Goal: Obtain resource: Obtain resource

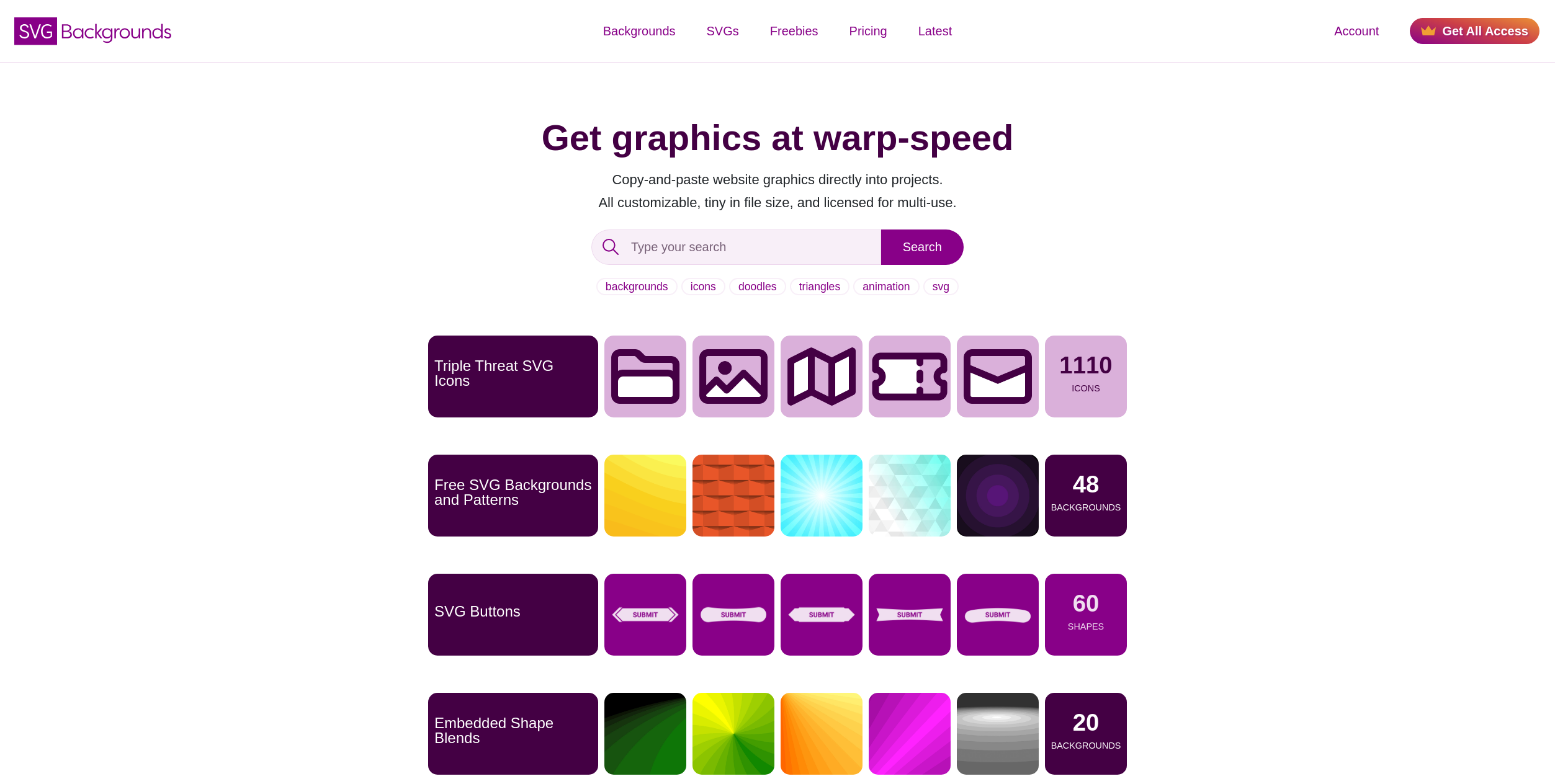
click at [1195, 153] on div "Get graphics at warp-speed Copy-and-paste website graphics directly into projec…" at bounding box center [777, 642] width 1555 height 1162
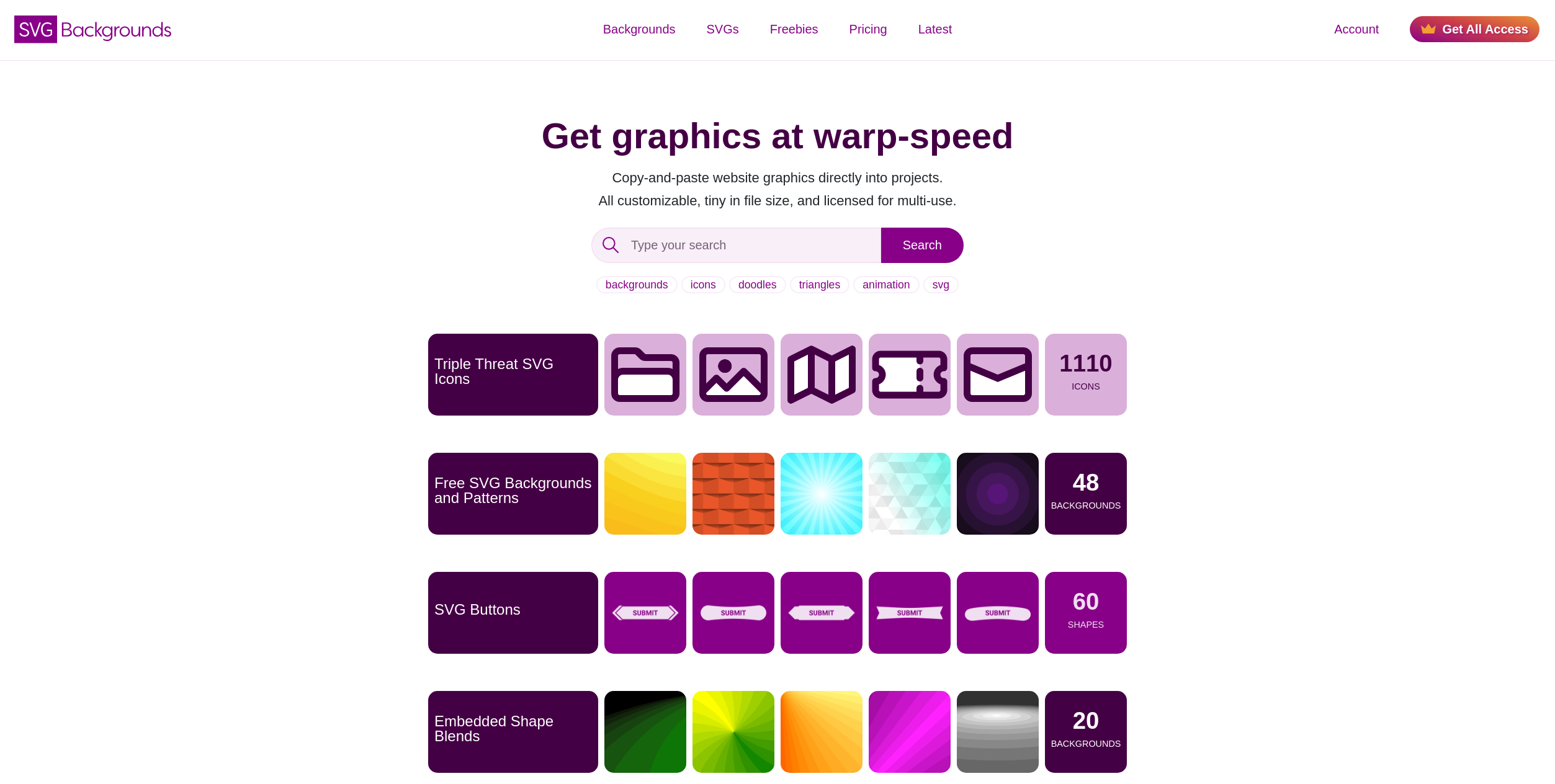
scroll to position [3, 0]
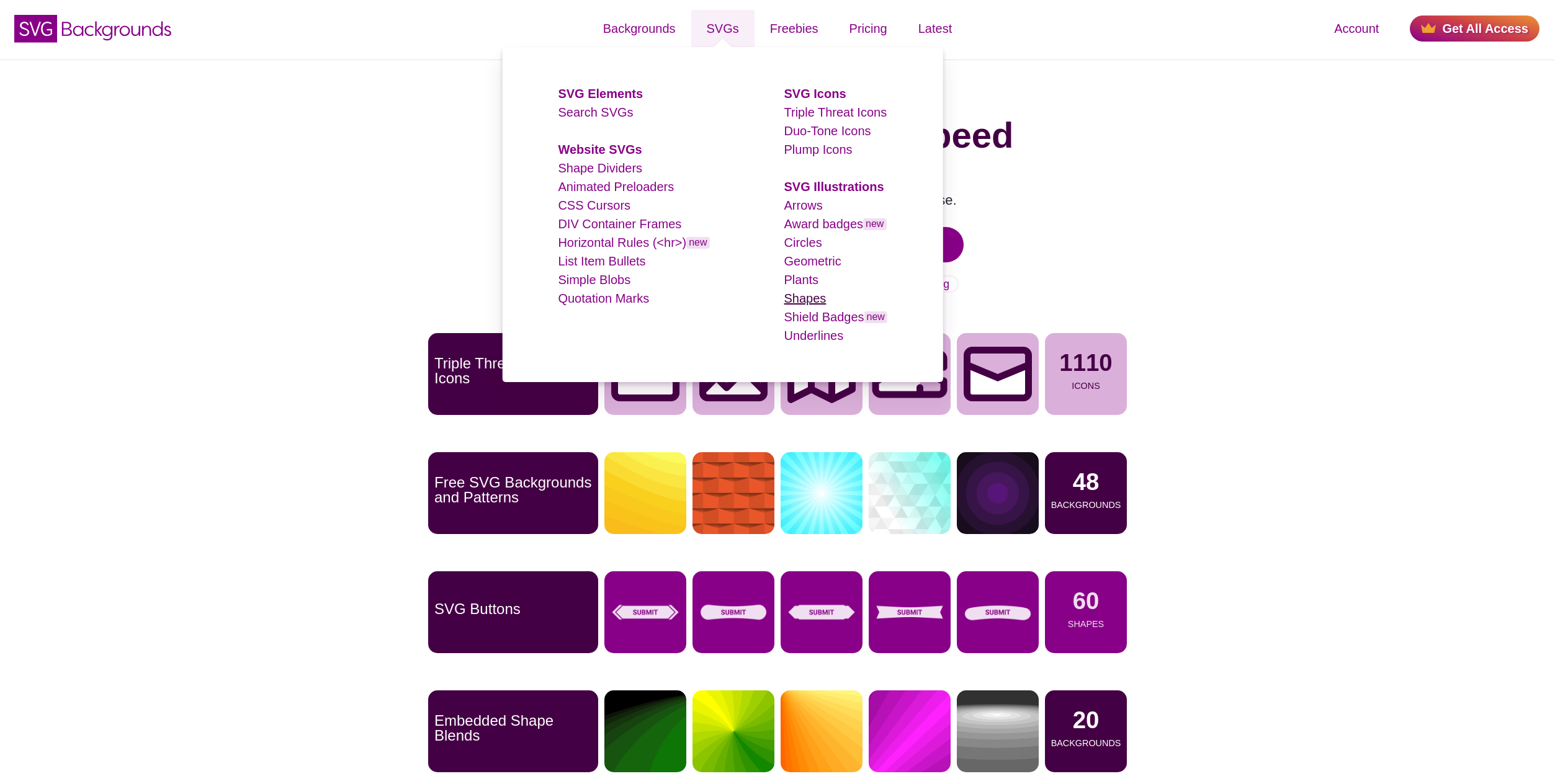
click at [810, 297] on link "Shapes" at bounding box center [805, 298] width 42 height 13
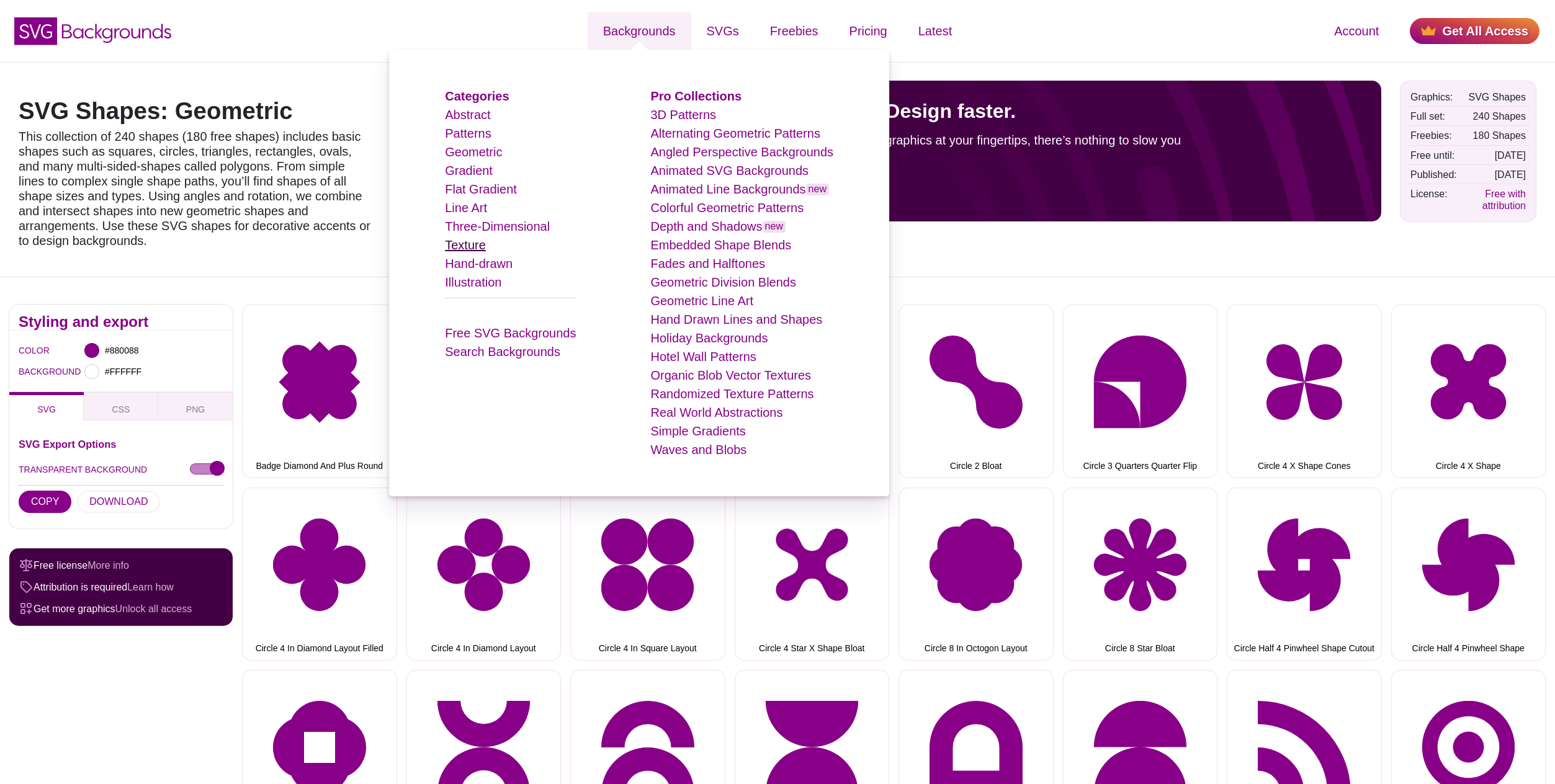
click at [476, 242] on link "Texture" at bounding box center [465, 244] width 41 height 13
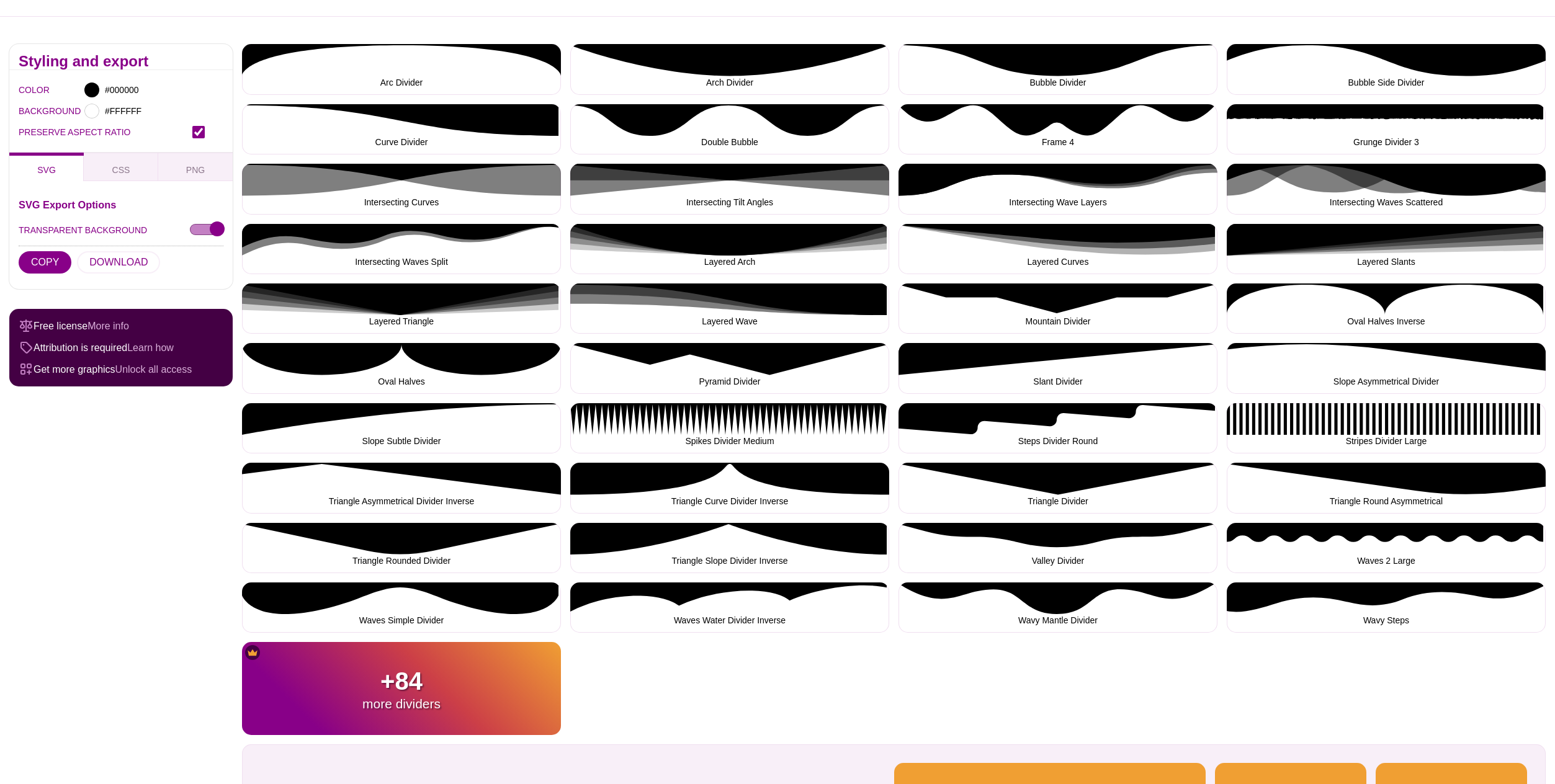
scroll to position [241, 0]
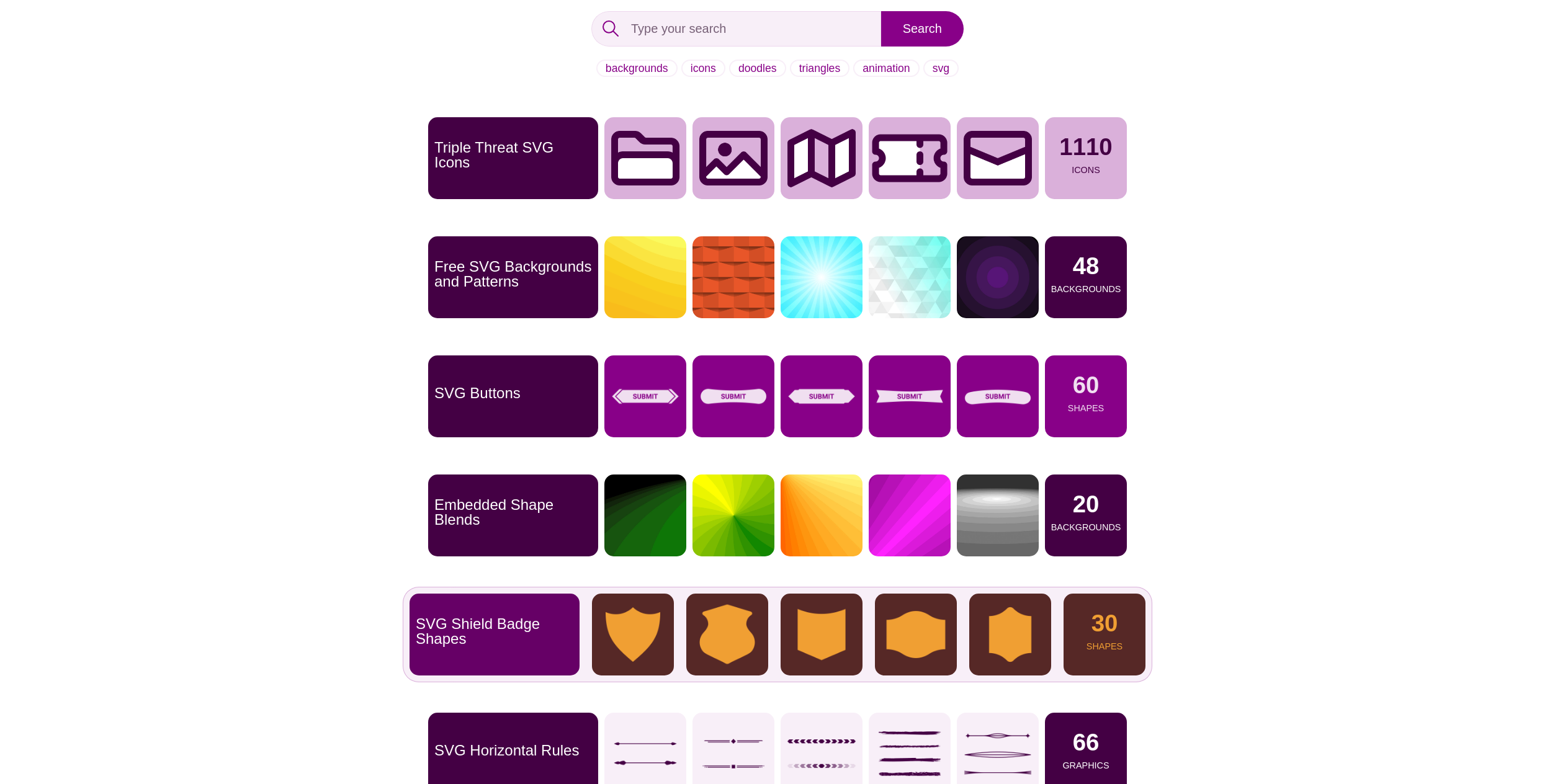
scroll to position [191, 0]
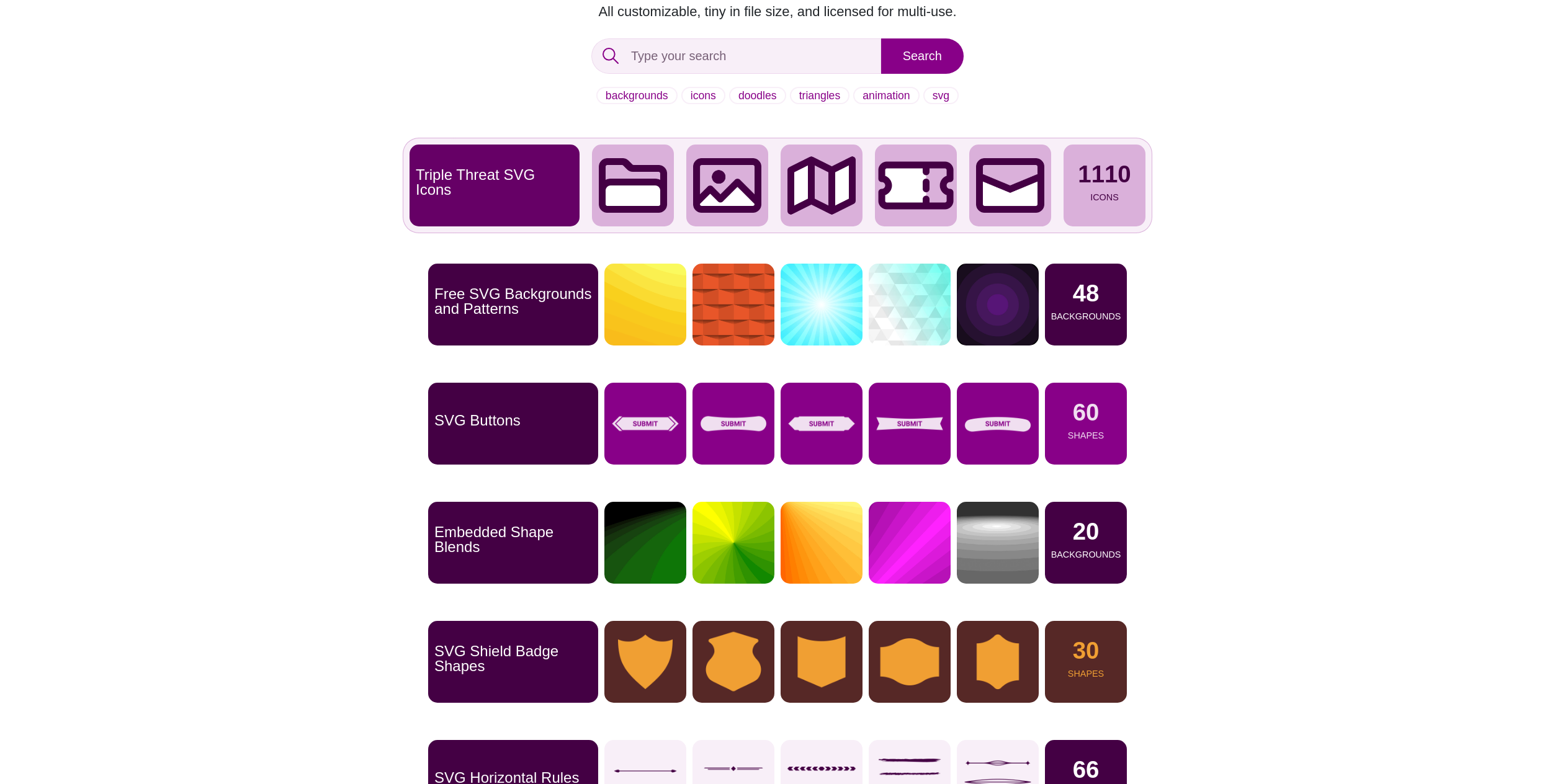
click at [538, 185] on p "Triple Threat SVG Icons" at bounding box center [494, 182] width 158 height 29
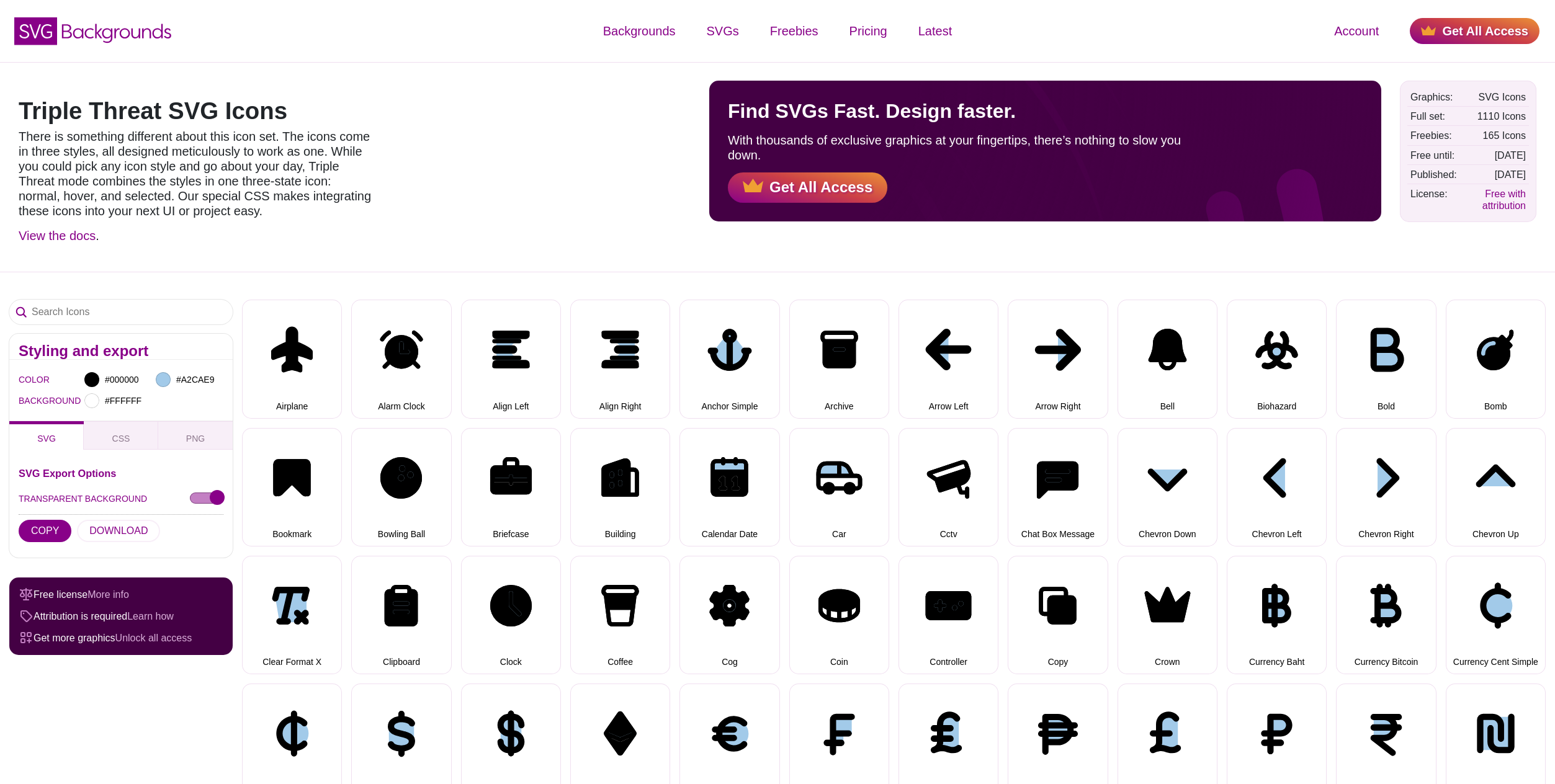
select select "triple threat"
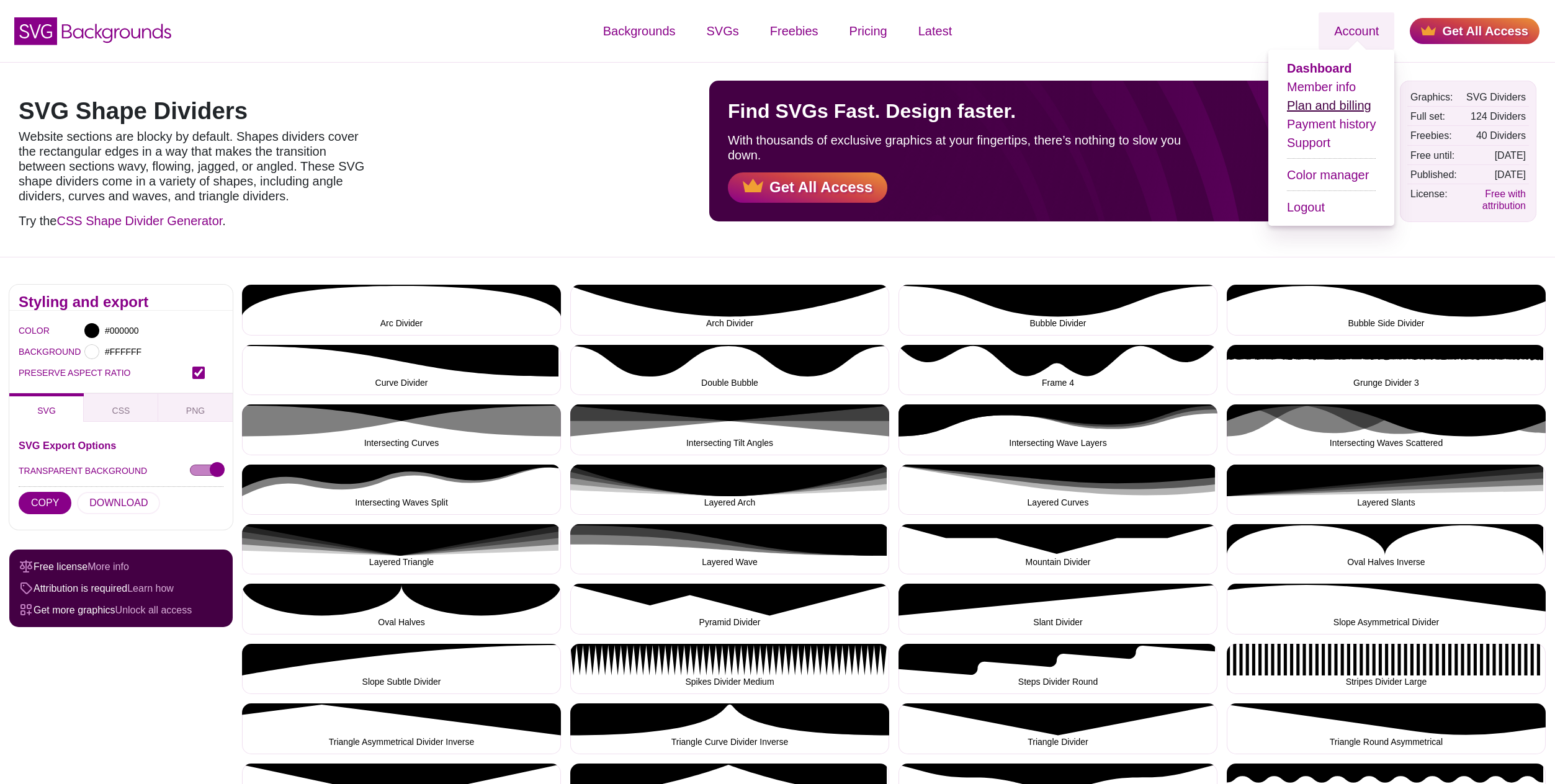
click at [1341, 105] on link "Plan and billing" at bounding box center [1329, 105] width 84 height 13
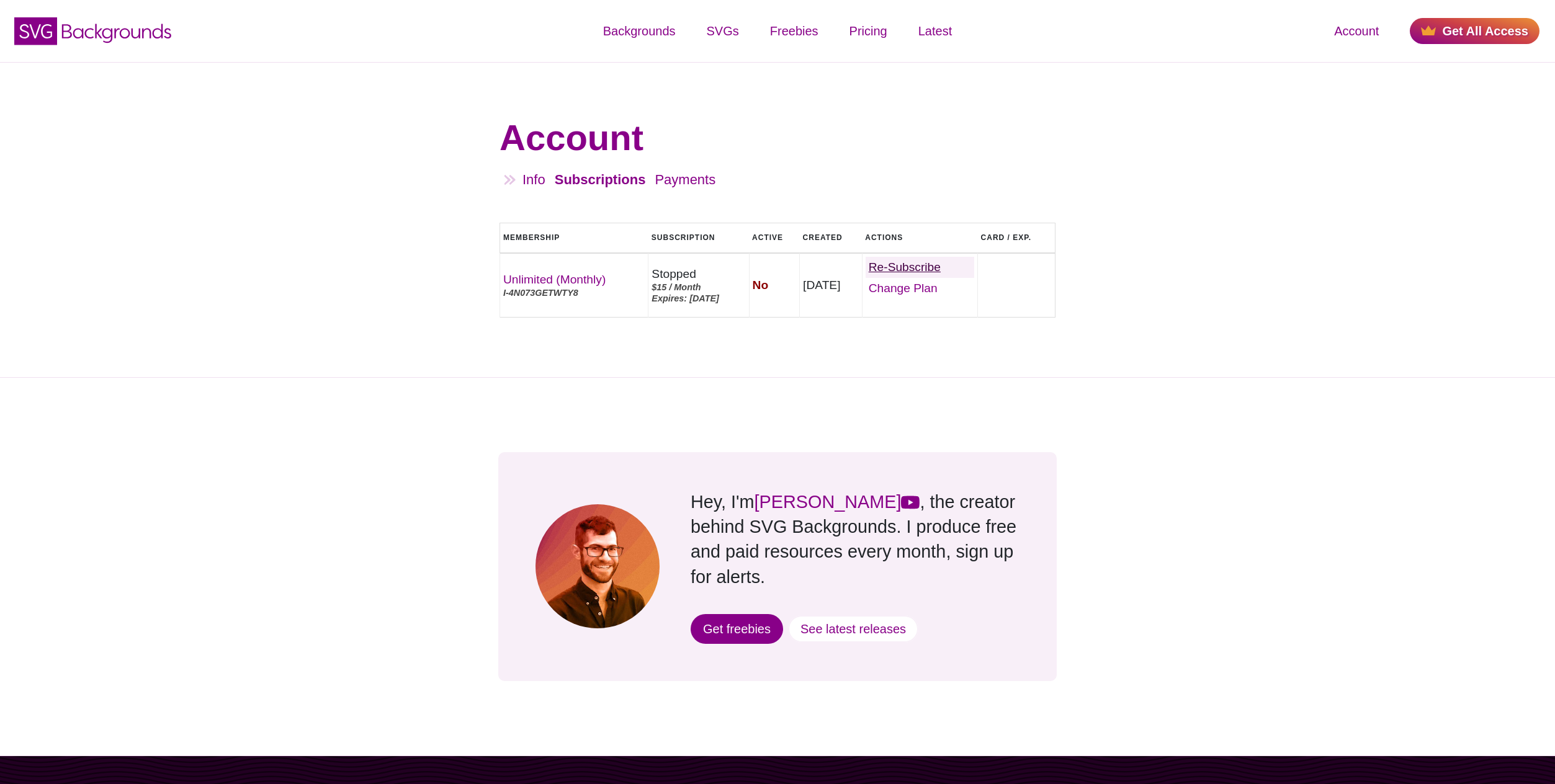
click at [951, 269] on link "Re-Subscribe" at bounding box center [920, 267] width 109 height 21
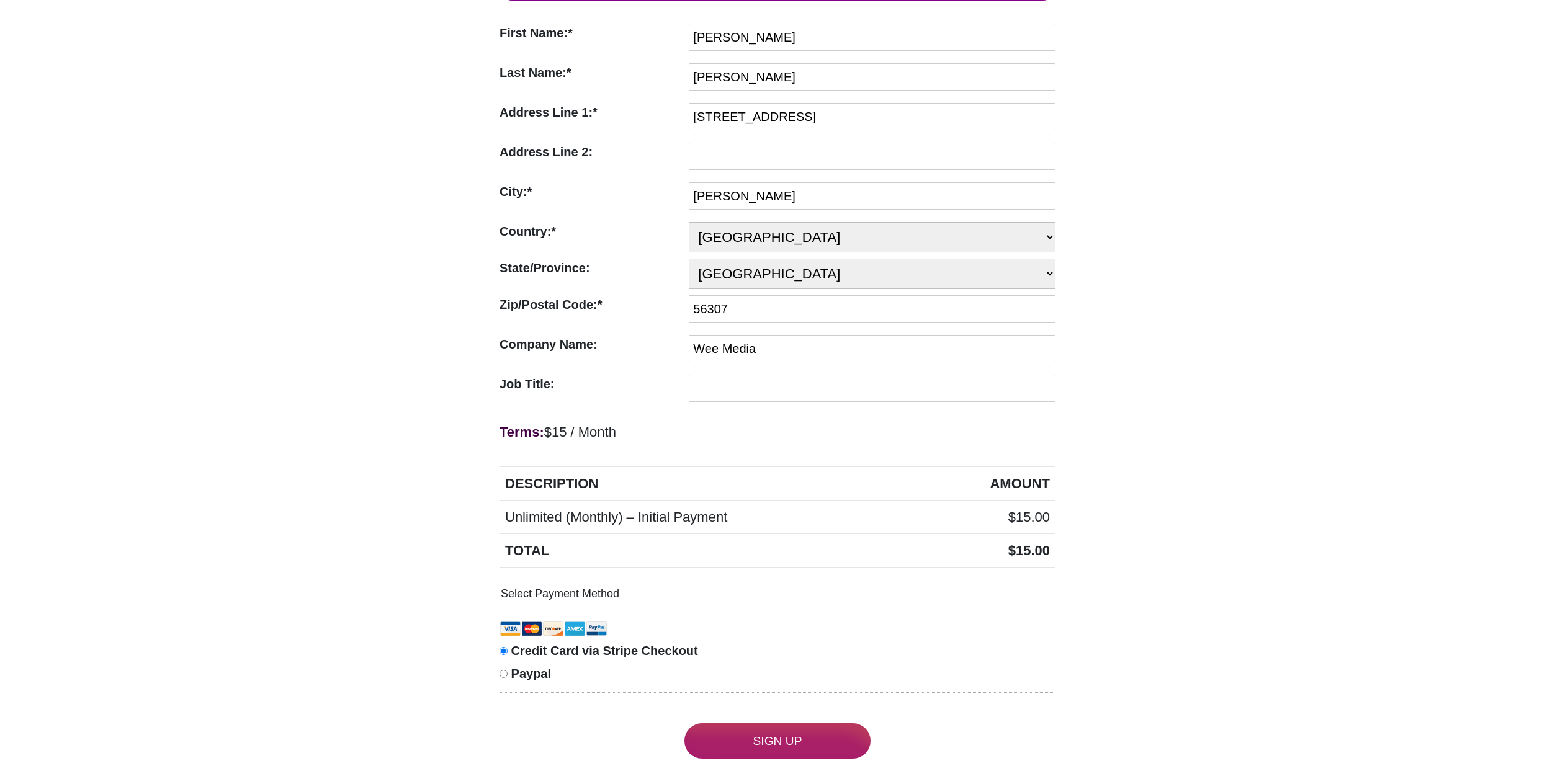
scroll to position [234, 0]
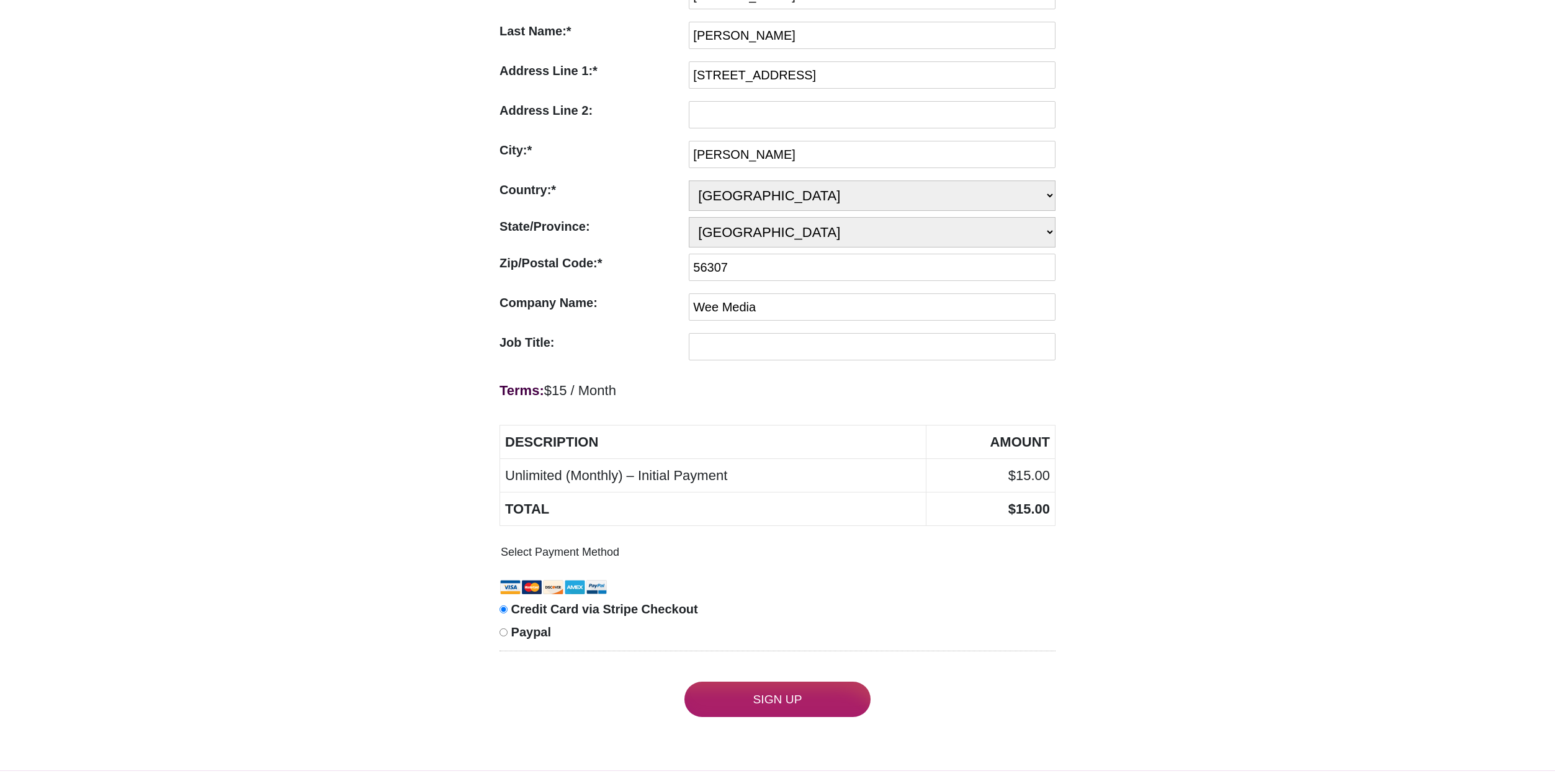
click at [529, 639] on span "Paypal" at bounding box center [531, 632] width 40 height 13
click at [508, 637] on input "Paypal" at bounding box center [503, 632] width 8 height 8
radio input "true"
click at [795, 715] on input "Sign Up" at bounding box center [777, 700] width 186 height 35
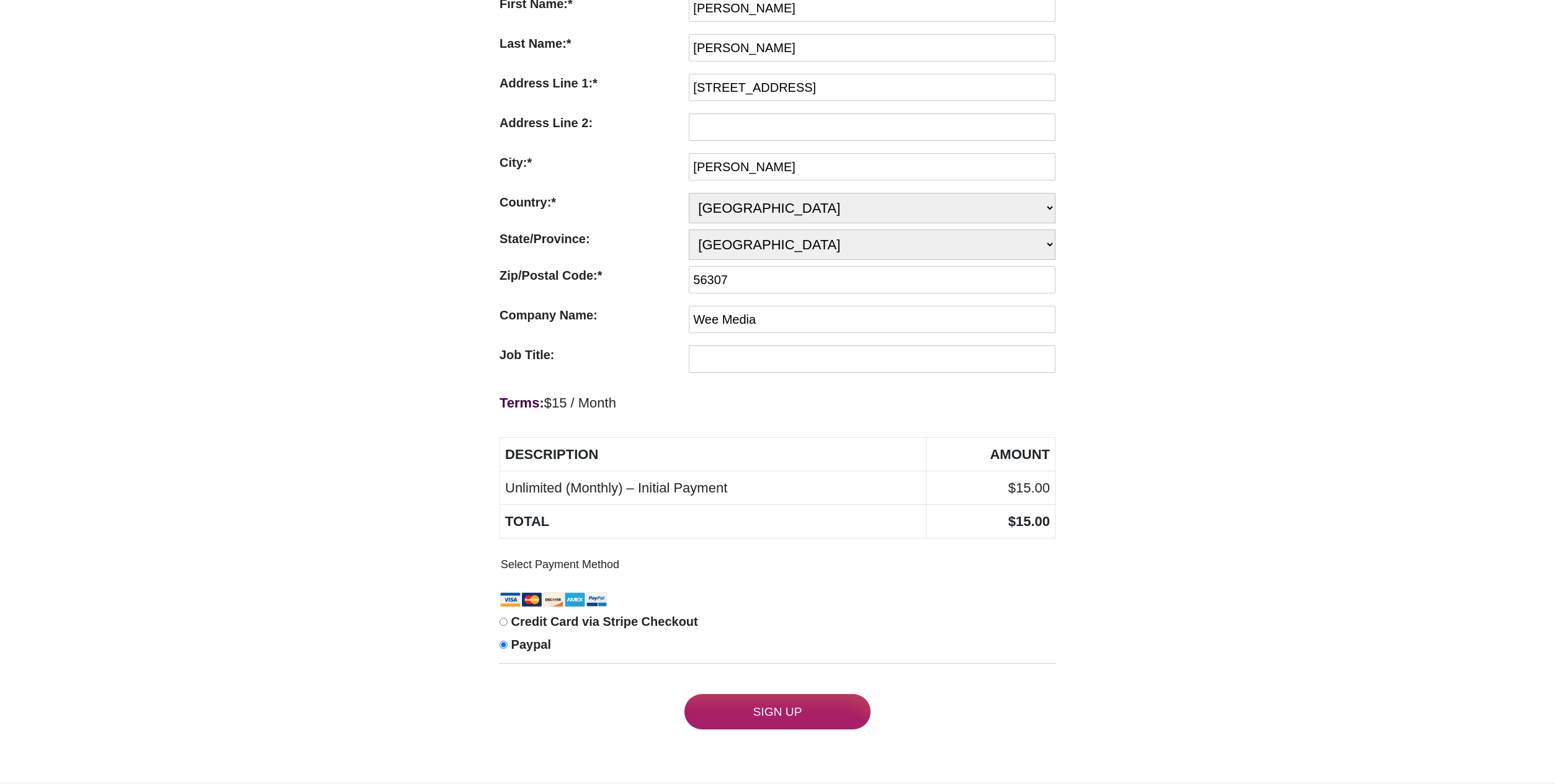
scroll to position [290, 0]
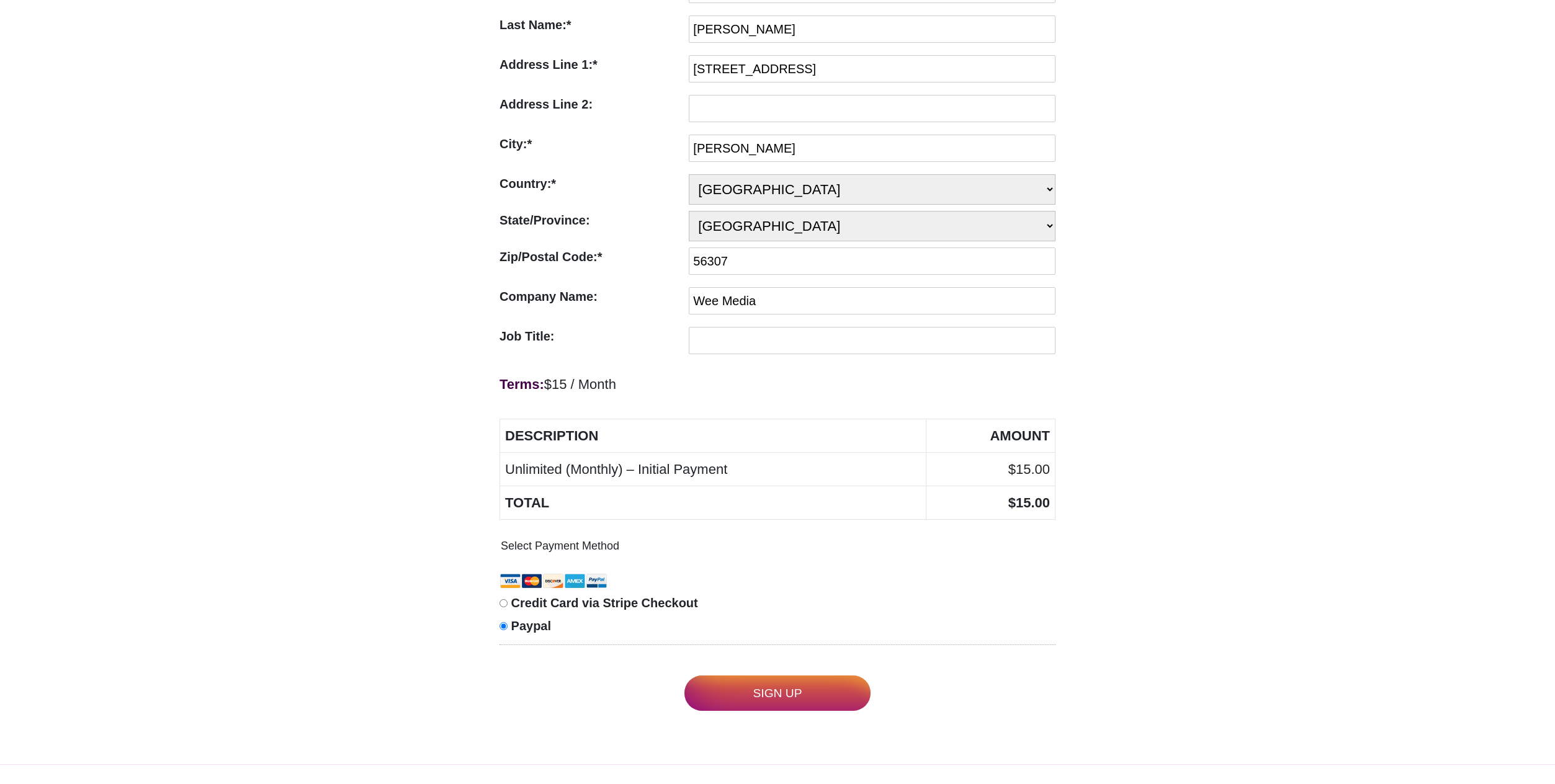
click at [756, 696] on input "Sign Up" at bounding box center [777, 693] width 186 height 35
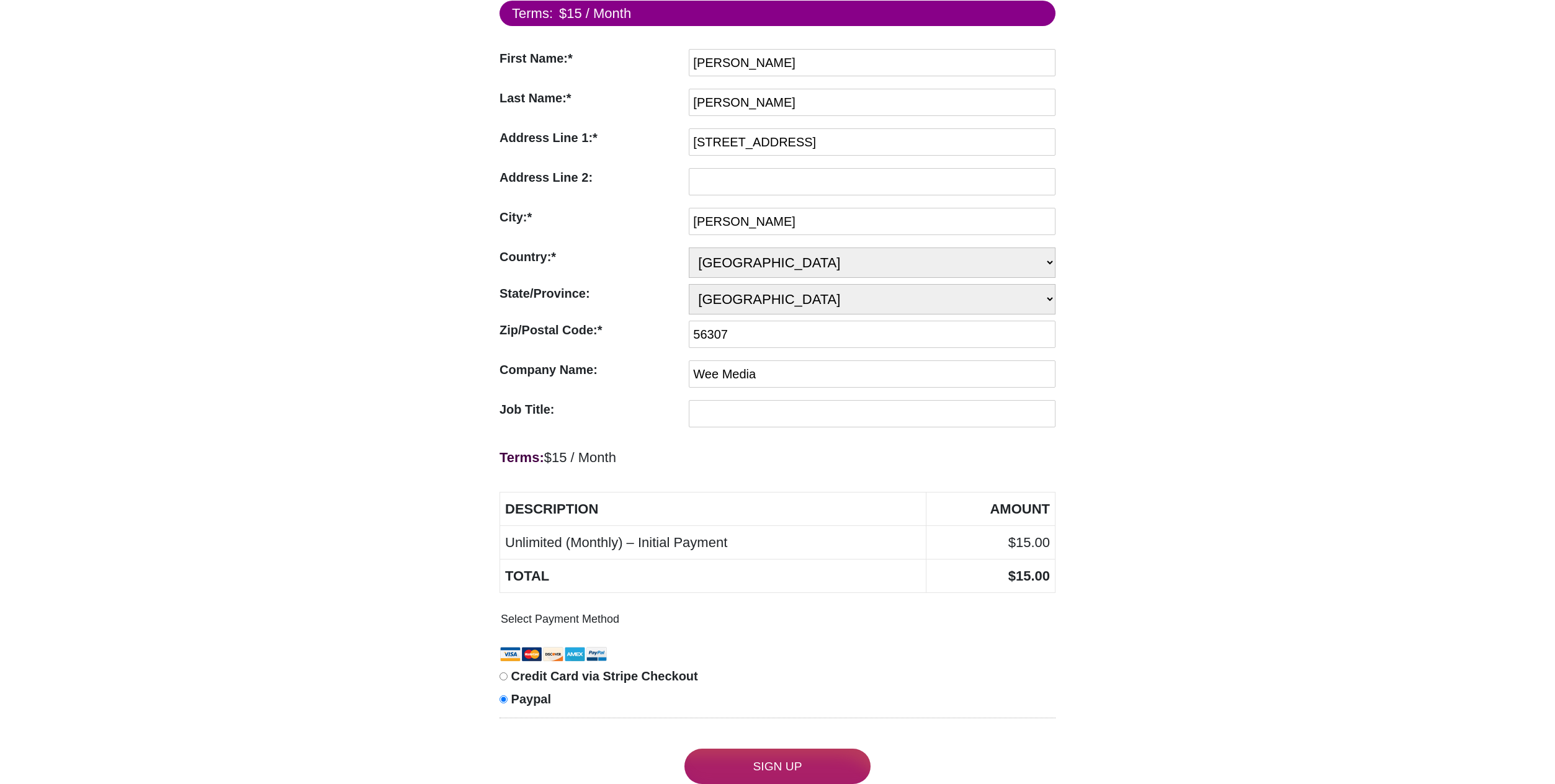
scroll to position [190, 0]
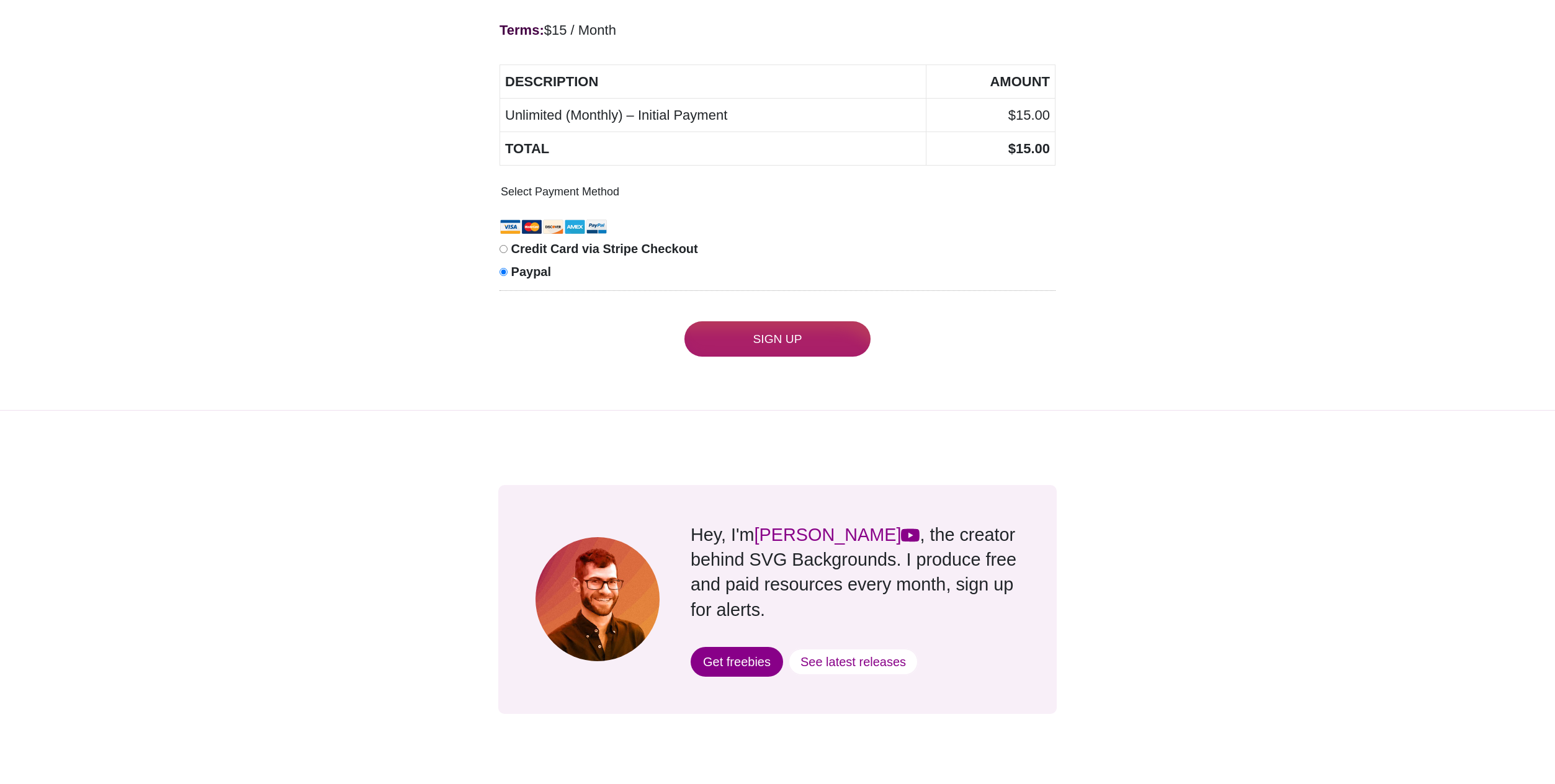
scroll to position [655, 0]
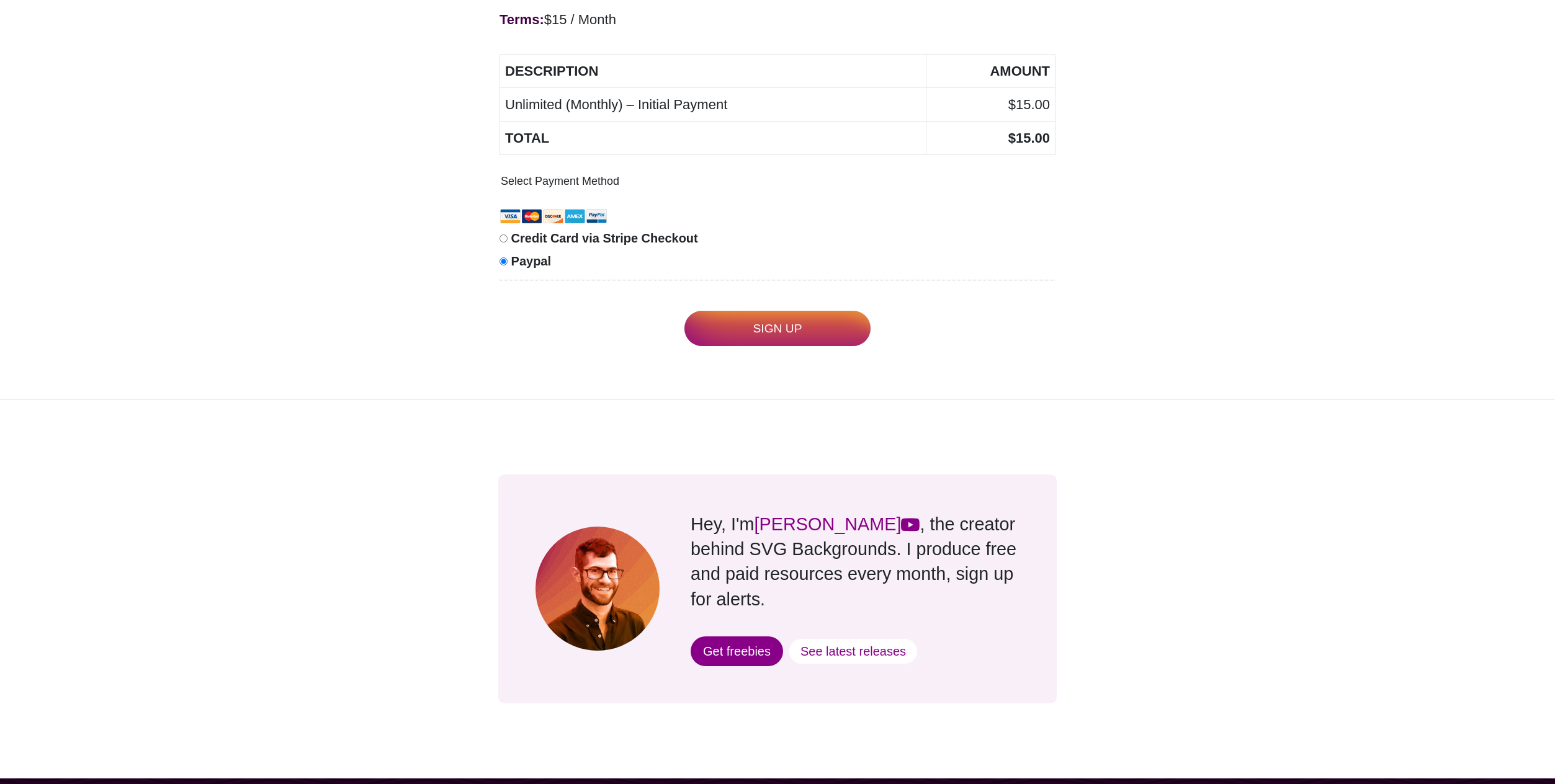
click at [774, 340] on input "Sign Up" at bounding box center [777, 328] width 186 height 35
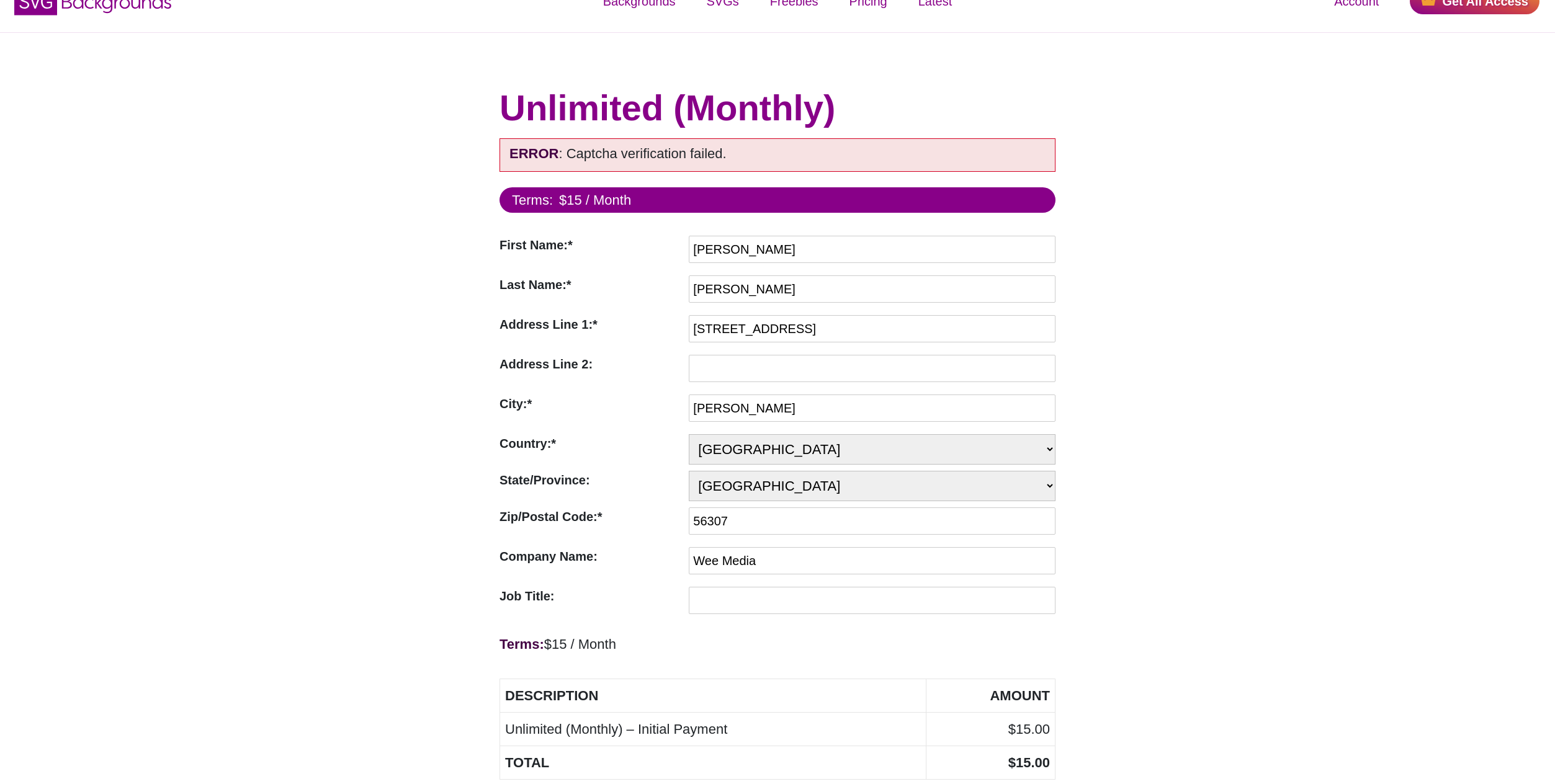
scroll to position [0, 0]
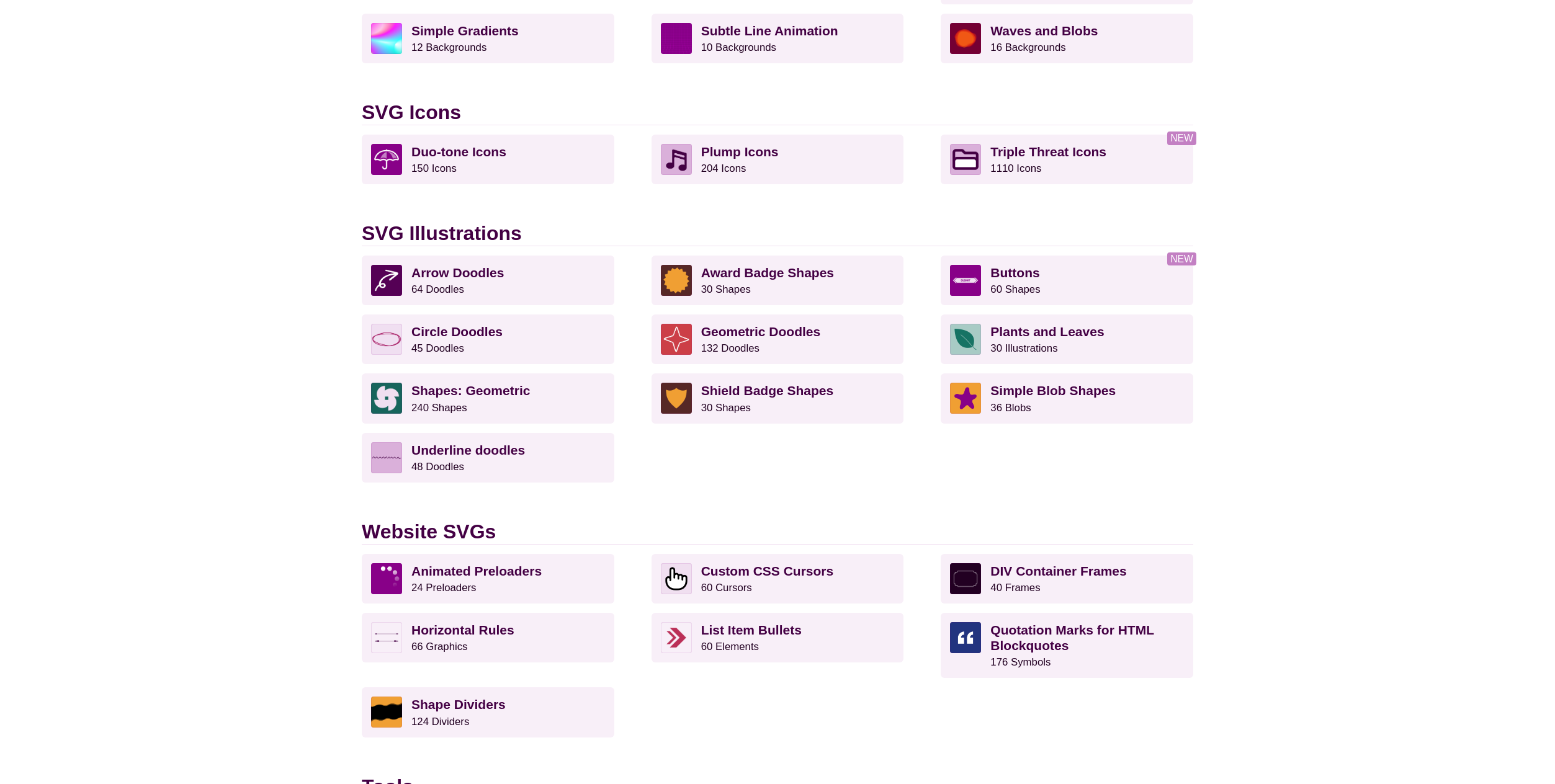
scroll to position [844, 0]
click at [489, 710] on strong "Shape Dividers" at bounding box center [458, 704] width 94 height 14
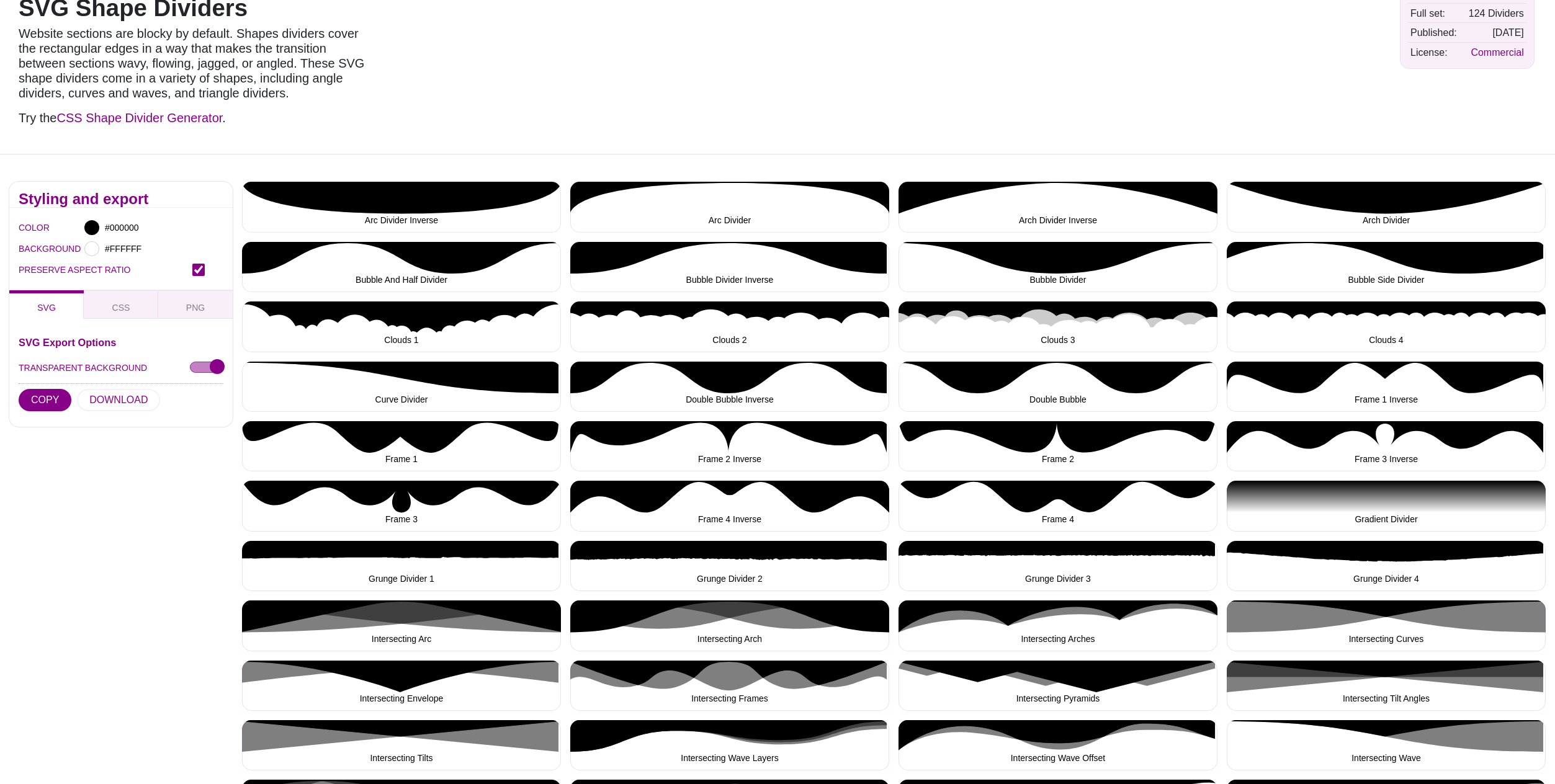
scroll to position [121, 0]
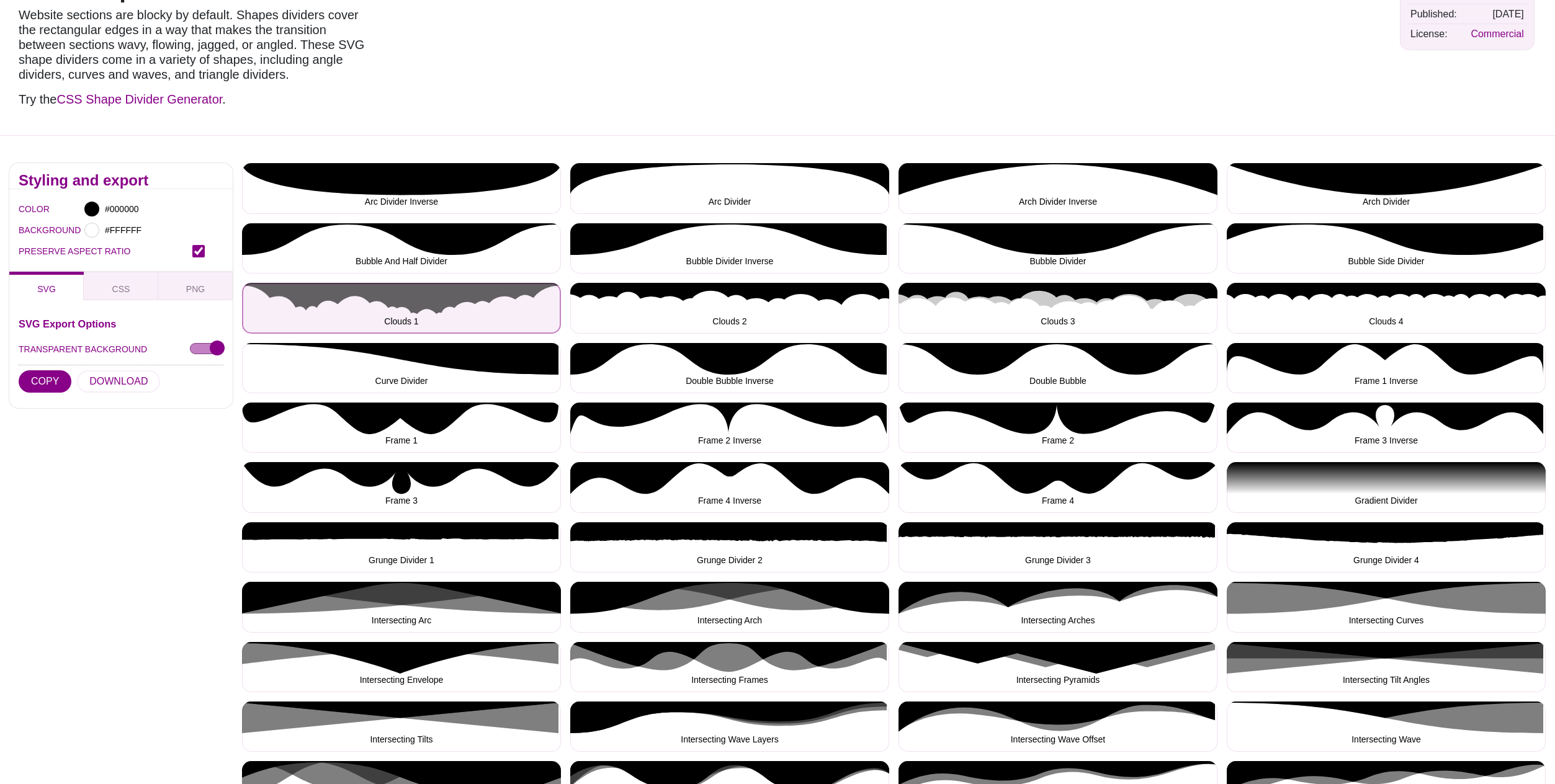
click at [445, 308] on button "Clouds 1" at bounding box center [402, 308] width 319 height 51
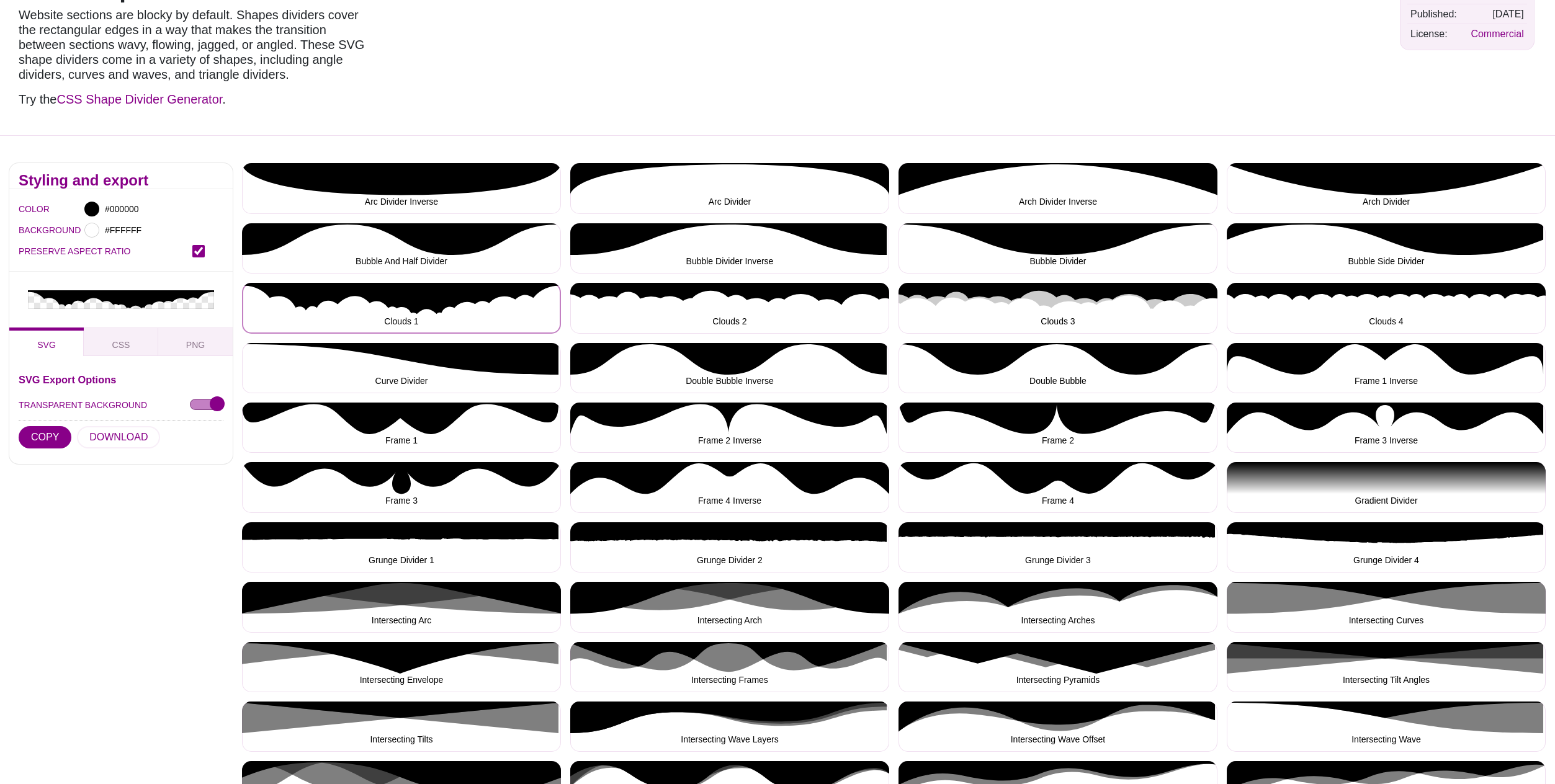
scroll to position [174, 0]
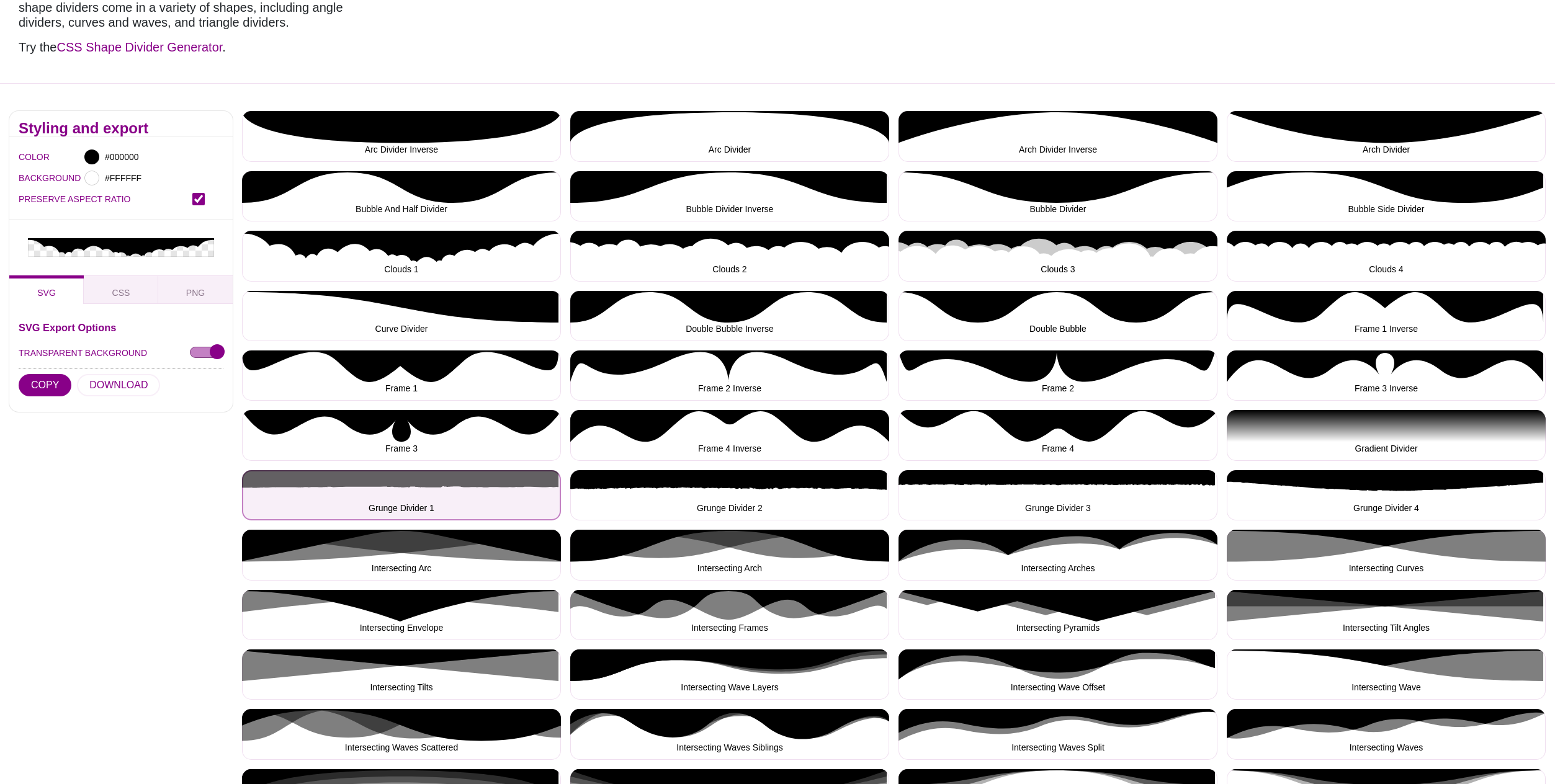
click at [420, 495] on button "Grunge Divider 1" at bounding box center [402, 496] width 319 height 51
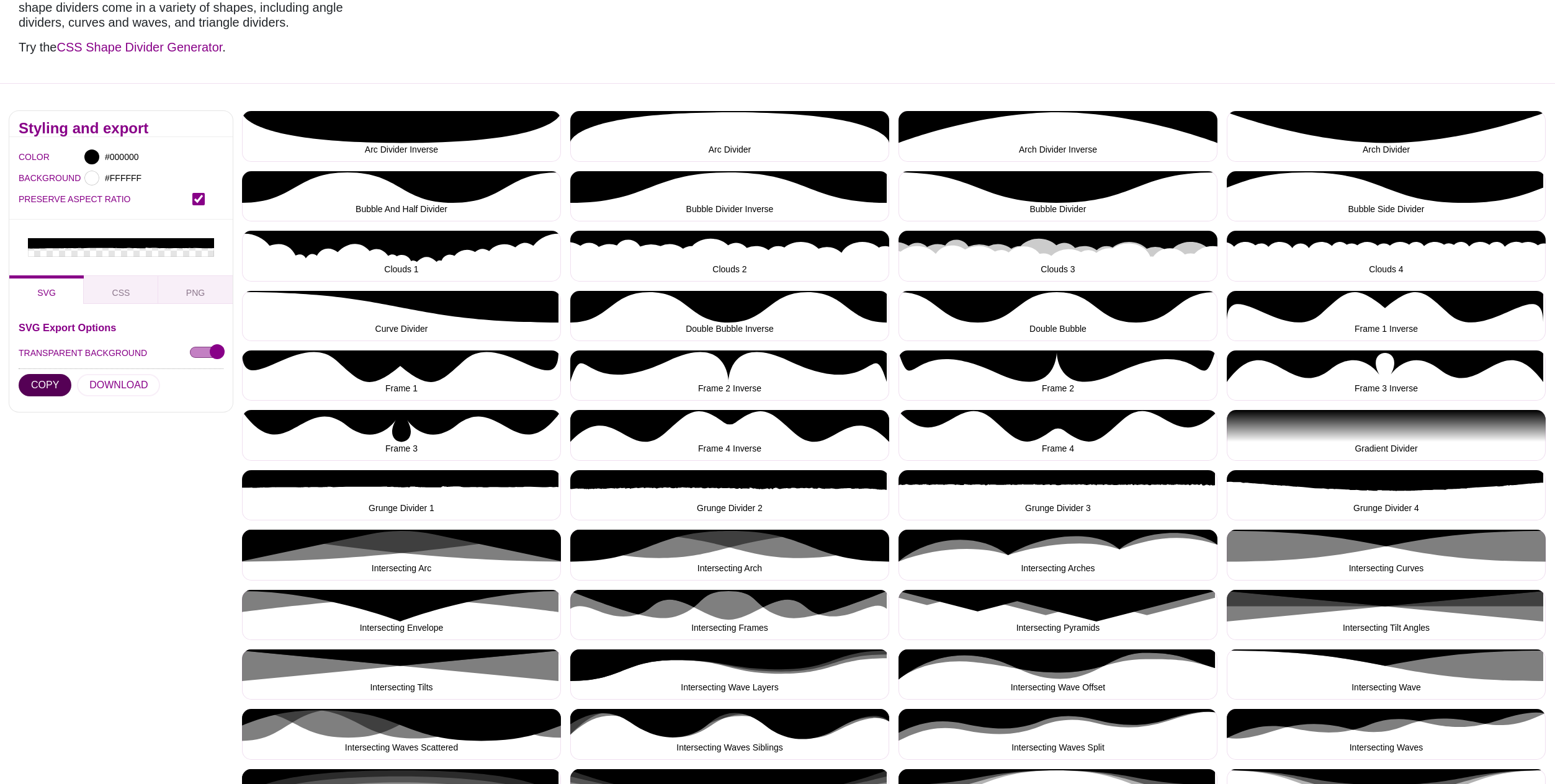
click at [51, 374] on button "COPY" at bounding box center [45, 385] width 53 height 22
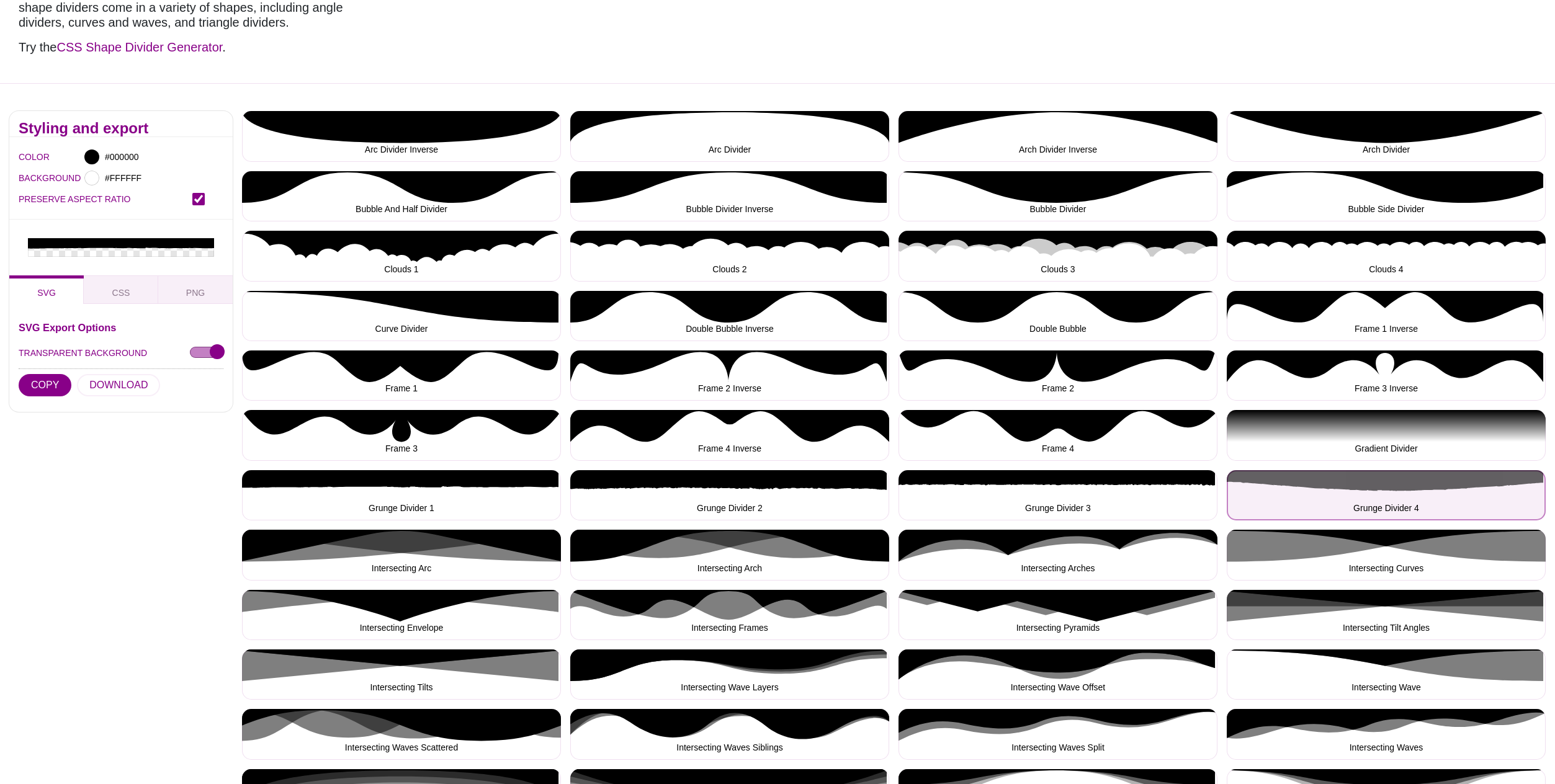
click at [1414, 489] on button "Grunge Divider 4" at bounding box center [1387, 496] width 319 height 51
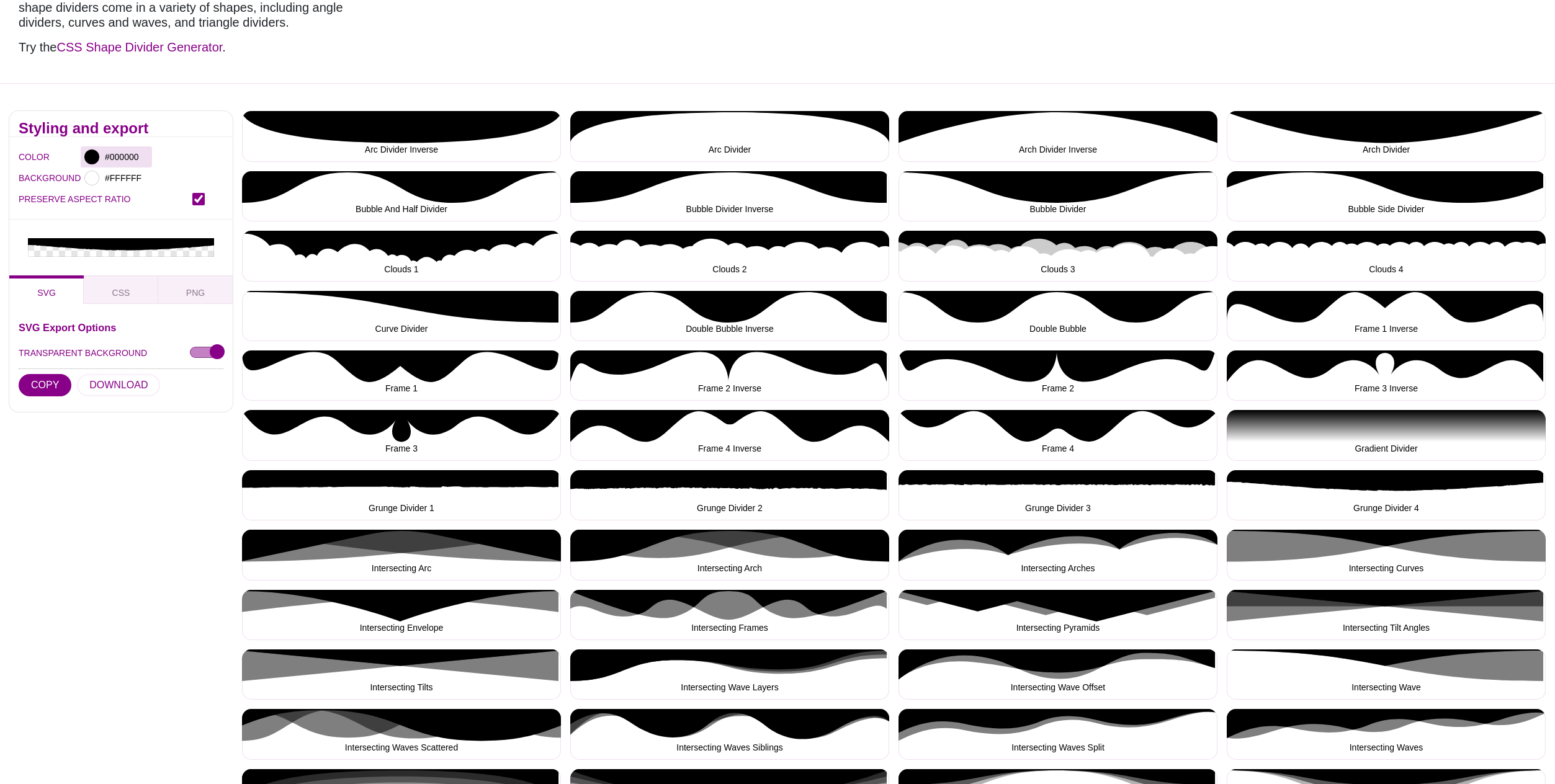
click at [91, 154] on div at bounding box center [91, 157] width 15 height 15
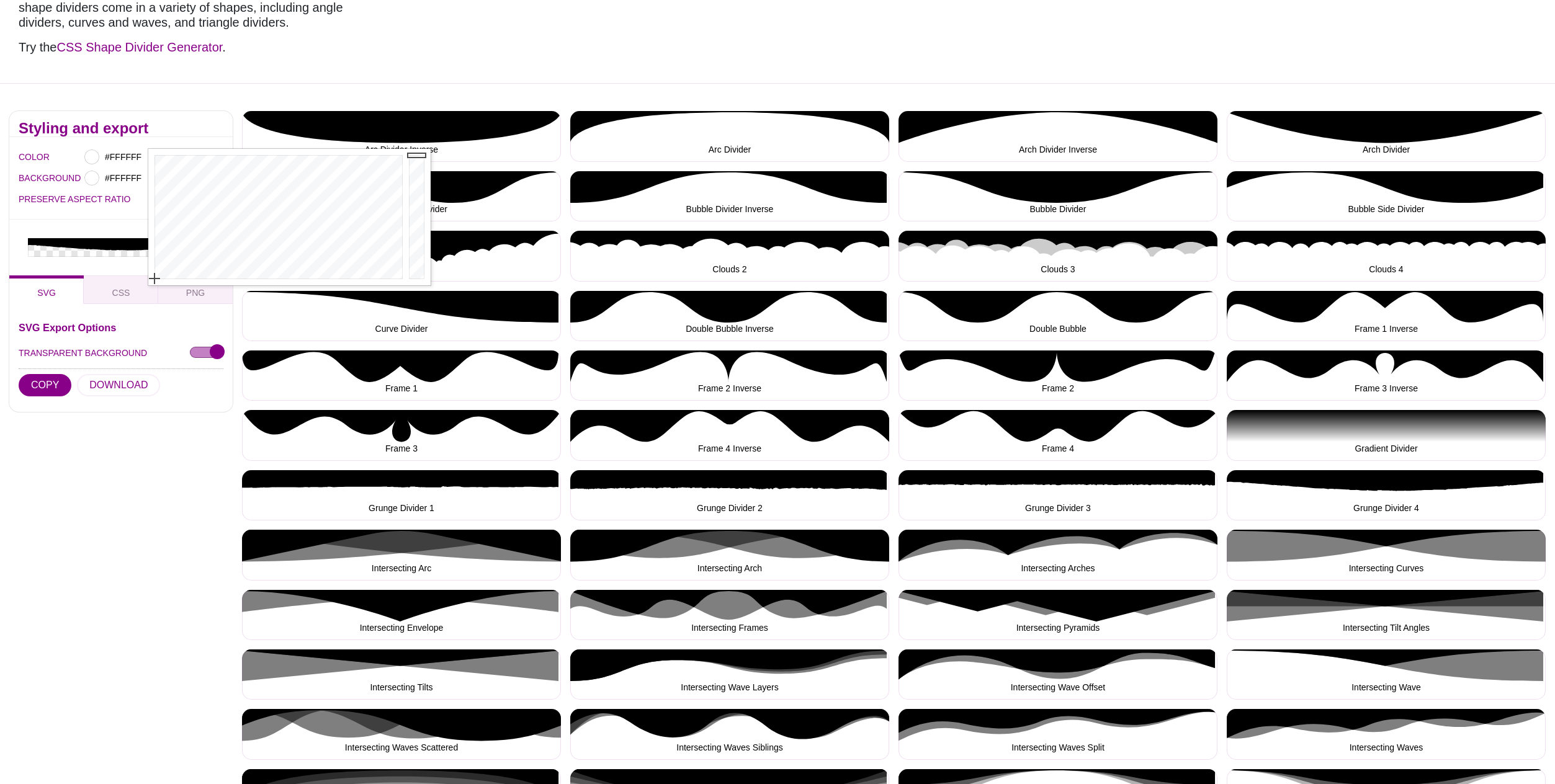
drag, startPoint x: 295, startPoint y: 231, endPoint x: 133, endPoint y: 307, distance: 178.9
click at [148, 286] on div at bounding box center [277, 217] width 258 height 136
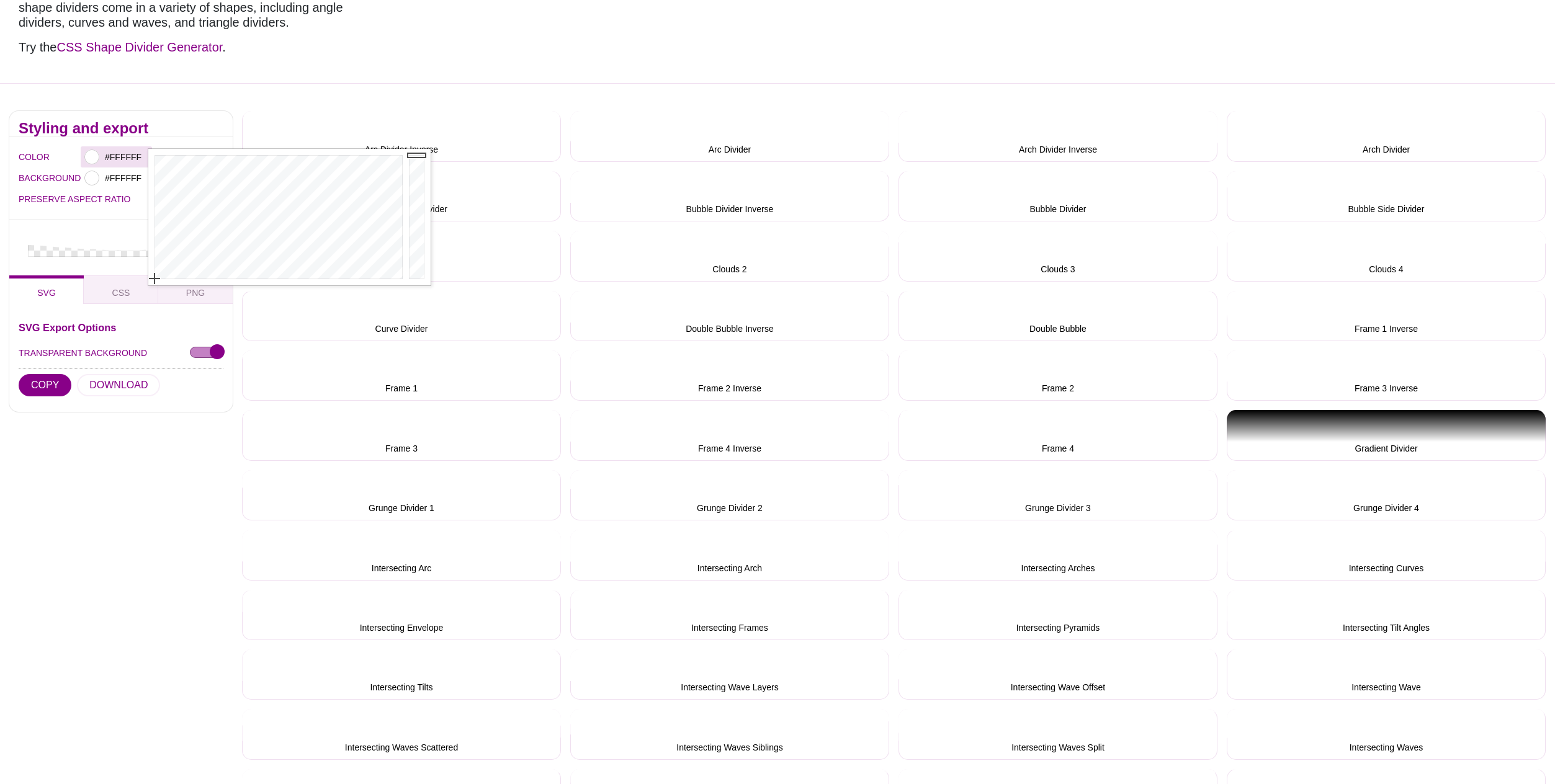
click at [95, 157] on div at bounding box center [91, 157] width 15 height 15
type input "#000000"
drag, startPoint x: 419, startPoint y: 157, endPoint x: 431, endPoint y: 307, distance: 150.5
click at [431, 286] on div at bounding box center [418, 217] width 25 height 136
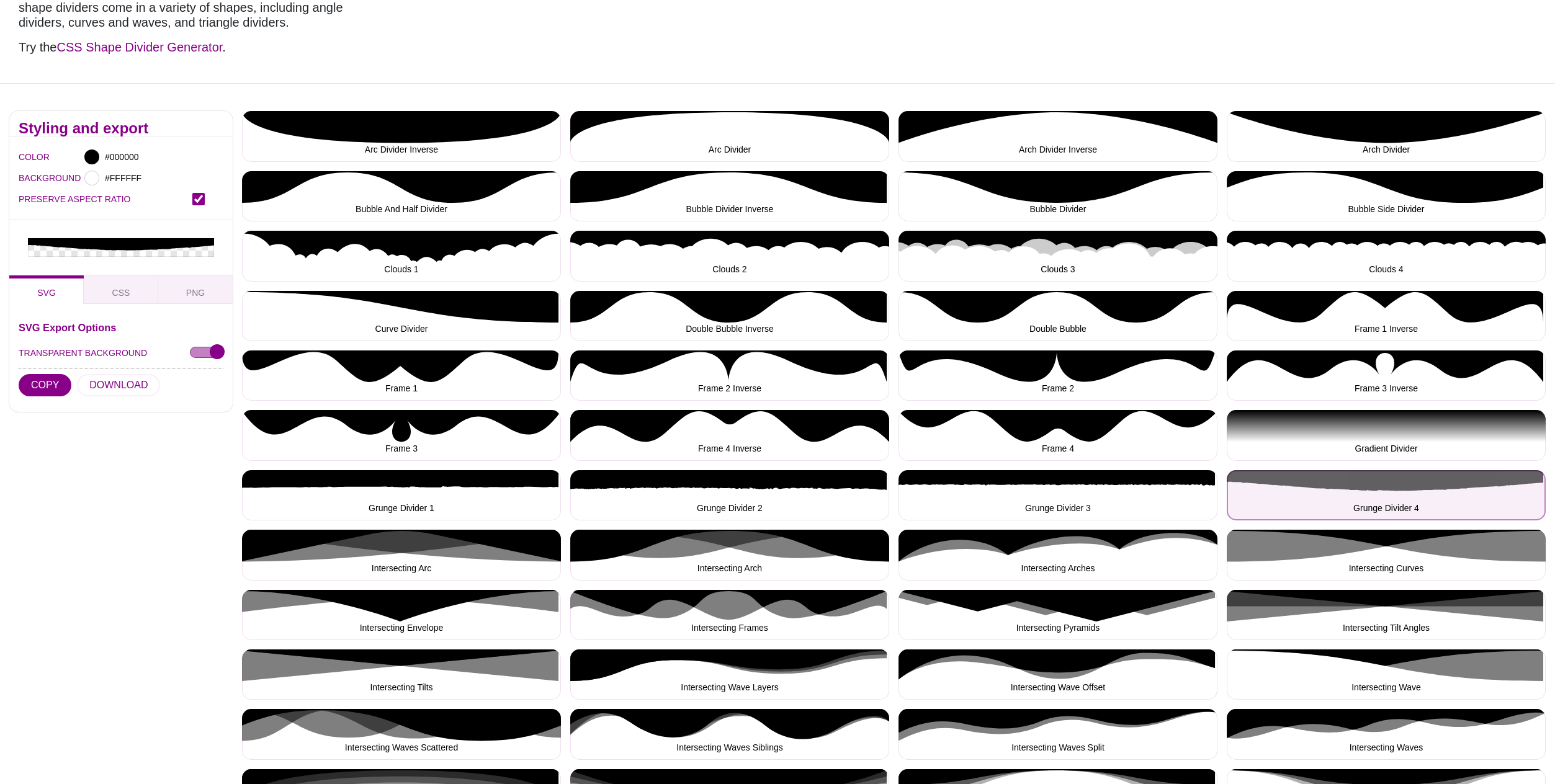
click at [1362, 481] on button "Grunge Divider 4" at bounding box center [1387, 496] width 319 height 51
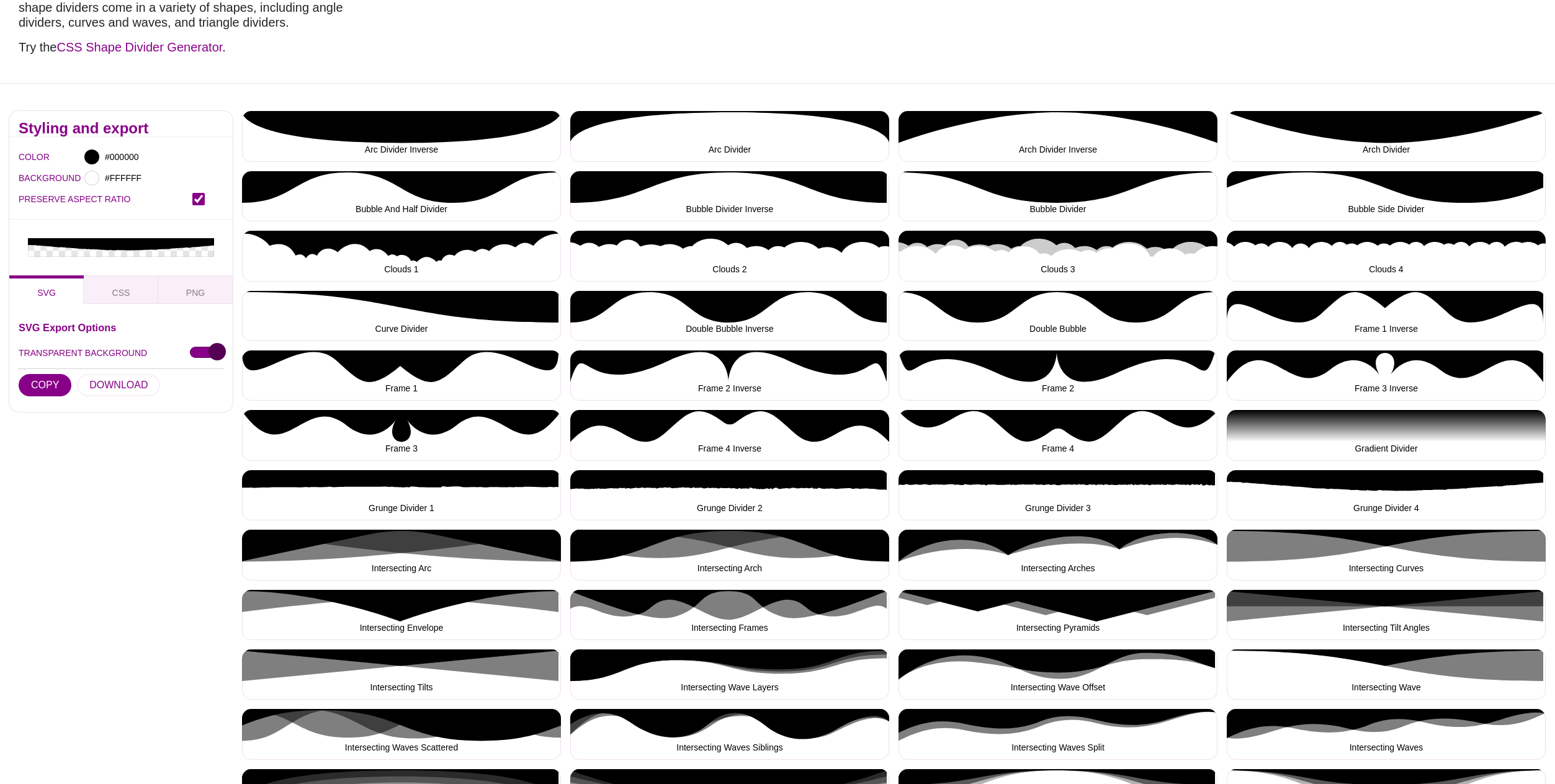
click at [203, 347] on input "TRANSPARENT BACKGROUND" at bounding box center [207, 353] width 34 height 13
click at [210, 347] on input "TRANSPARENT BACKGROUND" at bounding box center [207, 353] width 34 height 13
checkbox input "true"
click at [39, 374] on button "COPY" at bounding box center [45, 385] width 53 height 22
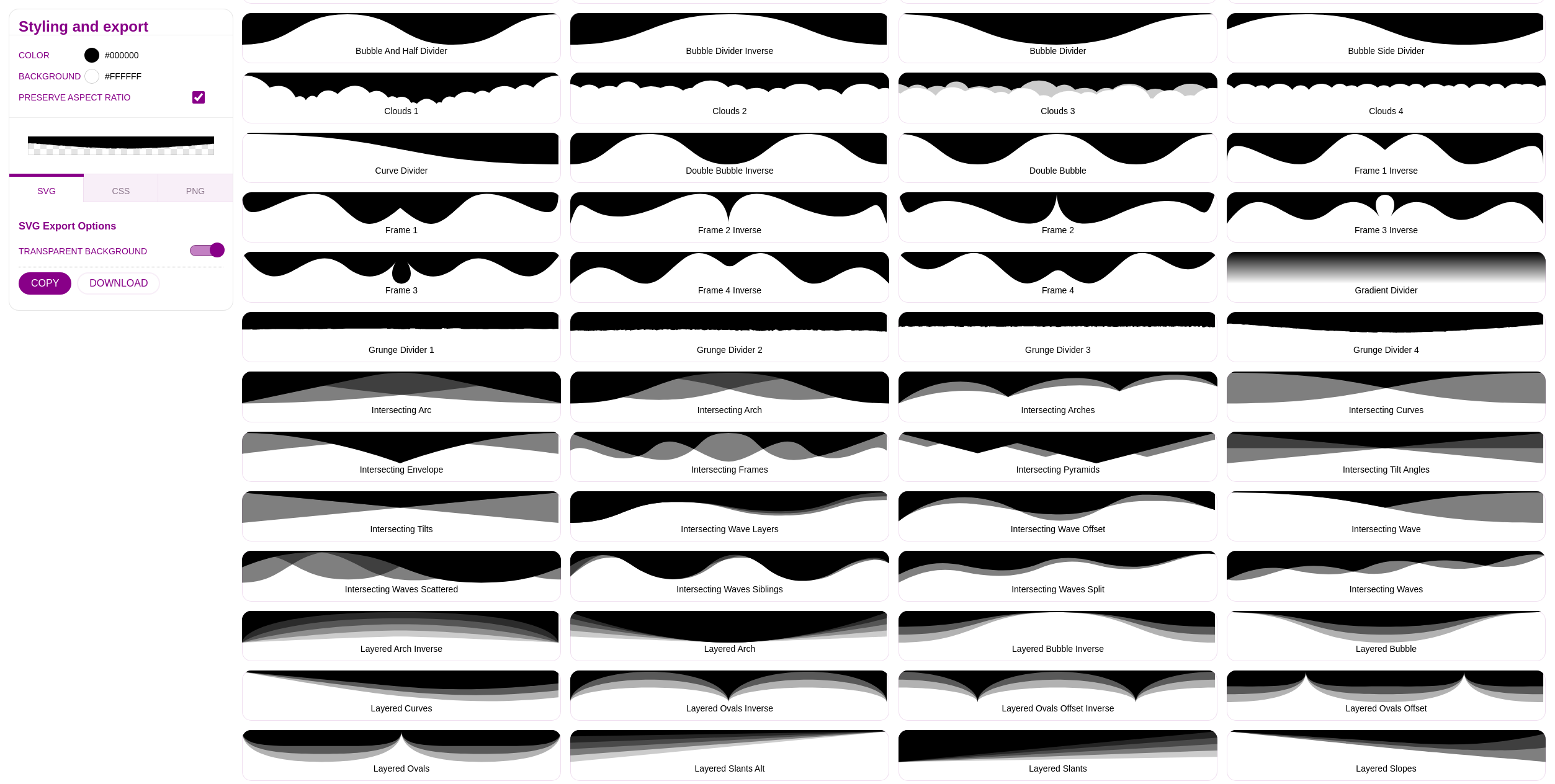
scroll to position [335, 0]
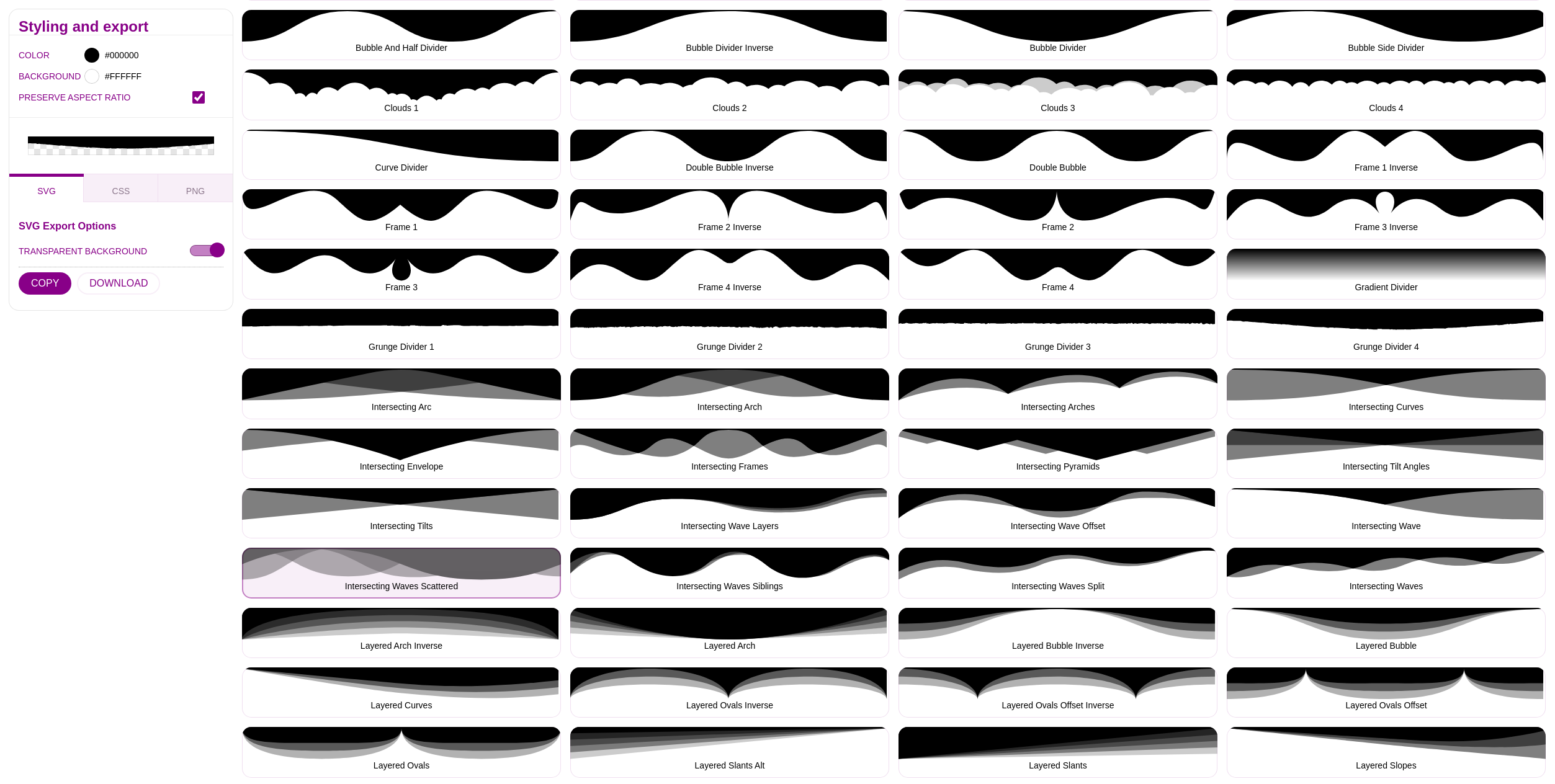
click at [408, 577] on button "Intersecting Waves Scattered" at bounding box center [402, 573] width 319 height 51
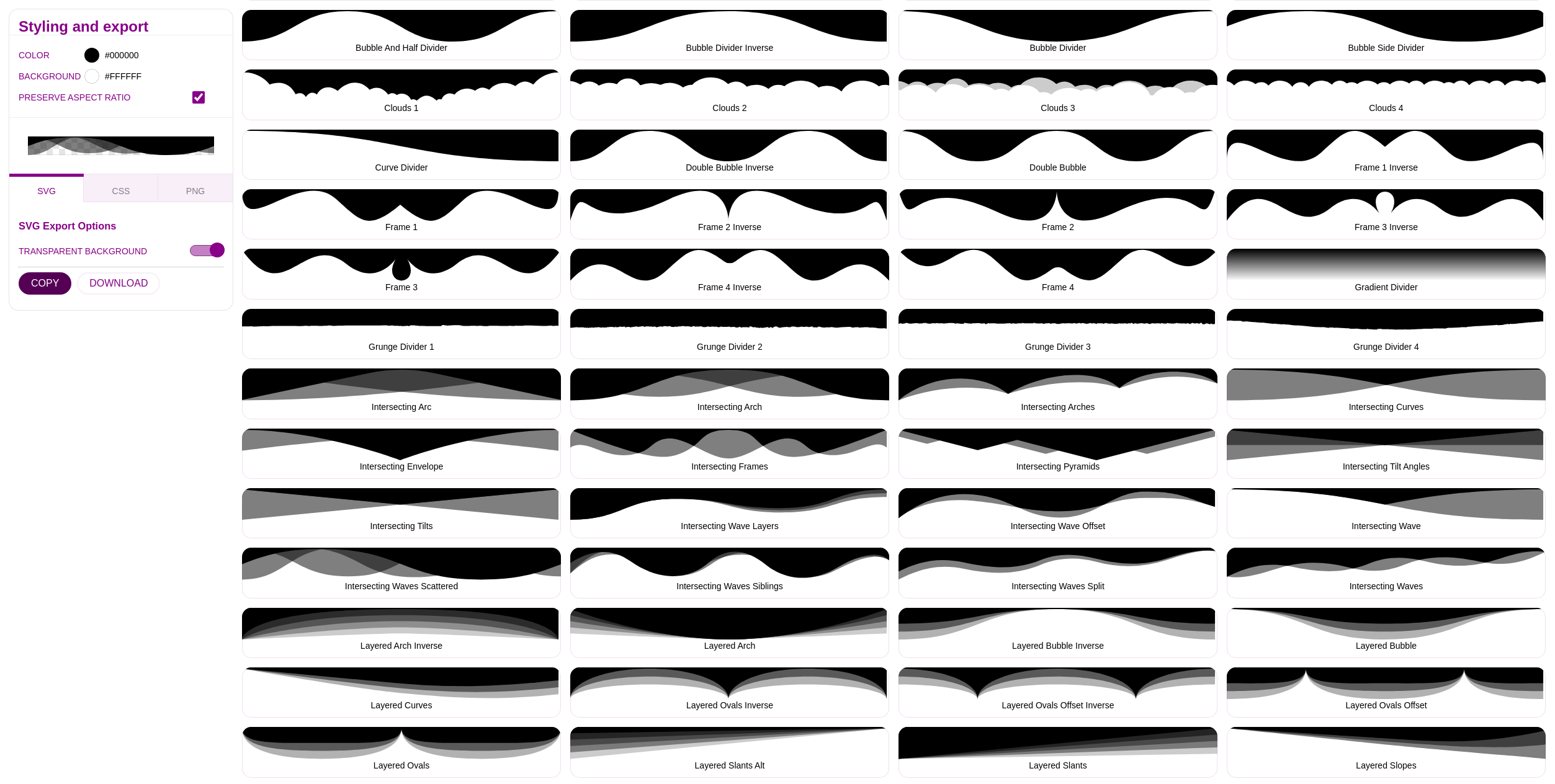
click at [40, 272] on button "COPY" at bounding box center [45, 284] width 53 height 22
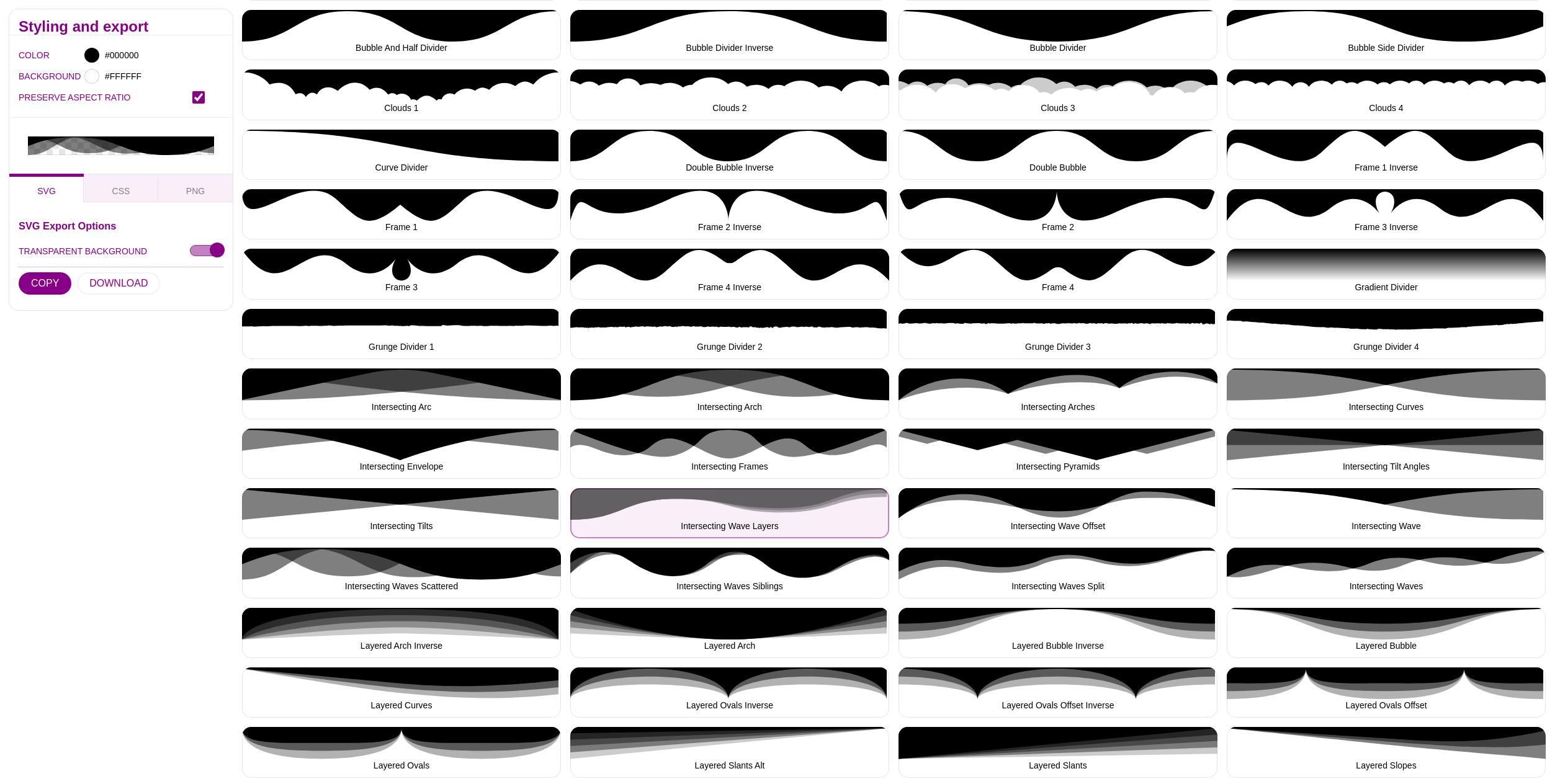
click at [781, 519] on button "Intersecting Wave Layers" at bounding box center [729, 514] width 319 height 51
click at [743, 502] on button "Intersecting Wave Layers" at bounding box center [729, 514] width 319 height 51
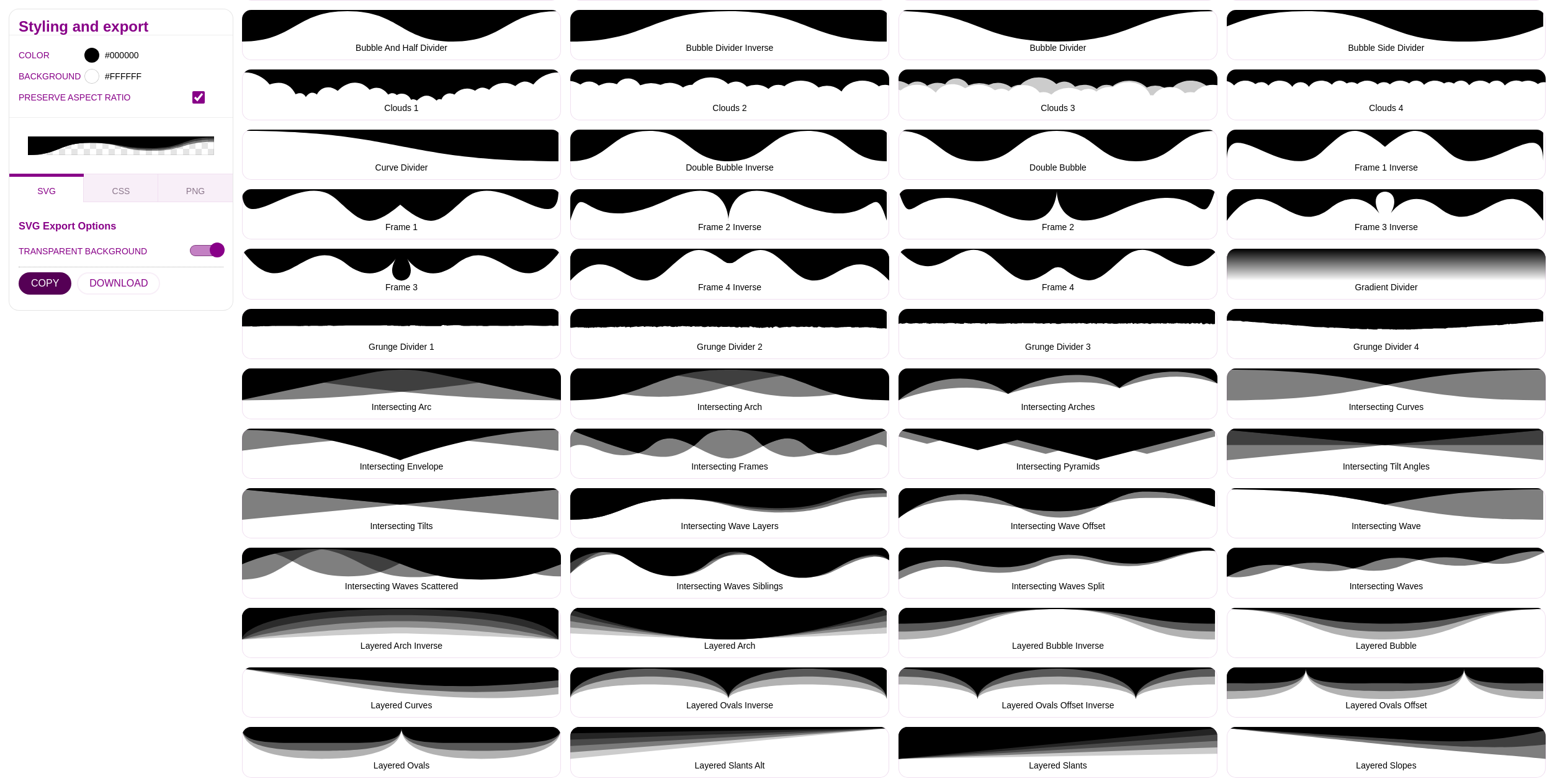
click at [51, 272] on button "COPY" at bounding box center [45, 284] width 53 height 22
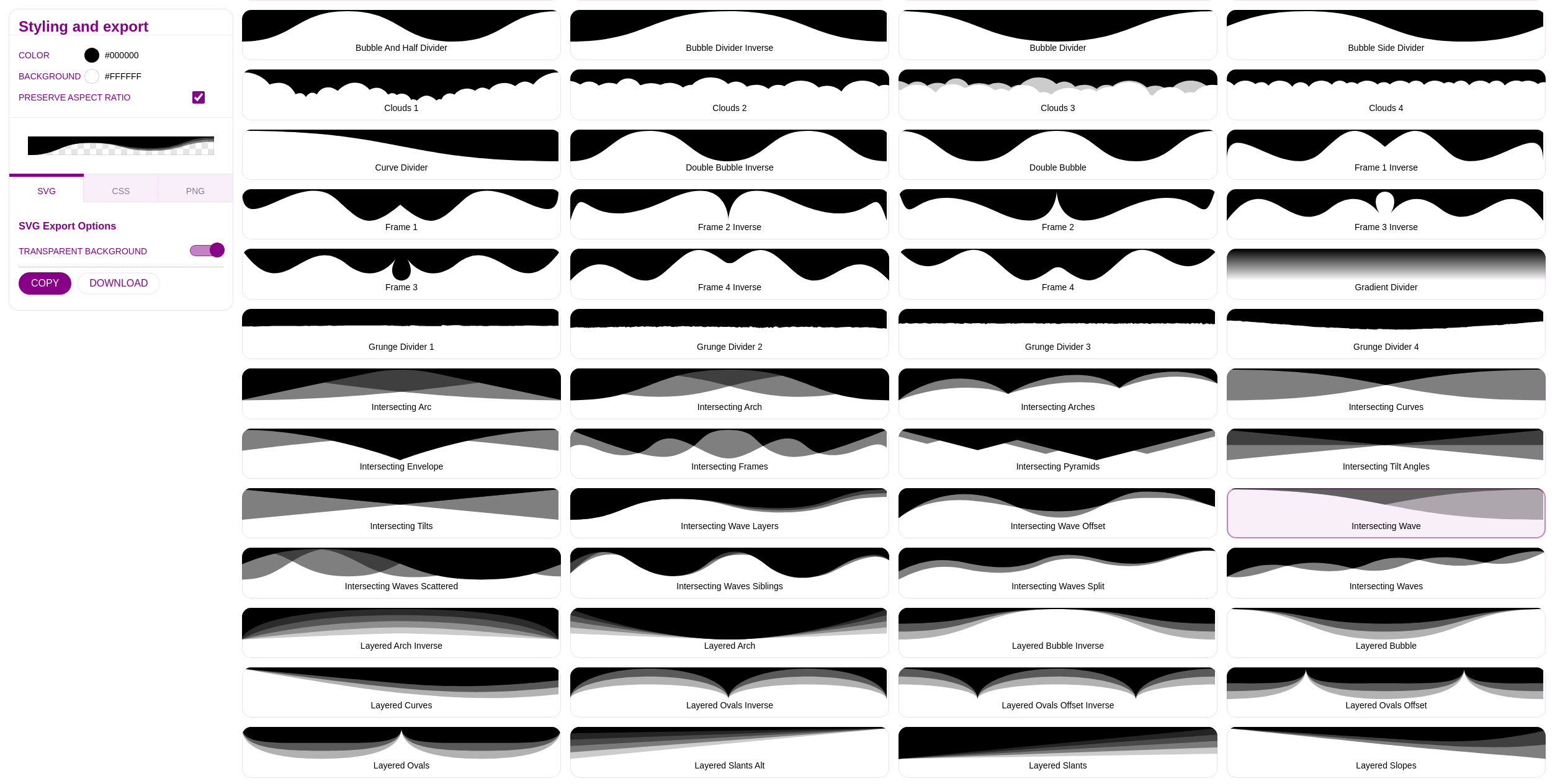
click at [1412, 510] on button "Intersecting Wave" at bounding box center [1387, 514] width 319 height 51
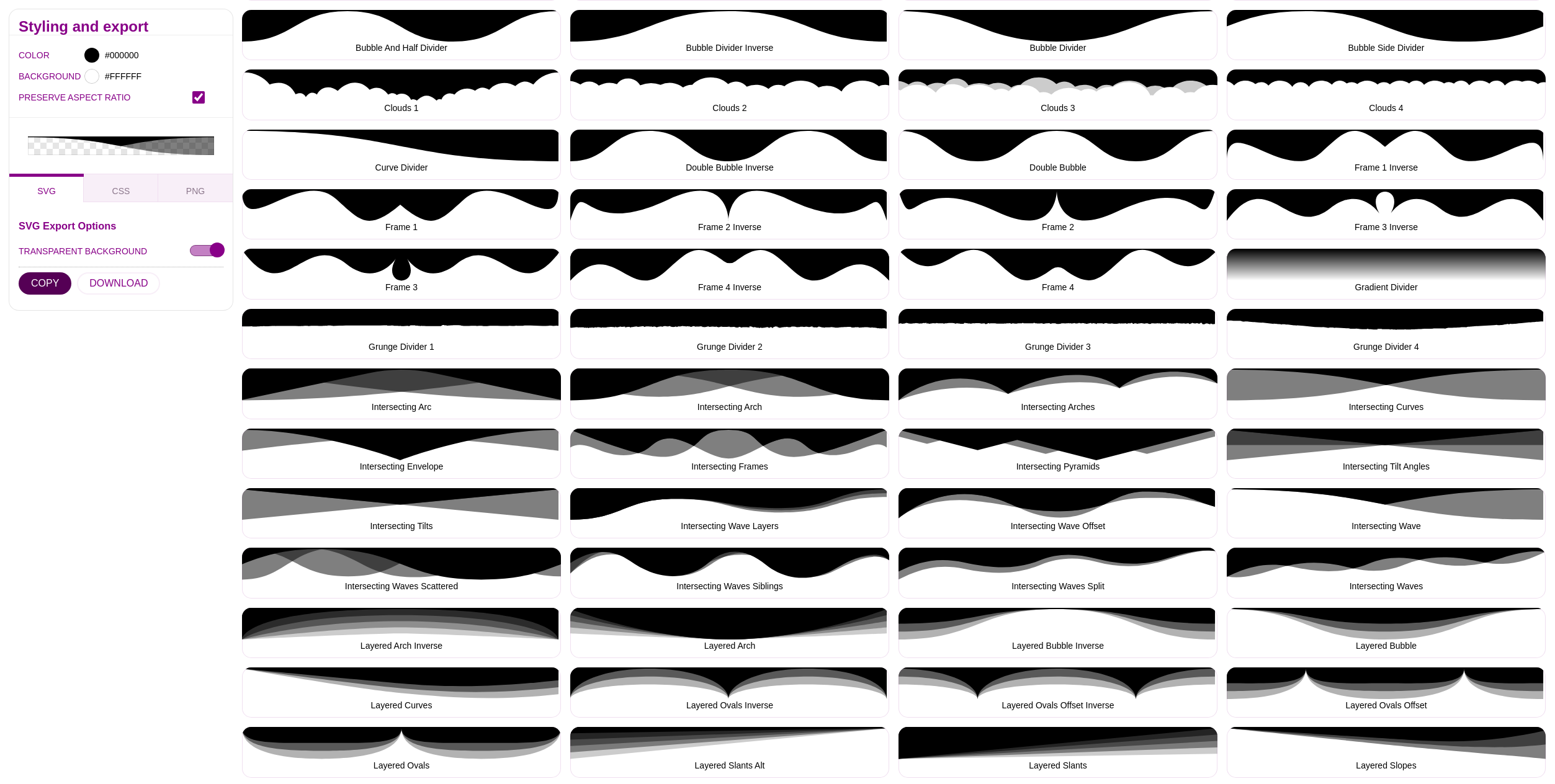
click at [41, 272] on button "COPY" at bounding box center [45, 284] width 53 height 22
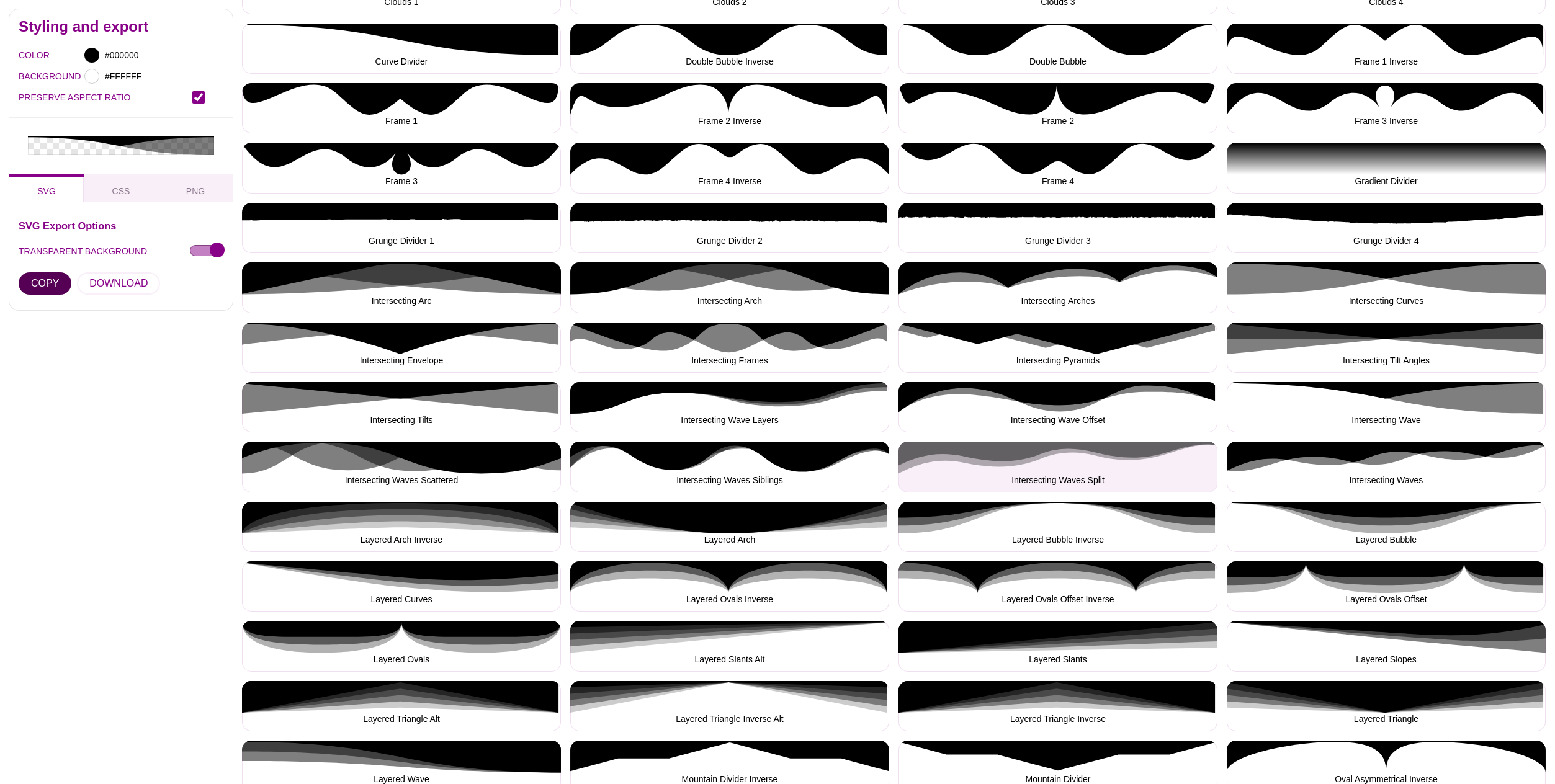
scroll to position [482, 0]
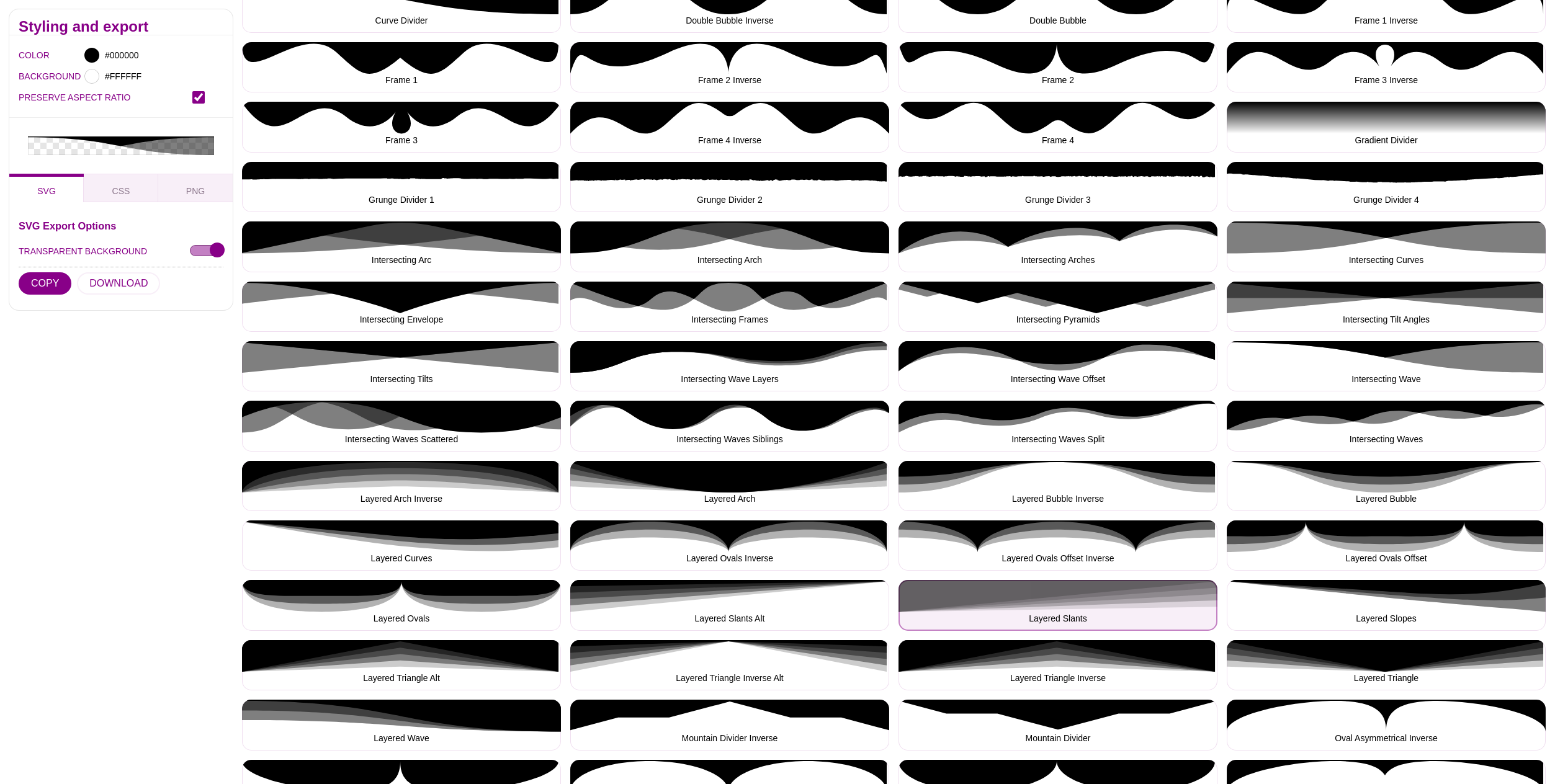
click at [1116, 608] on button "Layered Slants" at bounding box center [1058, 606] width 319 height 51
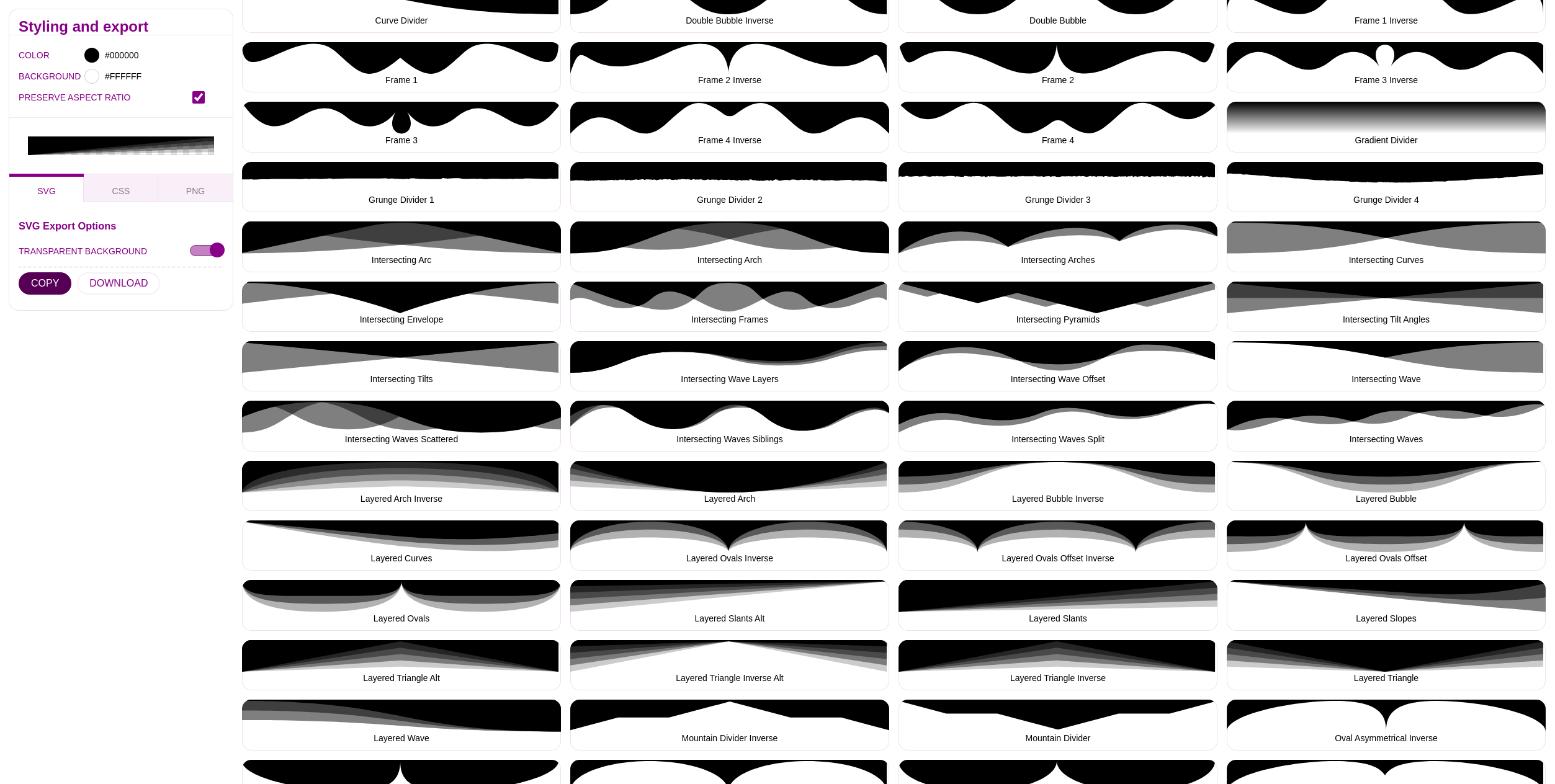
click at [51, 272] on button "COPY" at bounding box center [45, 284] width 53 height 22
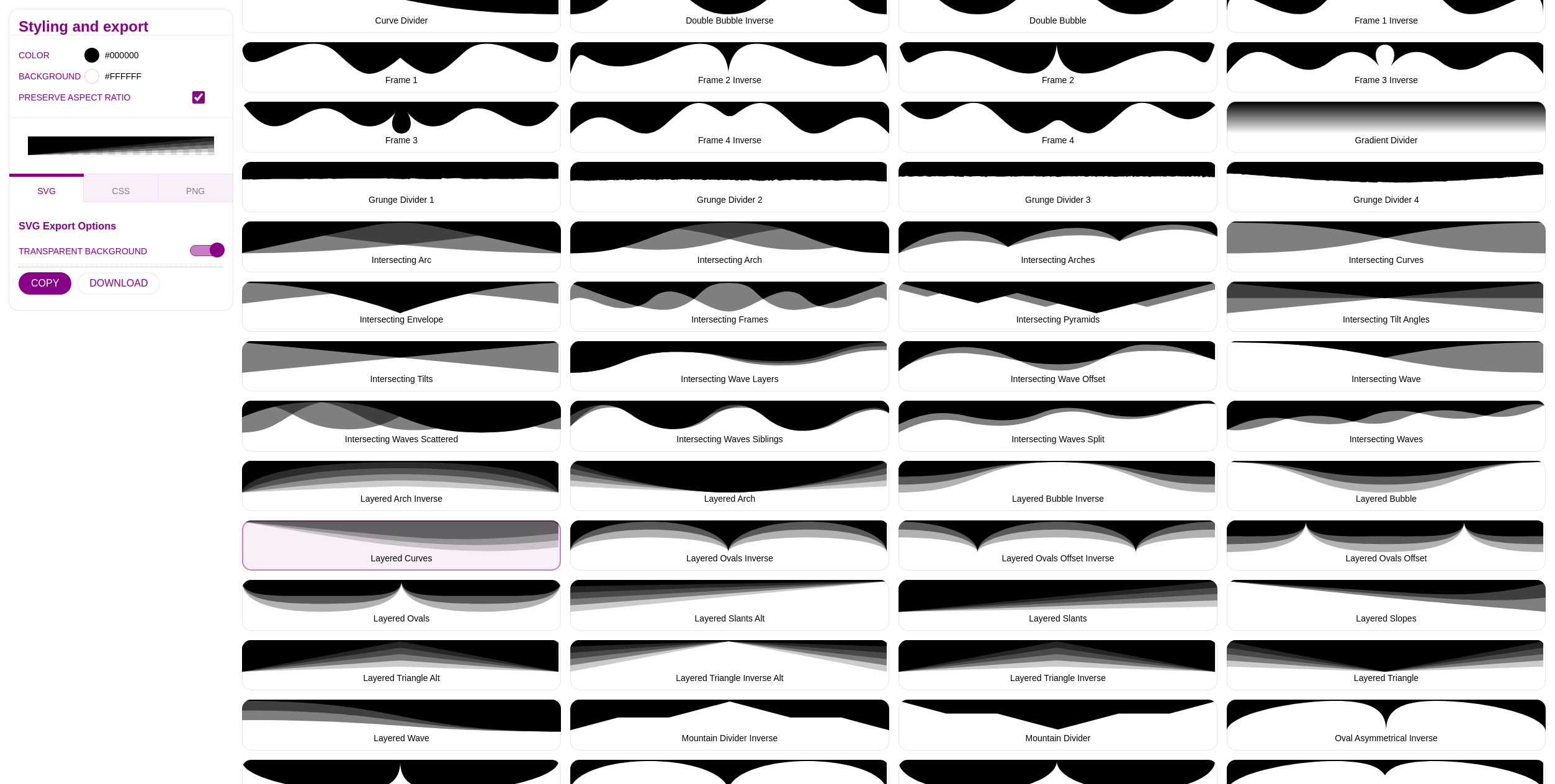
click at [436, 547] on button "Layered Curves" at bounding box center [402, 546] width 319 height 51
click at [444, 543] on button "Layered Curves" at bounding box center [402, 546] width 319 height 51
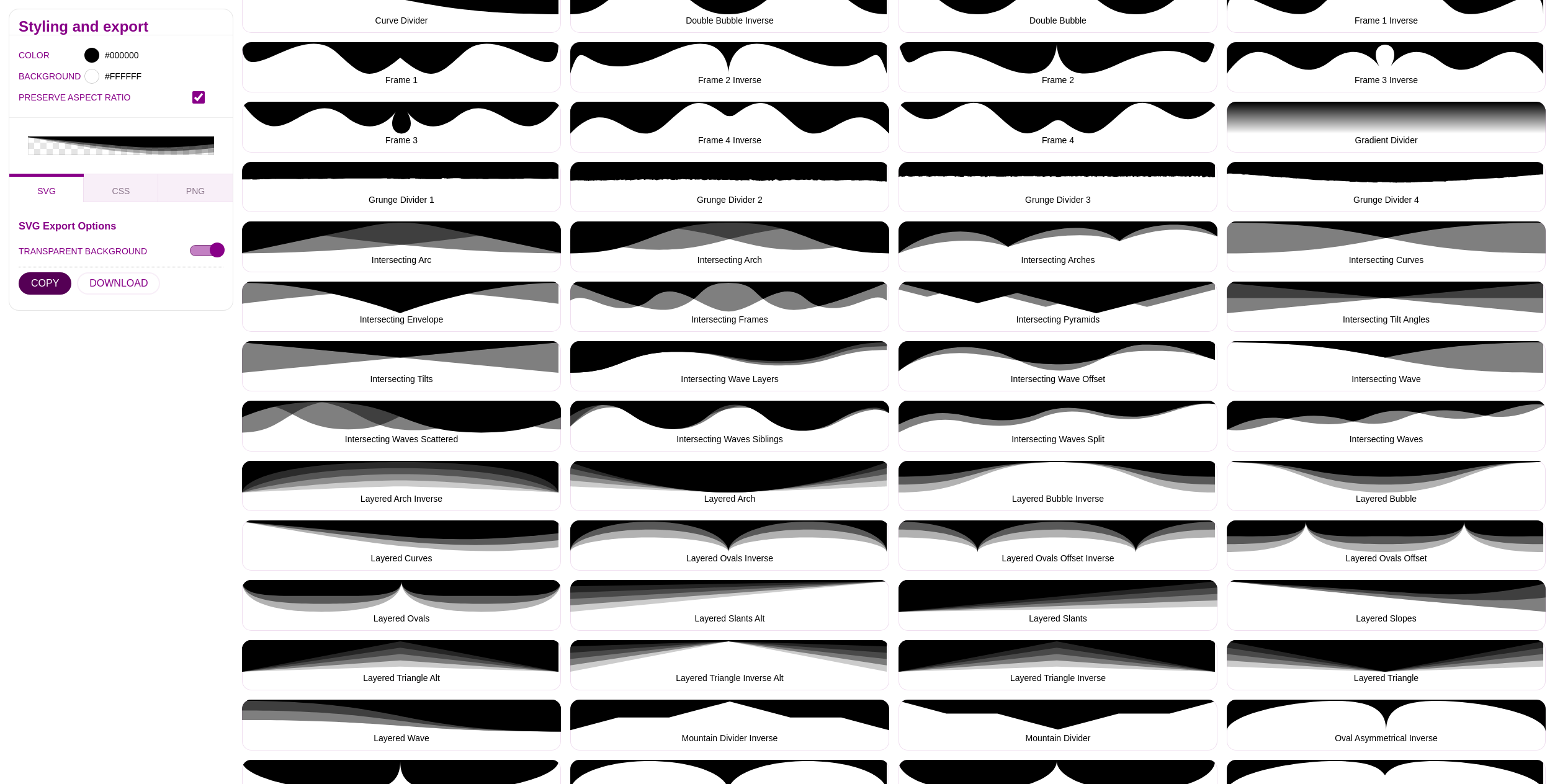
click at [44, 272] on button "COPY" at bounding box center [45, 284] width 53 height 22
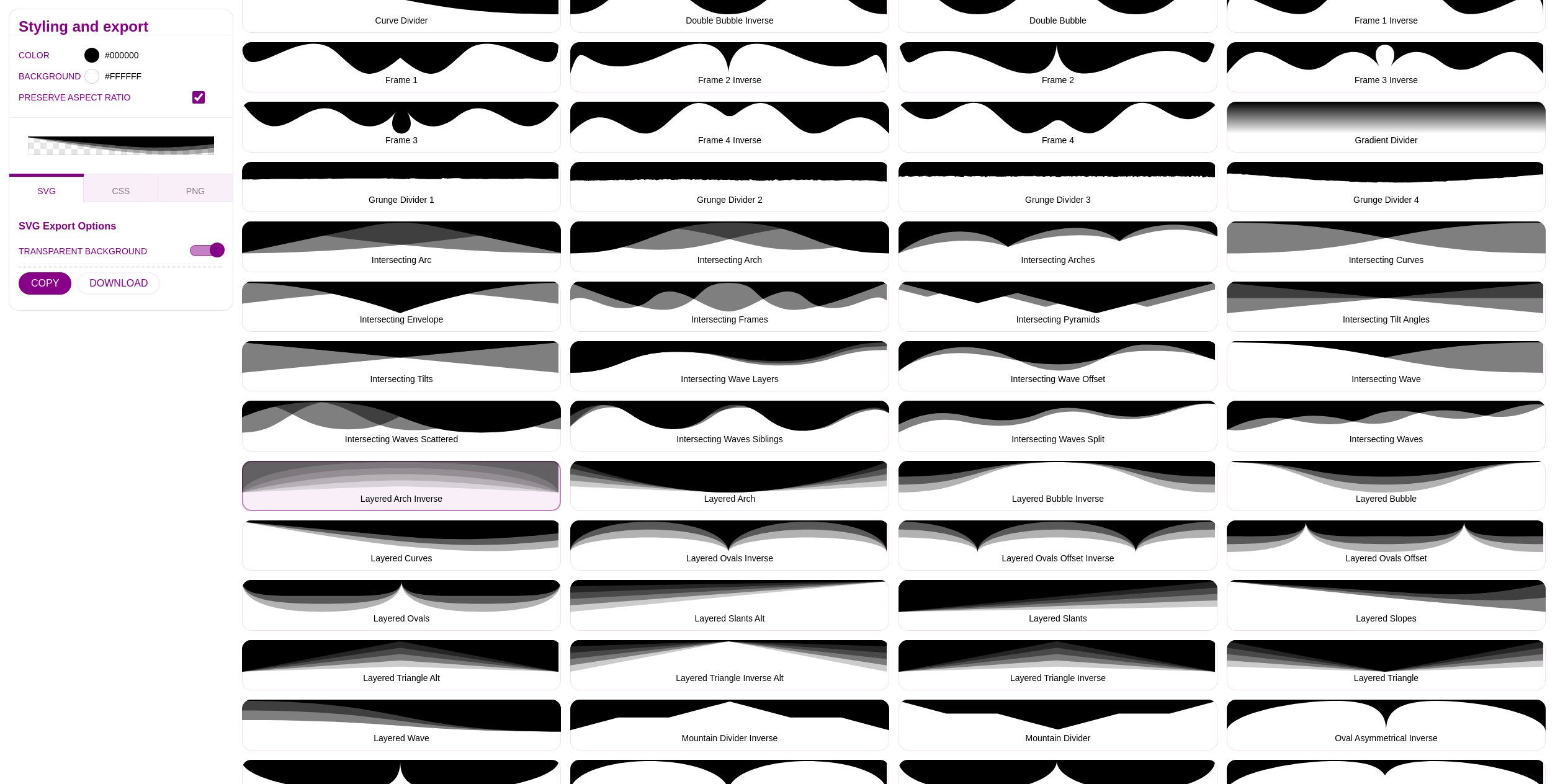
click at [388, 479] on button "Layered Arch Inverse" at bounding box center [402, 486] width 319 height 51
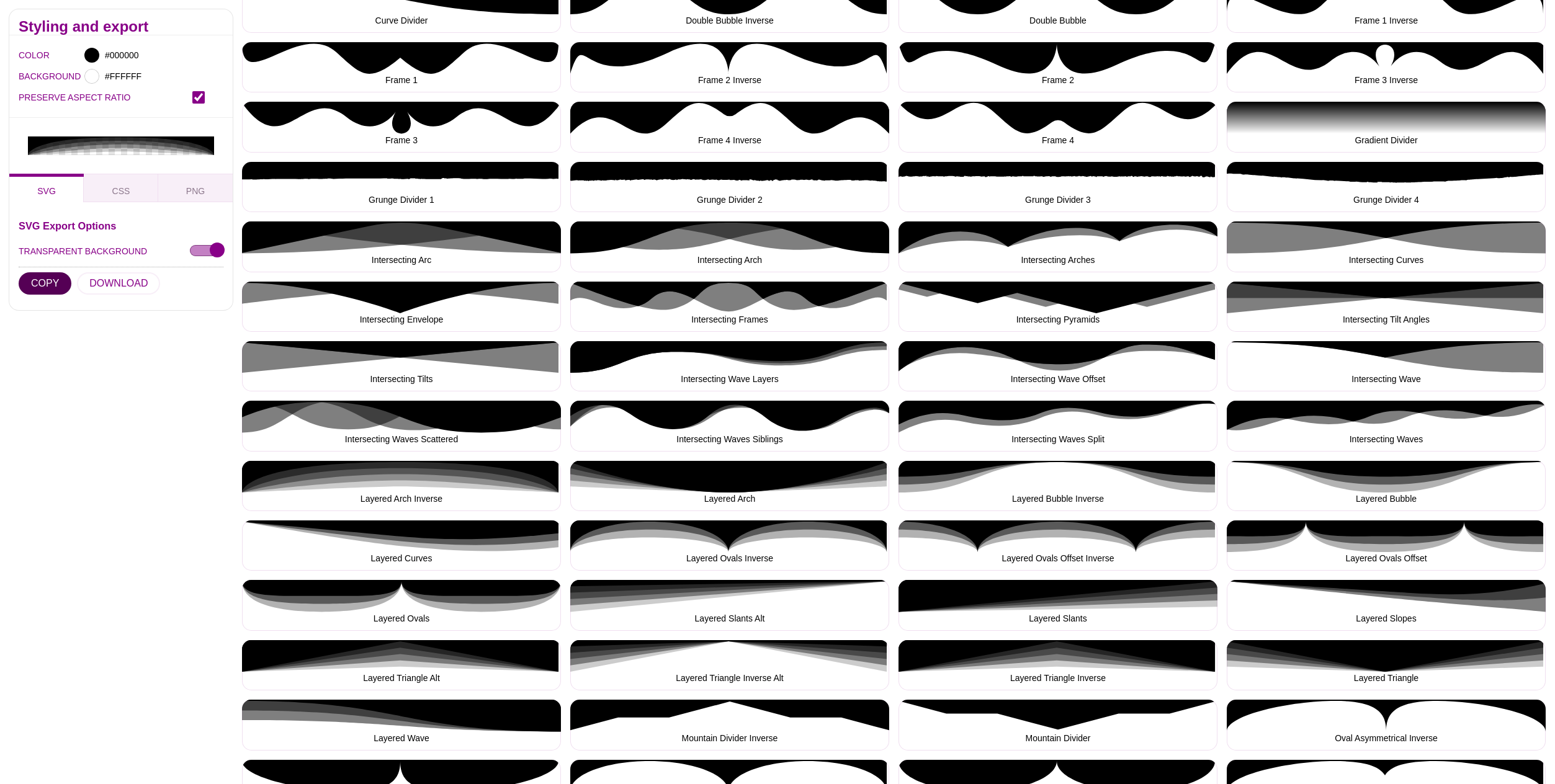
click at [46, 272] on button "COPY" at bounding box center [45, 284] width 53 height 22
click at [198, 98] on input "PRESERVE ASPECT RATIO" at bounding box center [199, 98] width 13 height 13
click at [48, 272] on button "COPY" at bounding box center [45, 284] width 53 height 22
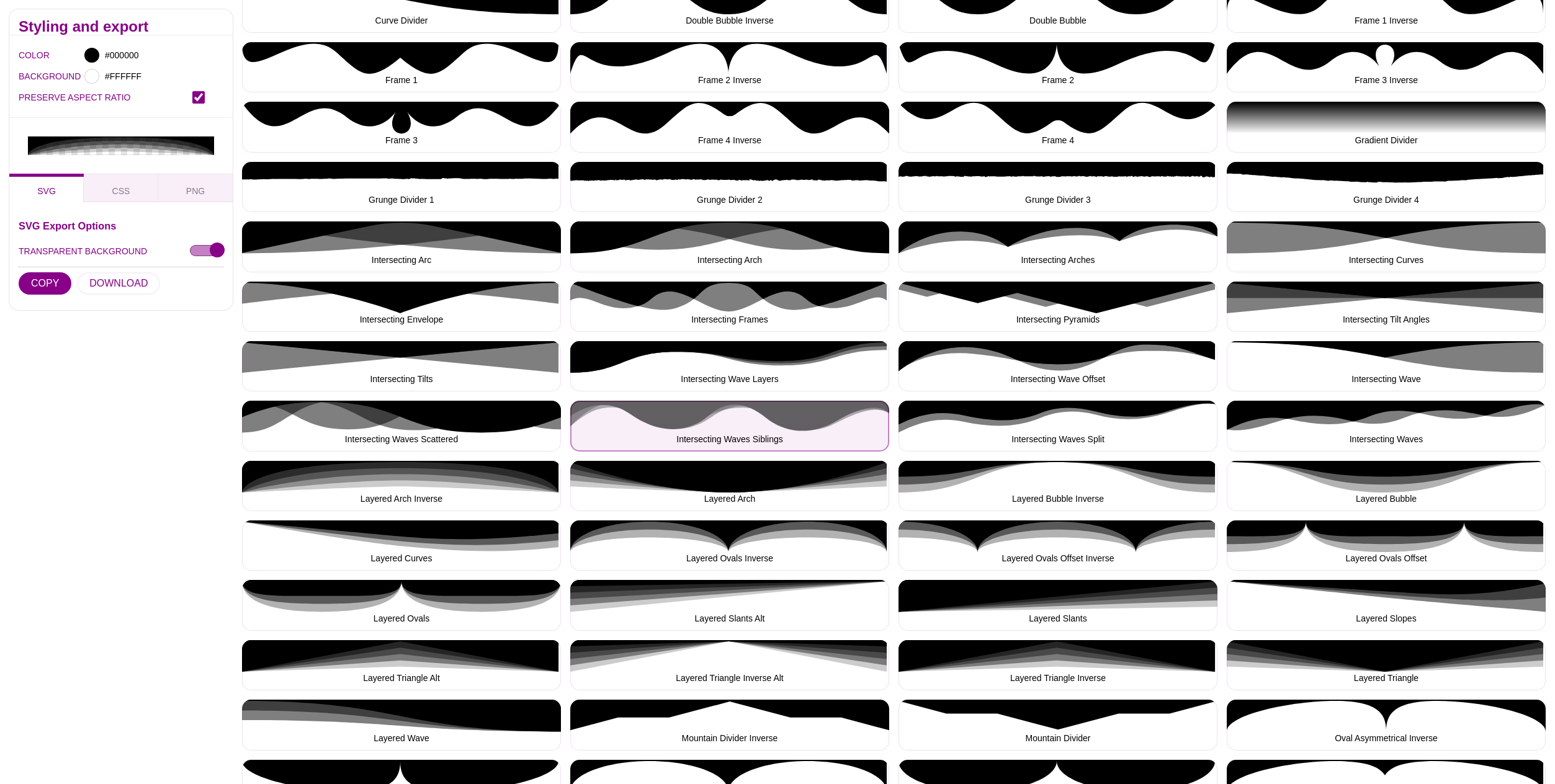
click at [721, 425] on button "Intersecting Waves Siblings" at bounding box center [729, 426] width 319 height 51
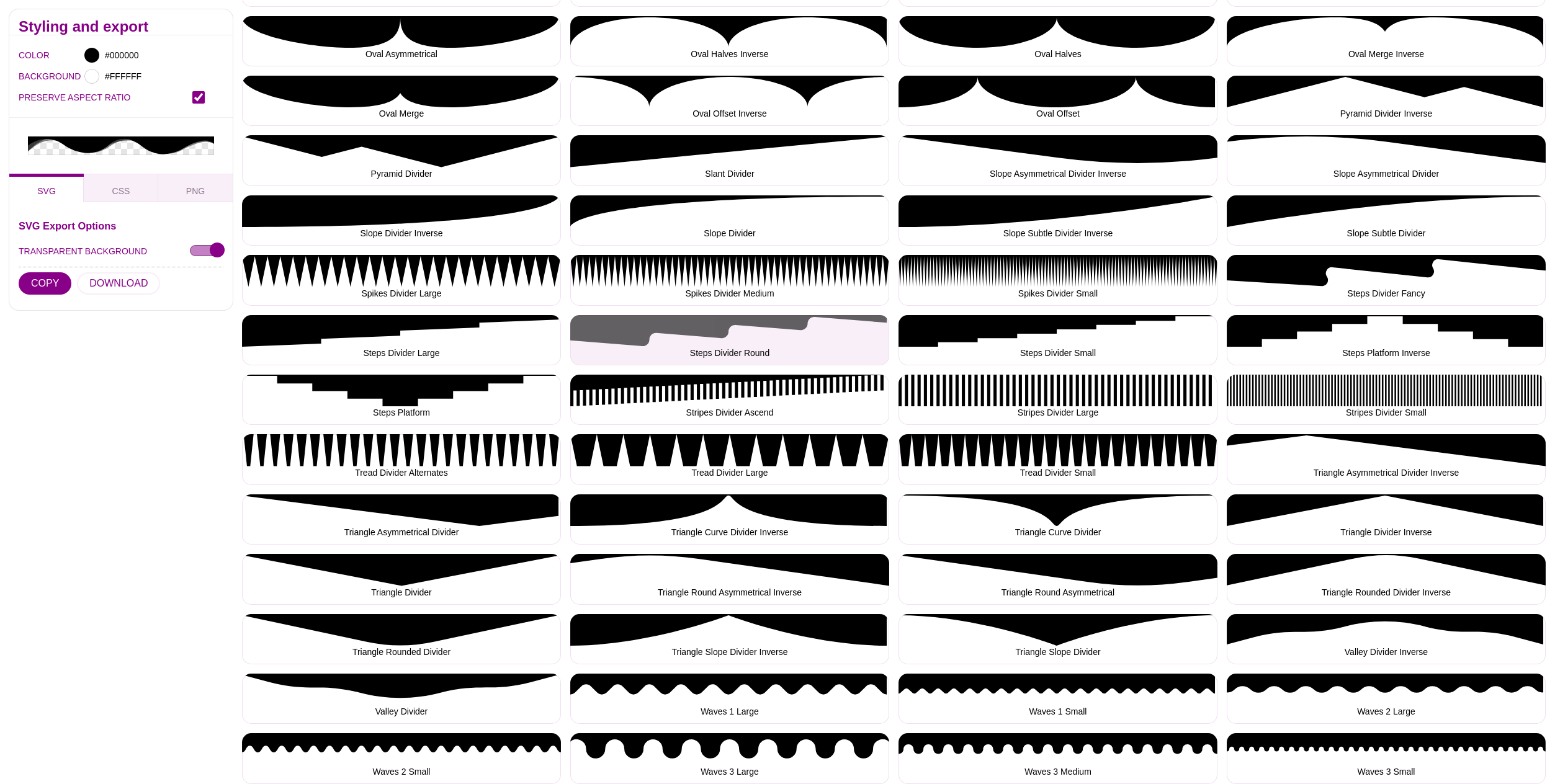
scroll to position [1221, 0]
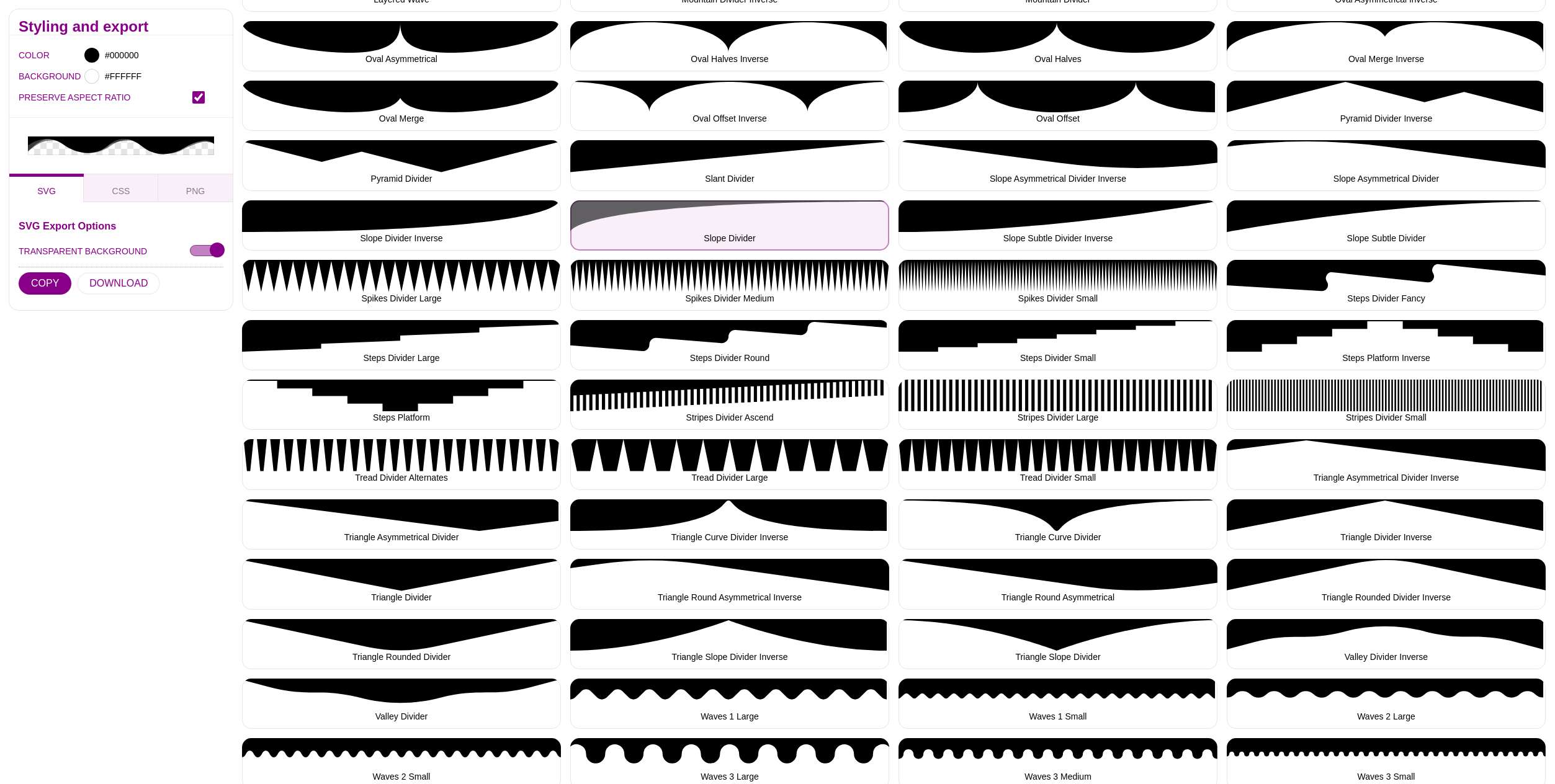
click at [700, 220] on button "Slope Divider" at bounding box center [729, 226] width 319 height 51
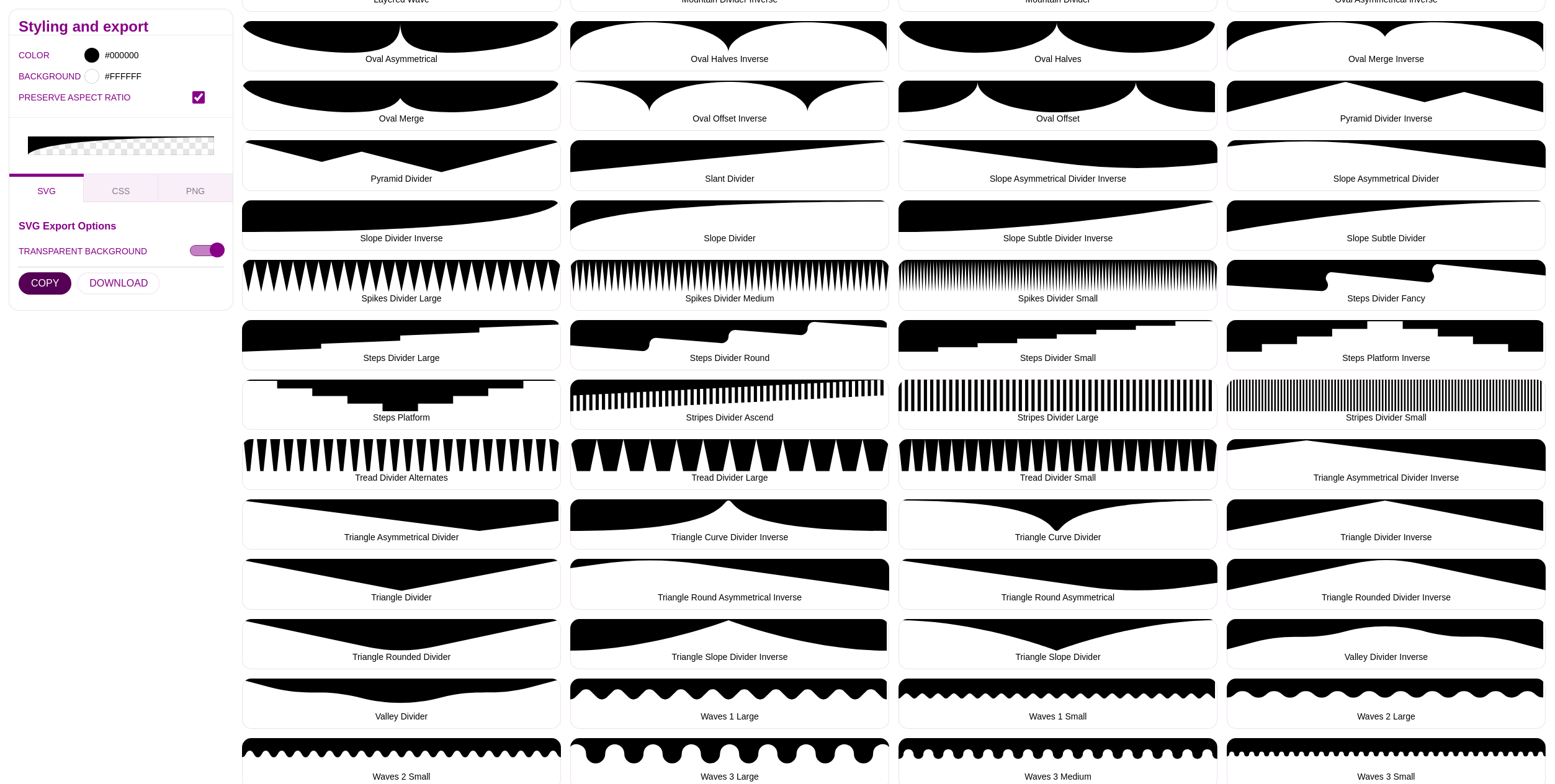
click at [51, 272] on button "COPY" at bounding box center [45, 284] width 53 height 22
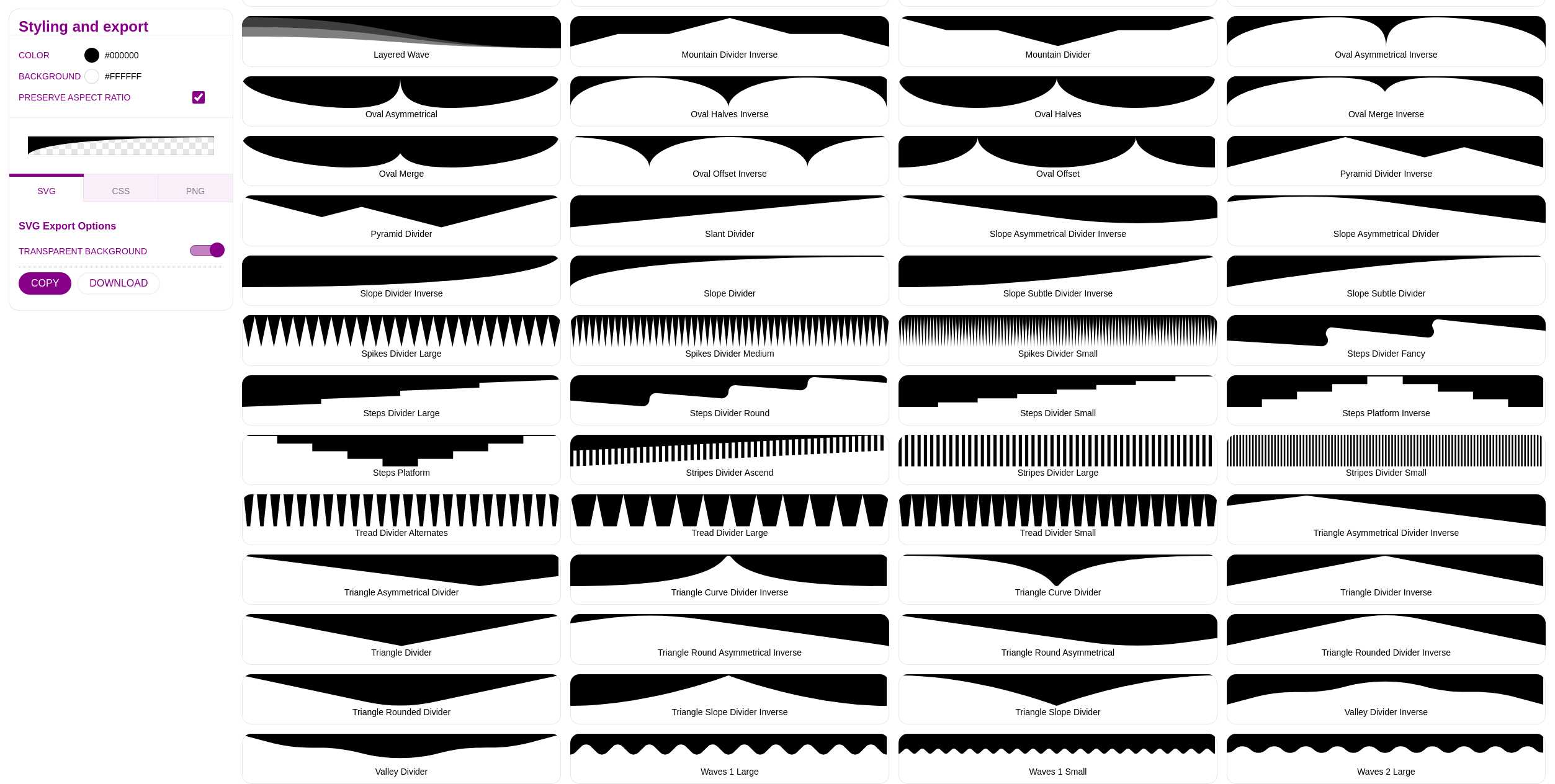
scroll to position [1163, 0]
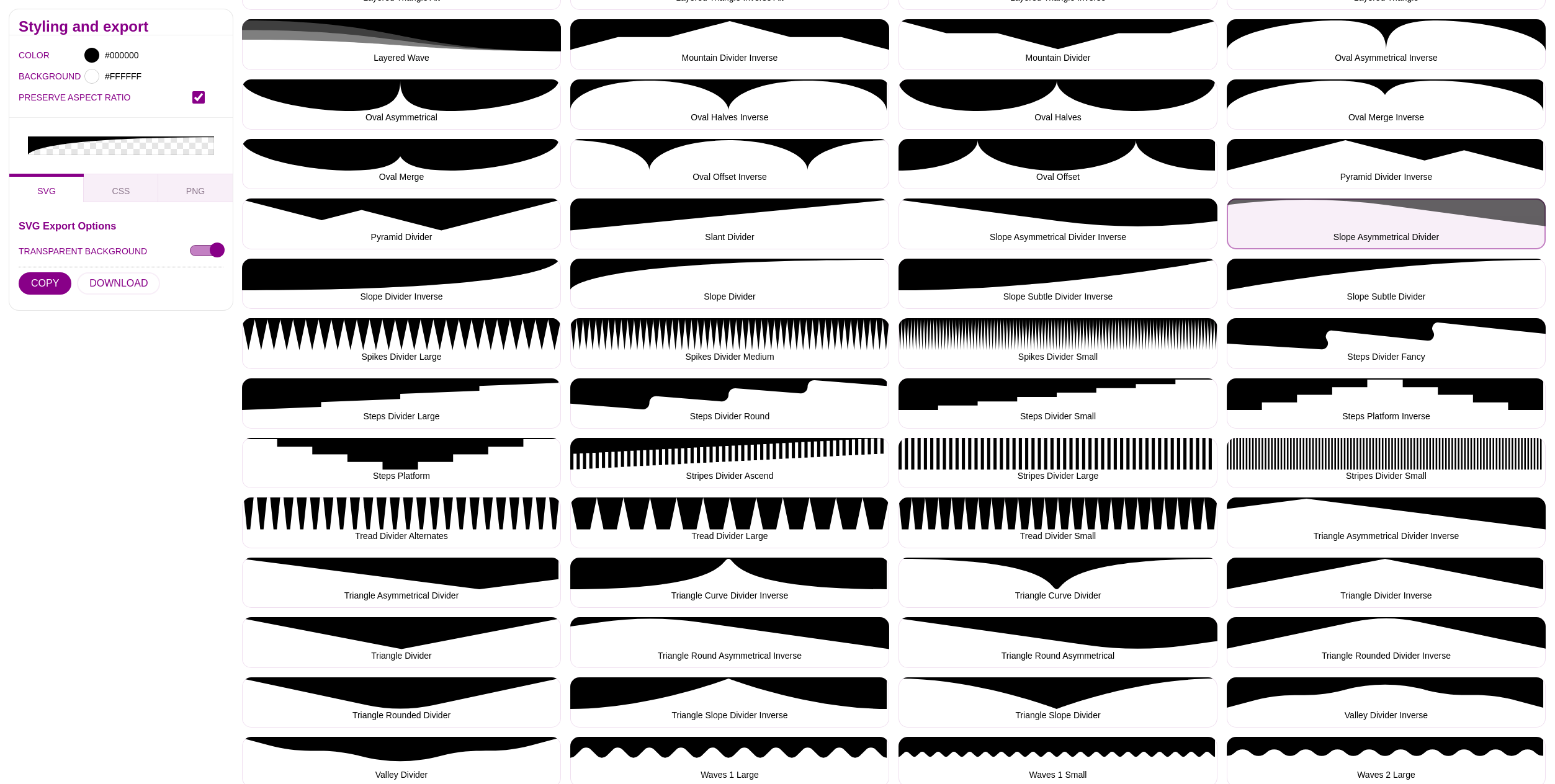
click at [1378, 213] on button "Slope Asymmetrical Divider" at bounding box center [1387, 224] width 319 height 51
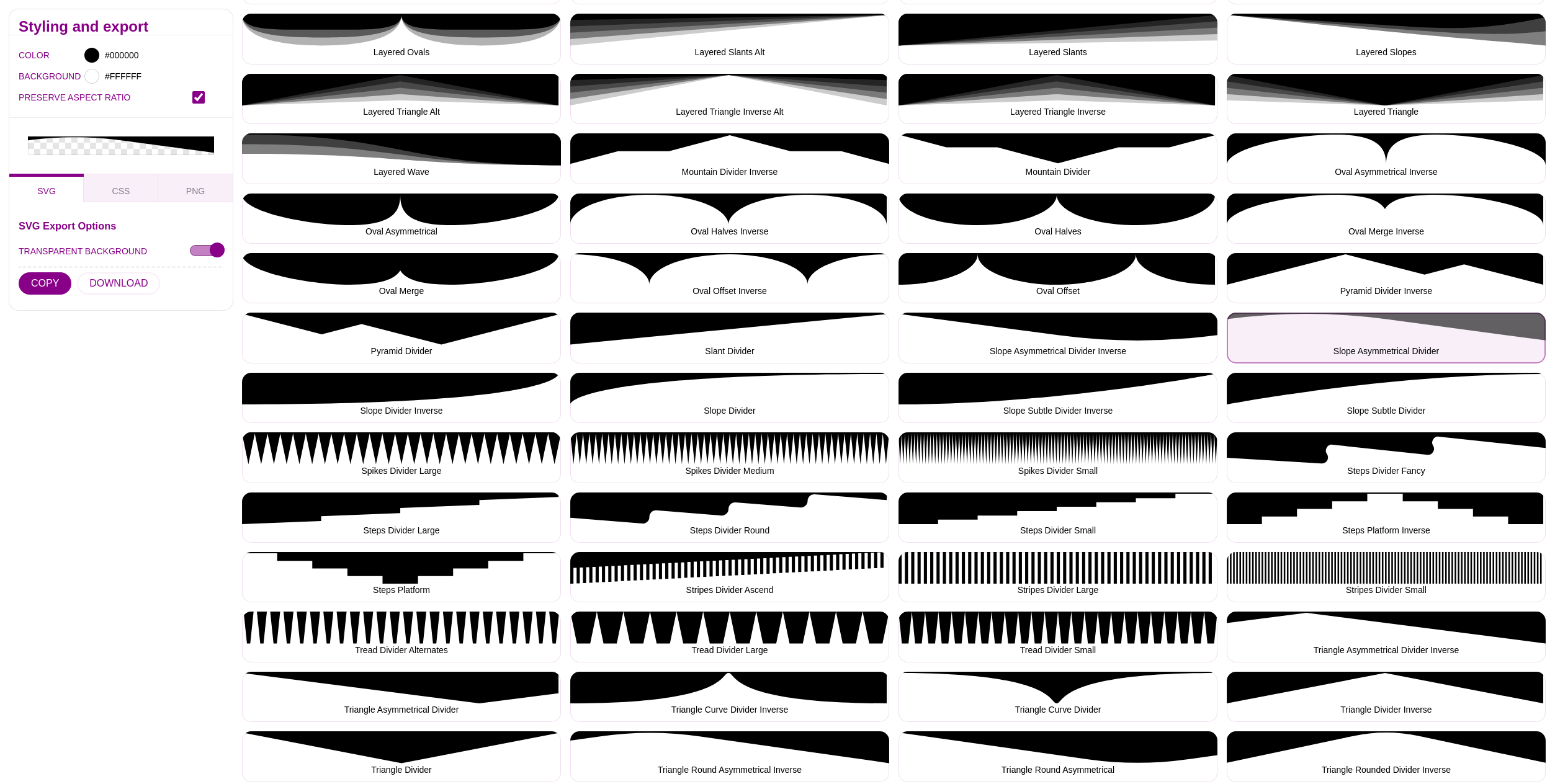
scroll to position [1047, 0]
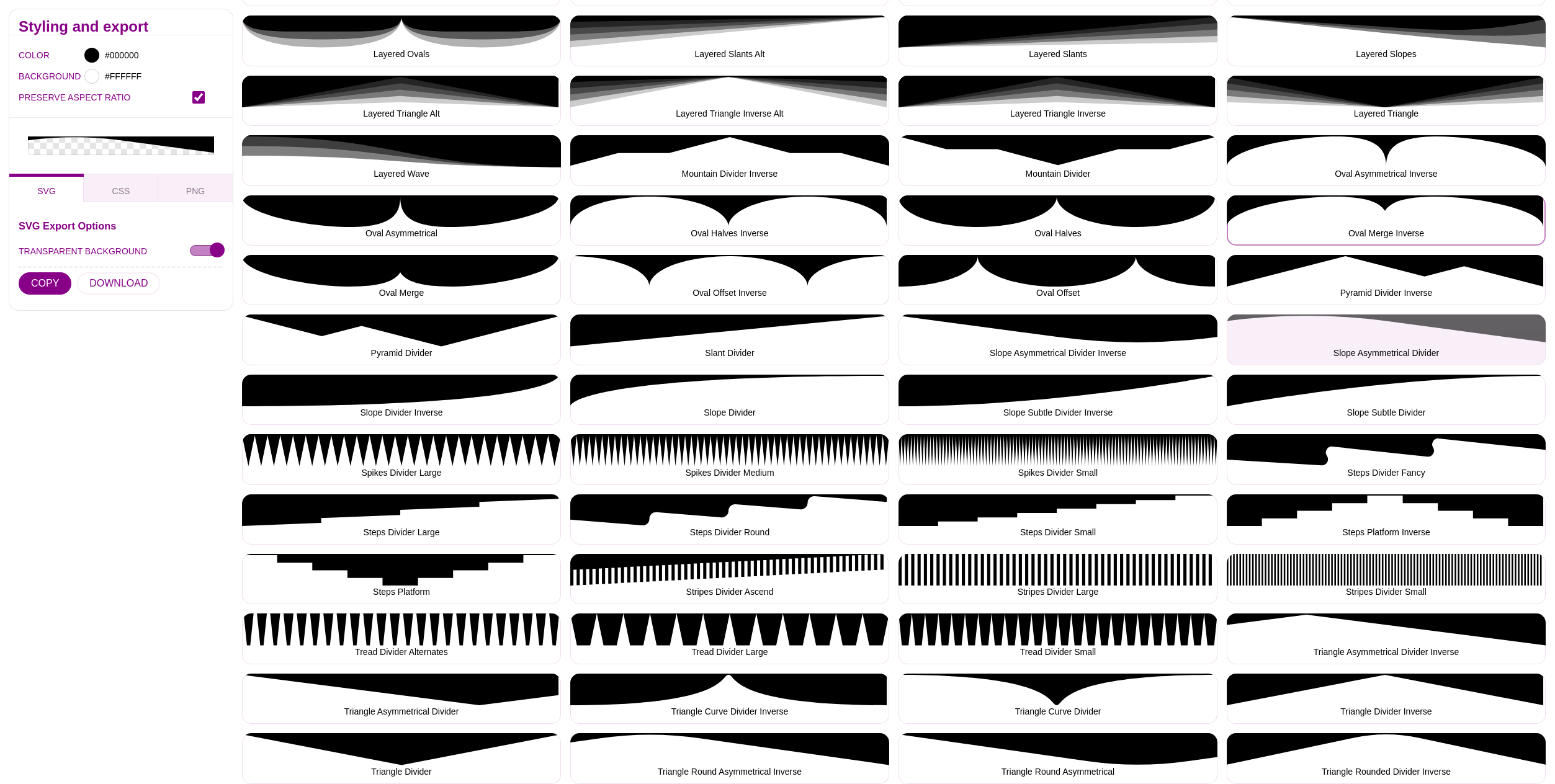
click at [1379, 215] on button "Oval Merge Inverse" at bounding box center [1387, 220] width 319 height 51
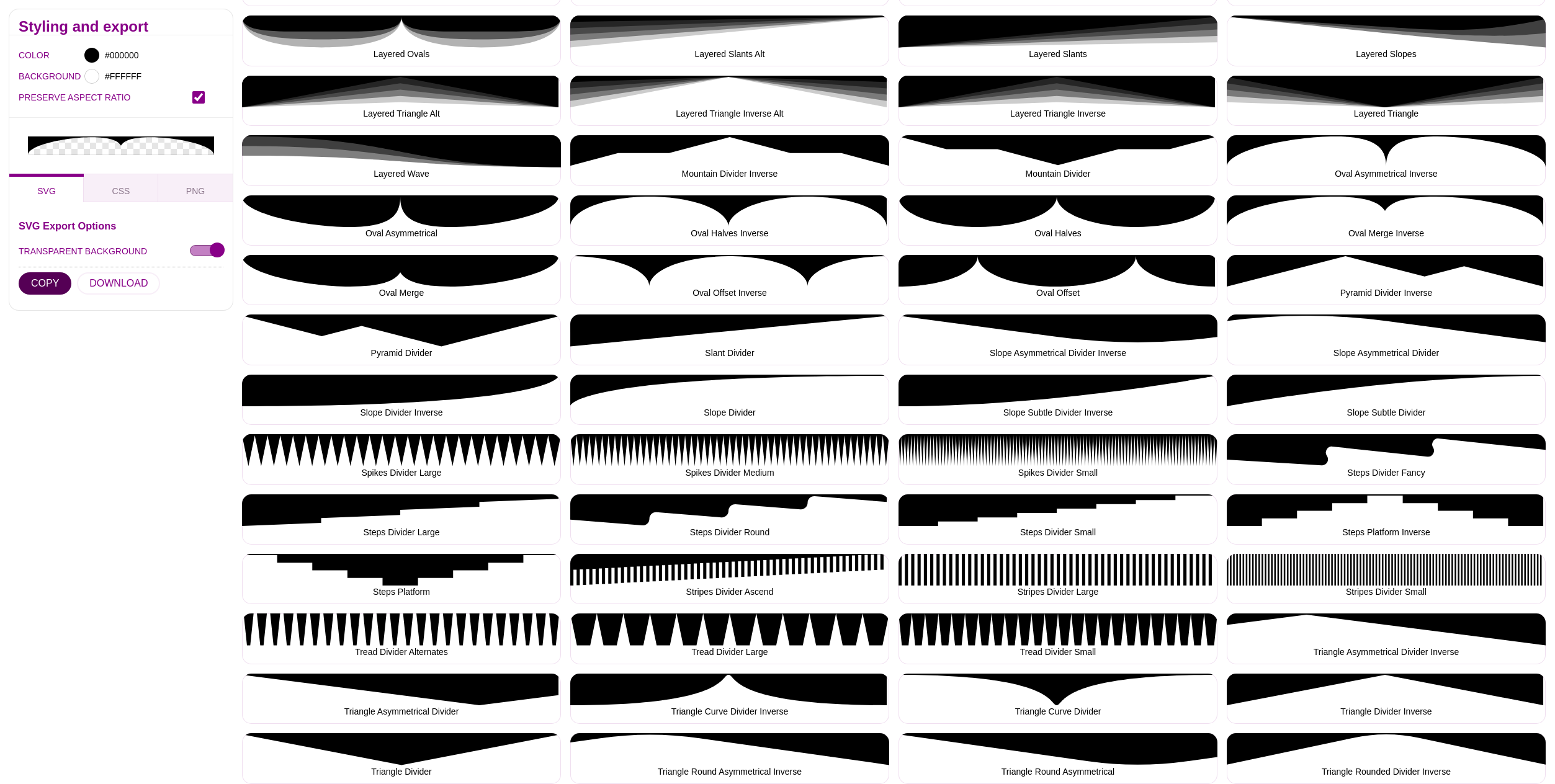
click at [47, 272] on button "COPY" at bounding box center [45, 284] width 53 height 22
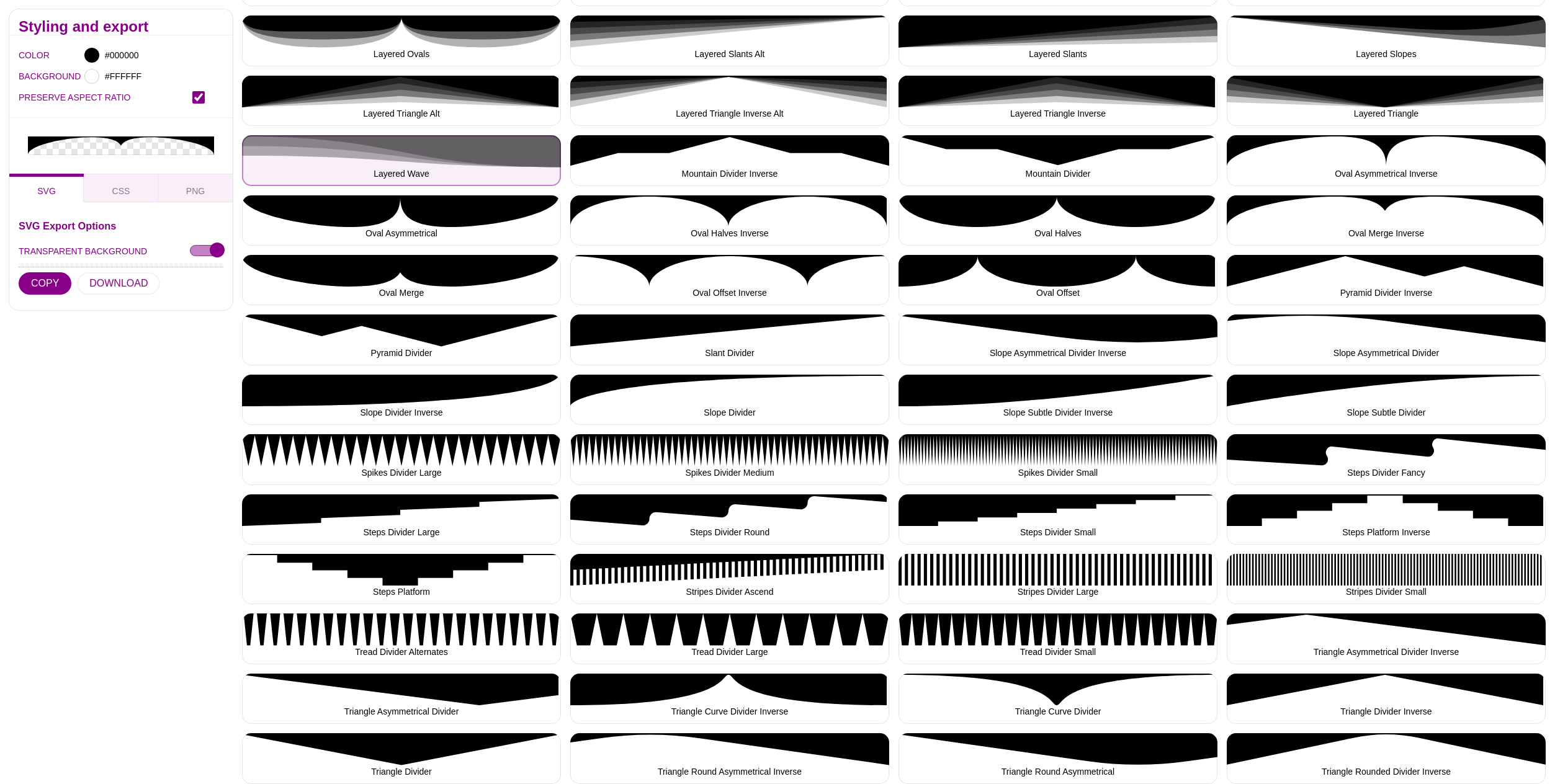
click at [468, 168] on button "Layered Wave" at bounding box center [402, 161] width 319 height 51
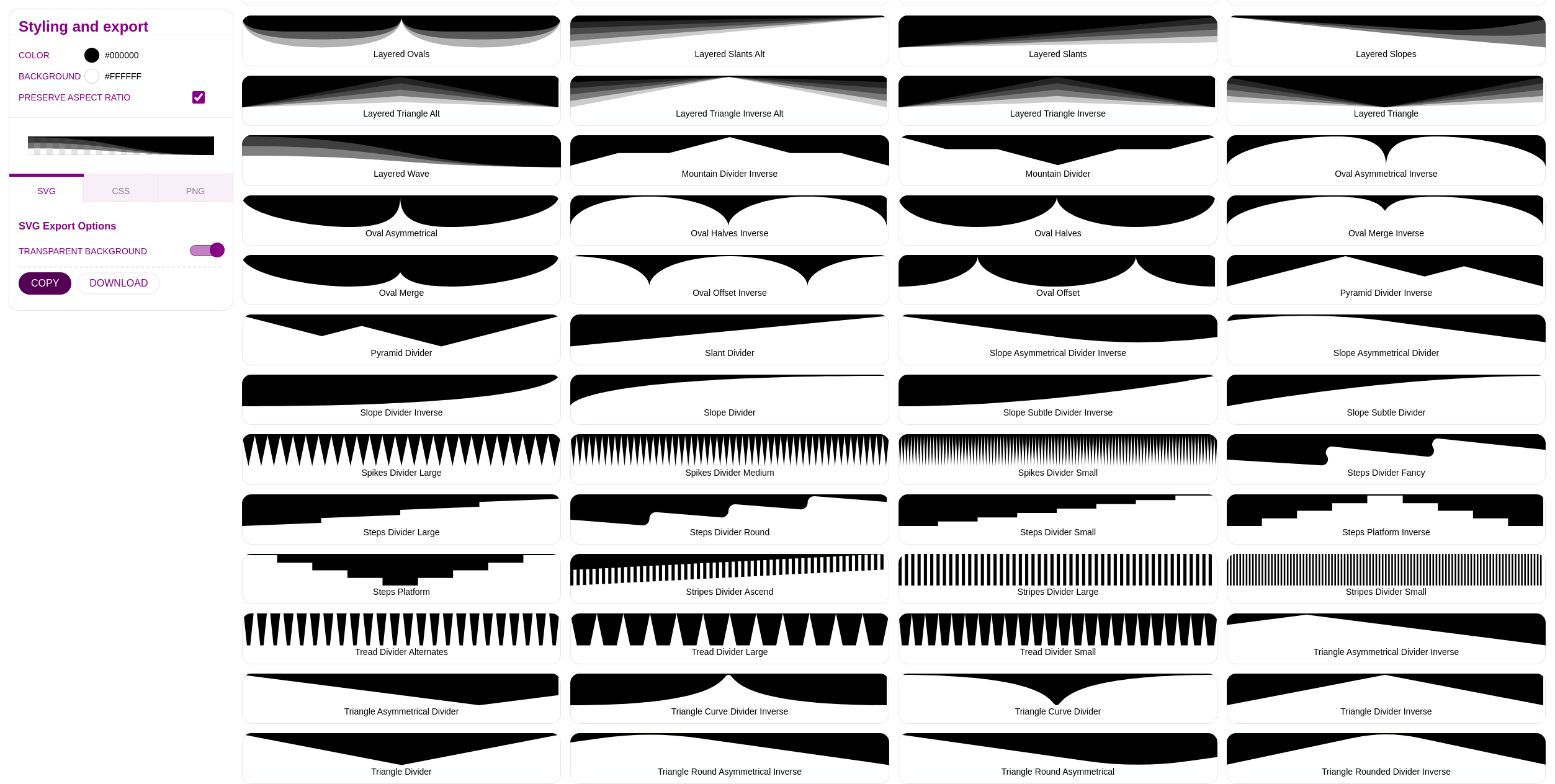
click at [43, 272] on button "COPY" at bounding box center [45, 284] width 53 height 22
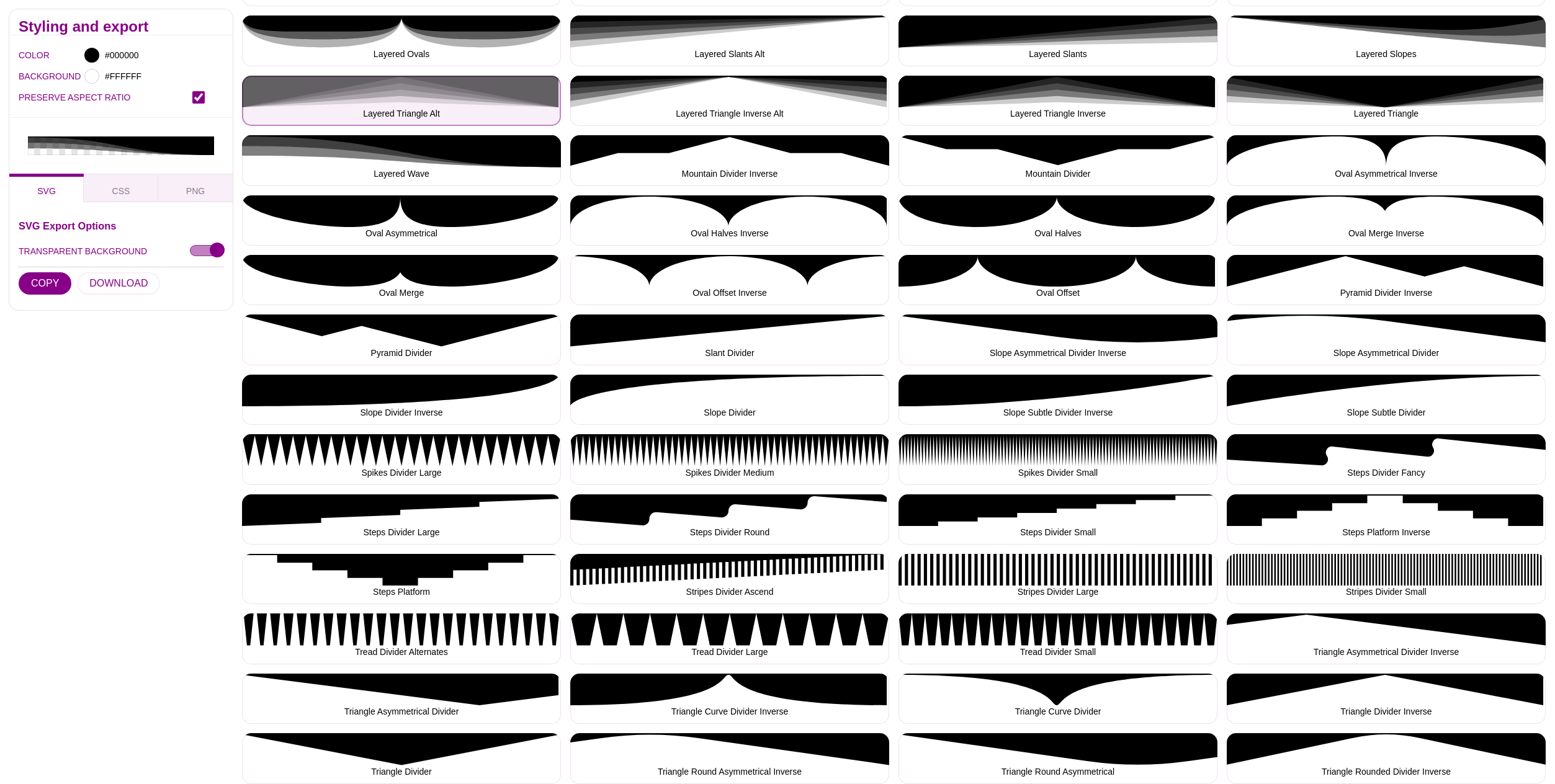
click at [427, 98] on button "Layered Triangle Alt" at bounding box center [402, 101] width 319 height 51
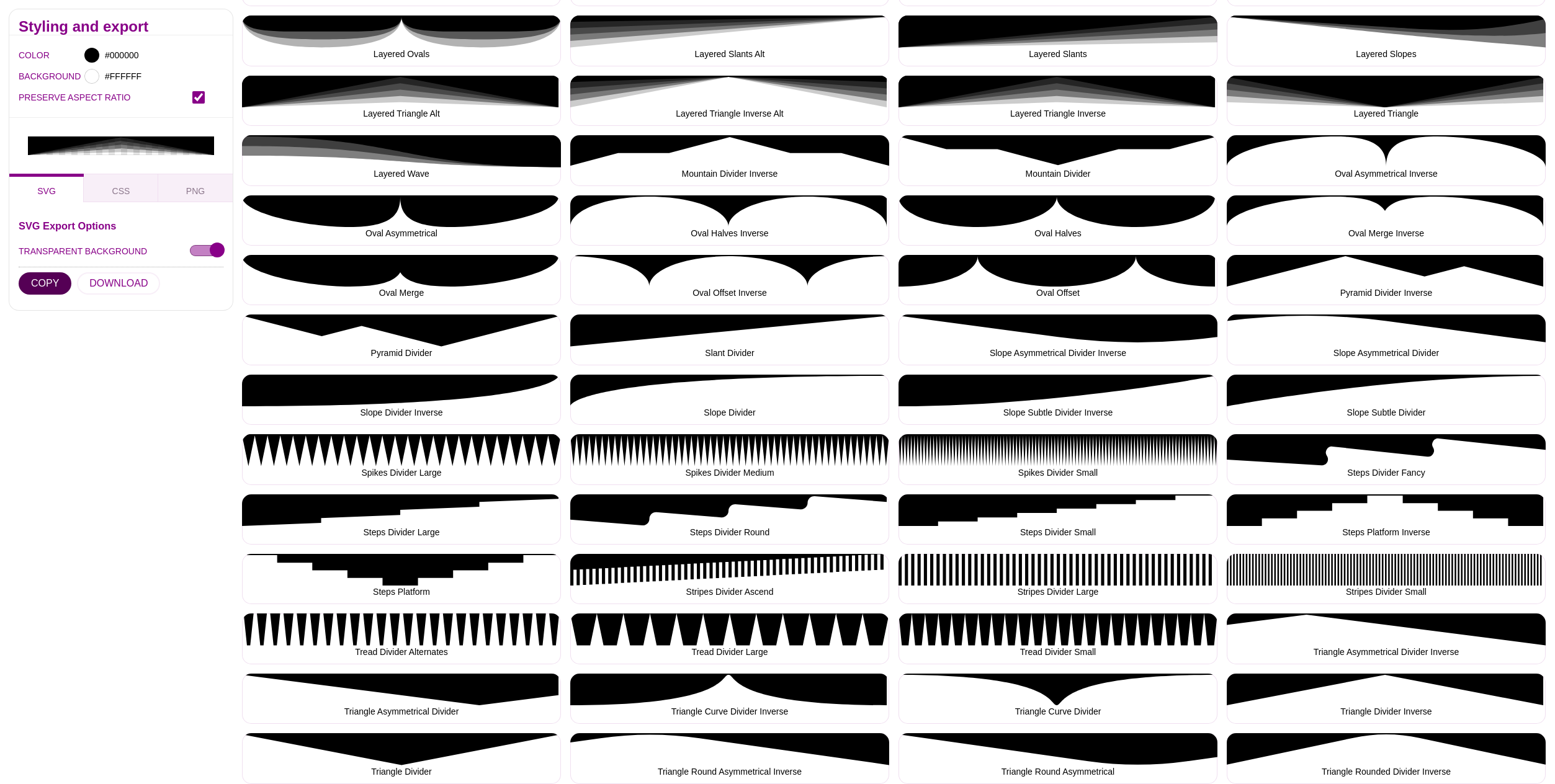
click at [27, 272] on button "COPY" at bounding box center [45, 284] width 53 height 22
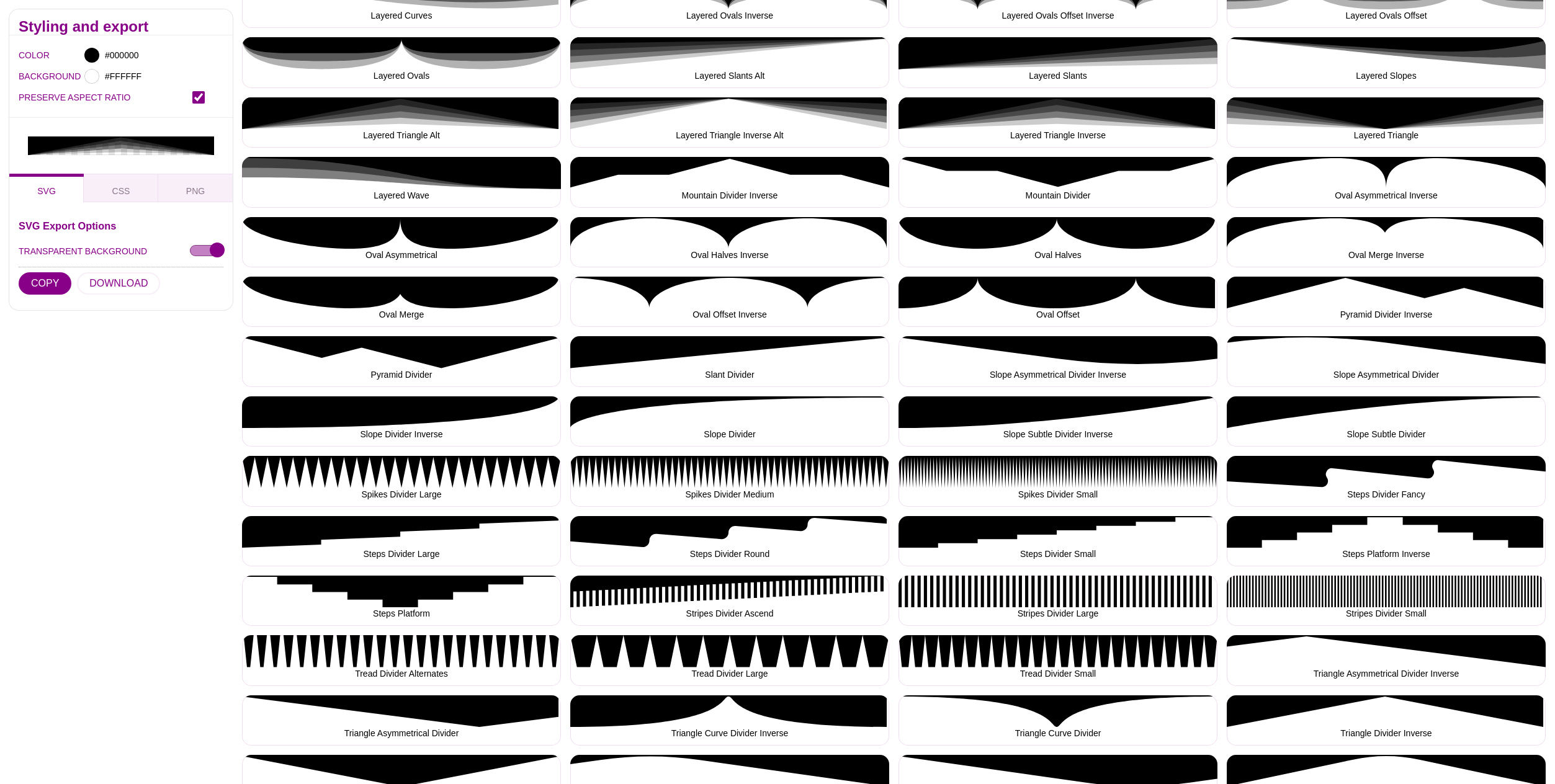
scroll to position [994, 0]
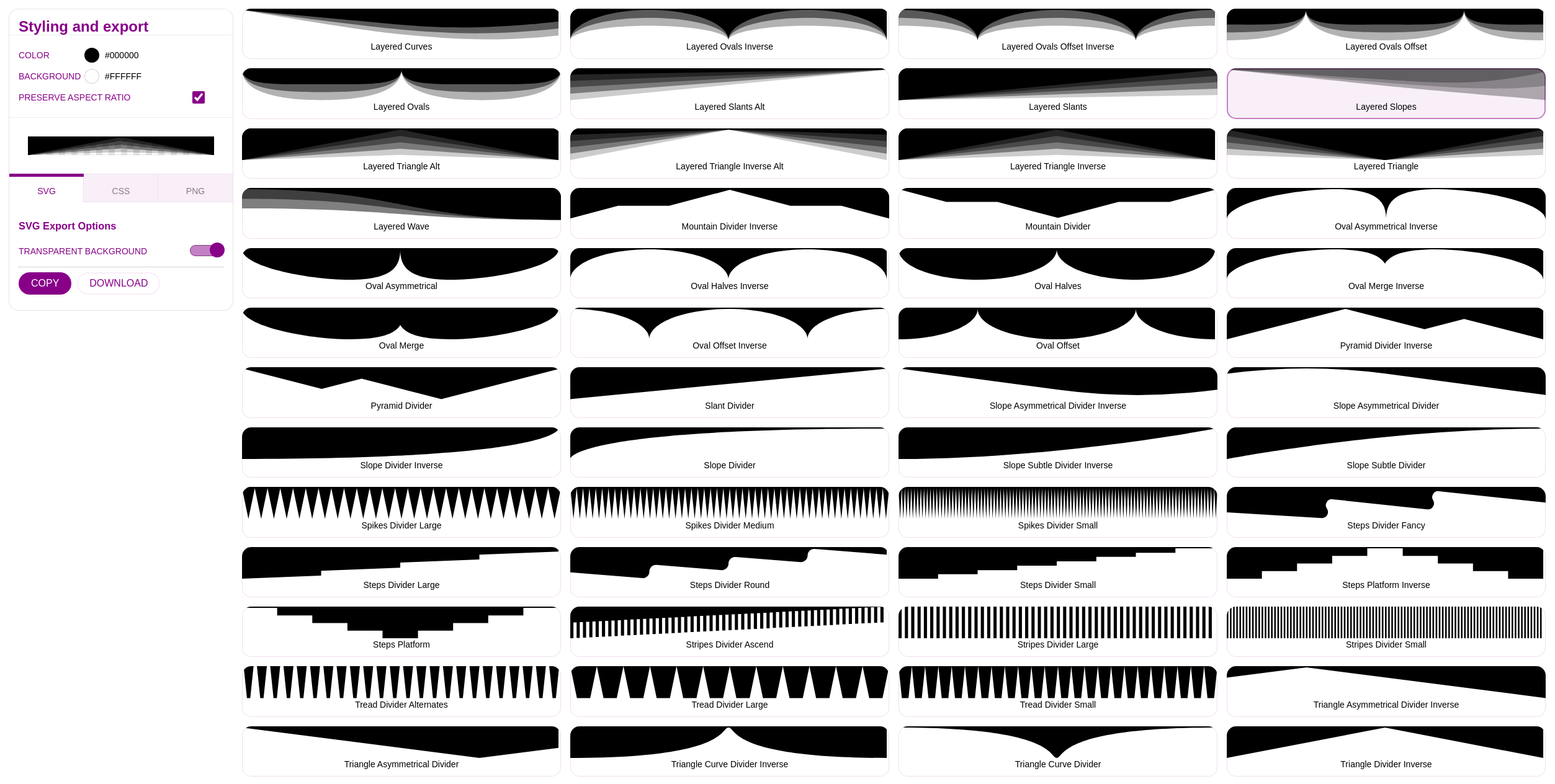
click at [1429, 97] on button "Layered Slopes" at bounding box center [1387, 93] width 319 height 51
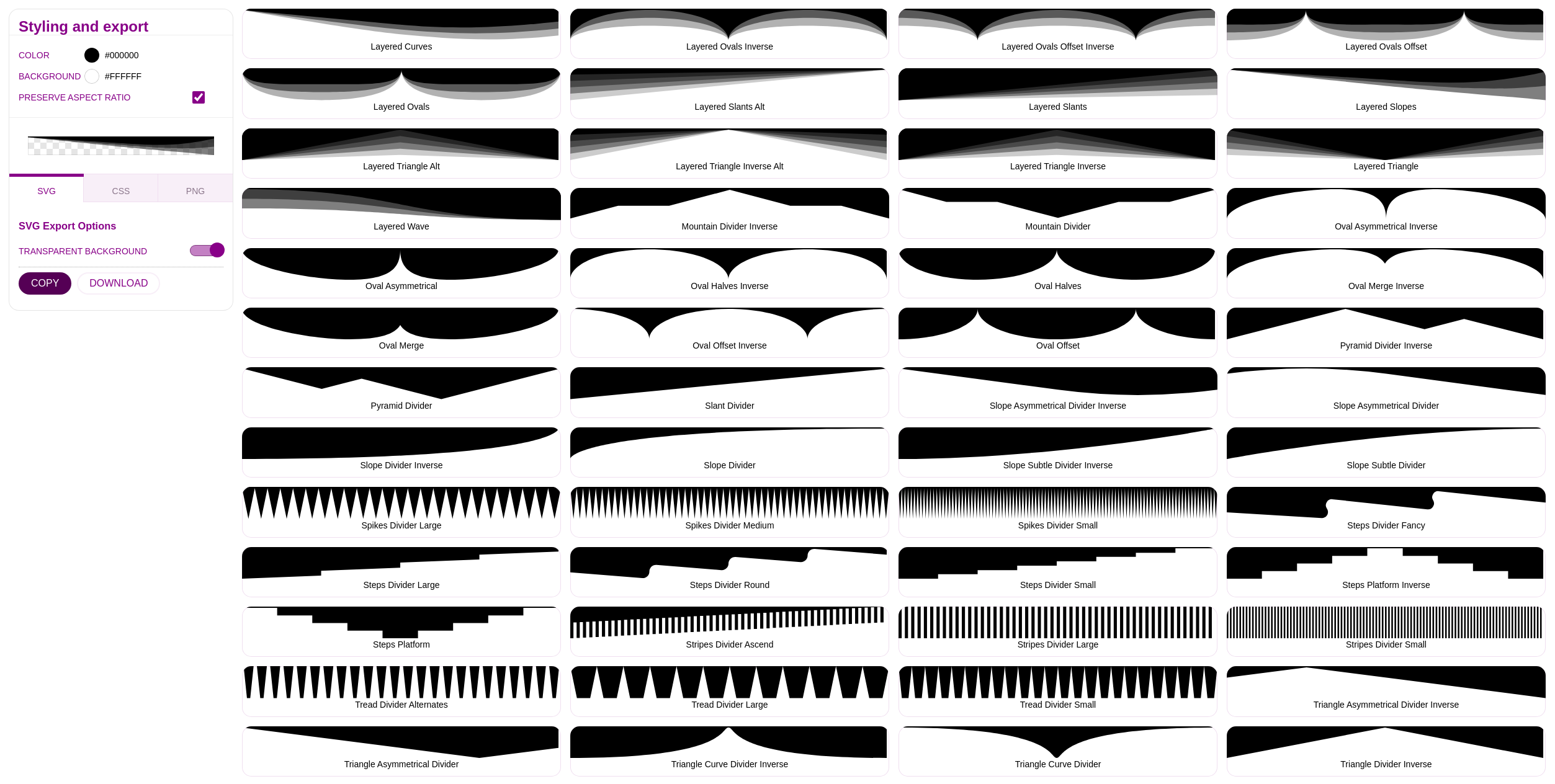
click at [43, 272] on button "COPY" at bounding box center [45, 284] width 53 height 22
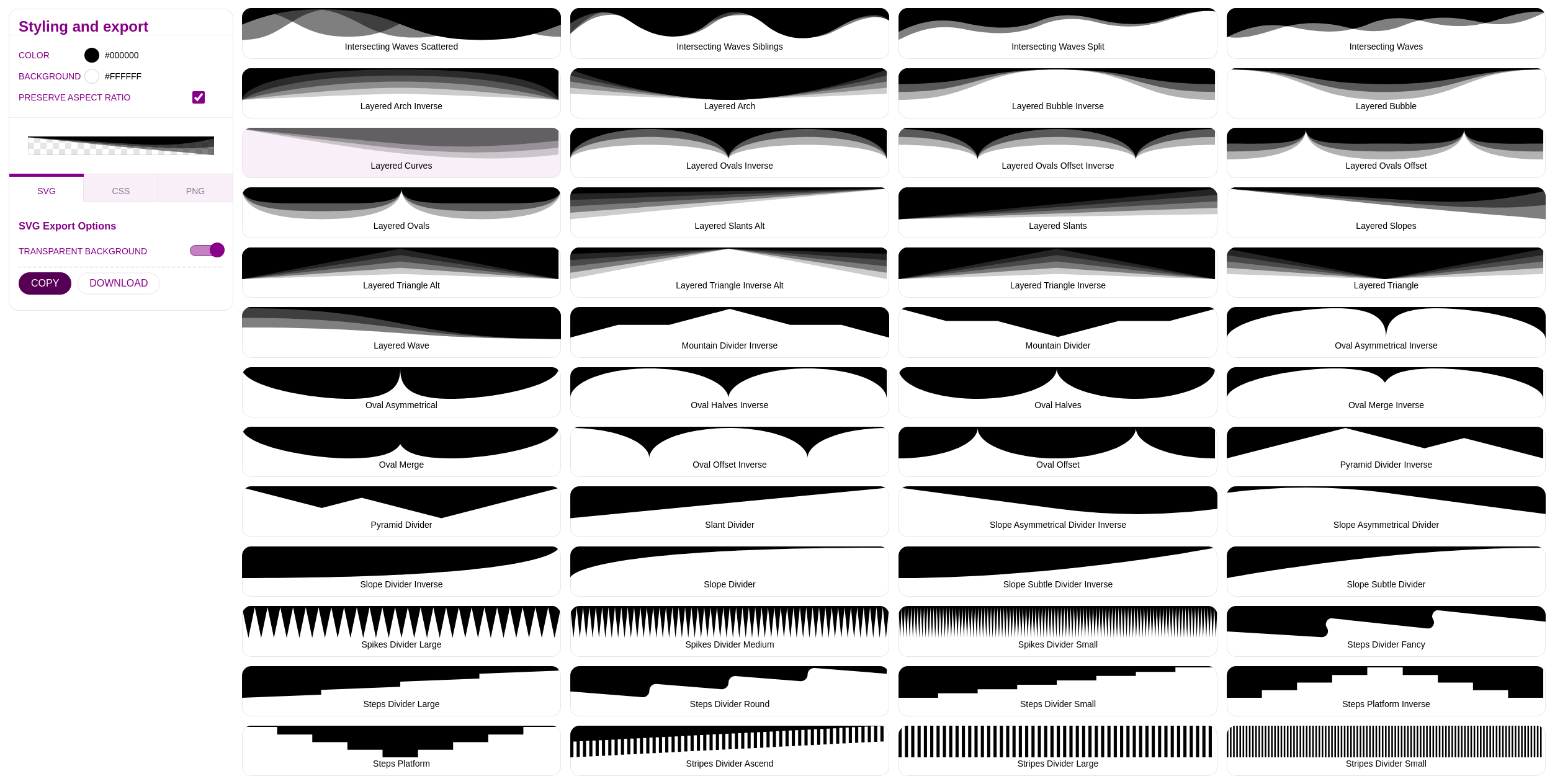
scroll to position [795, 0]
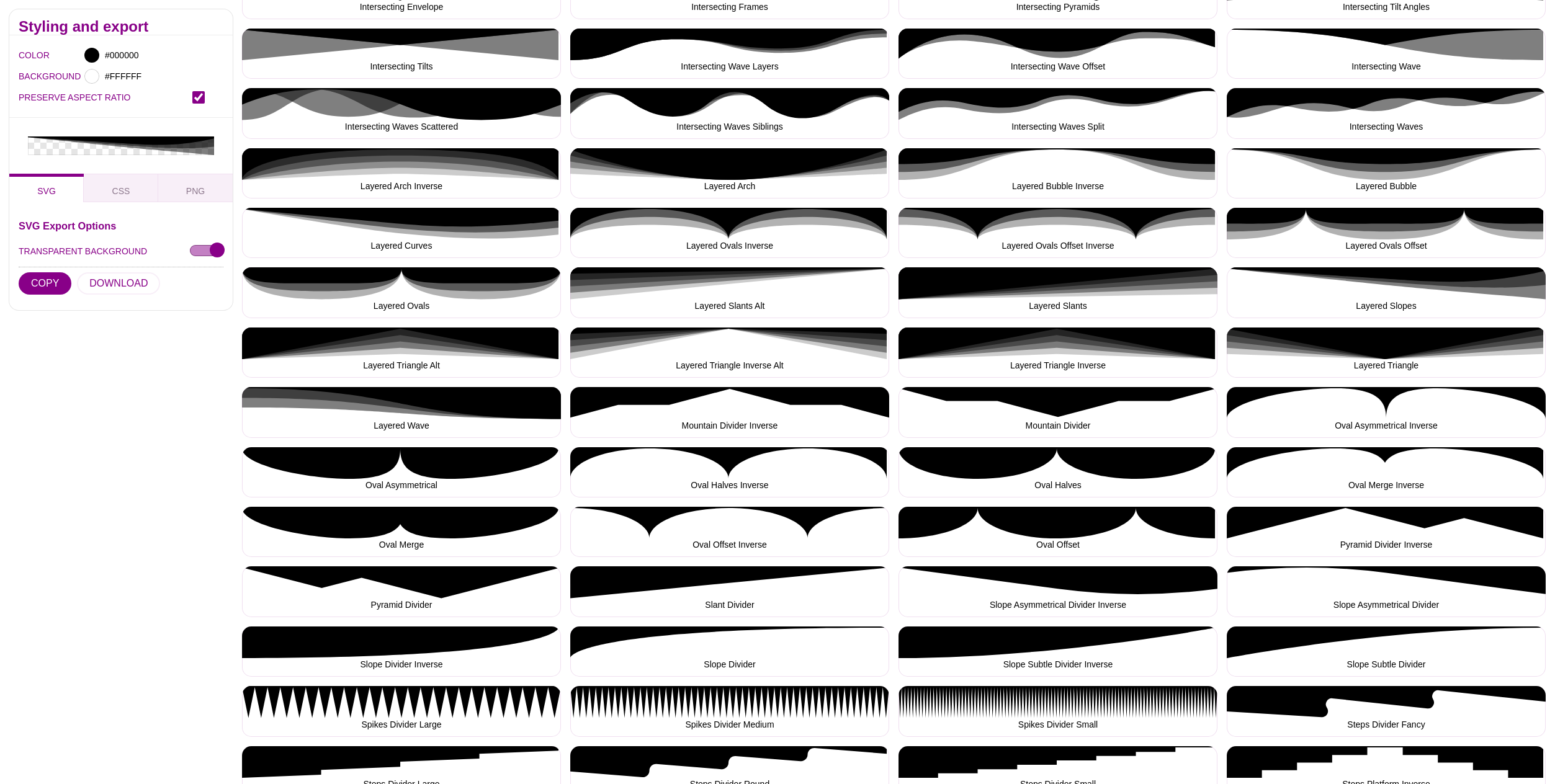
click at [194, 98] on input "PRESERVE ASPECT RATIO" at bounding box center [199, 98] width 13 height 13
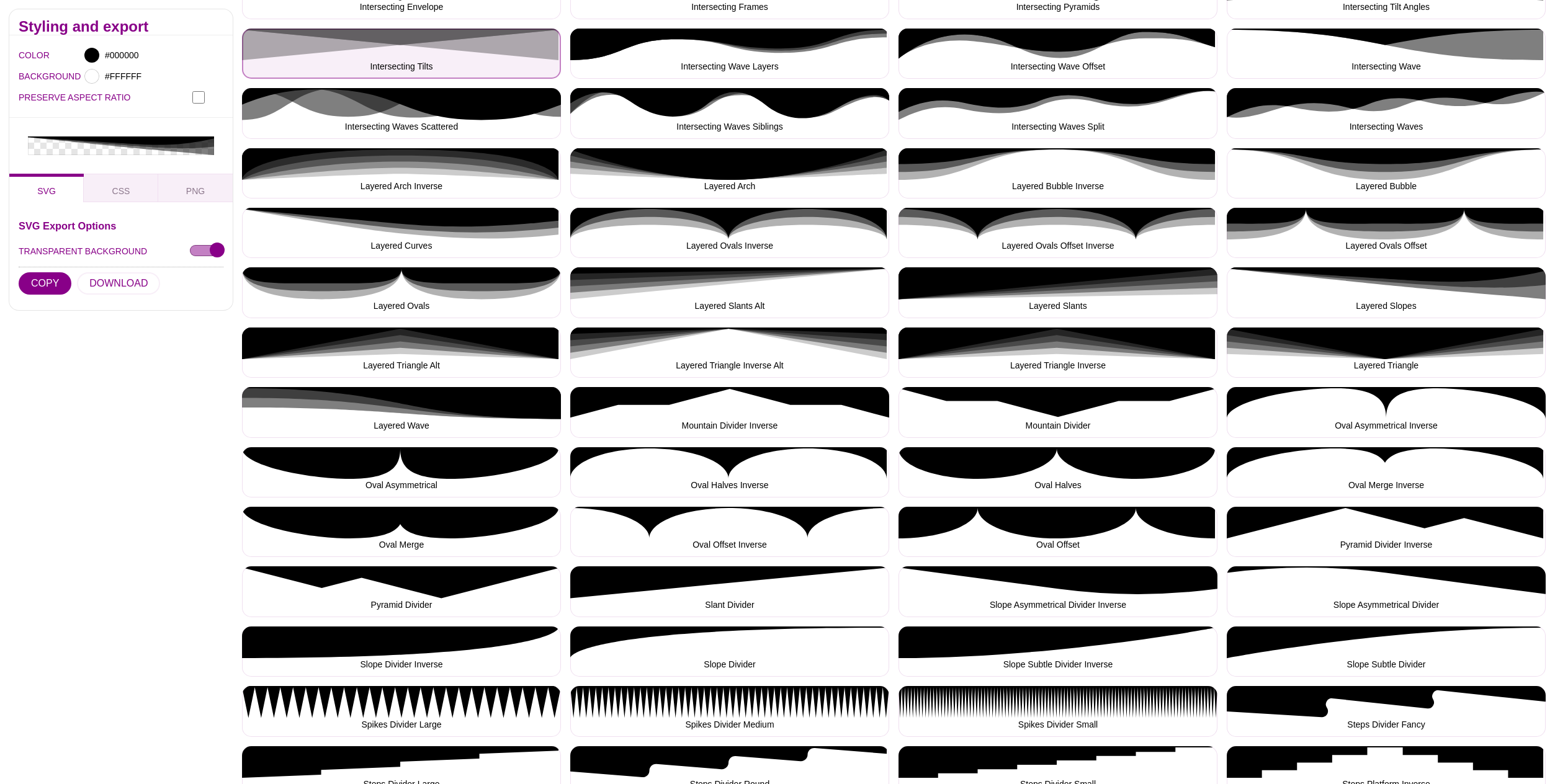
click at [406, 55] on button "Intersecting Tilts" at bounding box center [402, 54] width 319 height 51
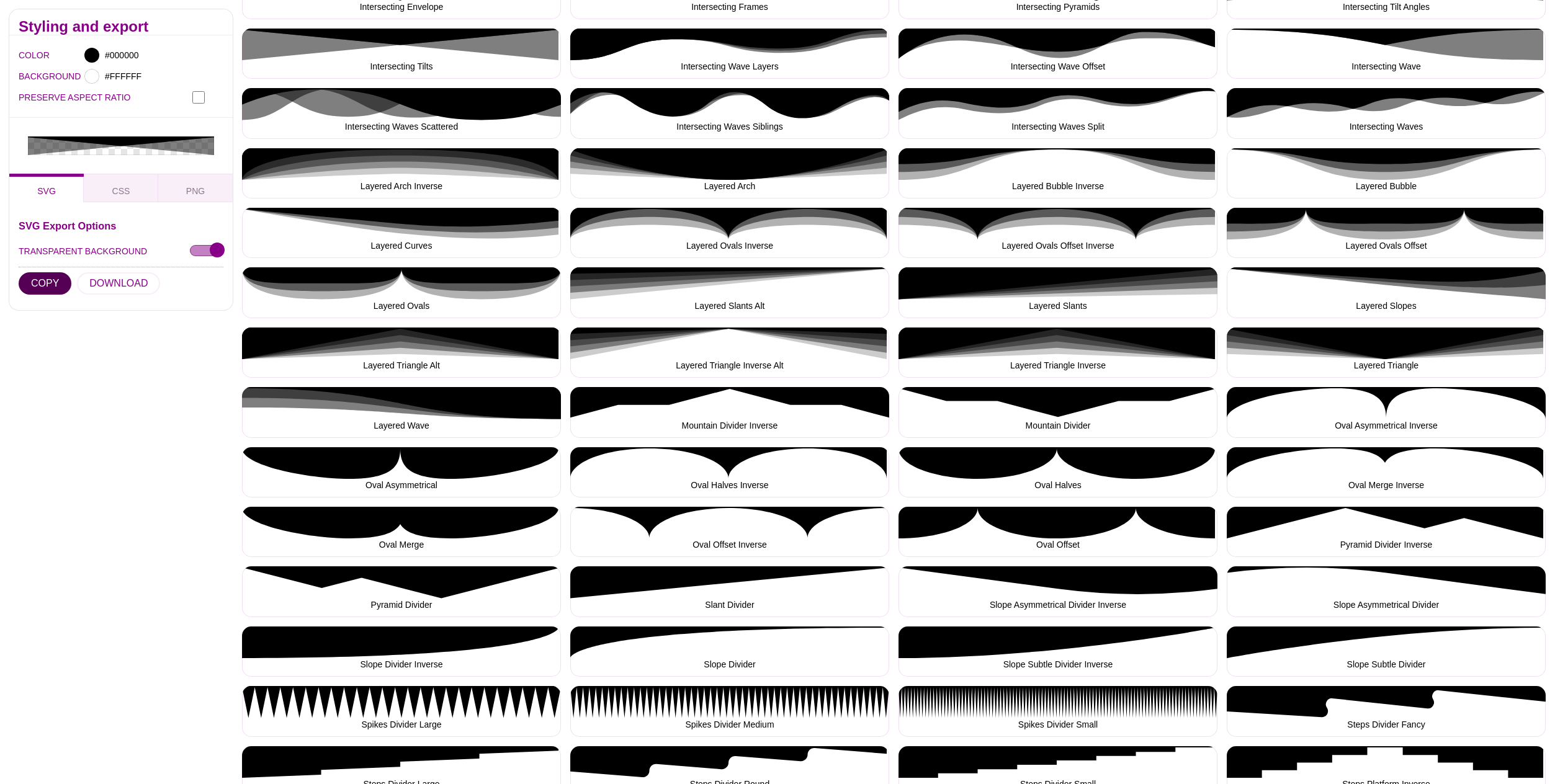
click at [51, 272] on button "COPY" at bounding box center [45, 284] width 53 height 22
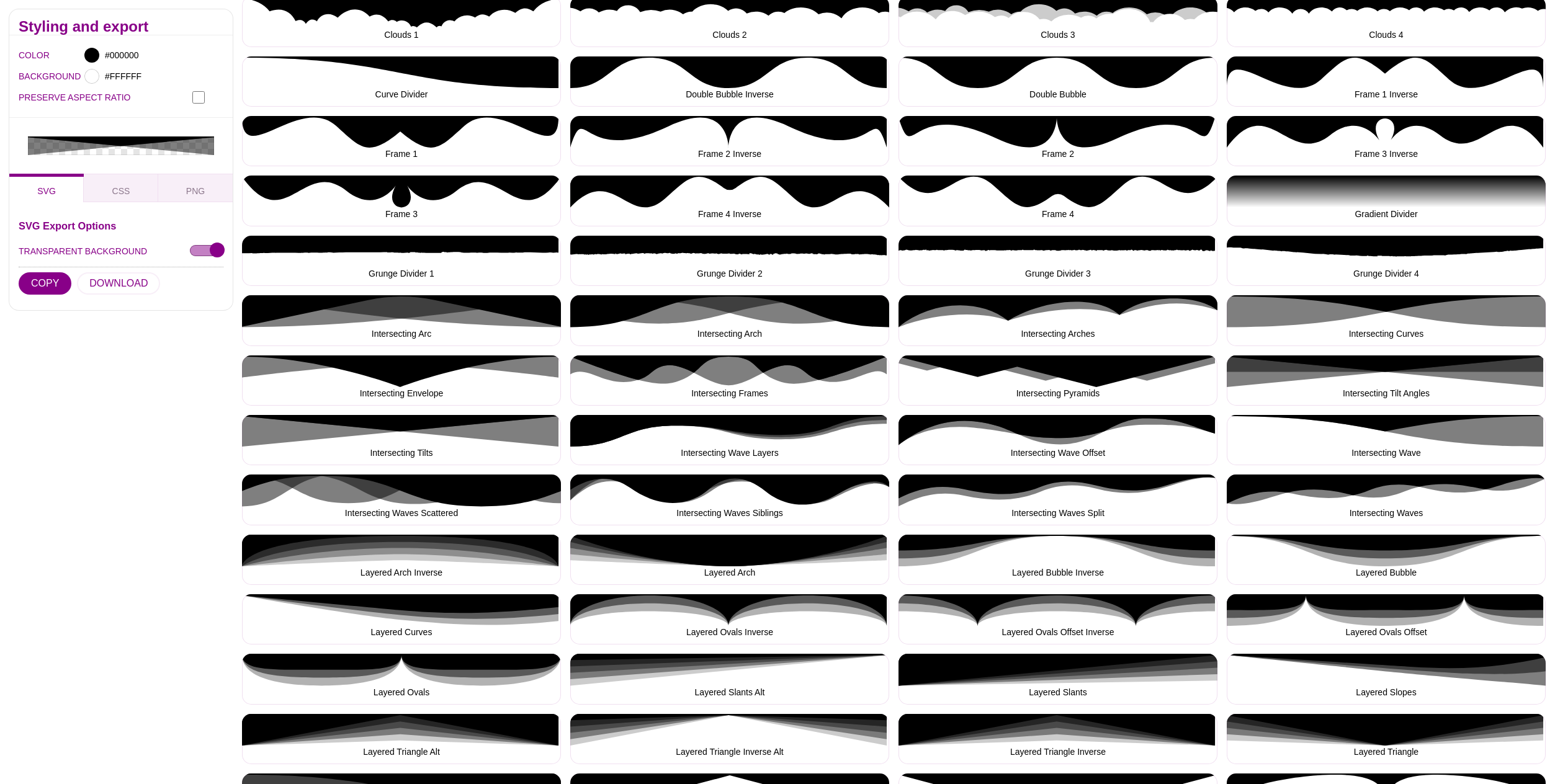
scroll to position [409, 0]
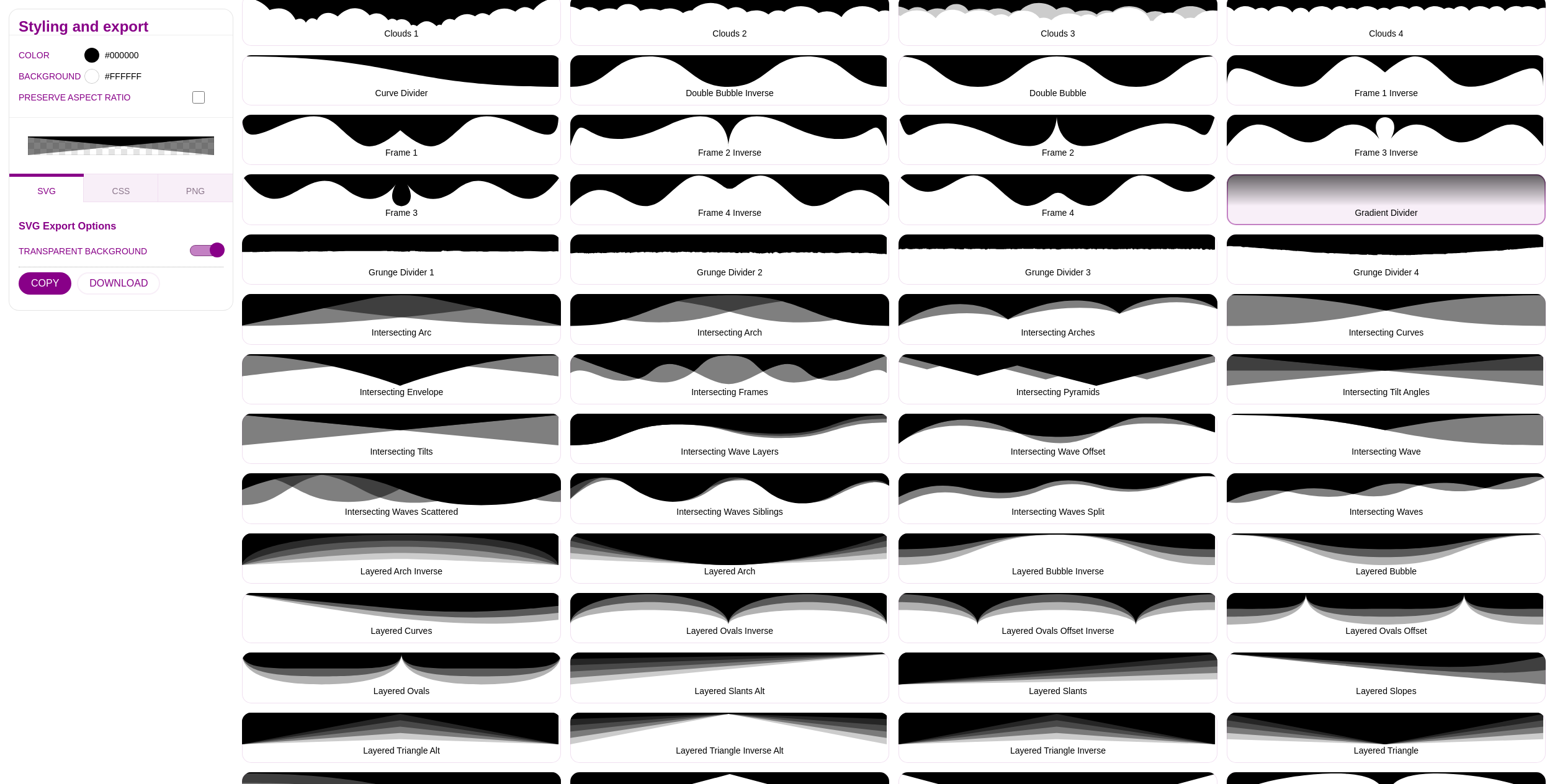
click at [1393, 201] on button "Gradient Divider" at bounding box center [1387, 199] width 319 height 51
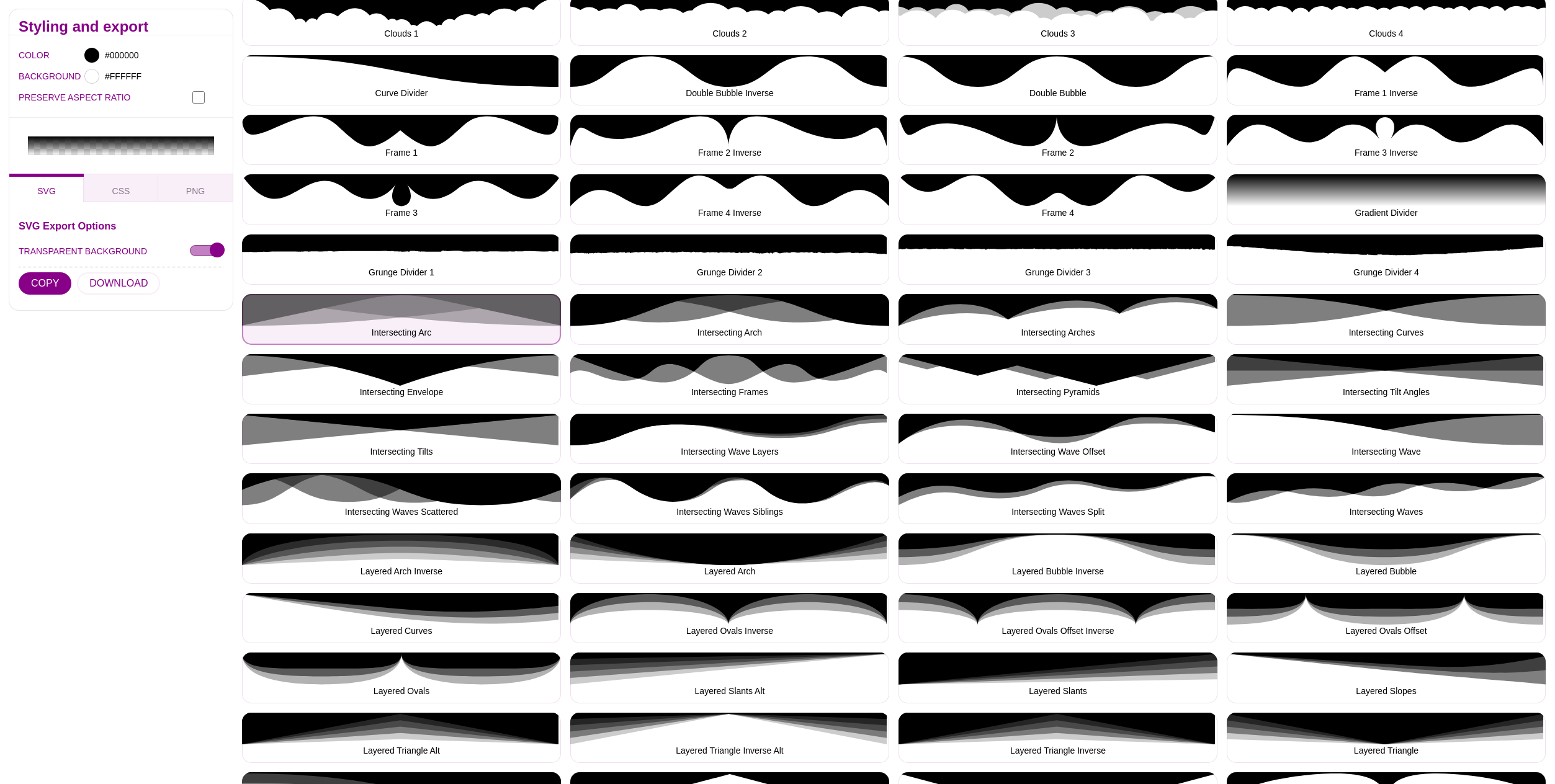
click at [485, 312] on button "Intersecting Arc" at bounding box center [402, 319] width 319 height 51
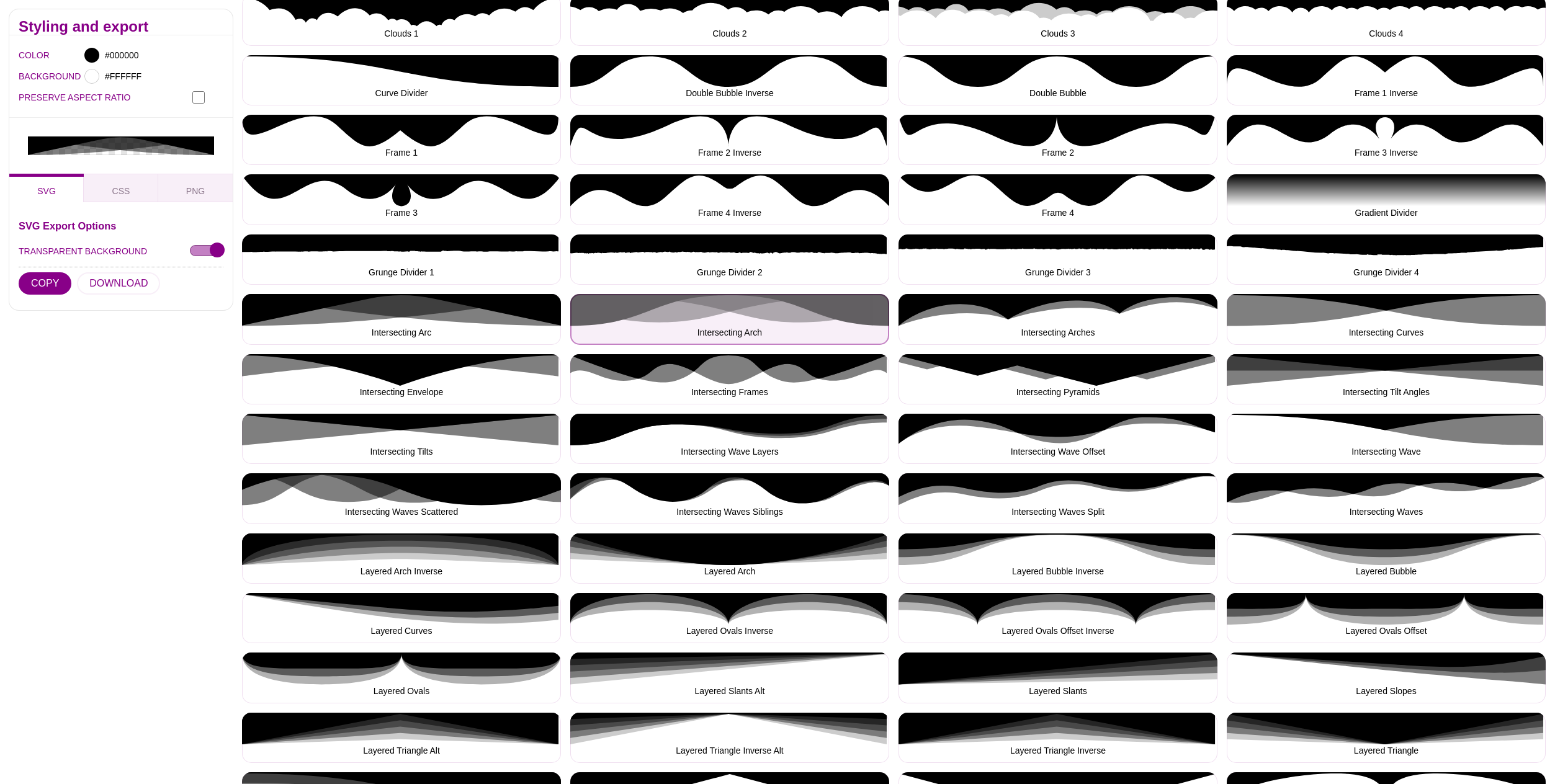
click at [708, 317] on button "Intersecting Arch" at bounding box center [729, 319] width 319 height 51
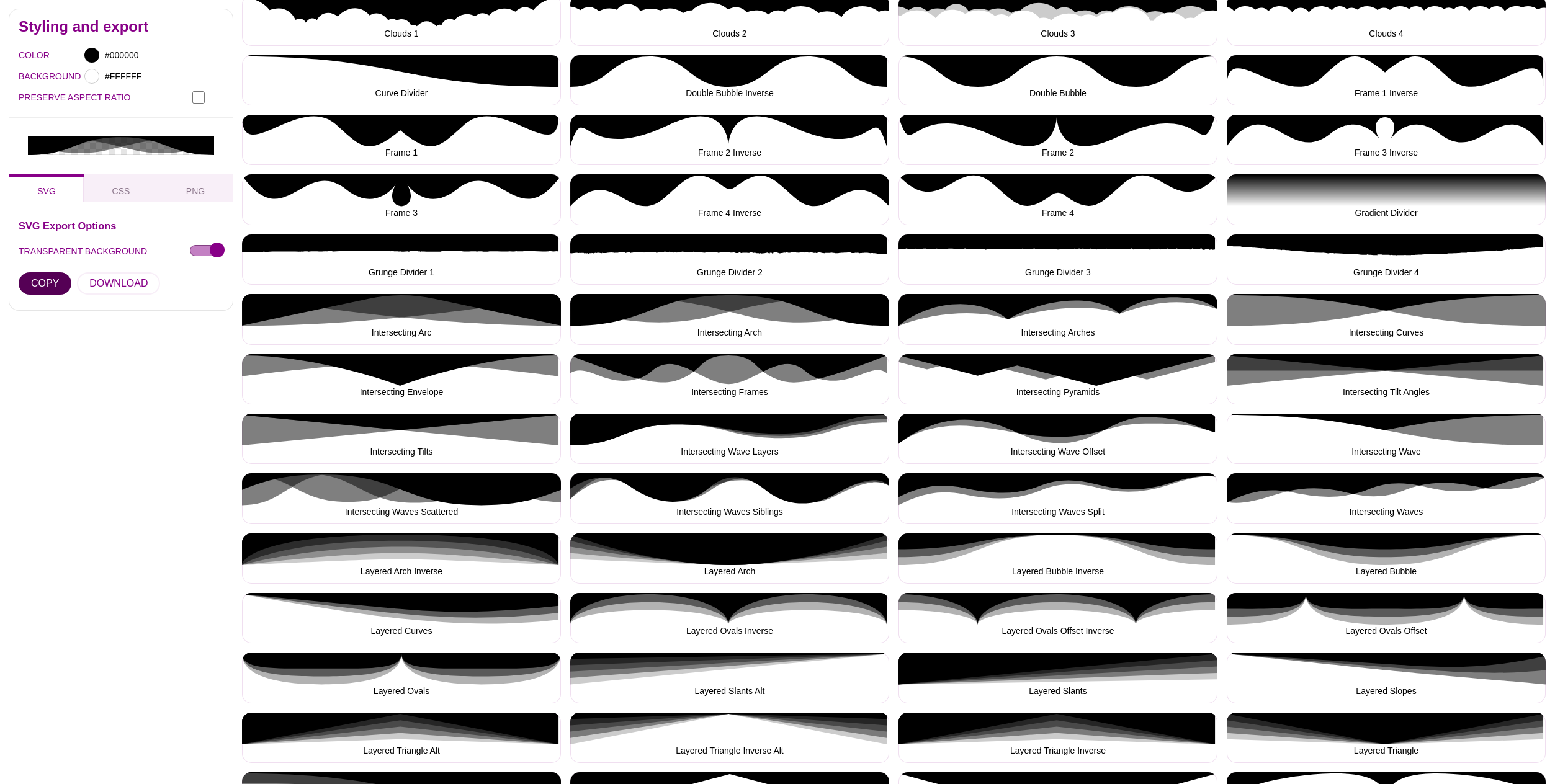
click at [39, 272] on button "COPY" at bounding box center [45, 284] width 53 height 22
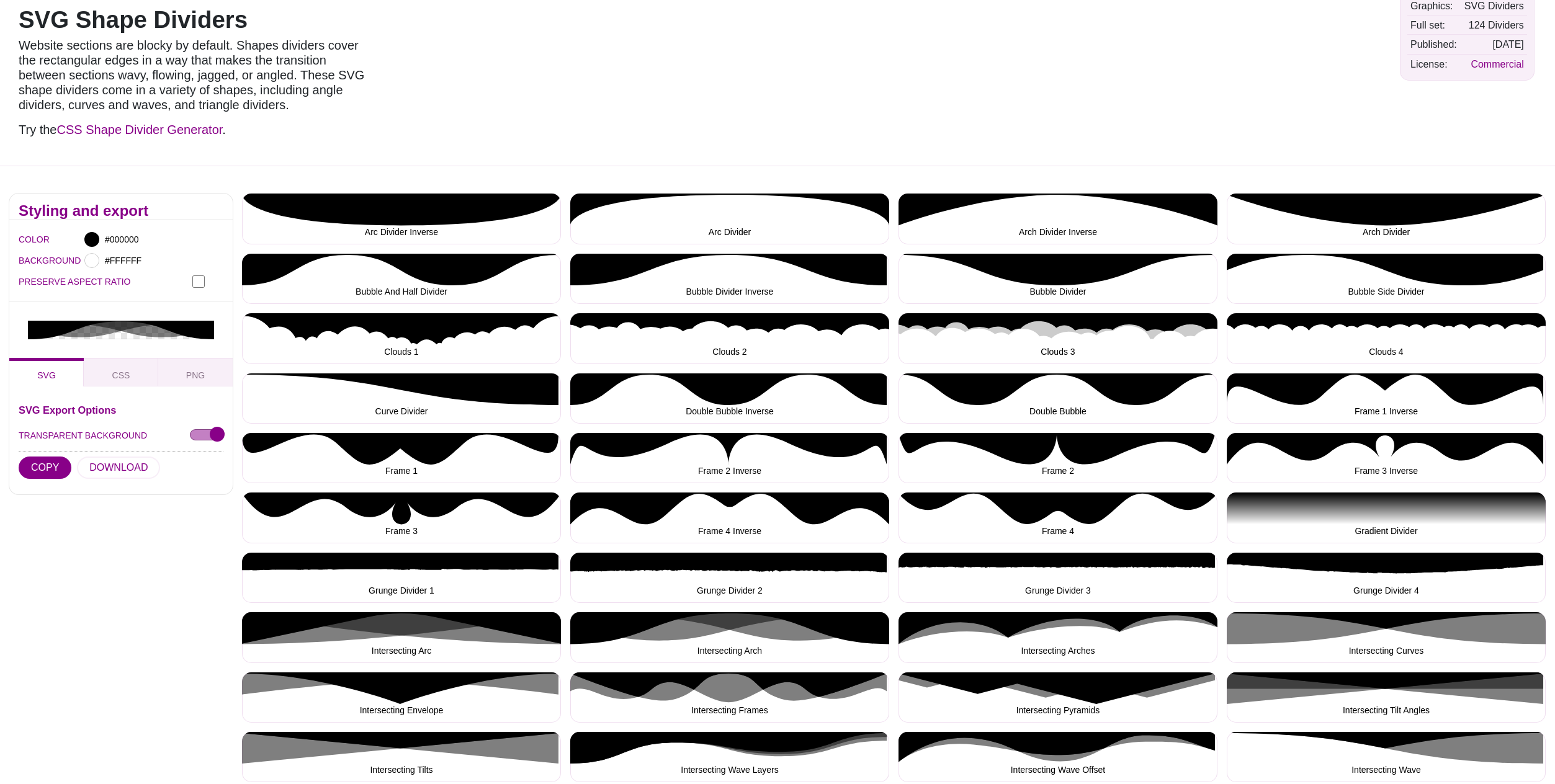
scroll to position [0, 0]
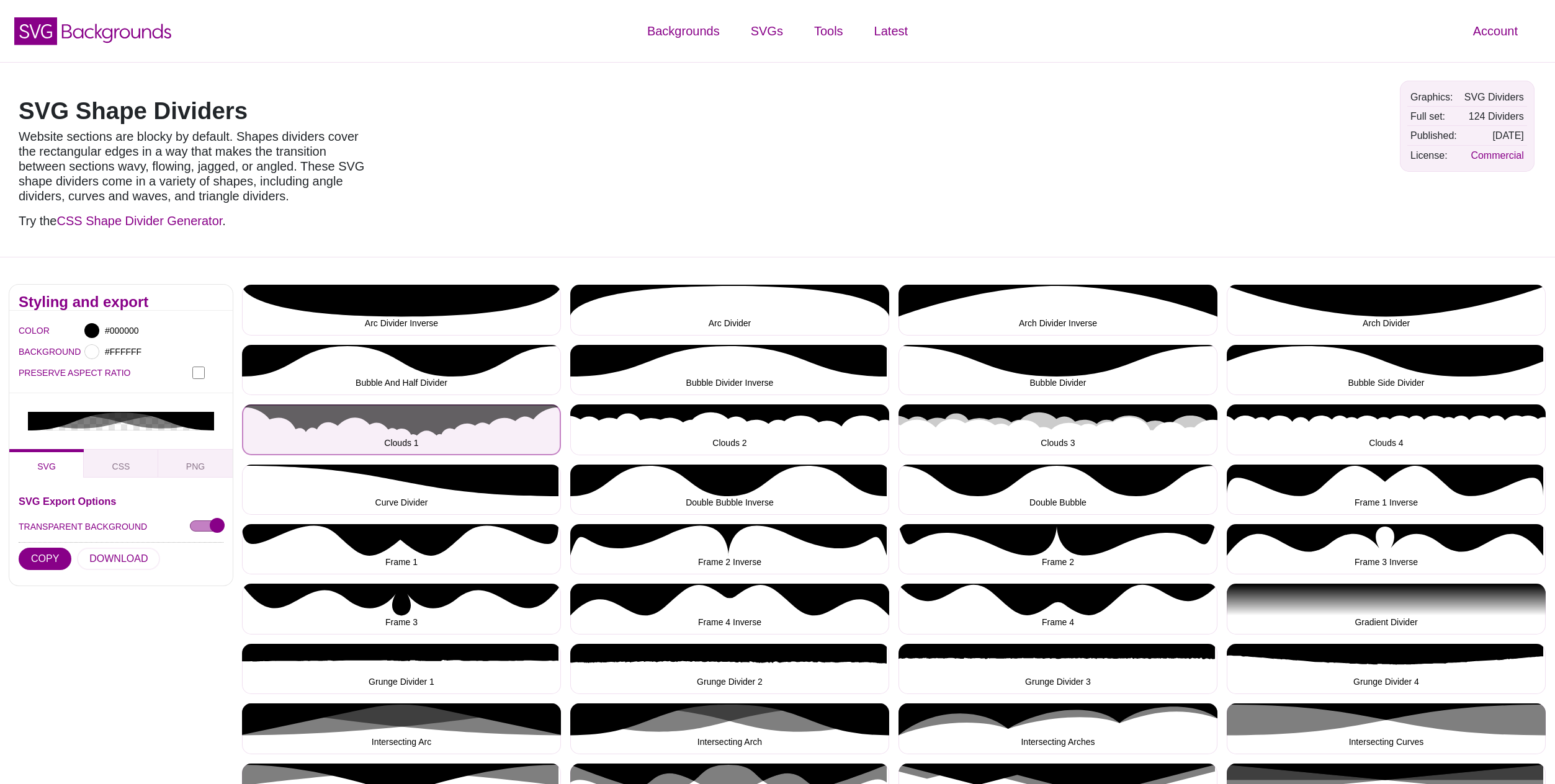
click at [416, 427] on button "Clouds 1" at bounding box center [402, 430] width 319 height 51
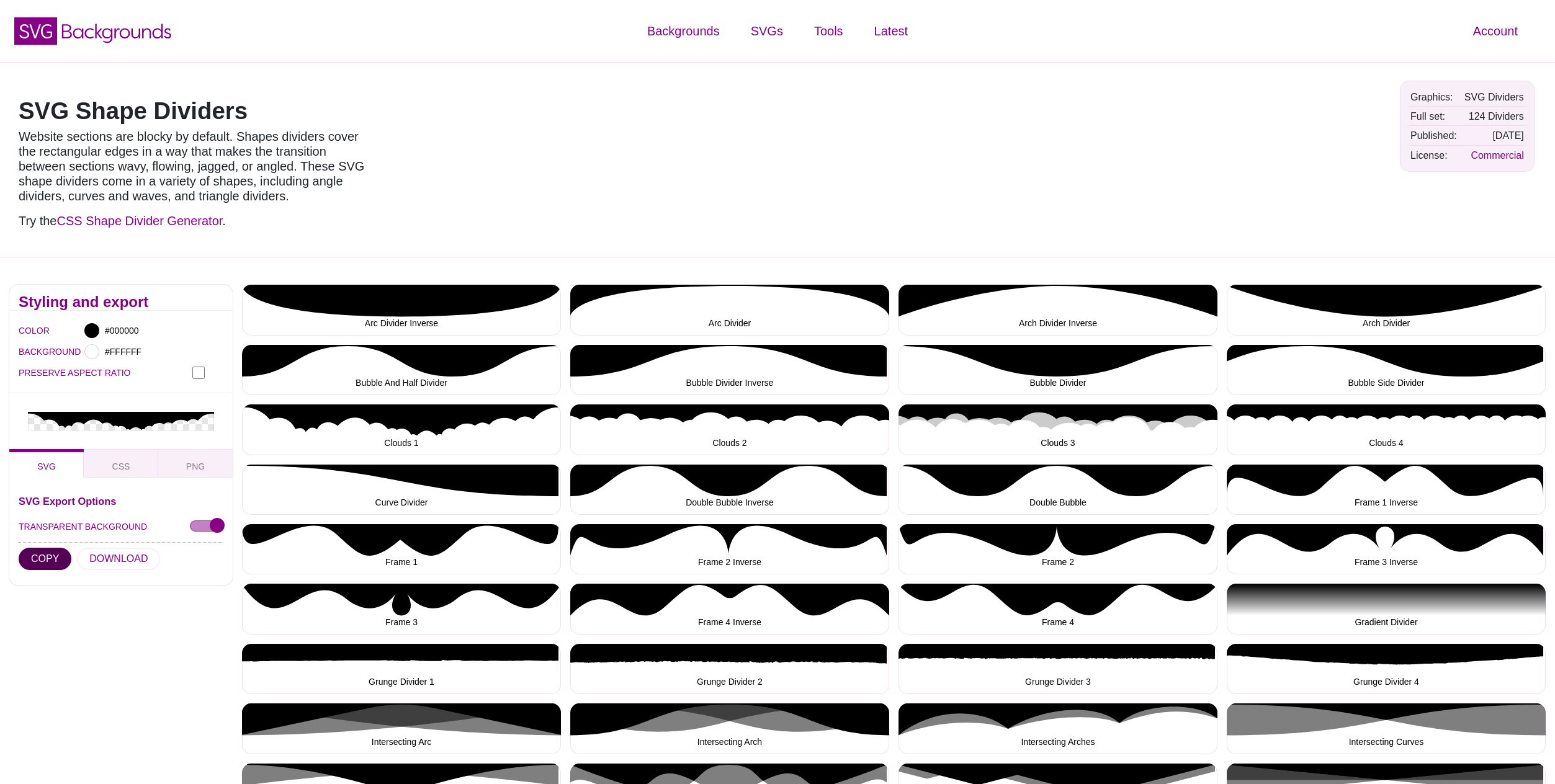
click at [54, 548] on button "COPY" at bounding box center [45, 559] width 53 height 22
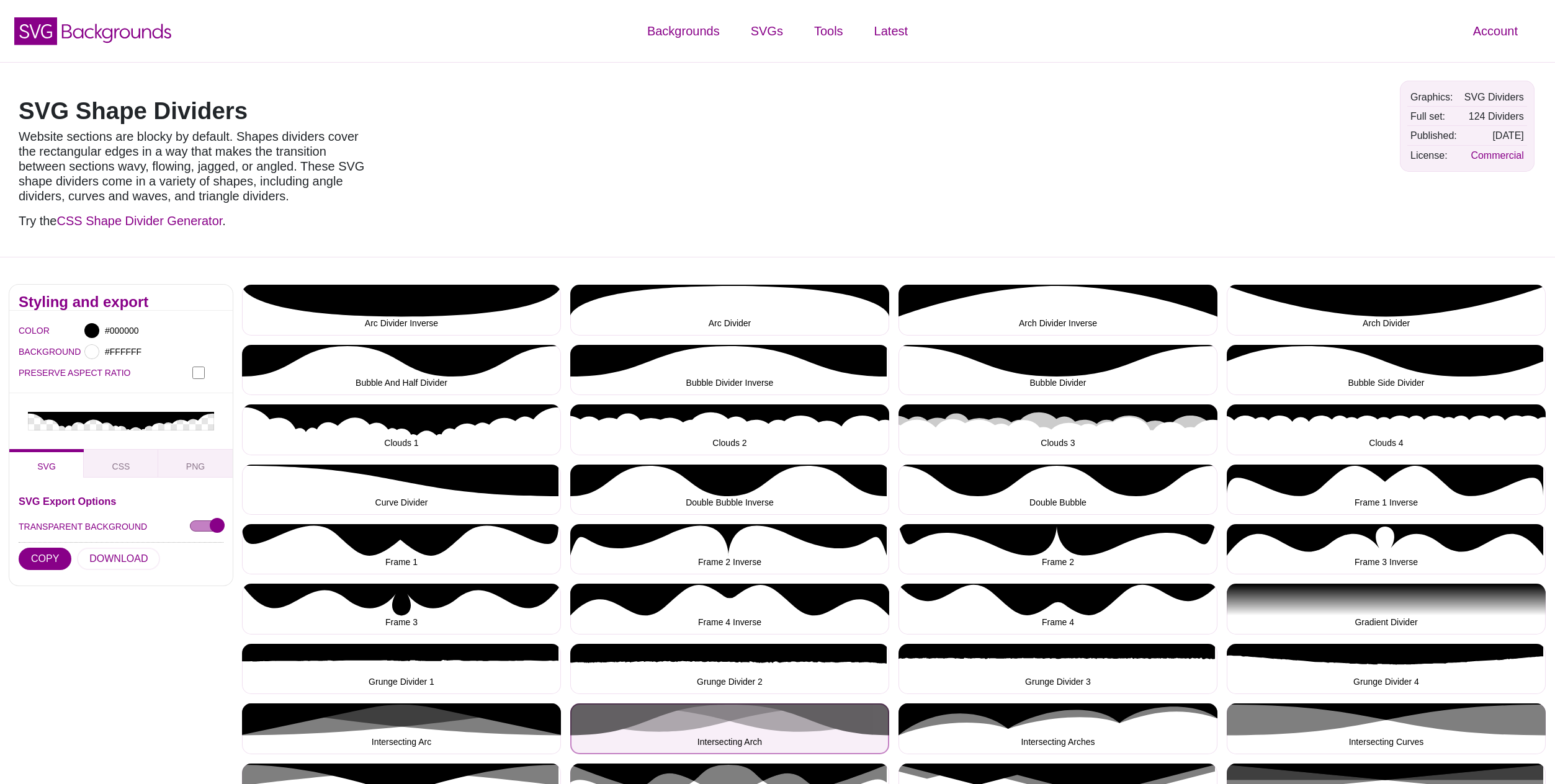
click at [713, 724] on button "Intersecting Arch" at bounding box center [729, 729] width 319 height 51
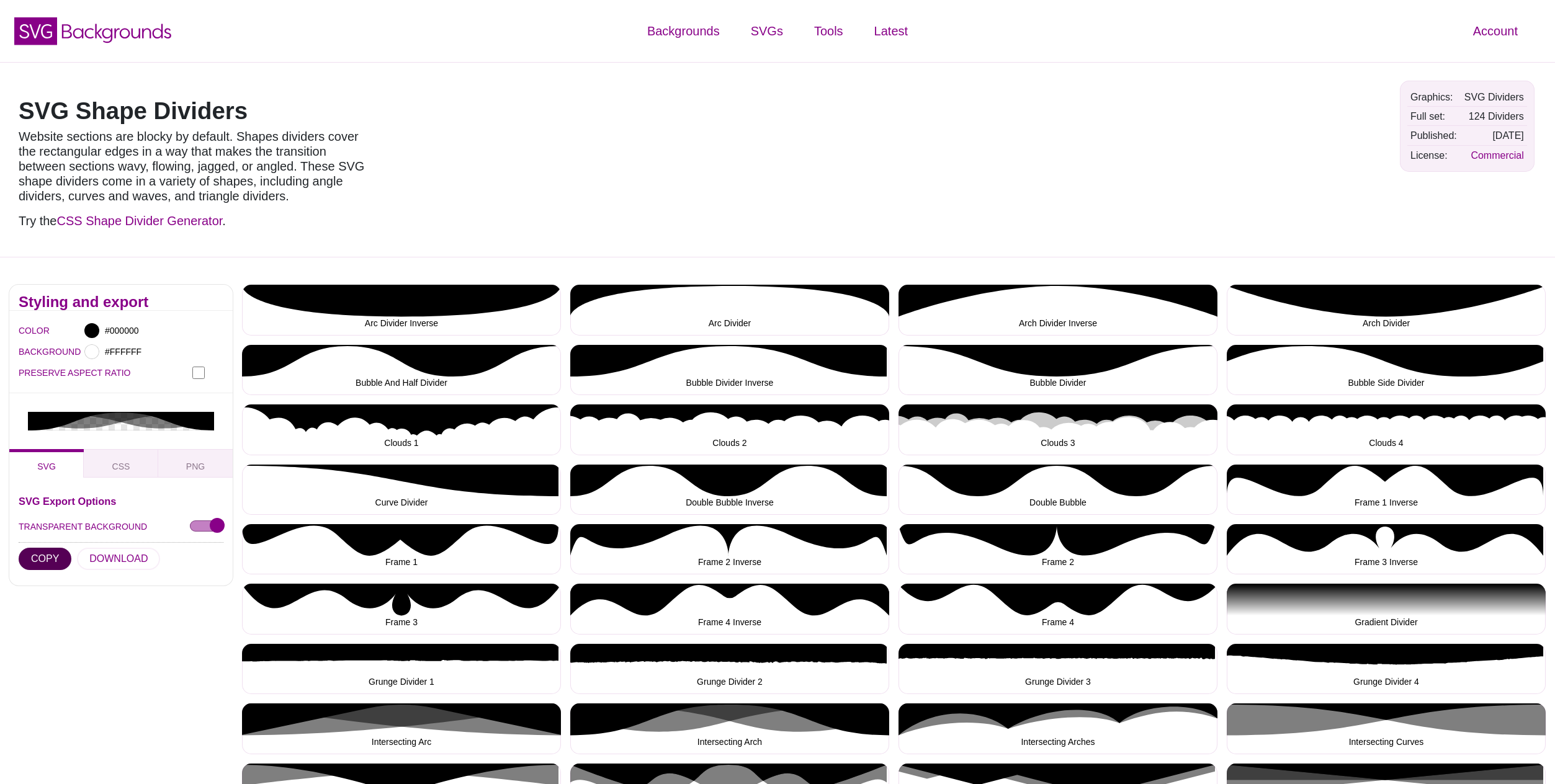
click at [37, 548] on button "COPY" at bounding box center [45, 559] width 53 height 22
click at [57, 548] on button "COPY" at bounding box center [45, 559] width 53 height 22
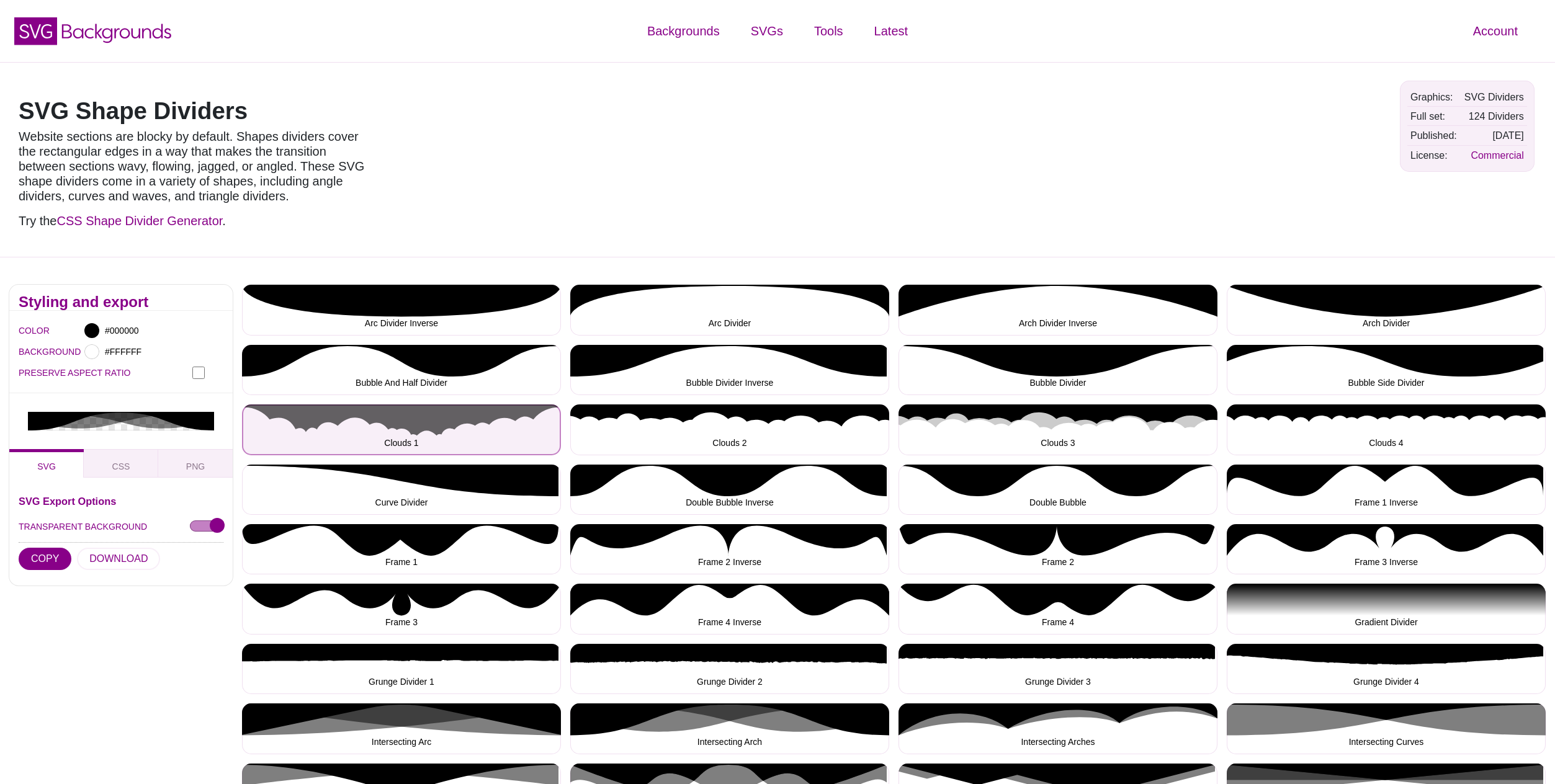
click at [459, 425] on button "Clouds 1" at bounding box center [402, 430] width 319 height 51
click at [457, 425] on button "Clouds 1" at bounding box center [402, 430] width 319 height 51
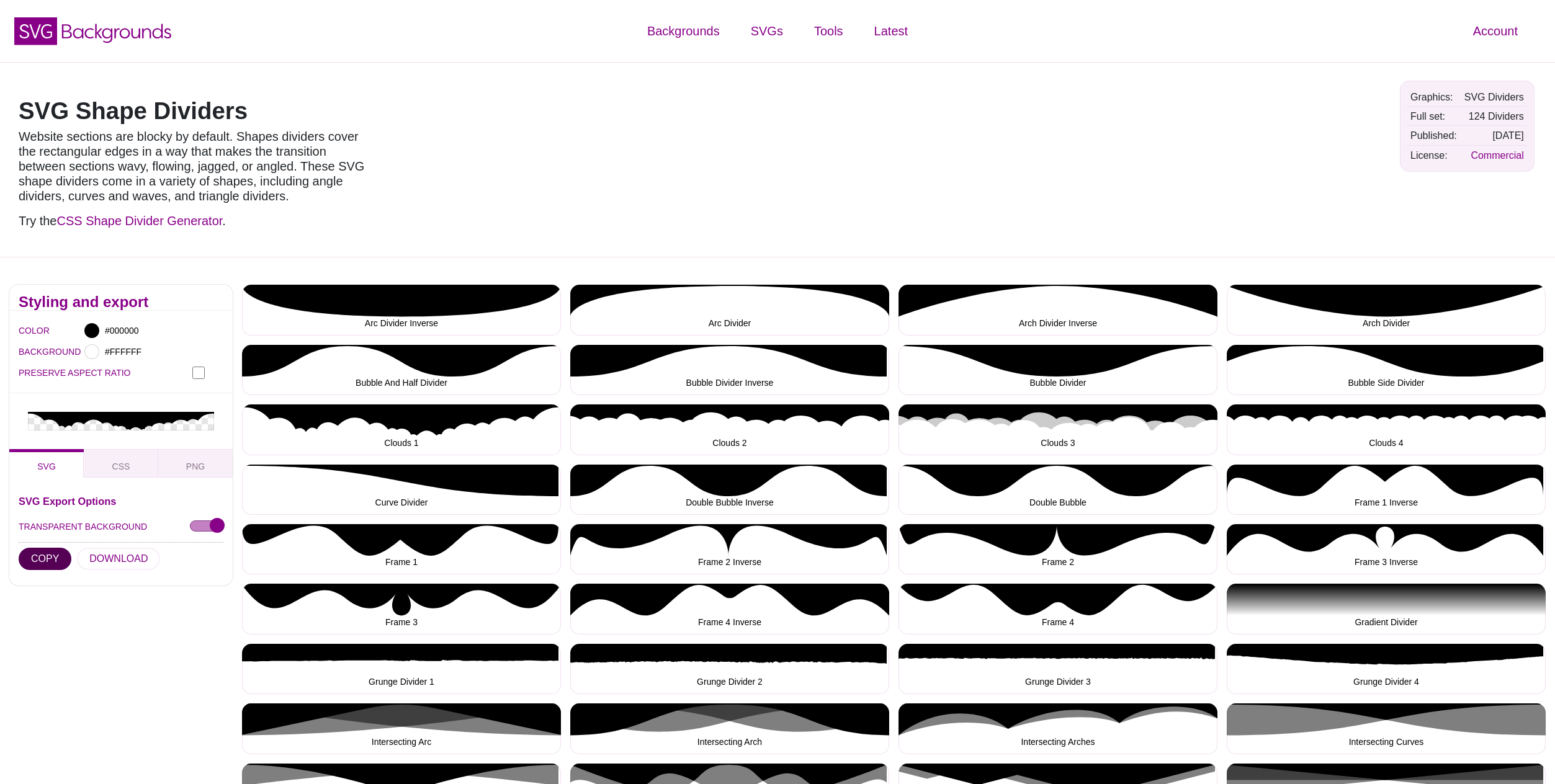
click at [38, 548] on button "COPY" at bounding box center [45, 559] width 53 height 22
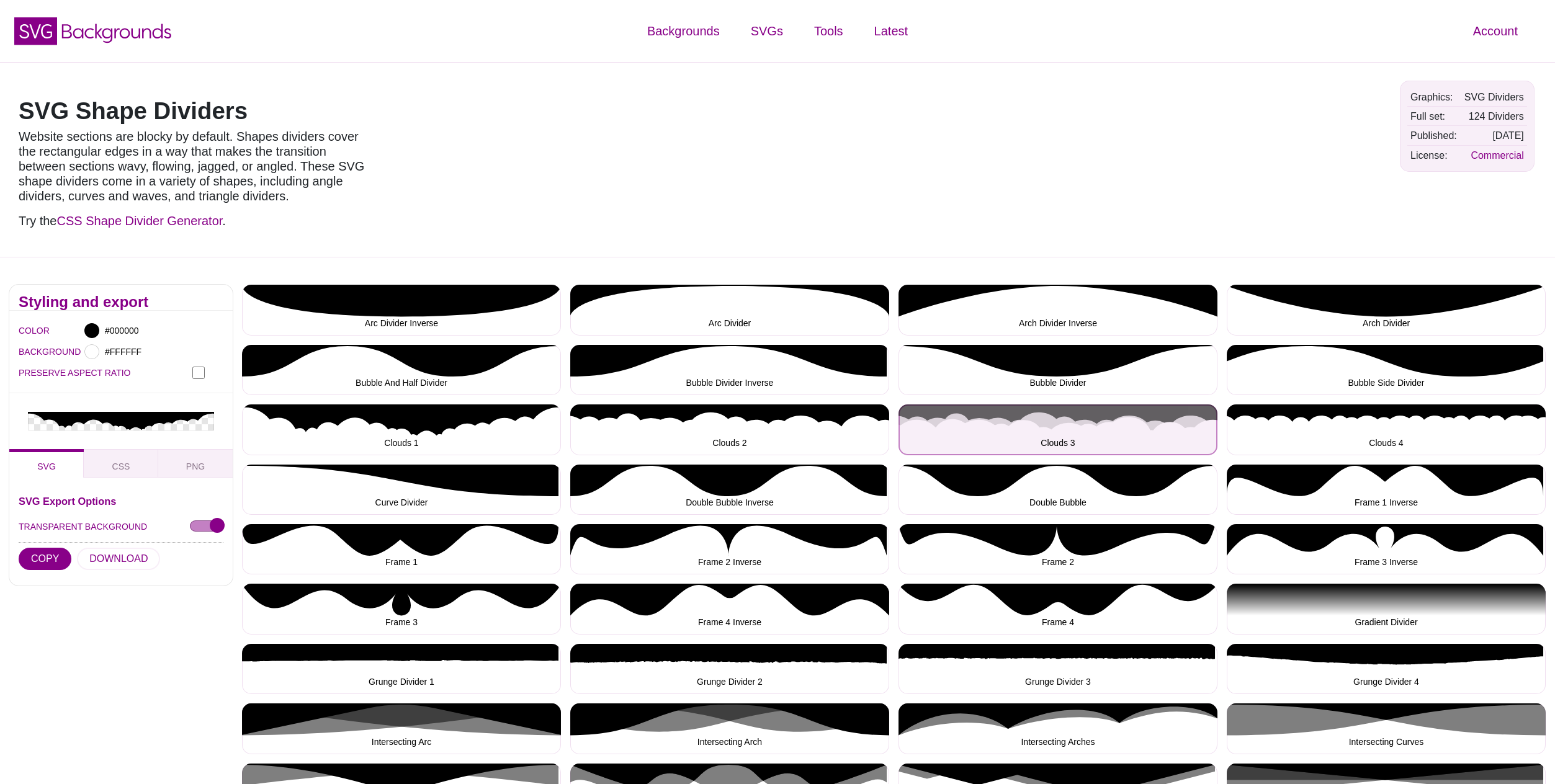
click at [984, 424] on button "Clouds 3" at bounding box center [1058, 430] width 319 height 51
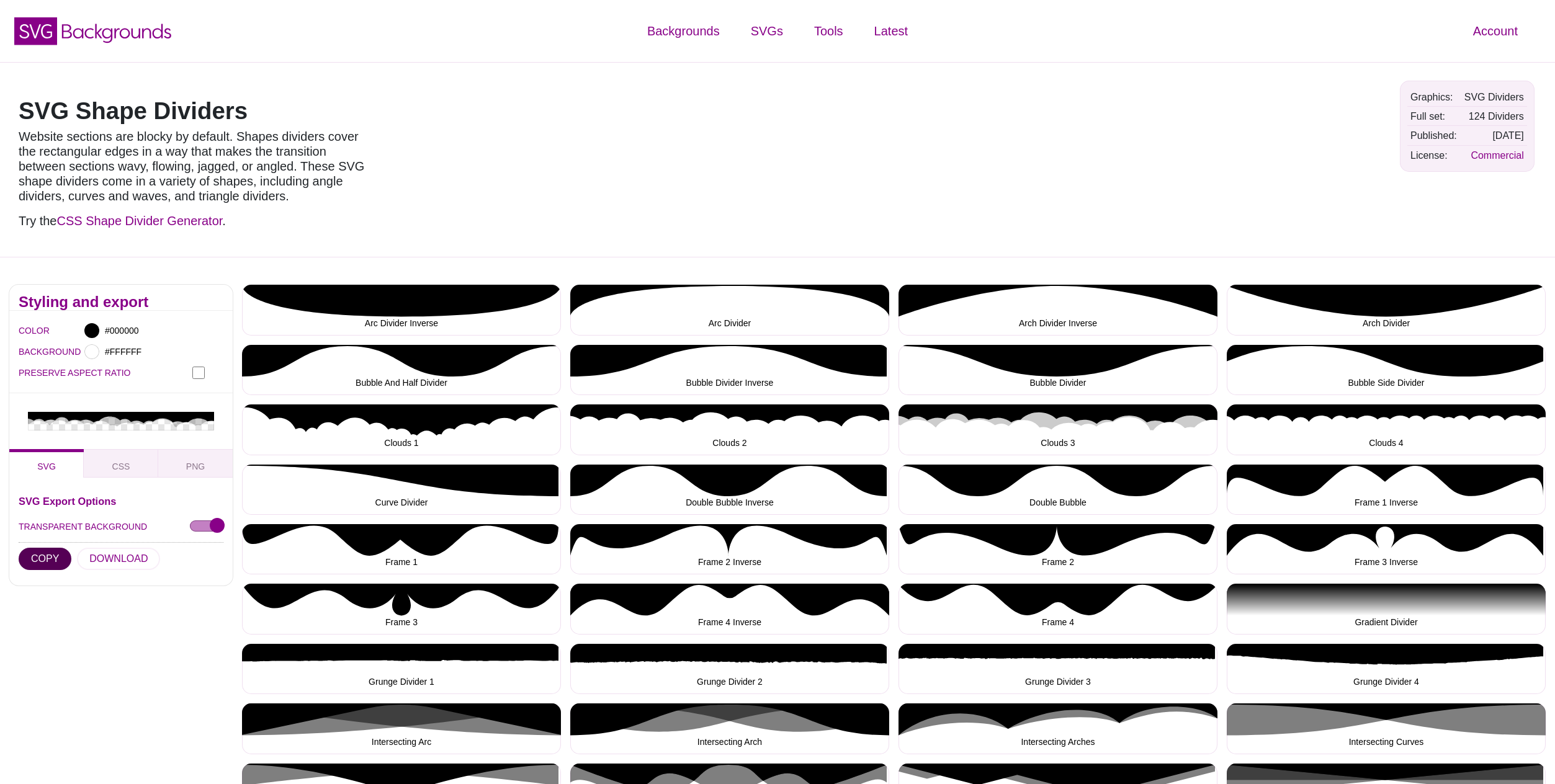
click at [53, 548] on button "COPY" at bounding box center [45, 559] width 53 height 22
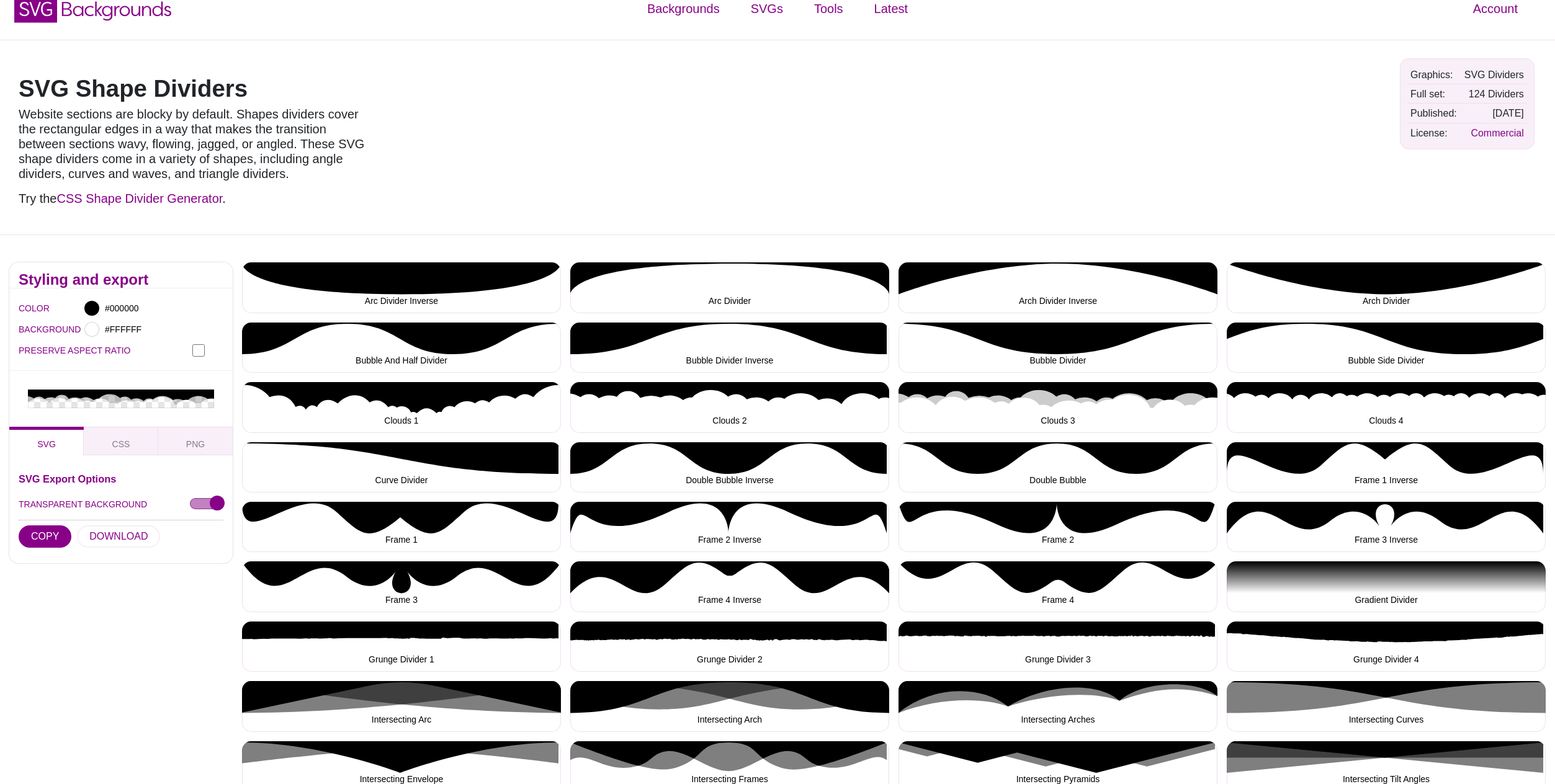
scroll to position [24, 0]
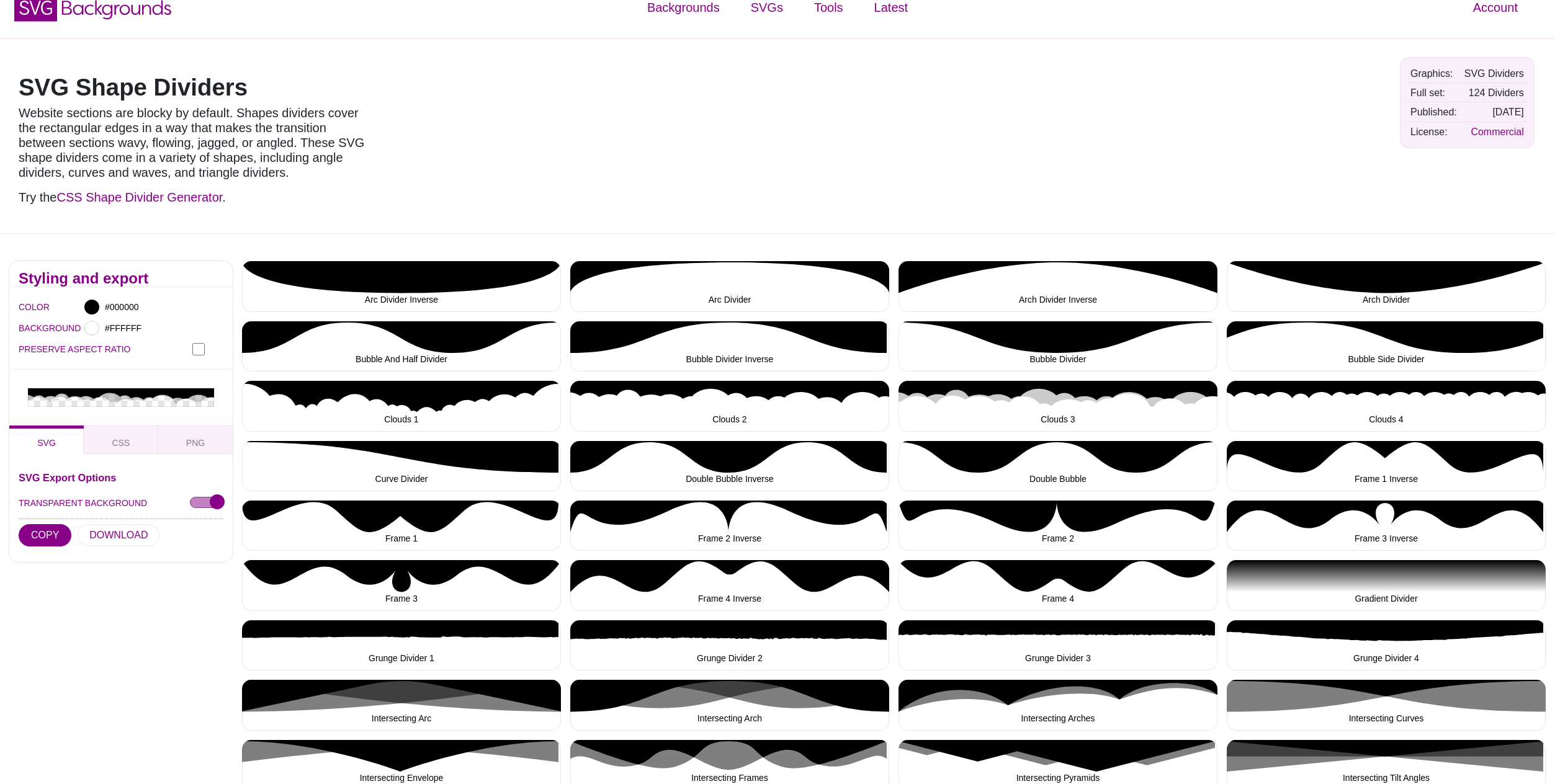
click at [196, 350] on input "PRESERVE ASPECT RATIO" at bounding box center [199, 350] width 13 height 13
checkbox input "true"
click at [200, 497] on input "TRANSPARENT BACKGROUND" at bounding box center [207, 503] width 34 height 13
checkbox input "false"
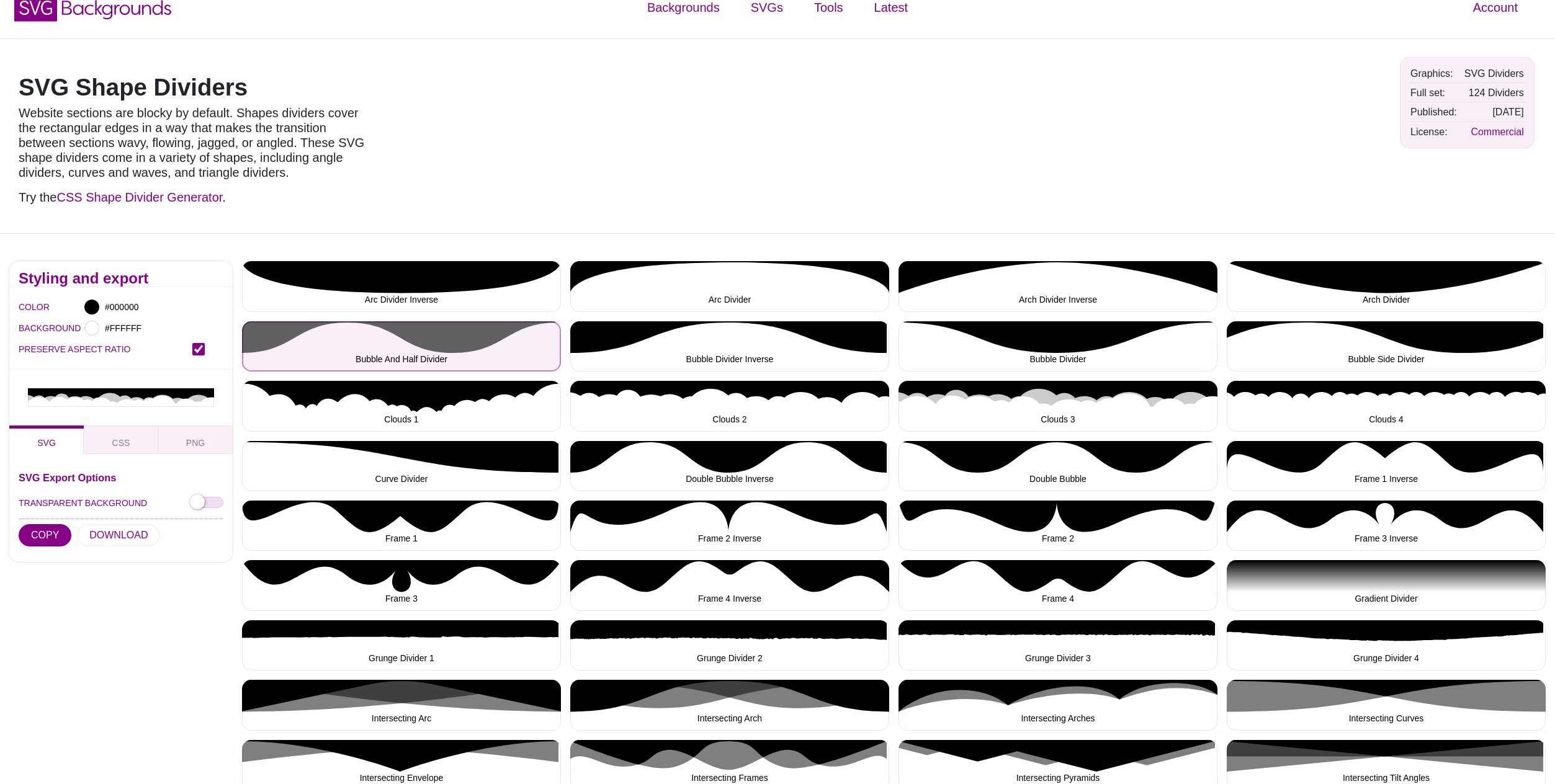
click at [454, 347] on button "Bubble And Half Divider" at bounding box center [402, 347] width 319 height 51
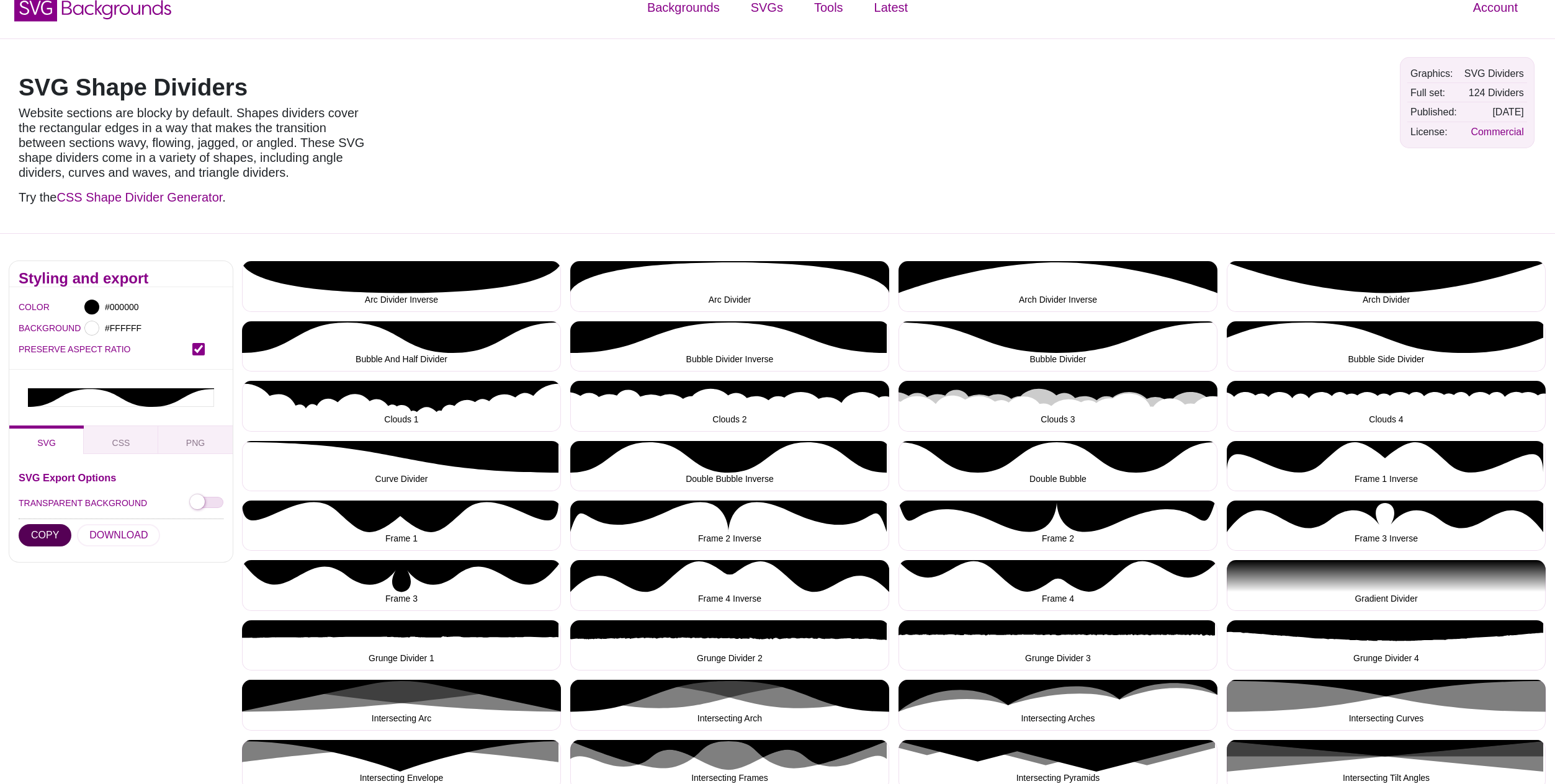
click at [51, 524] on button "COPY" at bounding box center [45, 536] width 53 height 22
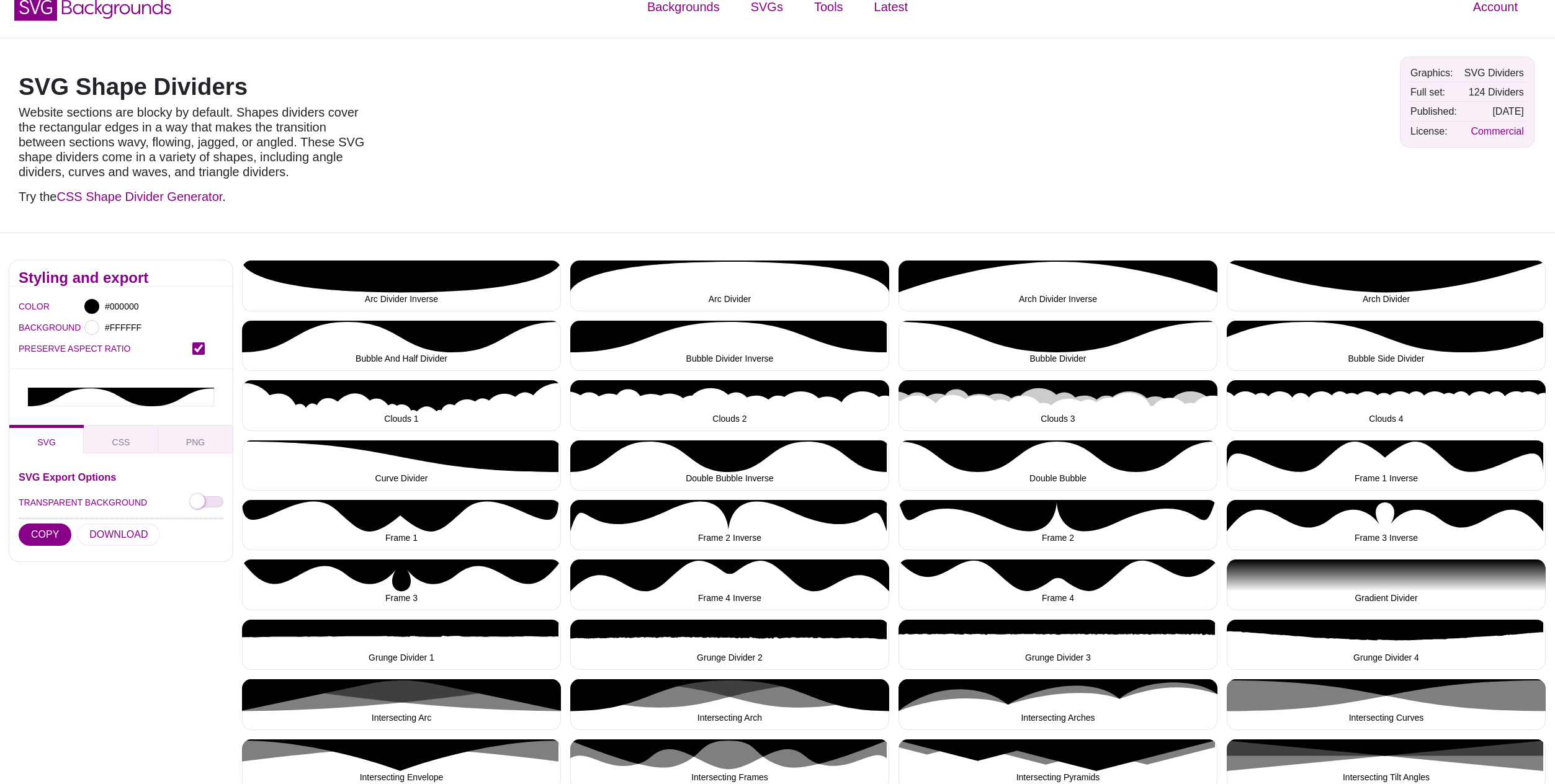
drag, startPoint x: 3, startPoint y: 502, endPoint x: 201, endPoint y: 350, distance: 249.6
click at [201, 350] on input "PRESERVE ASPECT RATIO" at bounding box center [199, 349] width 13 height 13
checkbox input "true"
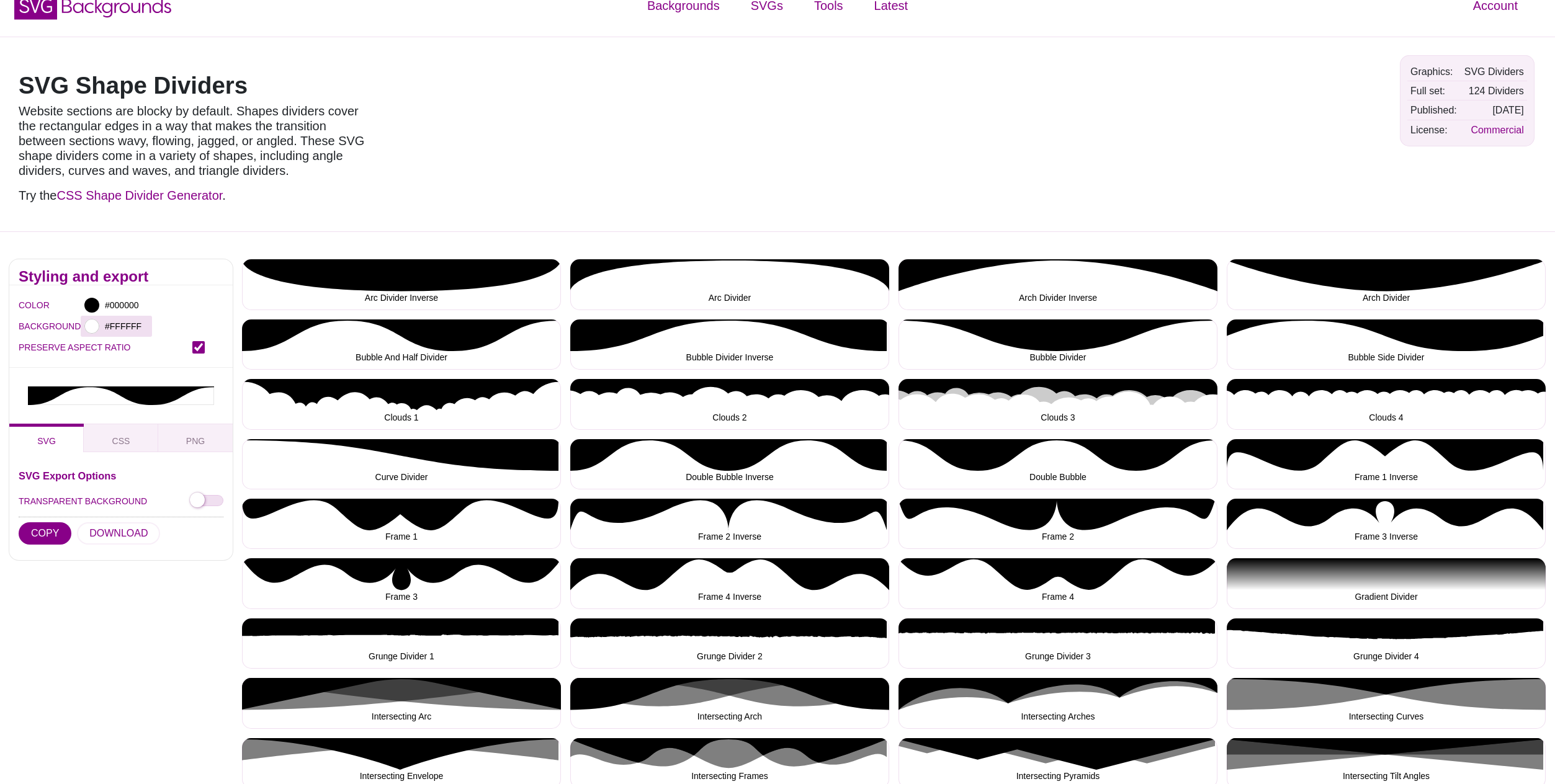
click at [94, 329] on div at bounding box center [91, 326] width 15 height 15
click at [154, 272] on div "Styling and export" at bounding box center [121, 272] width 223 height 26
click at [211, 495] on input "TRANSPARENT BACKGROUND" at bounding box center [207, 501] width 34 height 13
checkbox input "true"
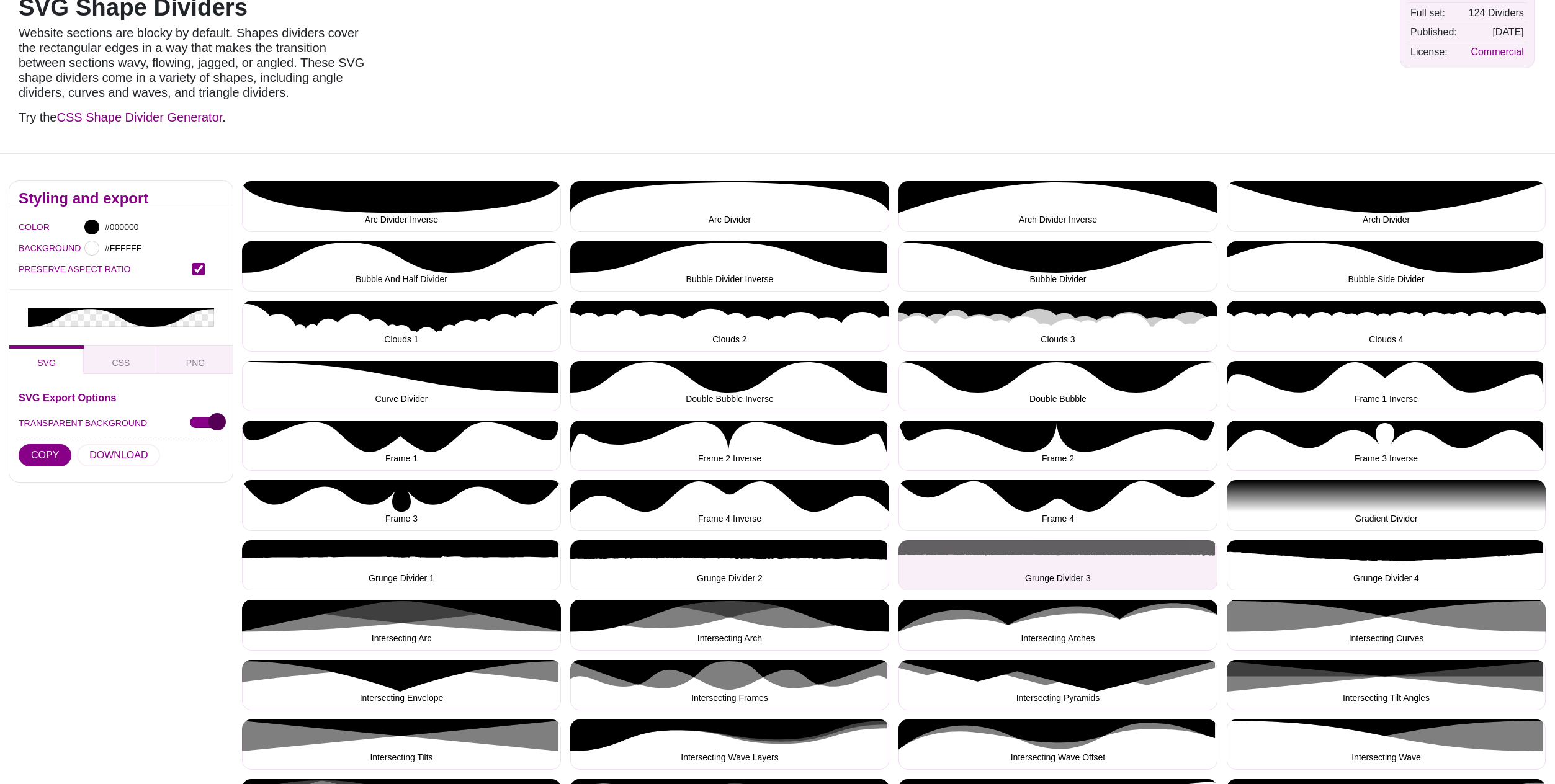
scroll to position [106, 0]
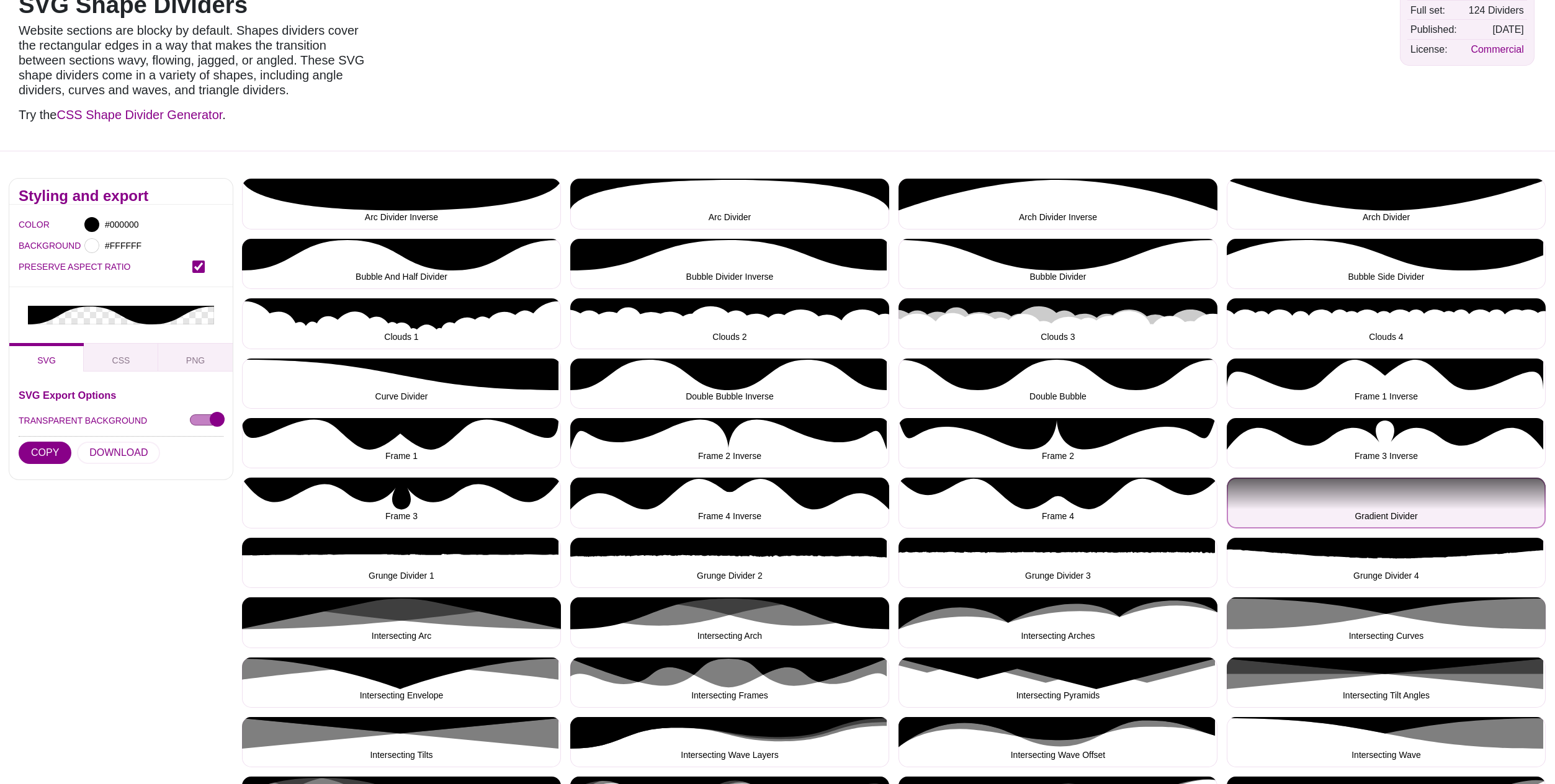
click at [1367, 499] on button "Gradient Divider" at bounding box center [1387, 503] width 319 height 51
click at [1367, 505] on button "Gradient Divider" at bounding box center [1387, 503] width 319 height 51
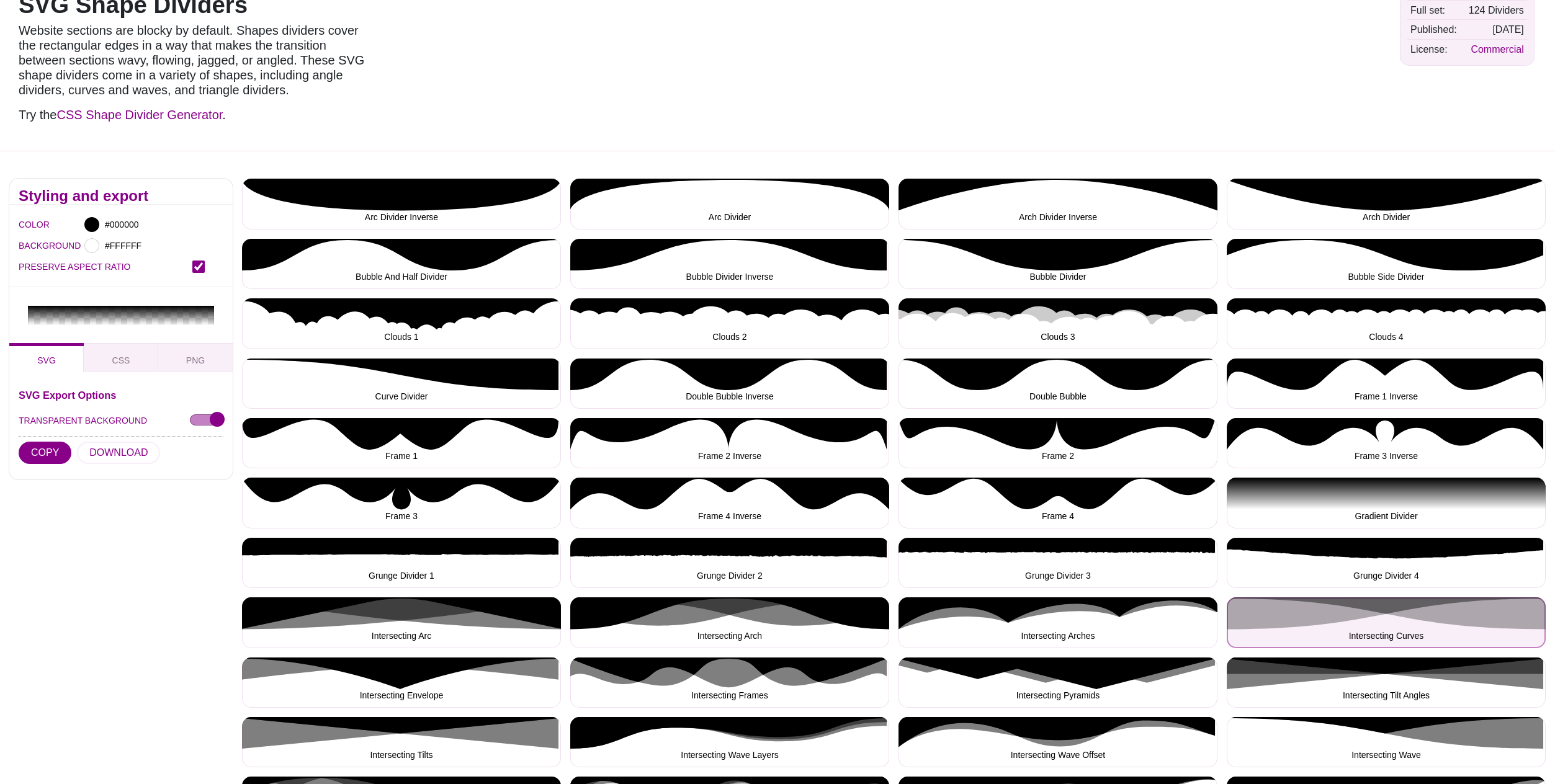
click at [1398, 611] on button "Intersecting Curves" at bounding box center [1387, 623] width 319 height 51
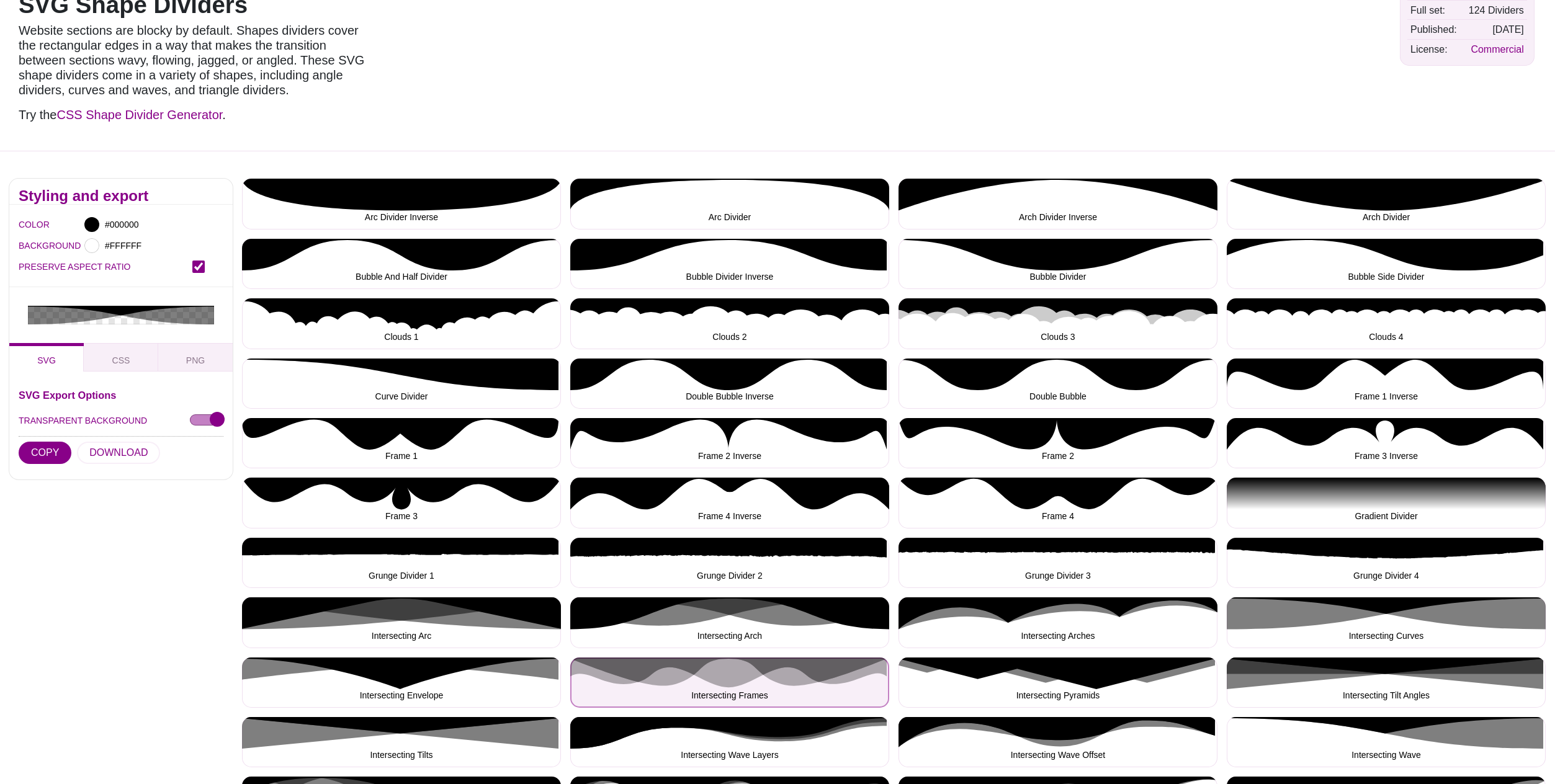
click at [736, 684] on button "Intersecting Frames" at bounding box center [729, 683] width 319 height 51
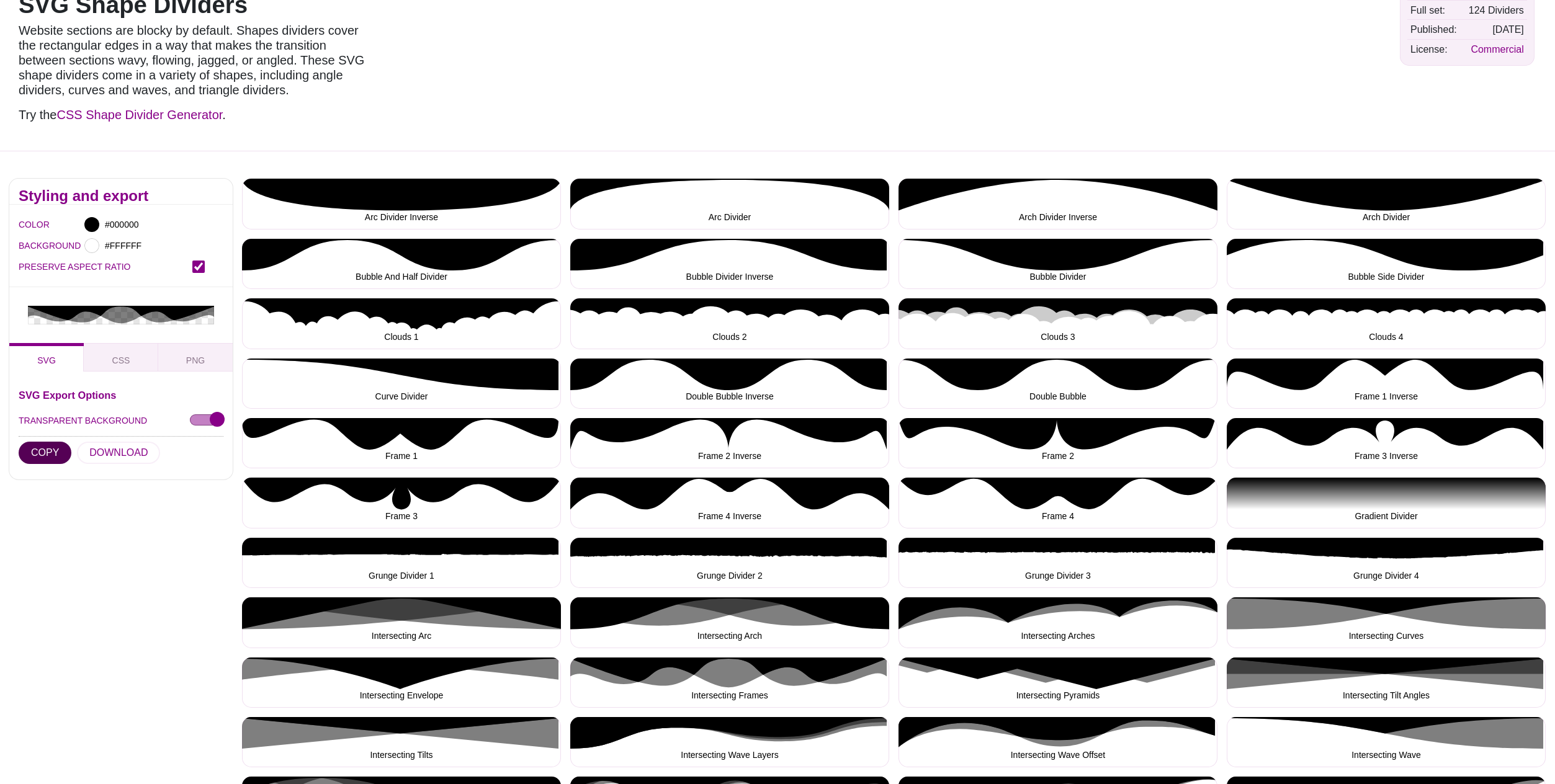
click at [39, 441] on button "COPY" at bounding box center [45, 453] width 53 height 22
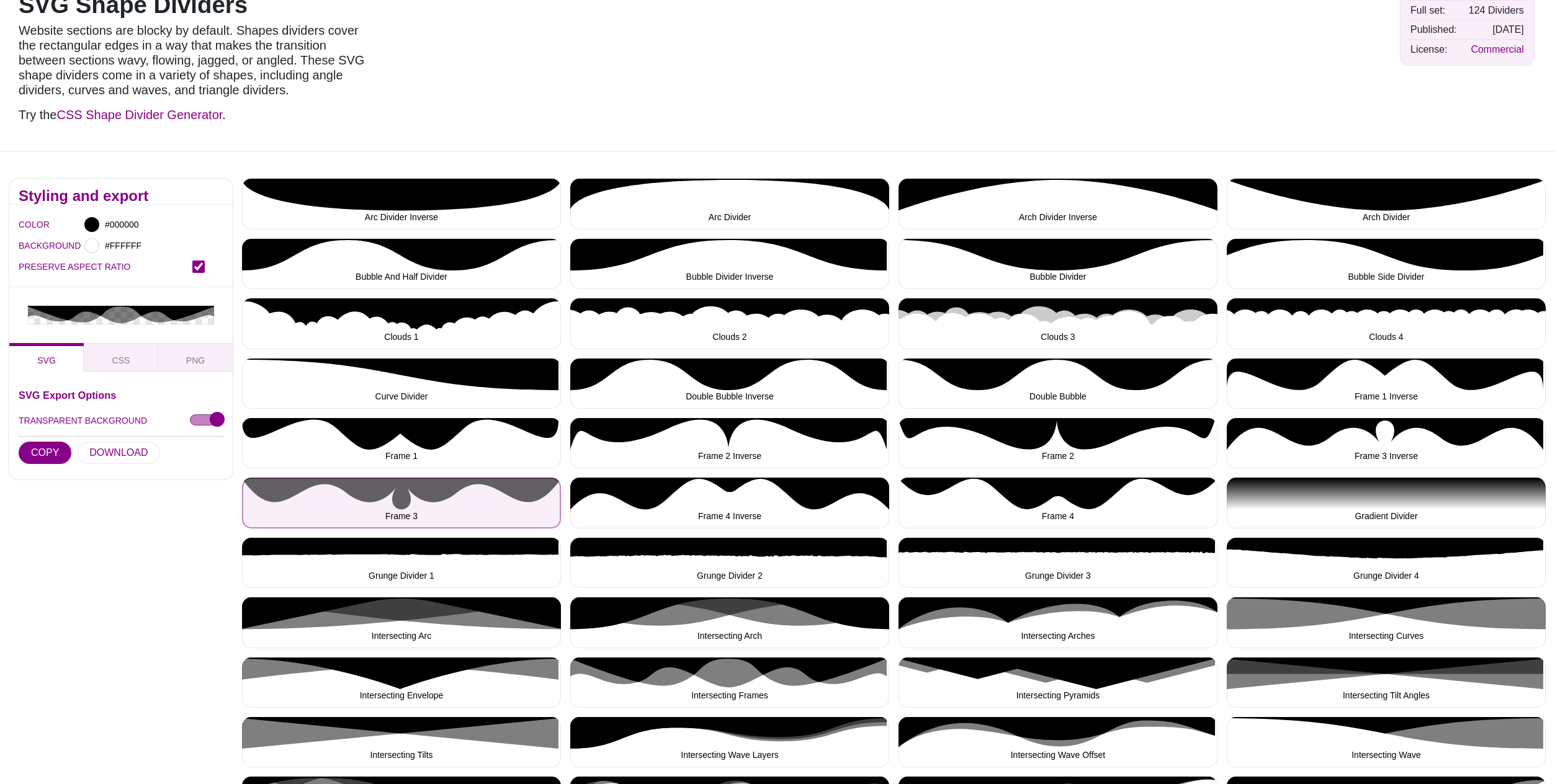
click at [431, 500] on button "Frame 3" at bounding box center [402, 503] width 319 height 51
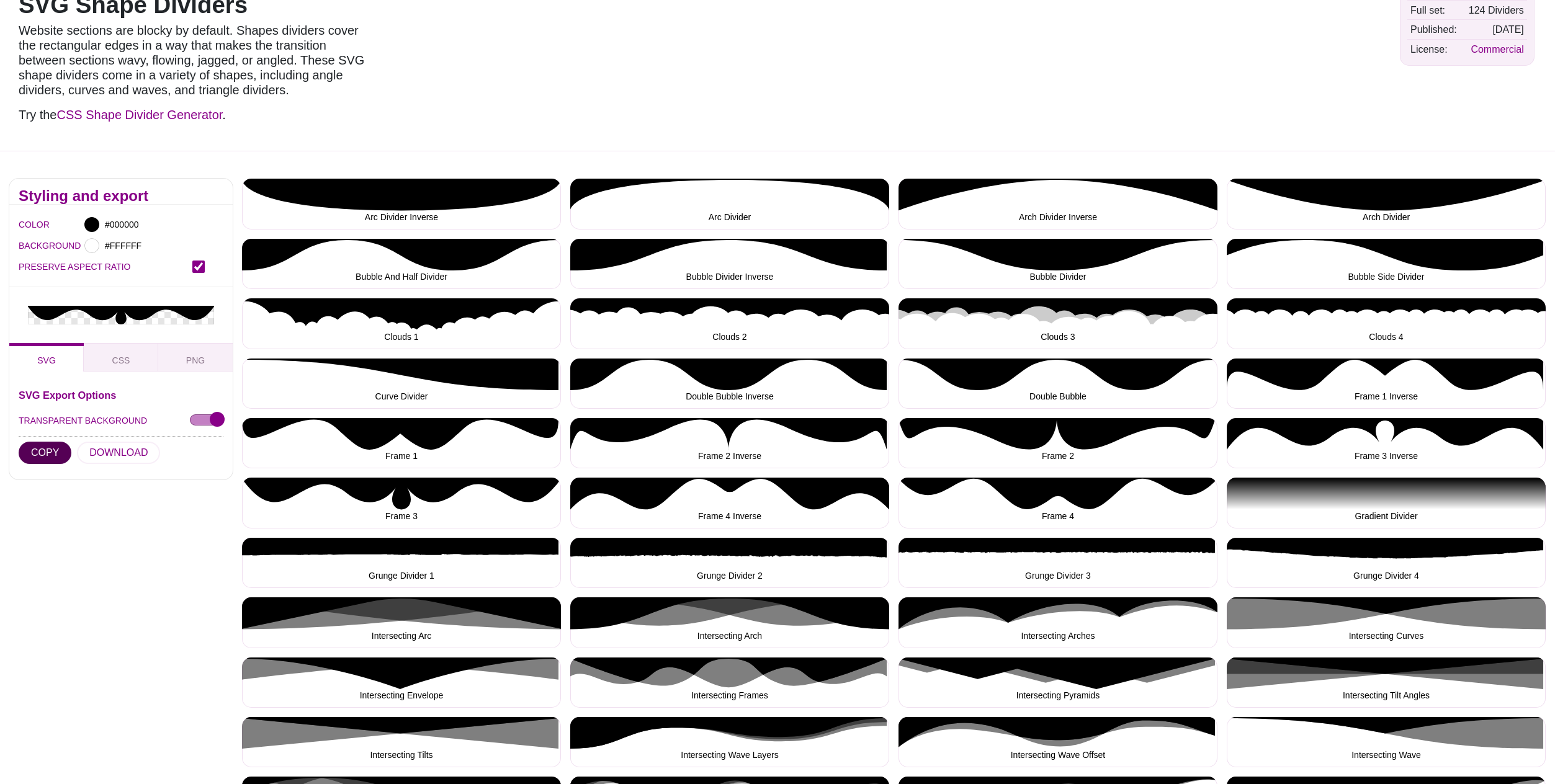
click at [30, 441] on button "COPY" at bounding box center [45, 453] width 53 height 22
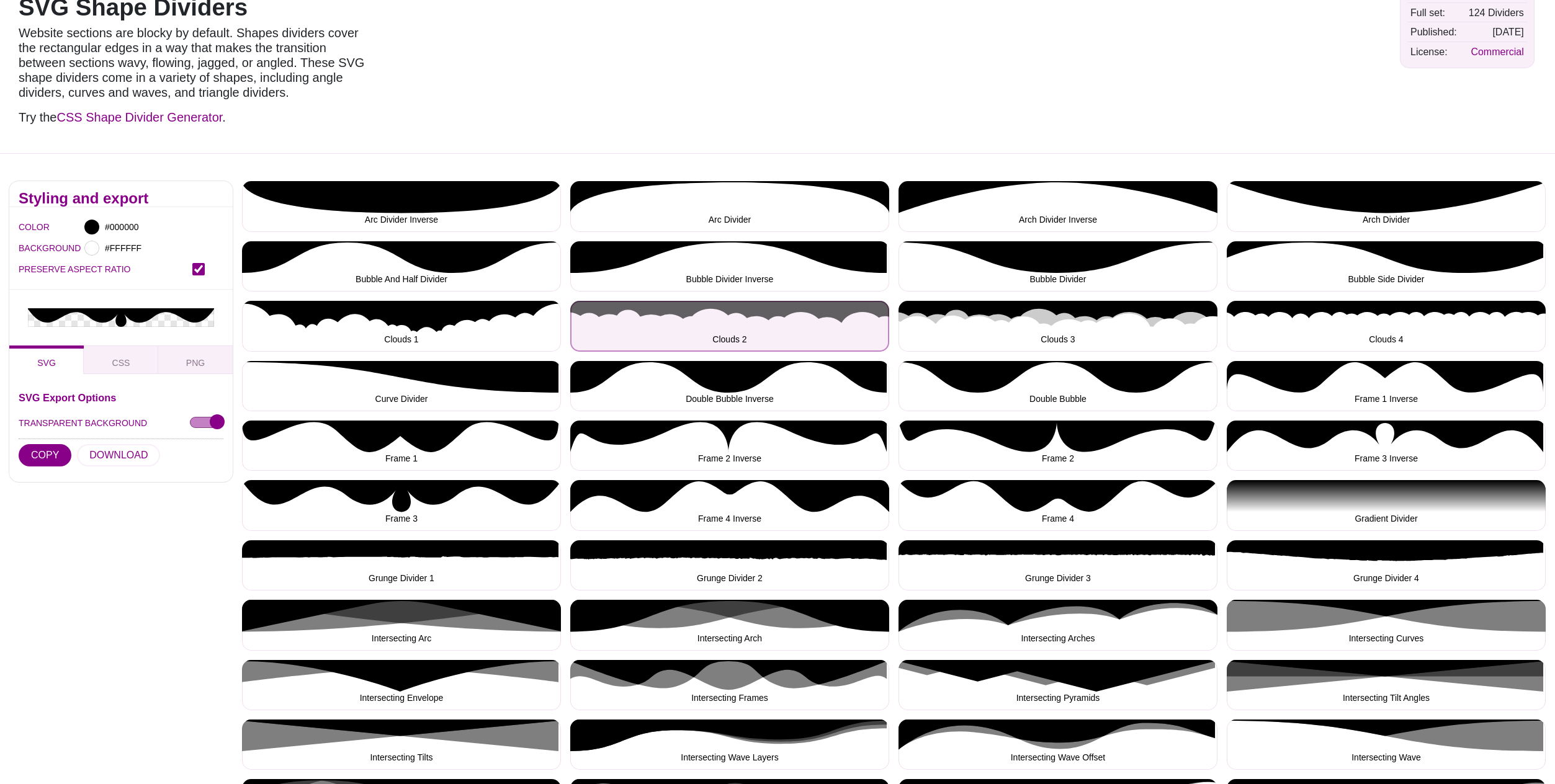
click at [741, 327] on button "Clouds 2" at bounding box center [729, 326] width 319 height 51
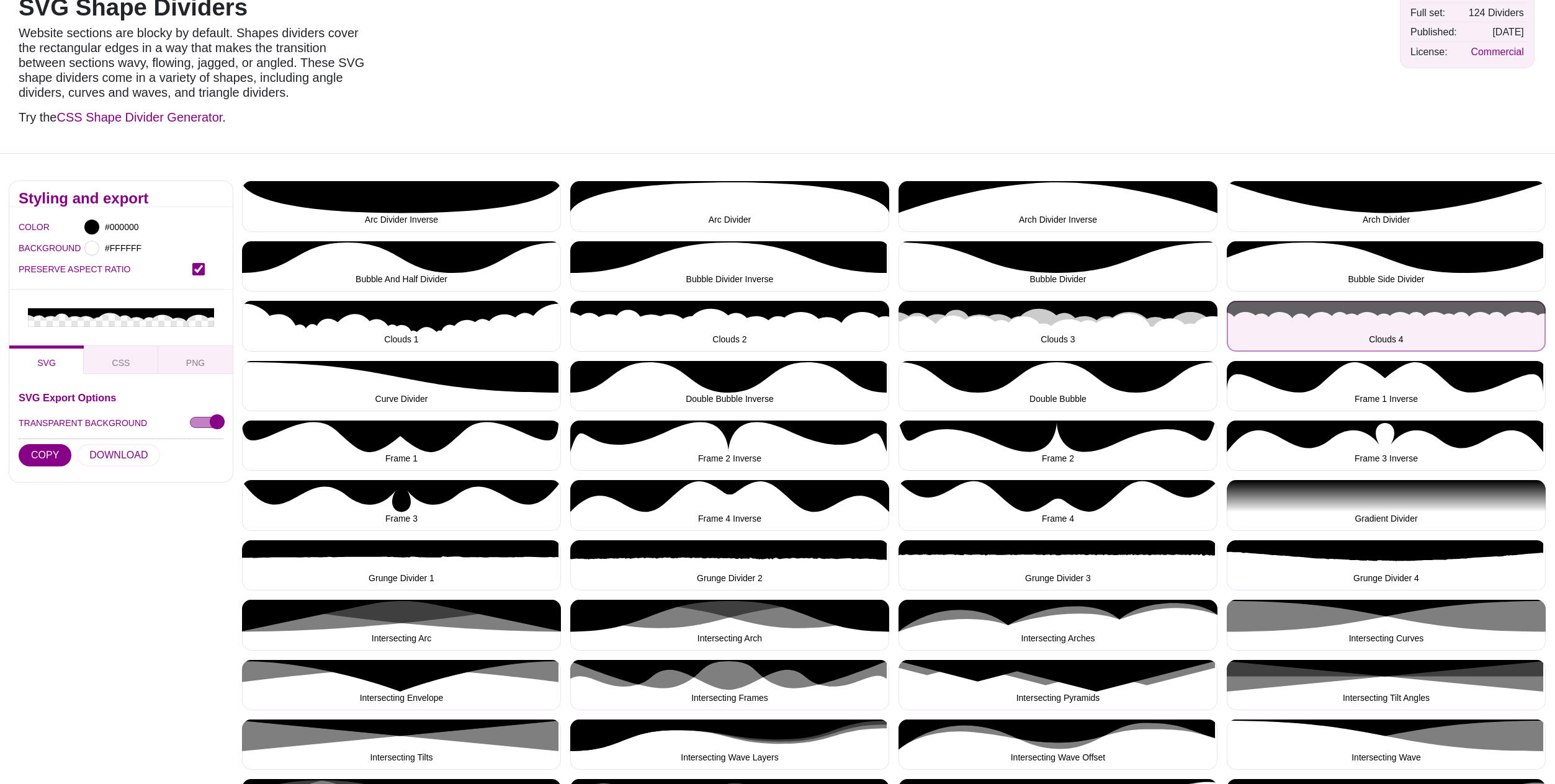
click at [1410, 328] on button "Clouds 4" at bounding box center [1387, 326] width 319 height 51
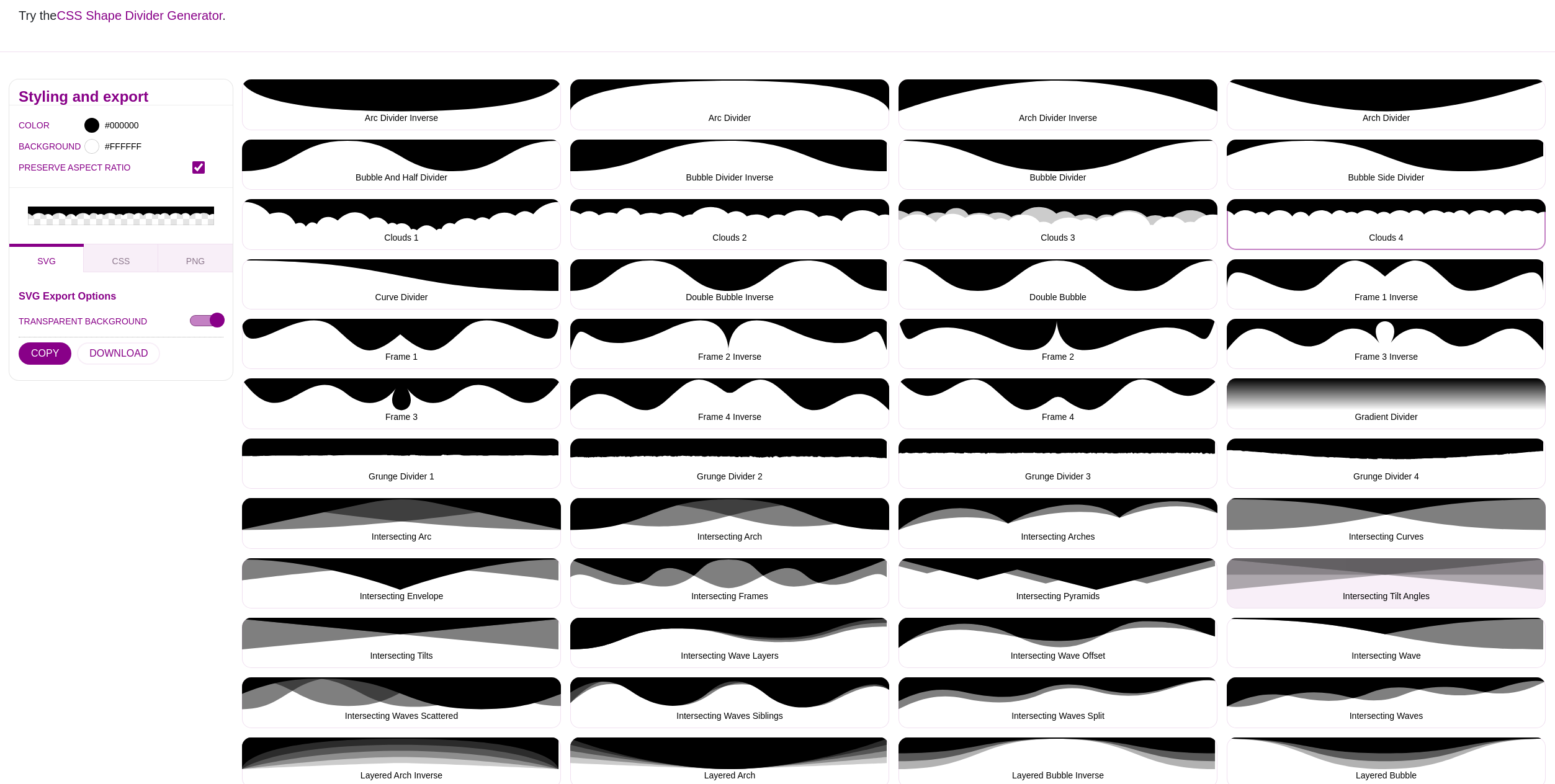
scroll to position [207, 0]
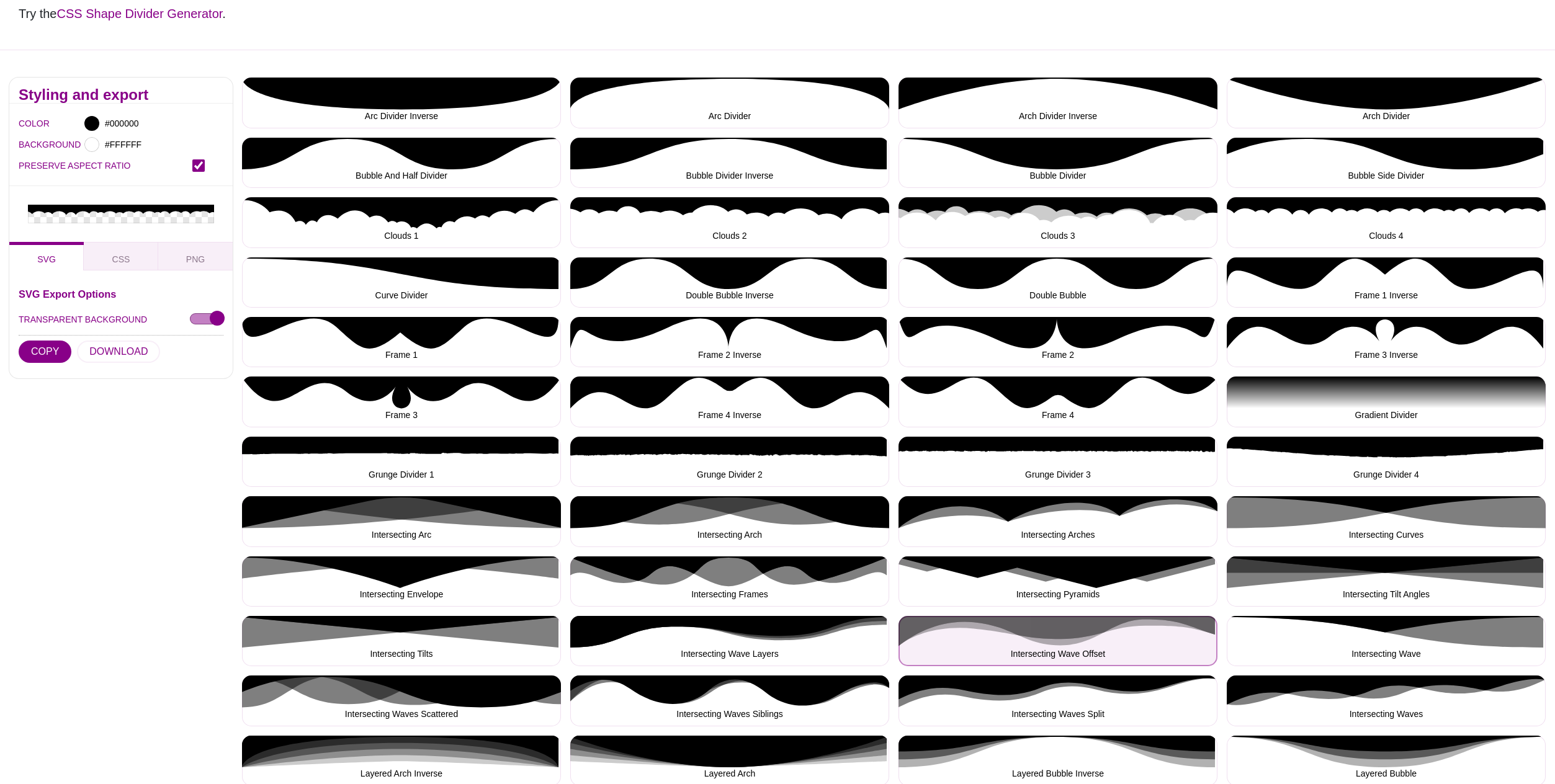
click at [1106, 627] on button "Intersecting Wave Offset" at bounding box center [1058, 642] width 319 height 51
click at [1105, 629] on button "Intersecting Wave Offset" at bounding box center [1058, 642] width 319 height 51
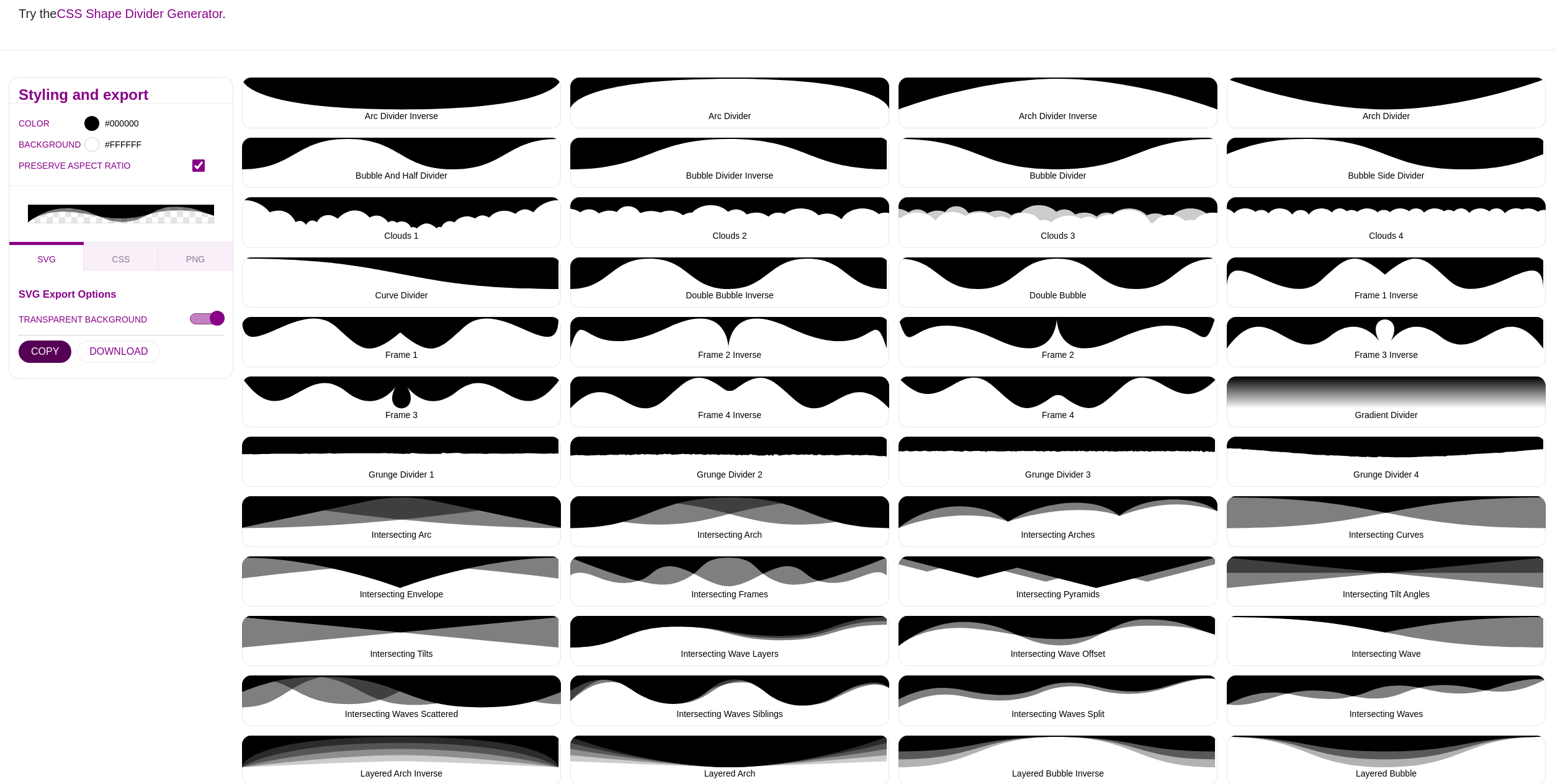
click at [41, 340] on button "COPY" at bounding box center [45, 352] width 53 height 22
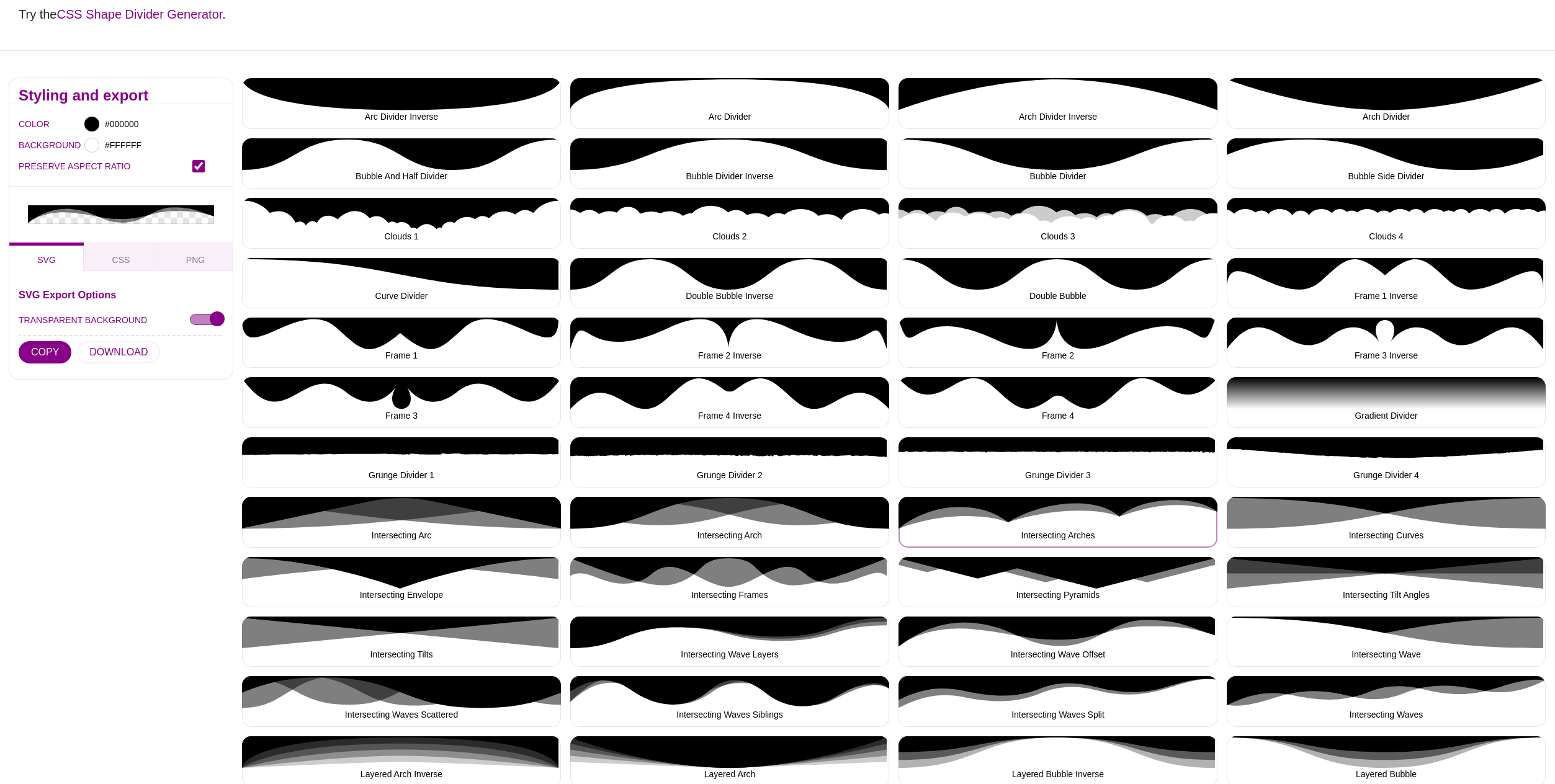
click at [1112, 517] on button "Intersecting Arches" at bounding box center [1058, 522] width 319 height 51
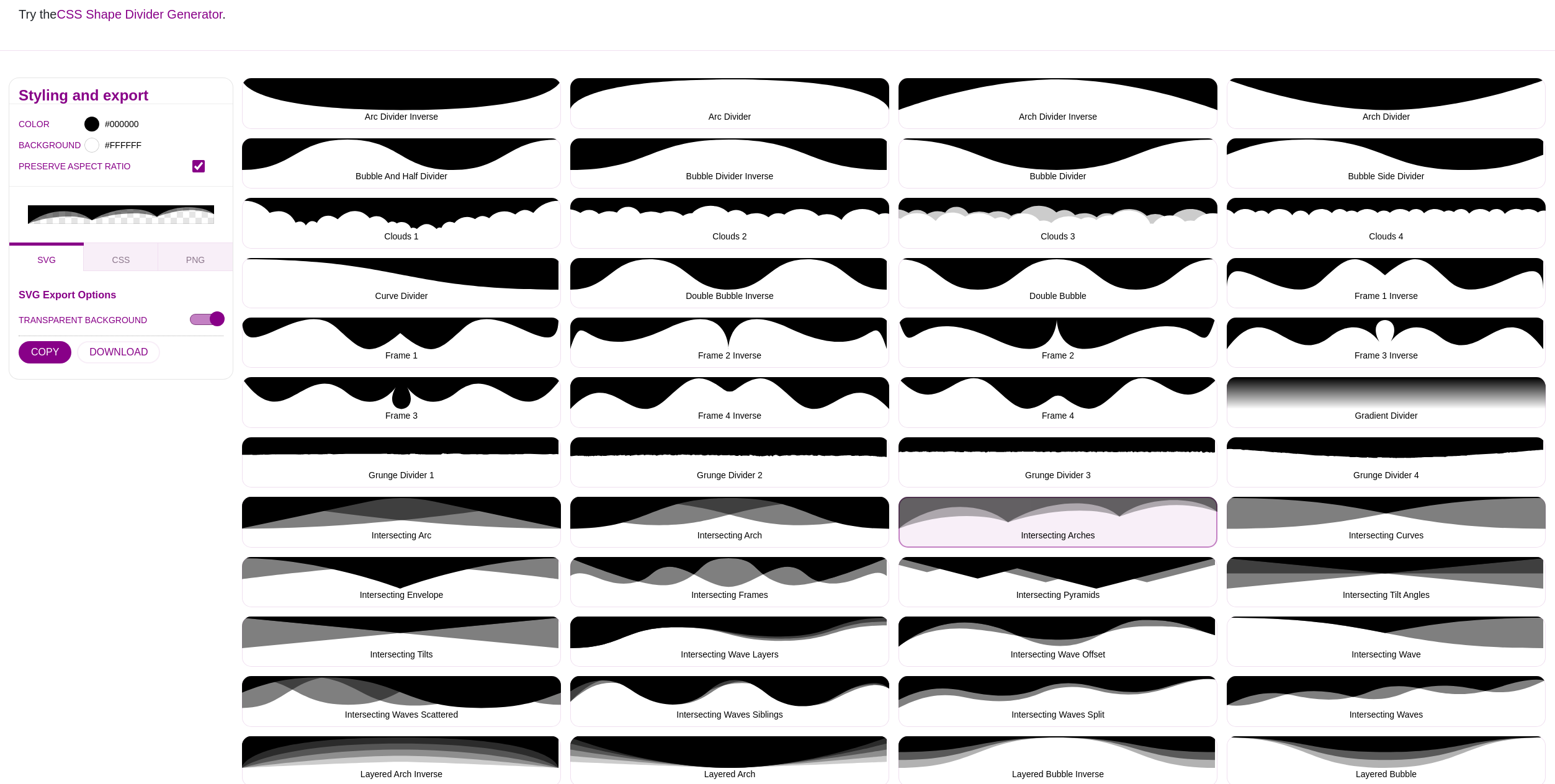
click at [1116, 516] on button "Intersecting Arches" at bounding box center [1058, 522] width 319 height 51
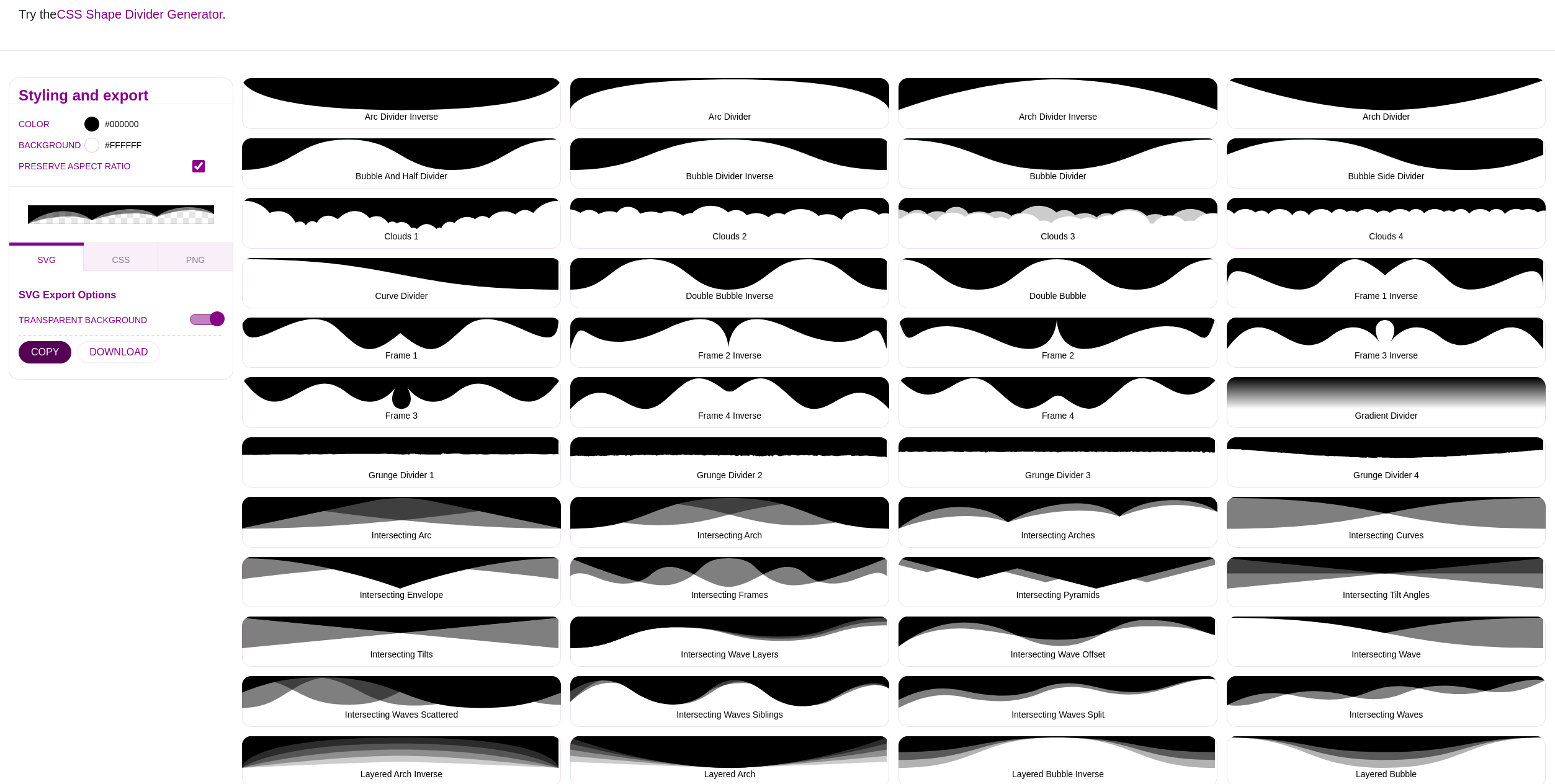
click at [44, 341] on button "COPY" at bounding box center [45, 352] width 53 height 22
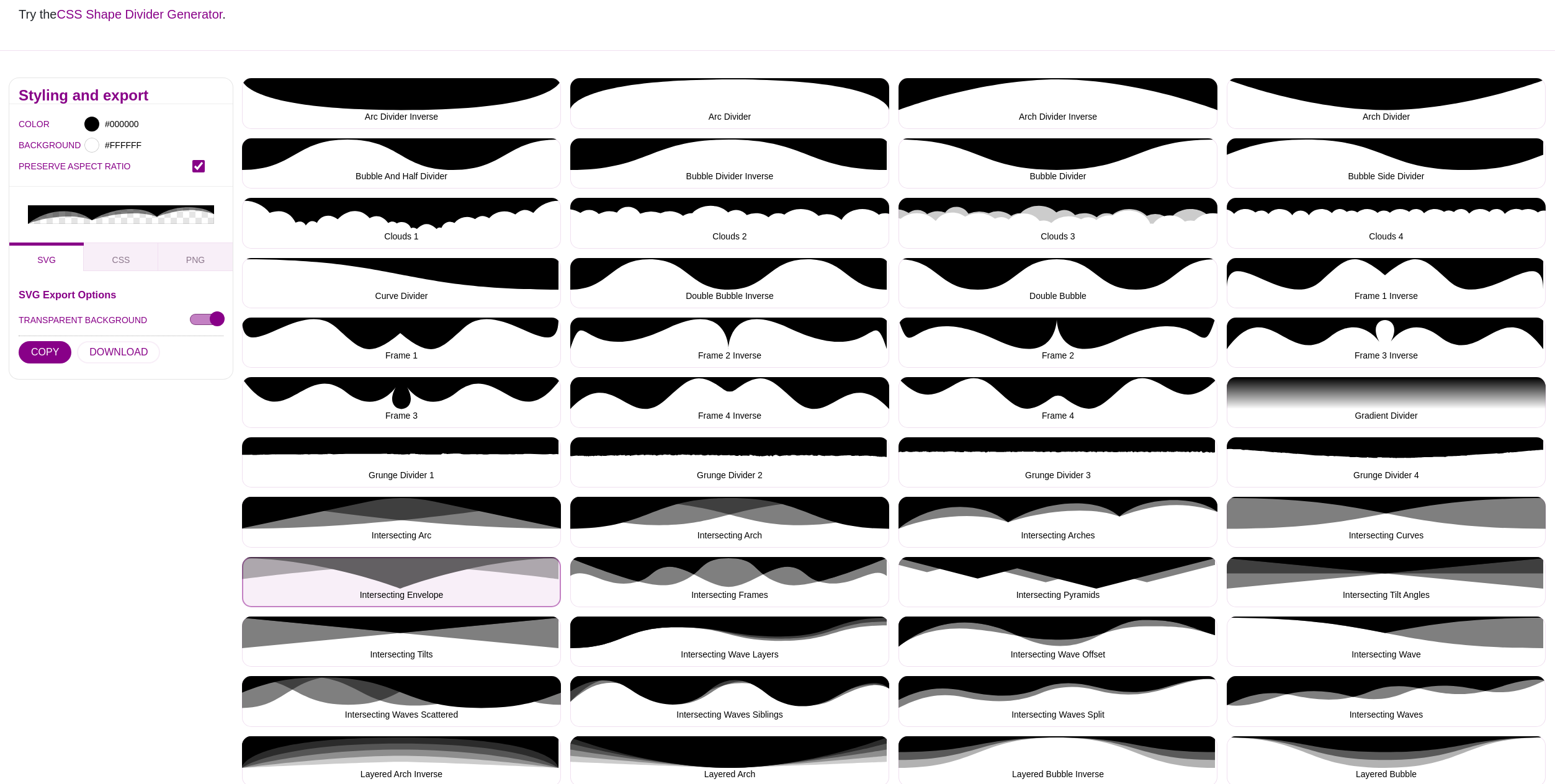
click at [446, 583] on button "Intersecting Envelope" at bounding box center [402, 583] width 319 height 51
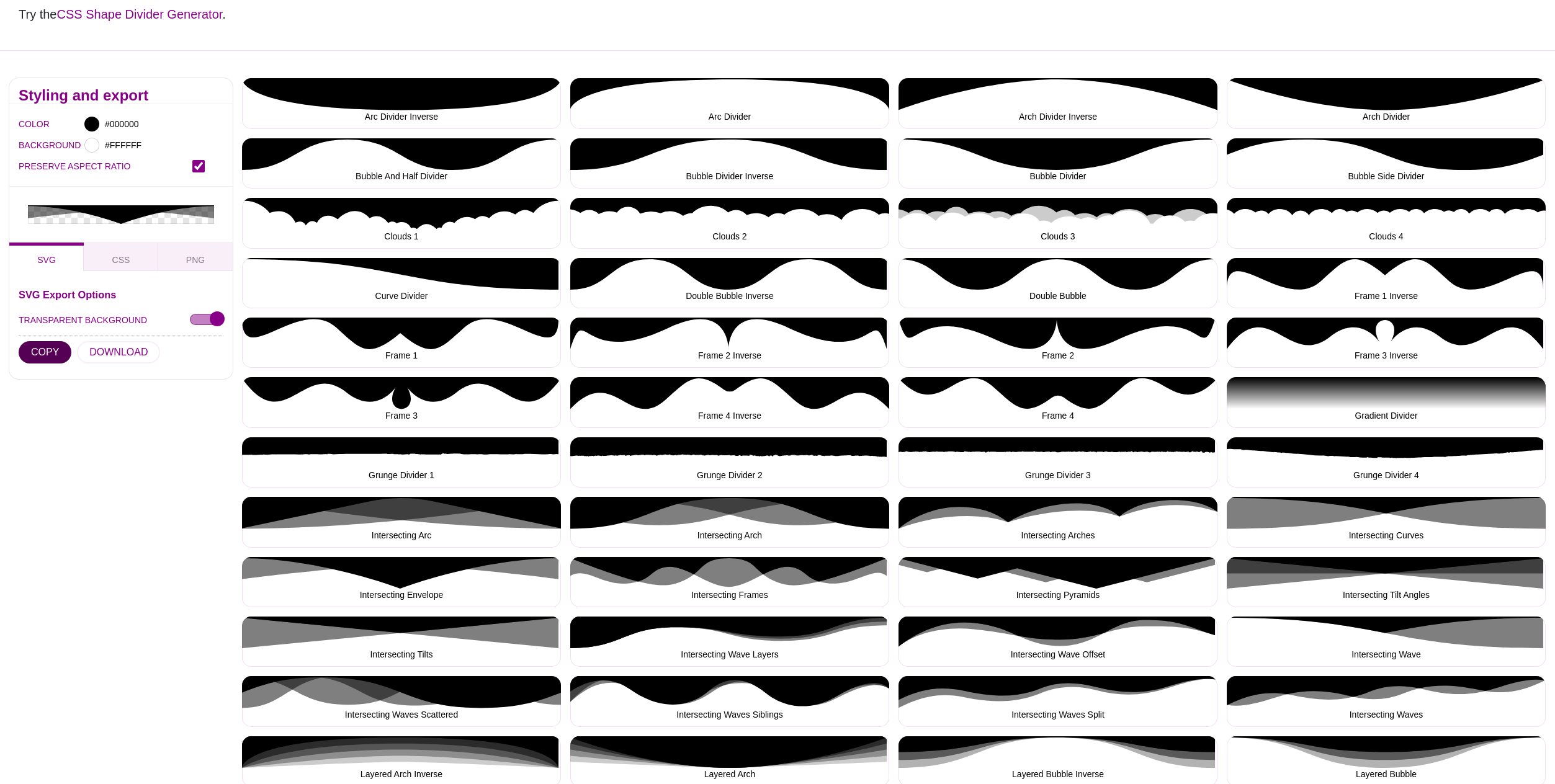
click at [55, 341] on button "COPY" at bounding box center [45, 352] width 53 height 22
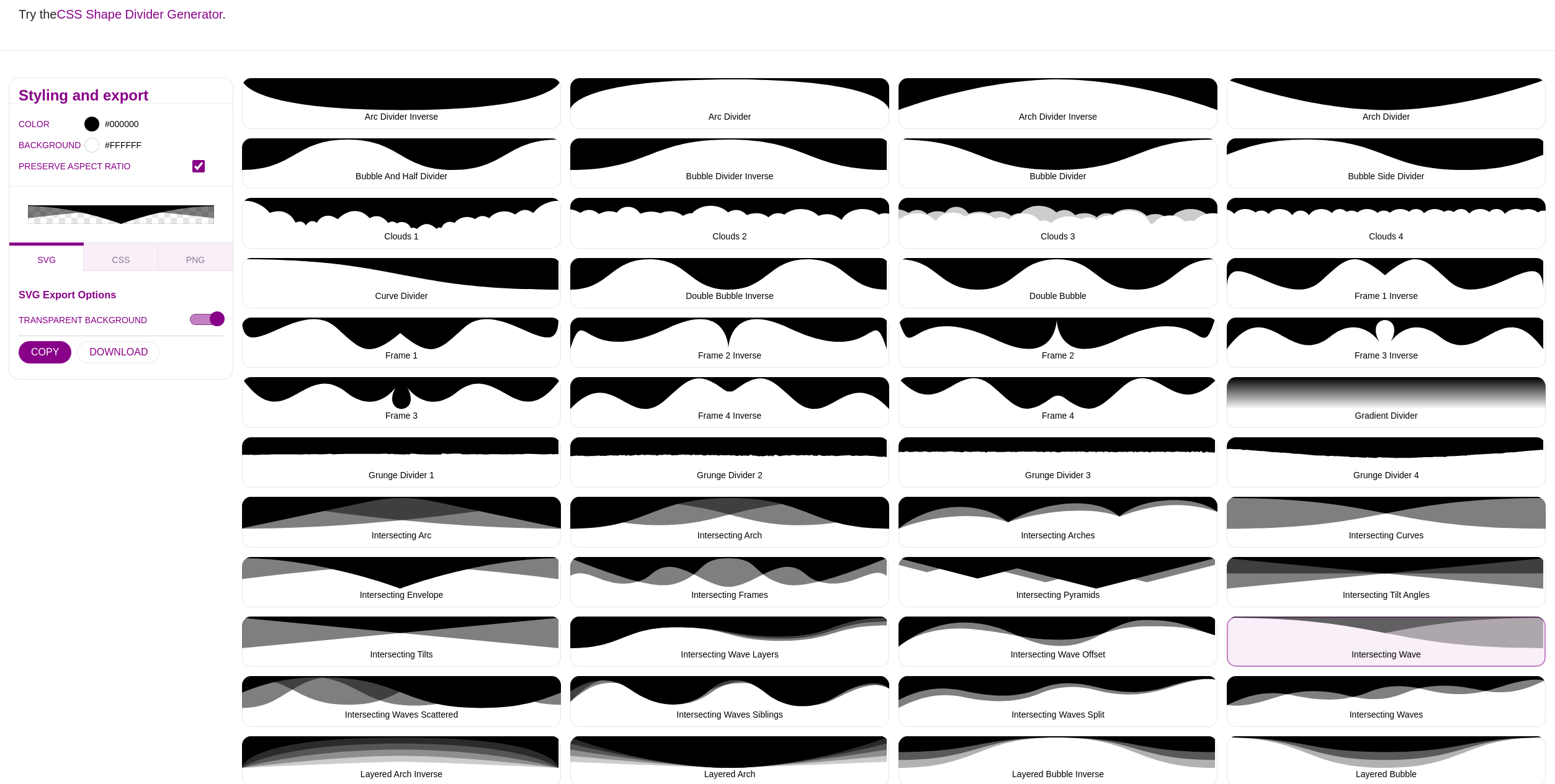
click at [1415, 639] on button "Intersecting Wave" at bounding box center [1387, 642] width 319 height 51
click at [1416, 639] on button "Intersecting Wave" at bounding box center [1387, 642] width 319 height 51
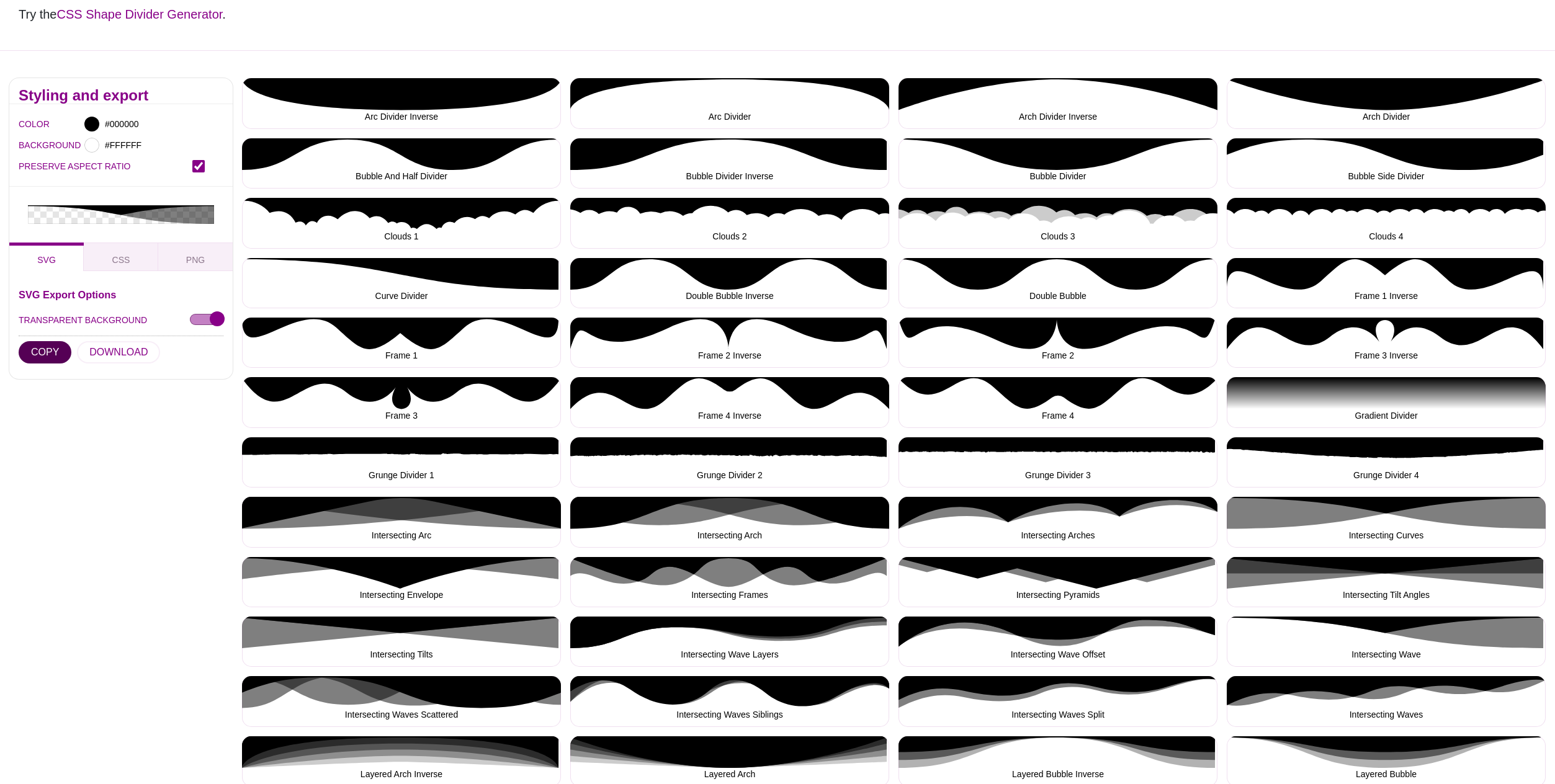
click at [44, 341] on button "COPY" at bounding box center [45, 352] width 53 height 22
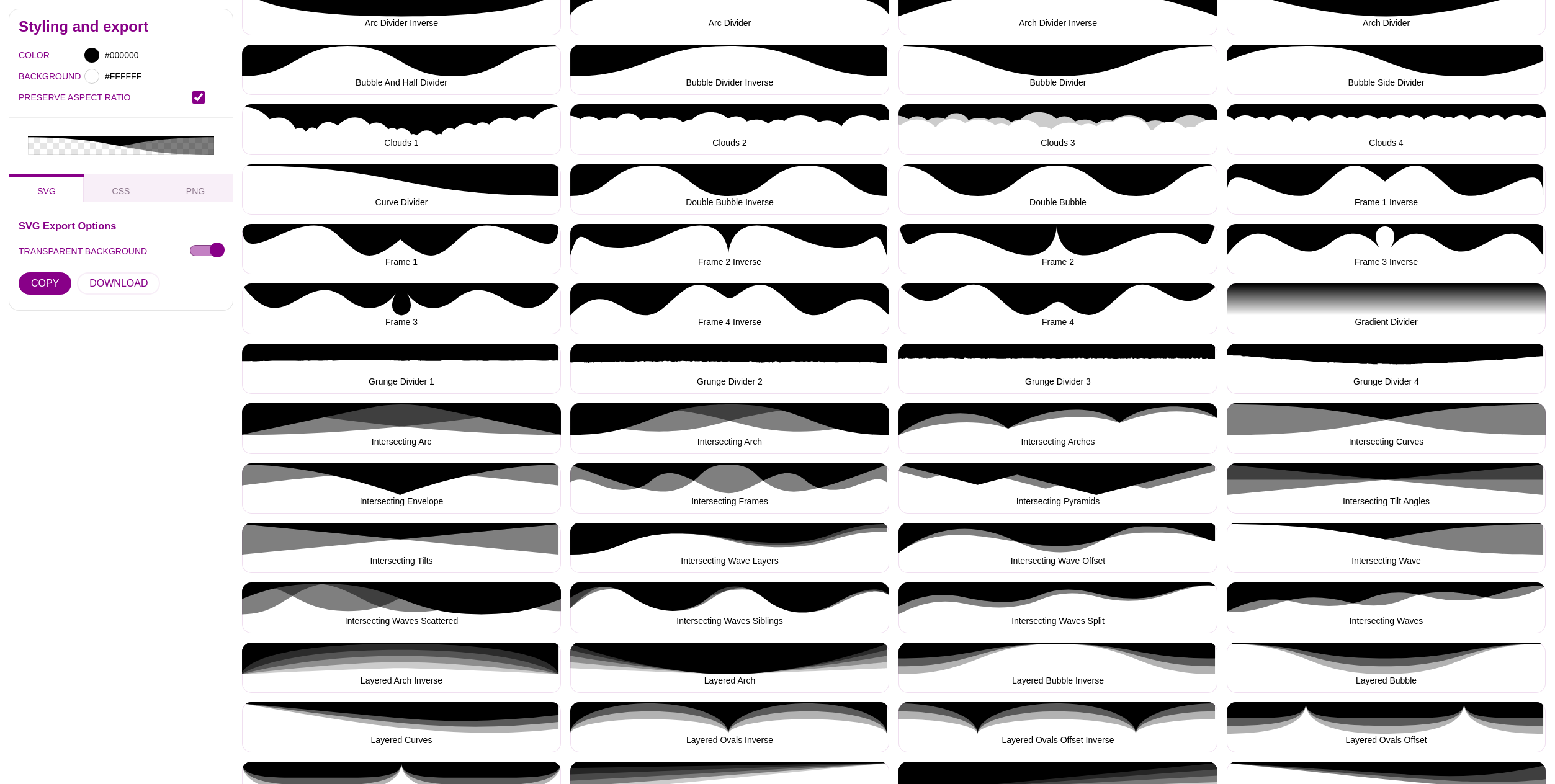
scroll to position [310, 0]
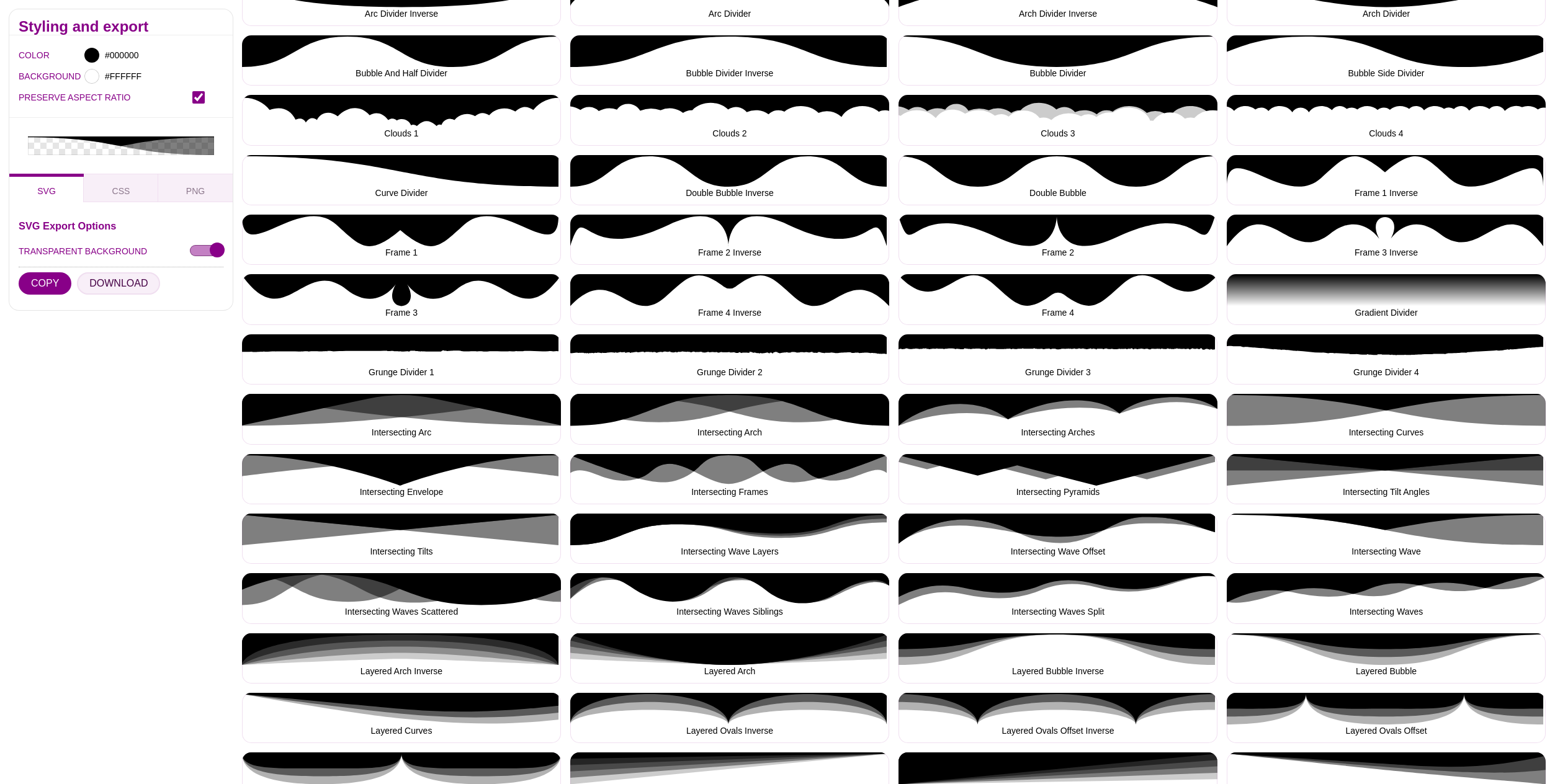
click at [126, 272] on button "DOWNLOAD" at bounding box center [119, 284] width 83 height 22
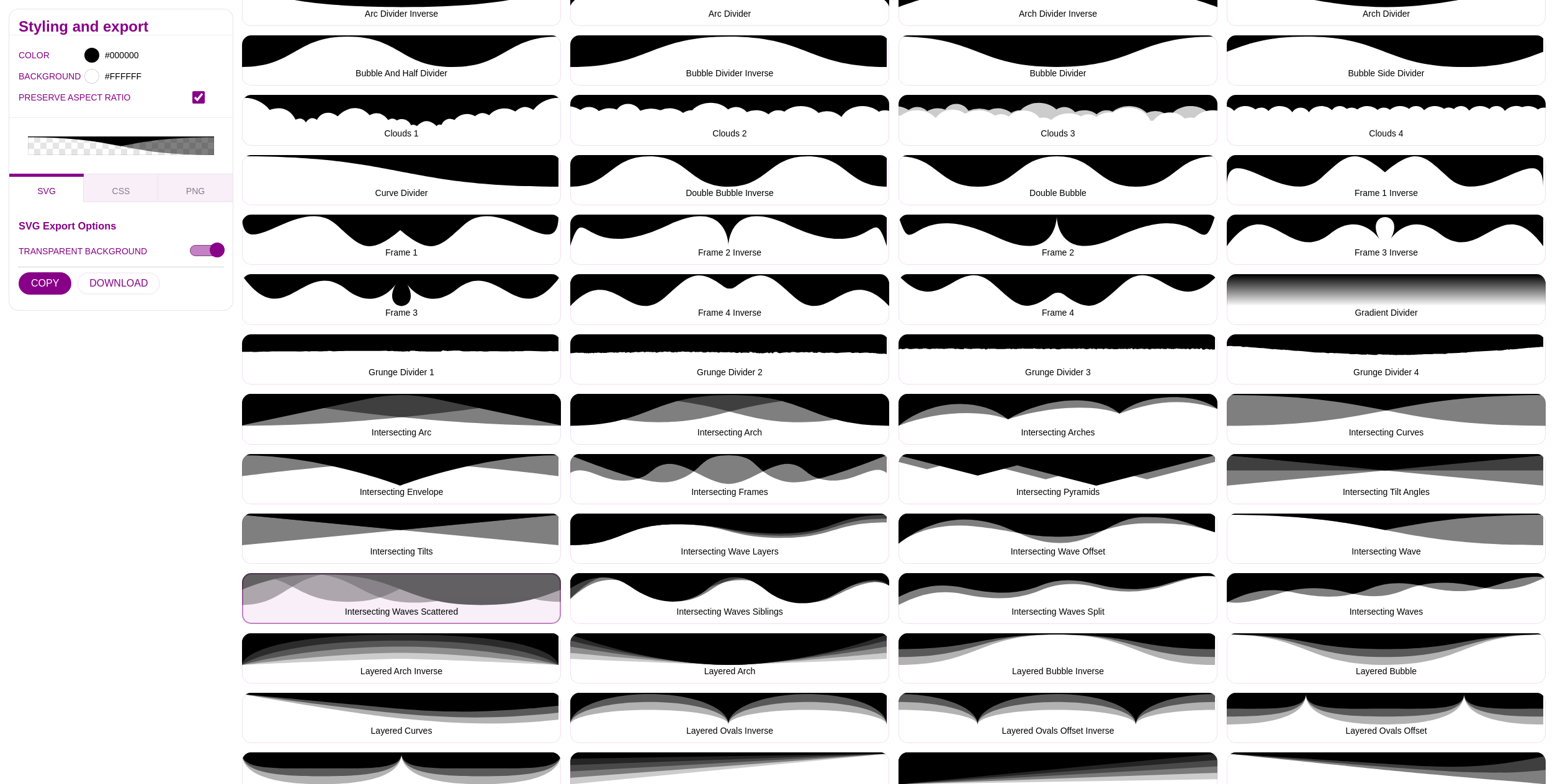
click at [430, 593] on button "Intersecting Waves Scattered" at bounding box center [402, 599] width 319 height 51
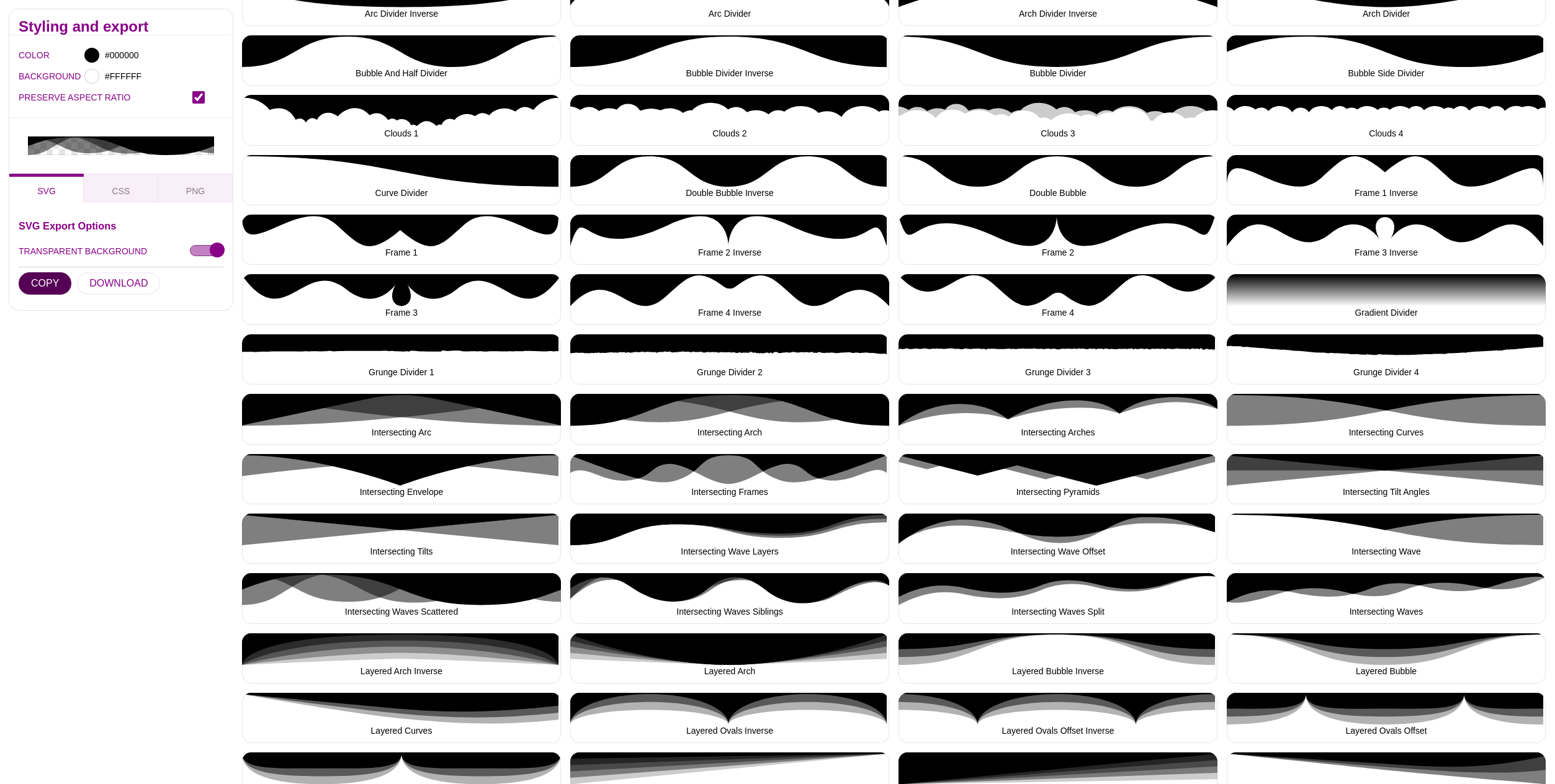
click at [48, 272] on button "COPY" at bounding box center [45, 284] width 53 height 22
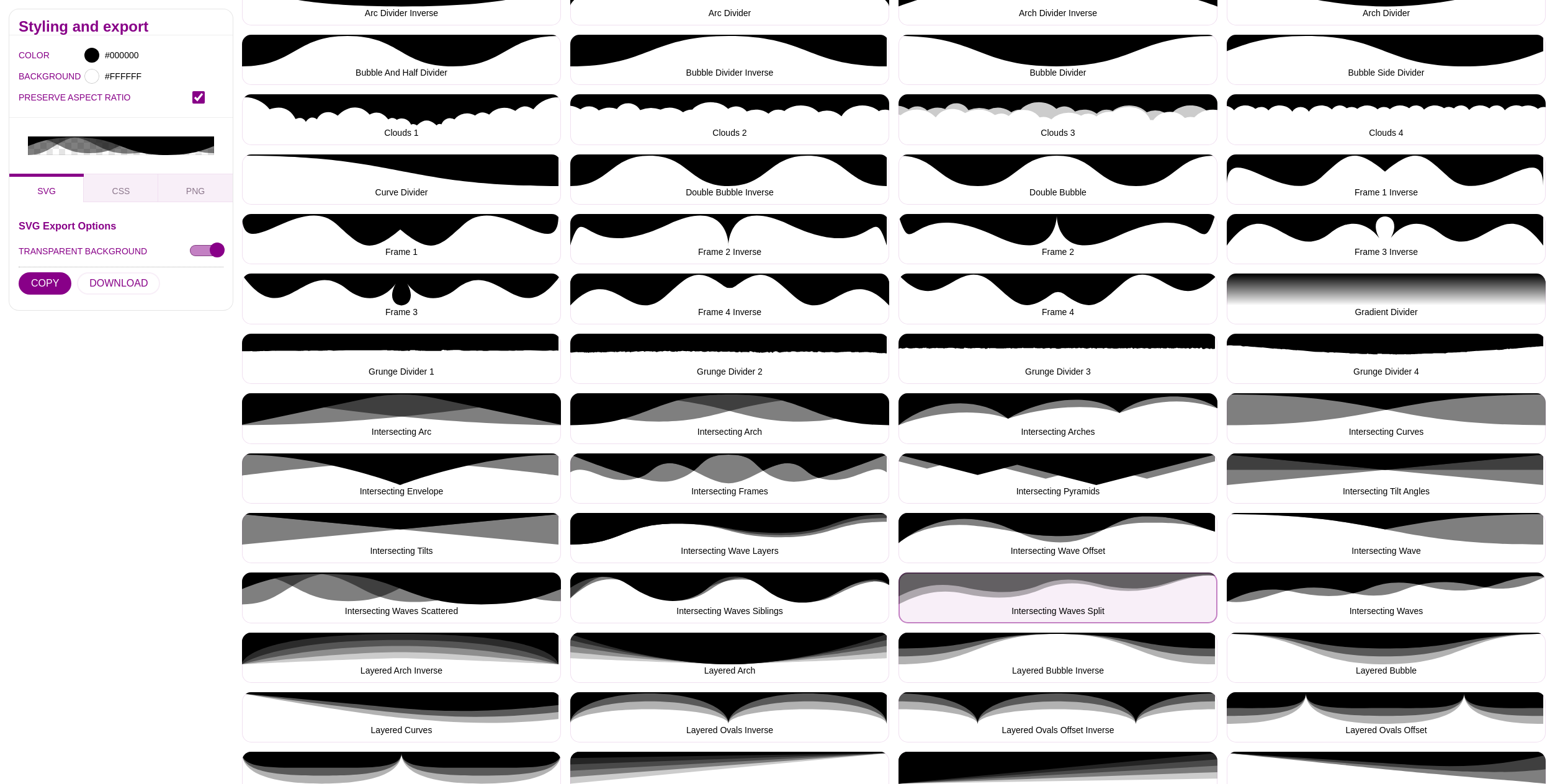
click at [1039, 588] on button "Intersecting Waves Split" at bounding box center [1058, 598] width 319 height 51
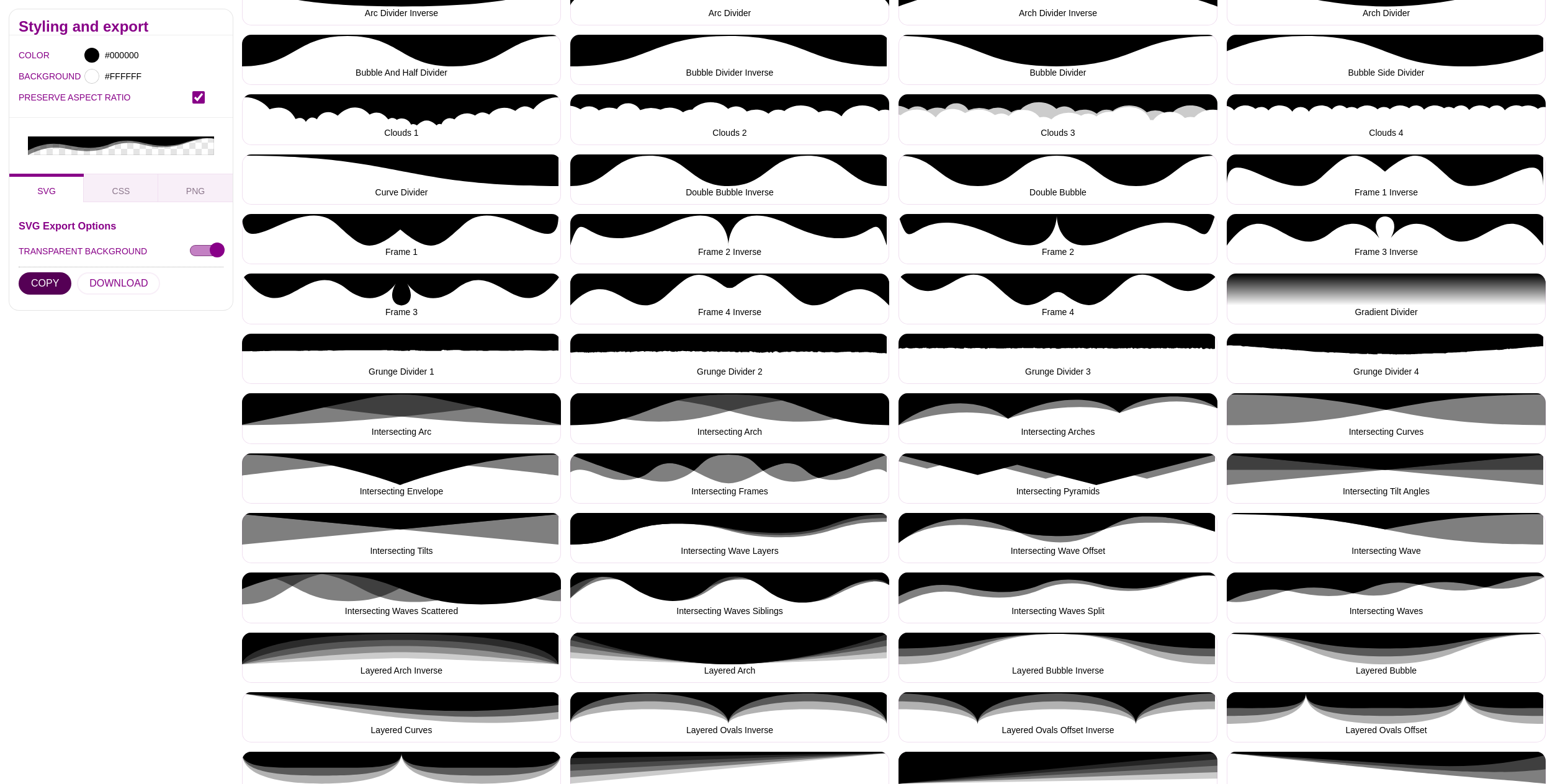
click at [49, 272] on button "COPY" at bounding box center [45, 284] width 53 height 22
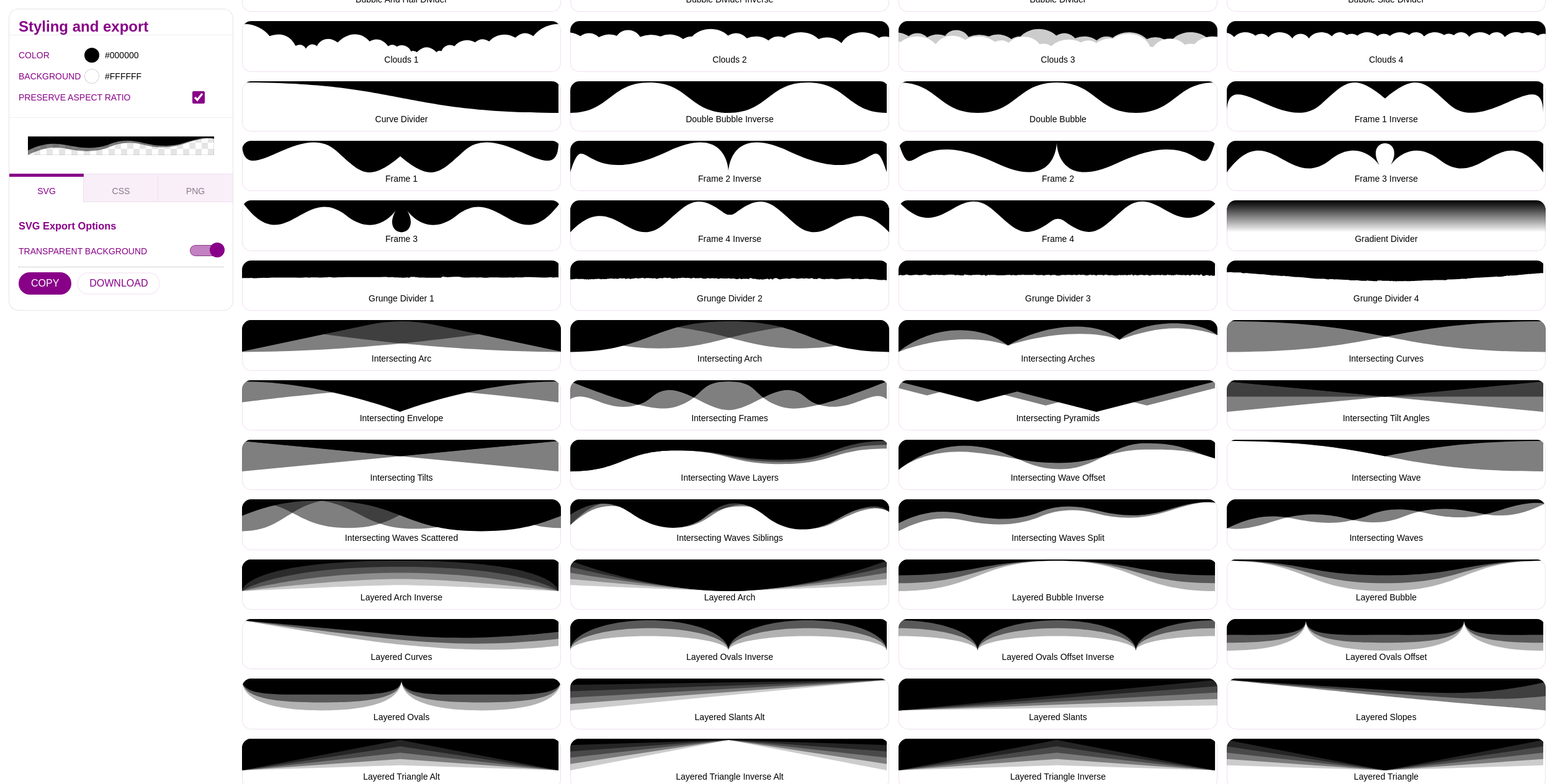
scroll to position [386, 0]
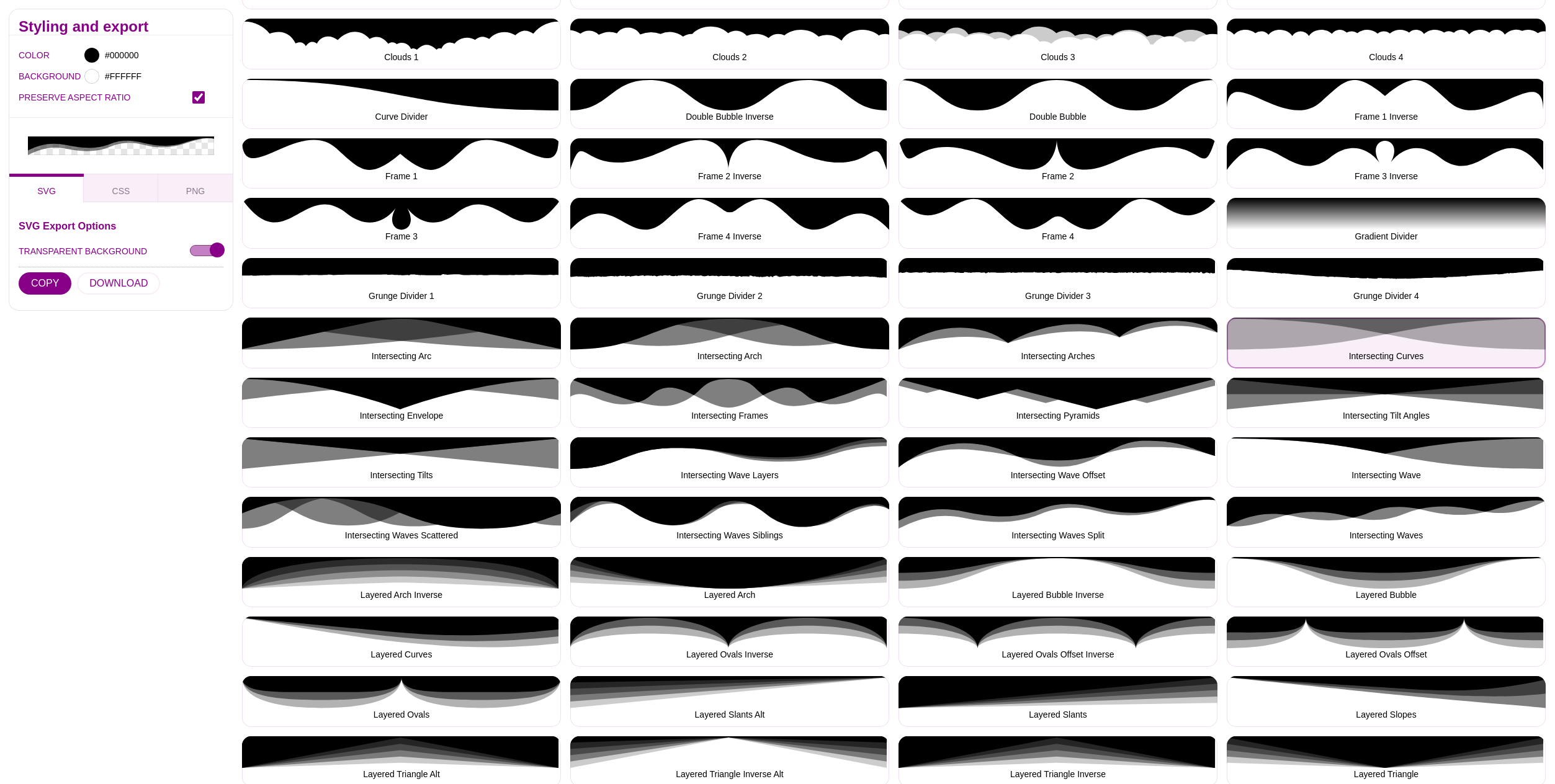
click at [1412, 332] on button "Intersecting Curves" at bounding box center [1387, 343] width 319 height 51
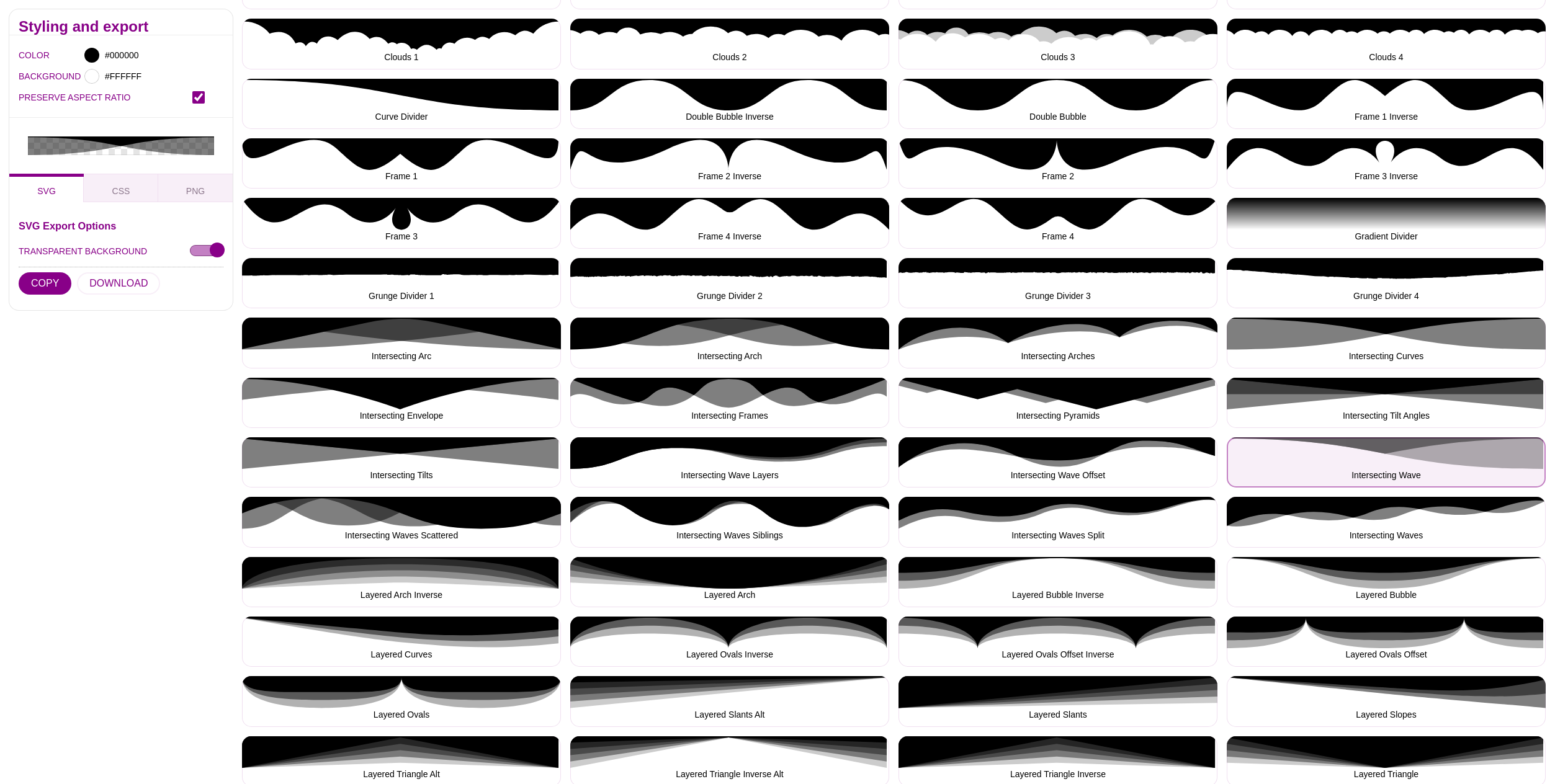
click at [1437, 455] on button "Intersecting Wave" at bounding box center [1387, 463] width 319 height 51
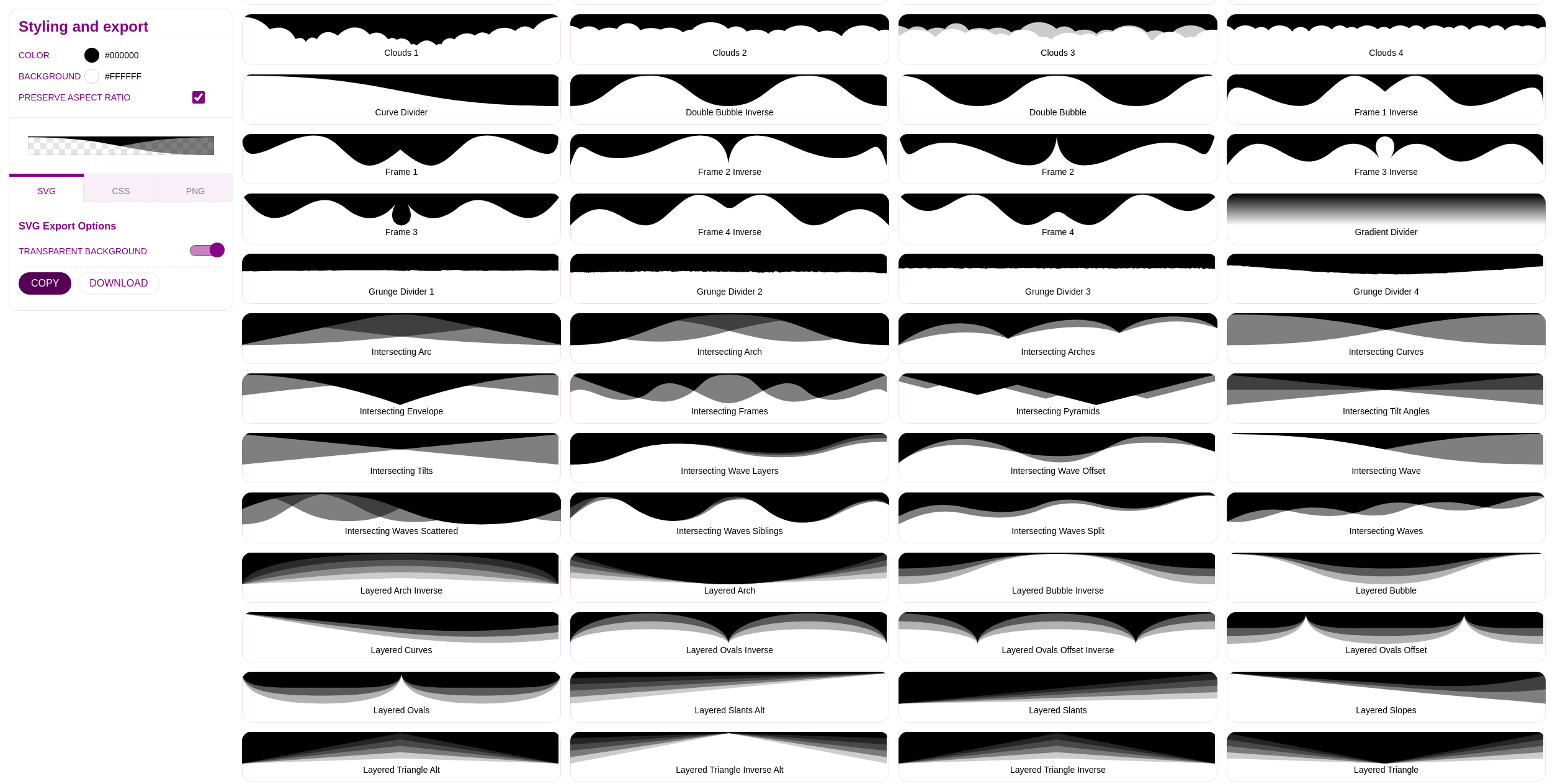
scroll to position [392, 0]
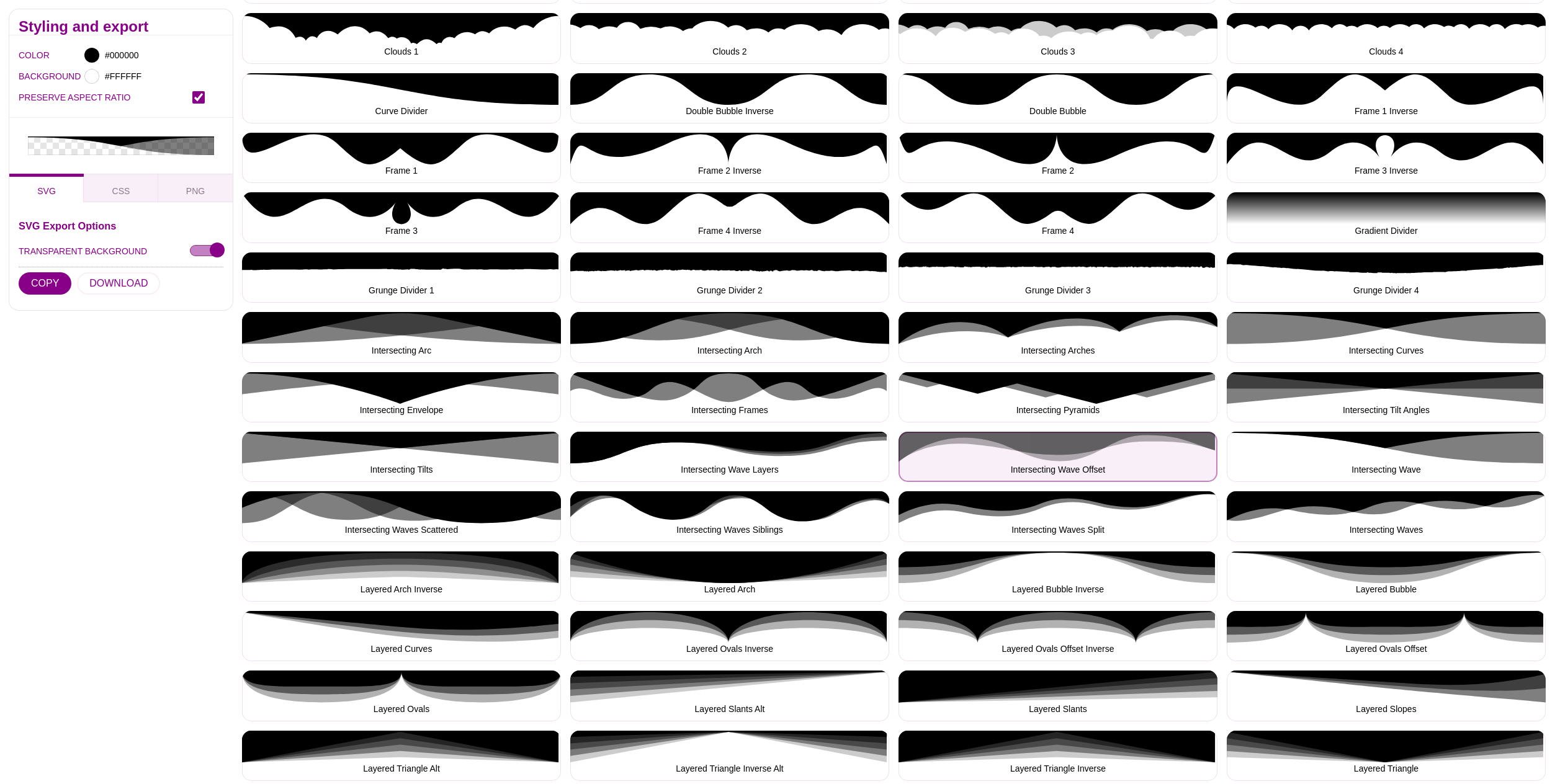
click at [1091, 456] on button "Intersecting Wave Offset" at bounding box center [1058, 457] width 319 height 51
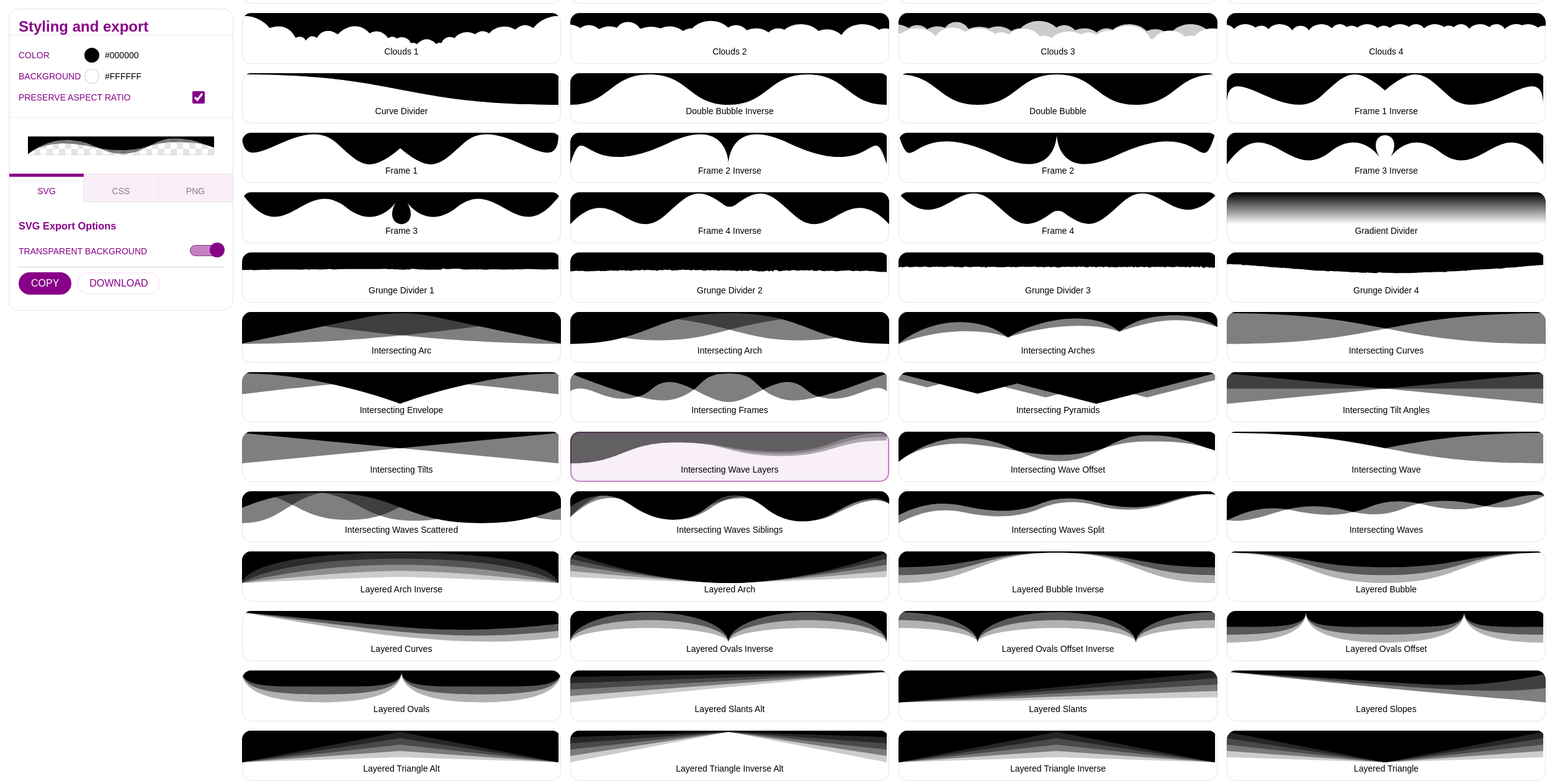
click at [734, 451] on button "Intersecting Wave Layers" at bounding box center [729, 457] width 319 height 51
click at [734, 452] on button "Intersecting Wave Layers" at bounding box center [729, 457] width 319 height 51
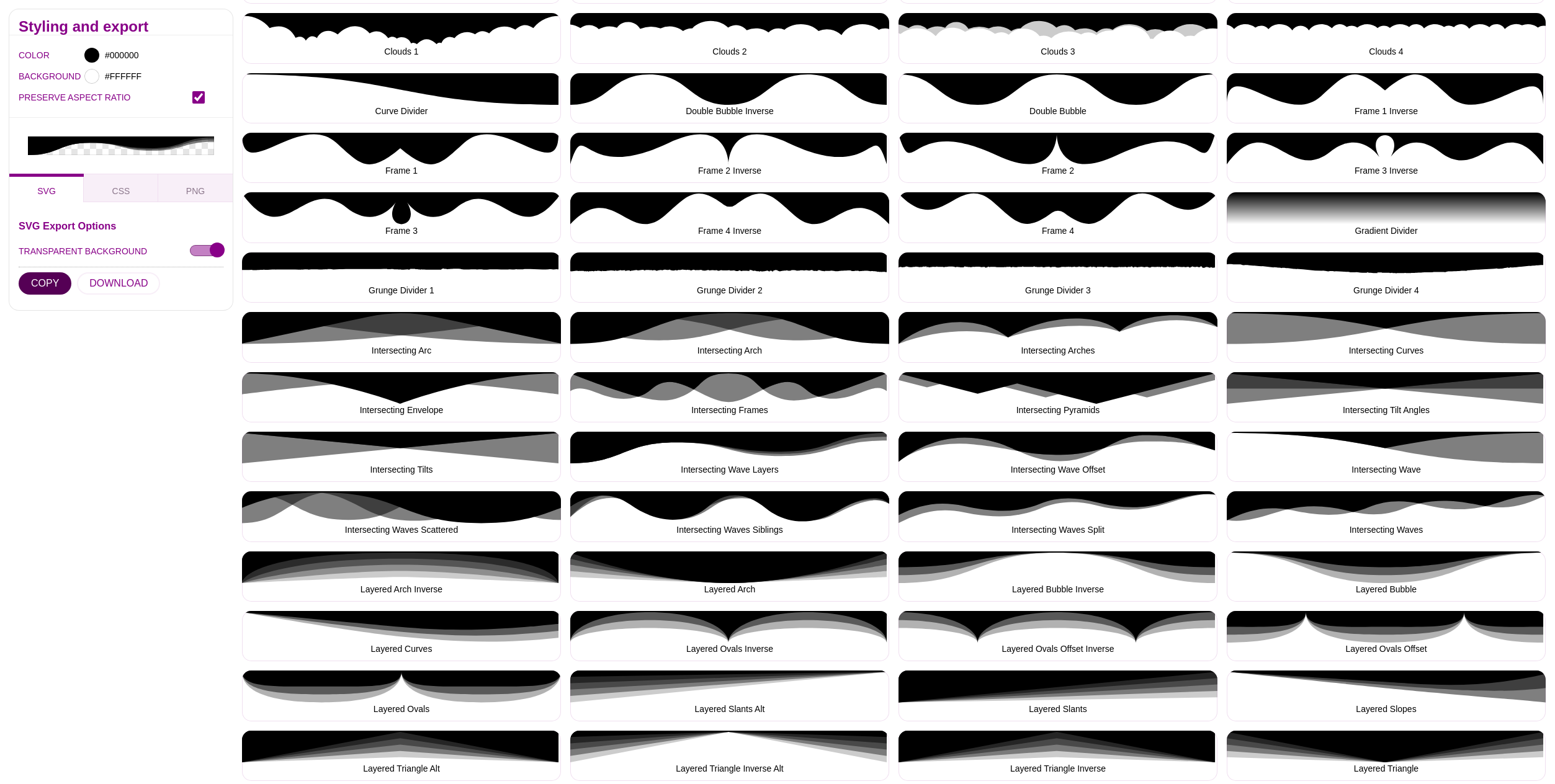
click at [47, 272] on button "COPY" at bounding box center [45, 284] width 53 height 22
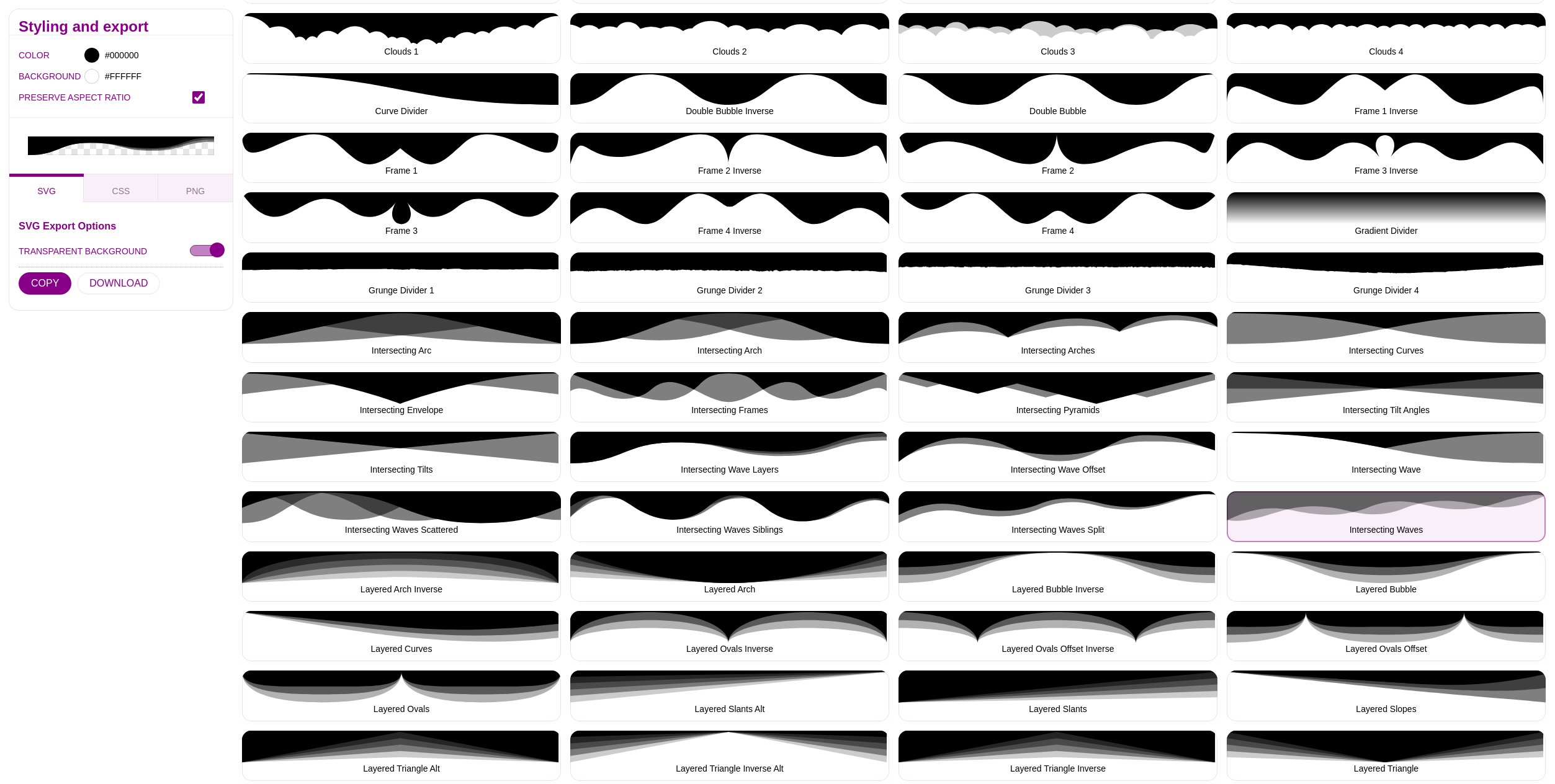
click at [1387, 523] on button "Intersecting Waves" at bounding box center [1387, 517] width 319 height 51
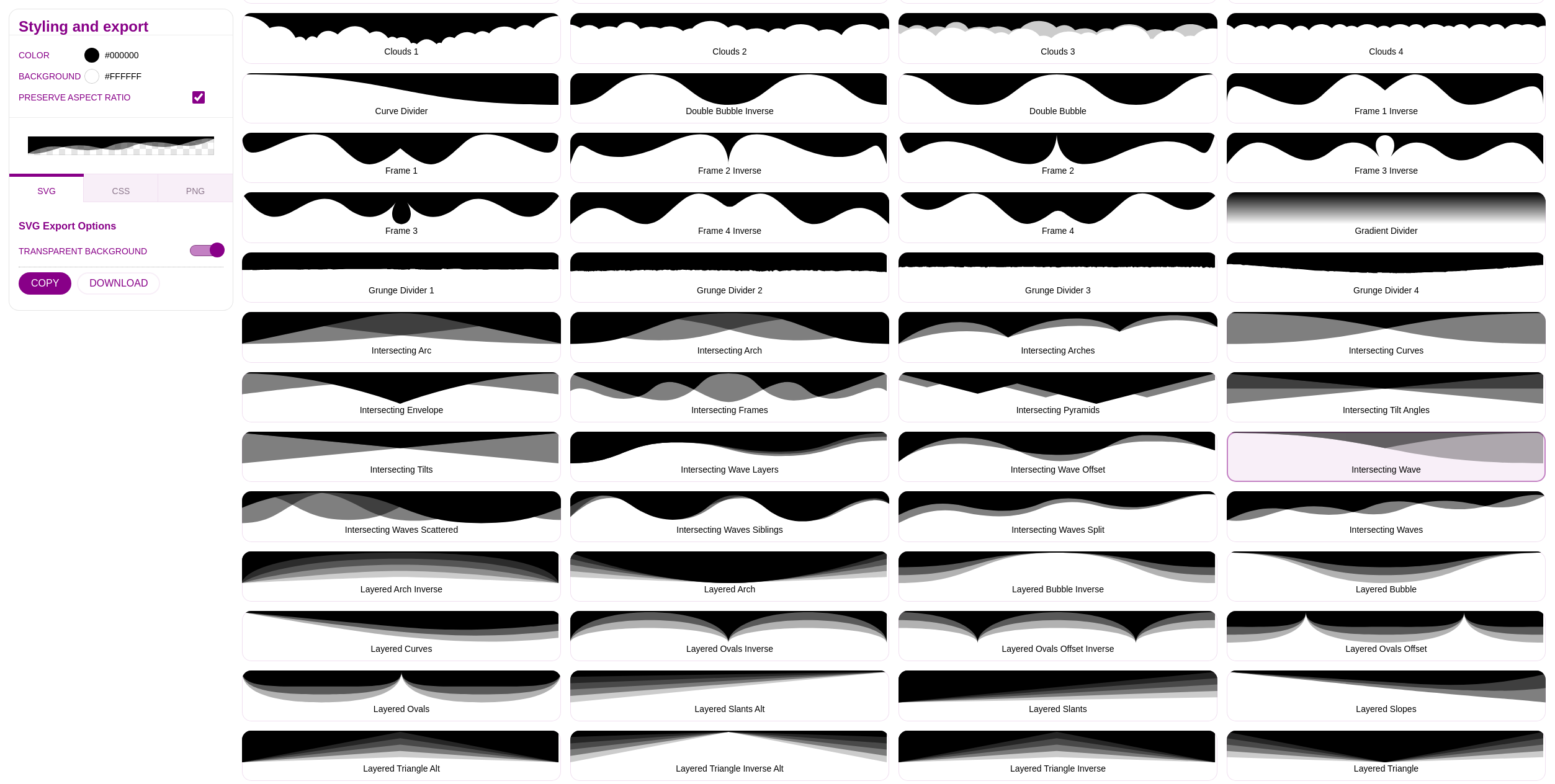
click at [1431, 446] on button "Intersecting Wave" at bounding box center [1387, 457] width 319 height 51
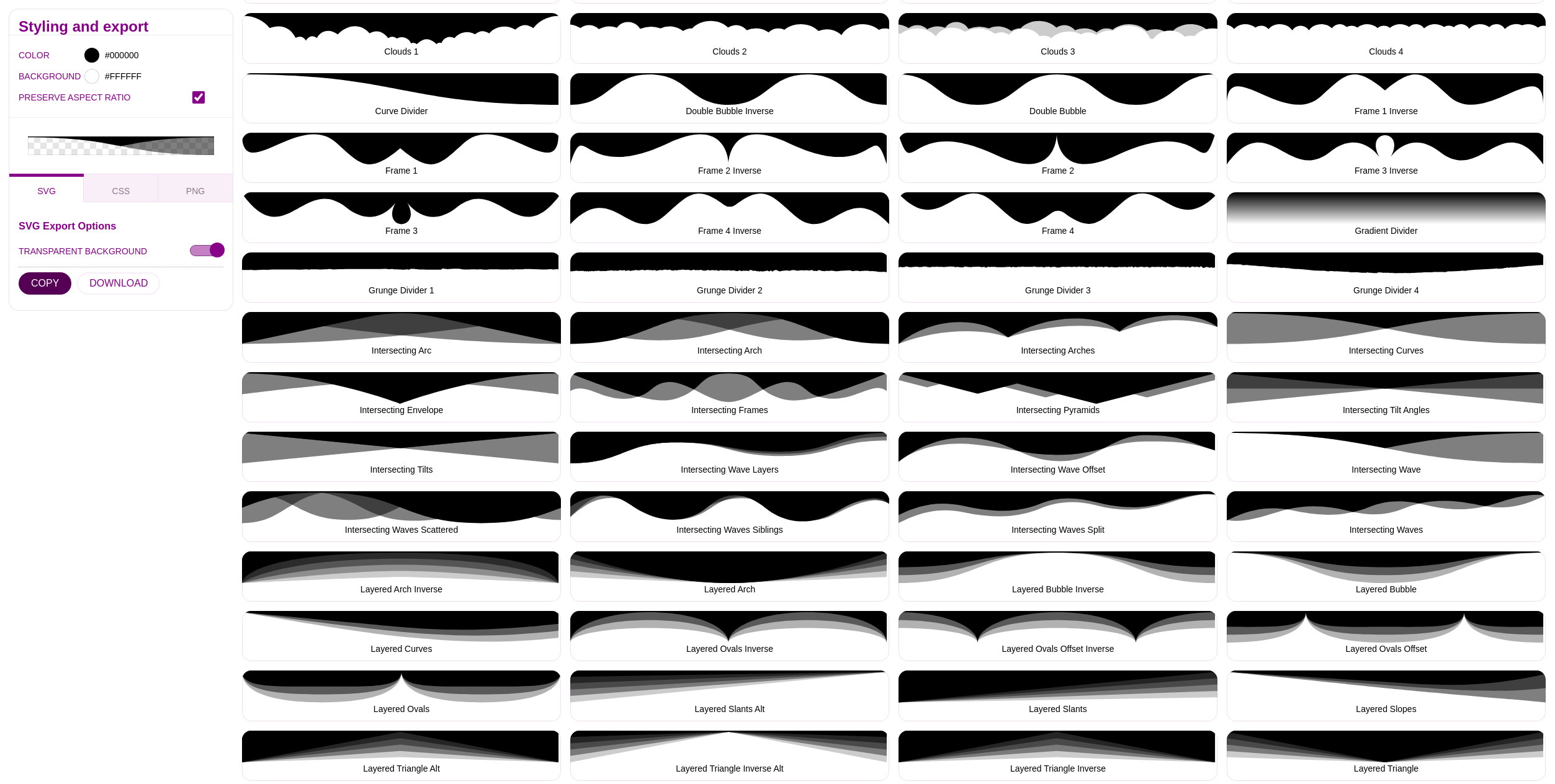
click at [40, 272] on button "COPY" at bounding box center [45, 284] width 53 height 22
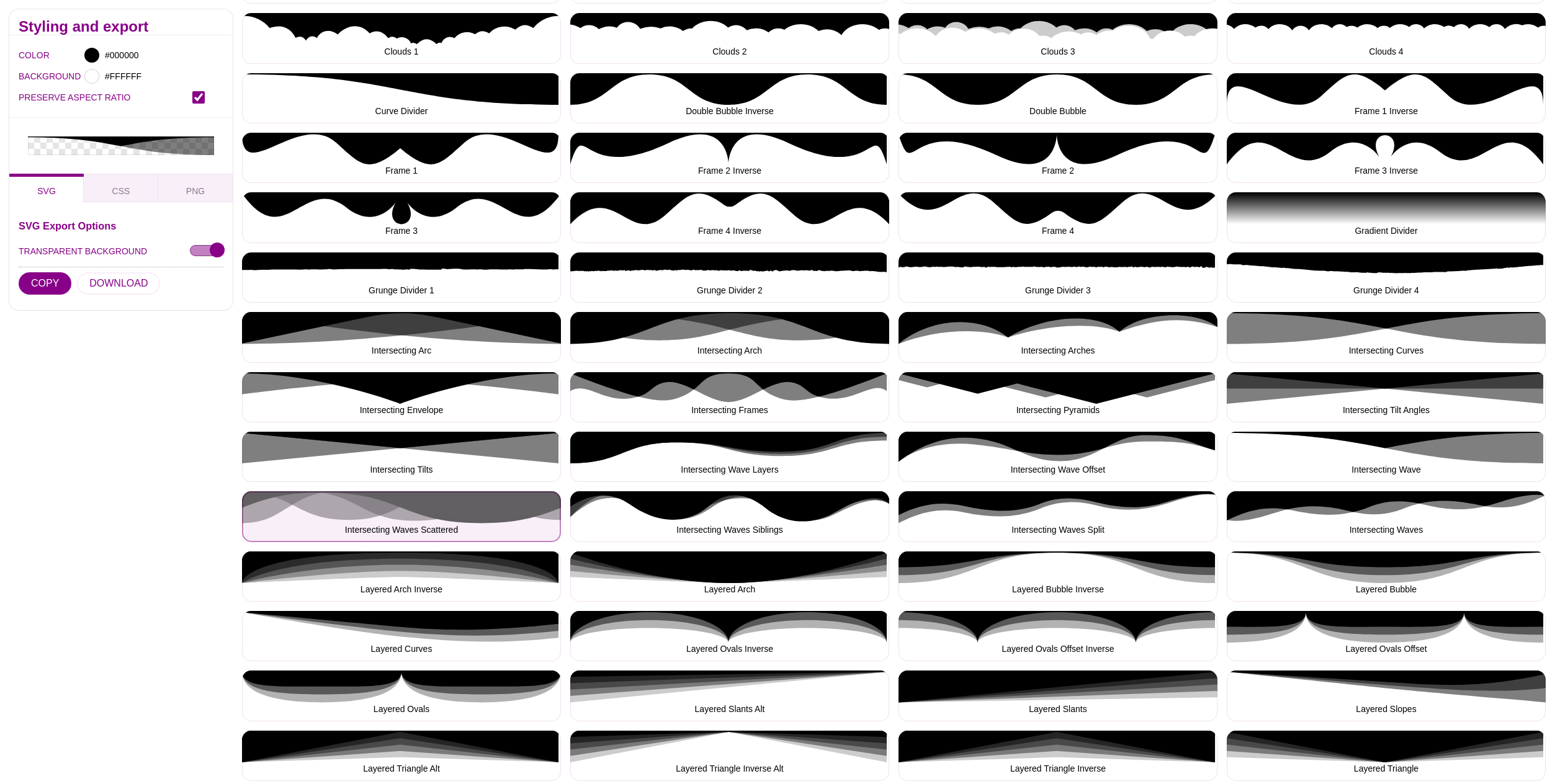
click at [406, 514] on button "Intersecting Waves Scattered" at bounding box center [402, 517] width 319 height 51
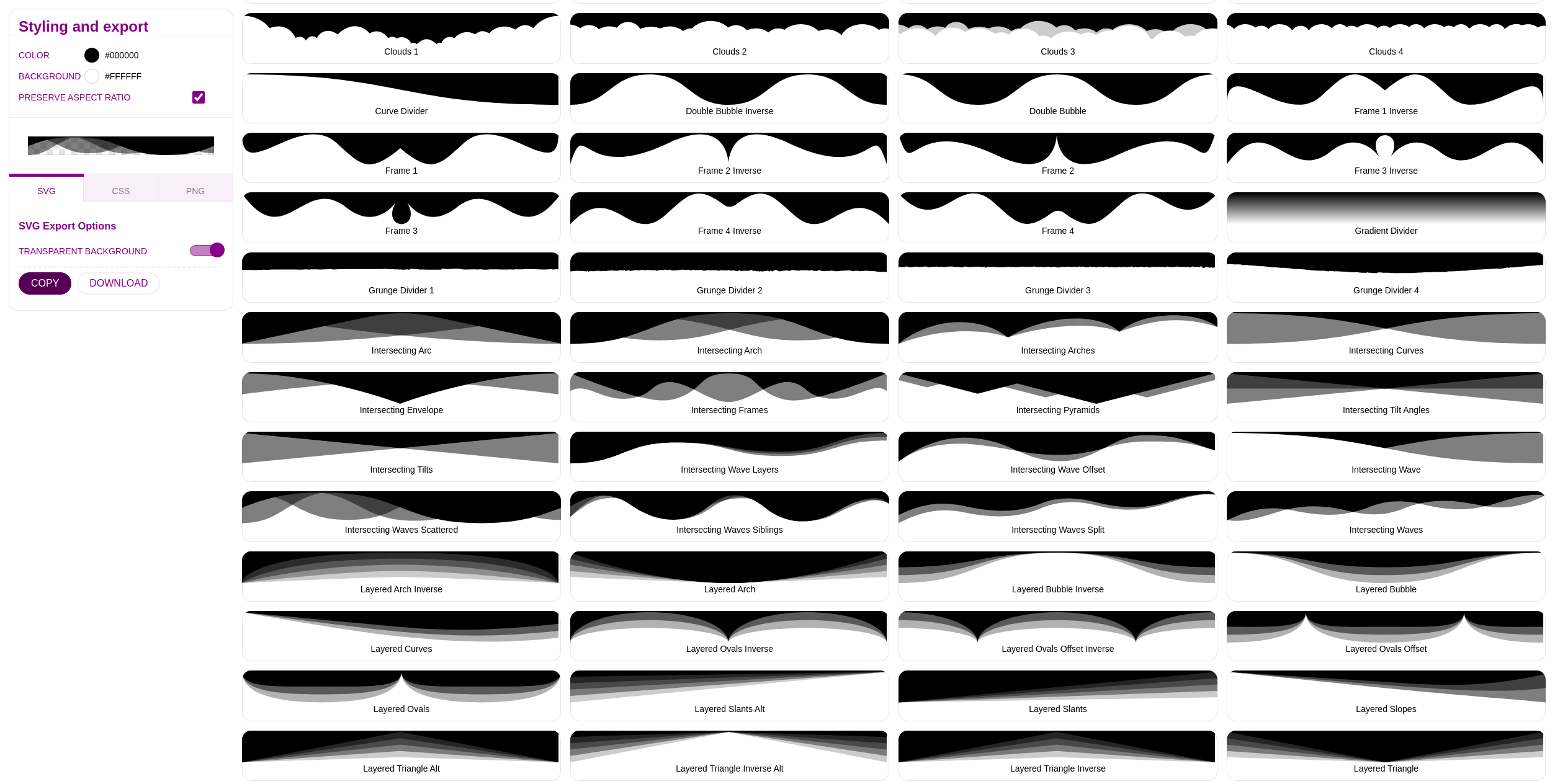
click at [48, 272] on button "COPY" at bounding box center [45, 284] width 53 height 22
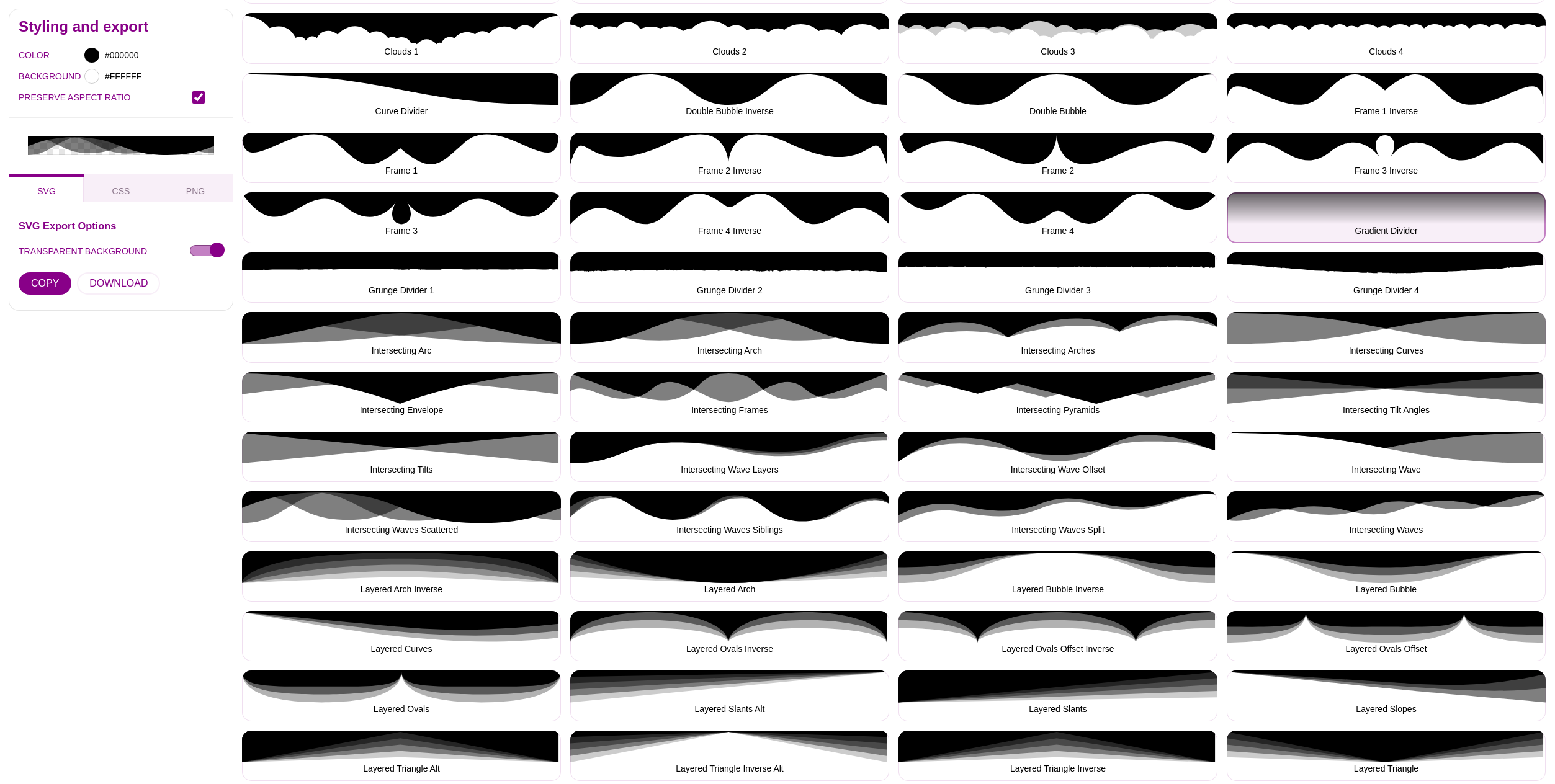
click at [1356, 215] on button "Gradient Divider" at bounding box center [1387, 218] width 319 height 51
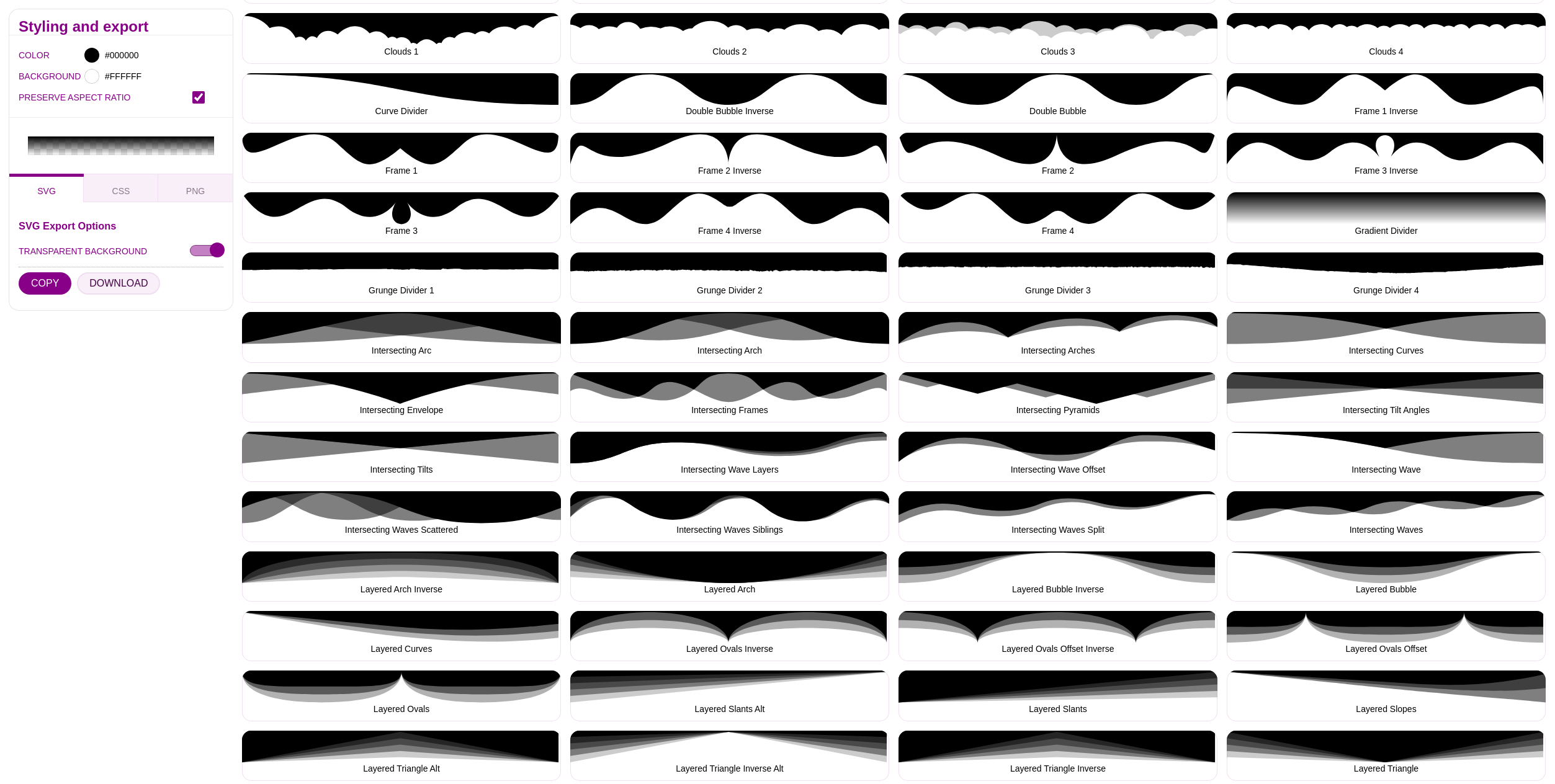
click at [119, 272] on button "DOWNLOAD" at bounding box center [119, 284] width 83 height 22
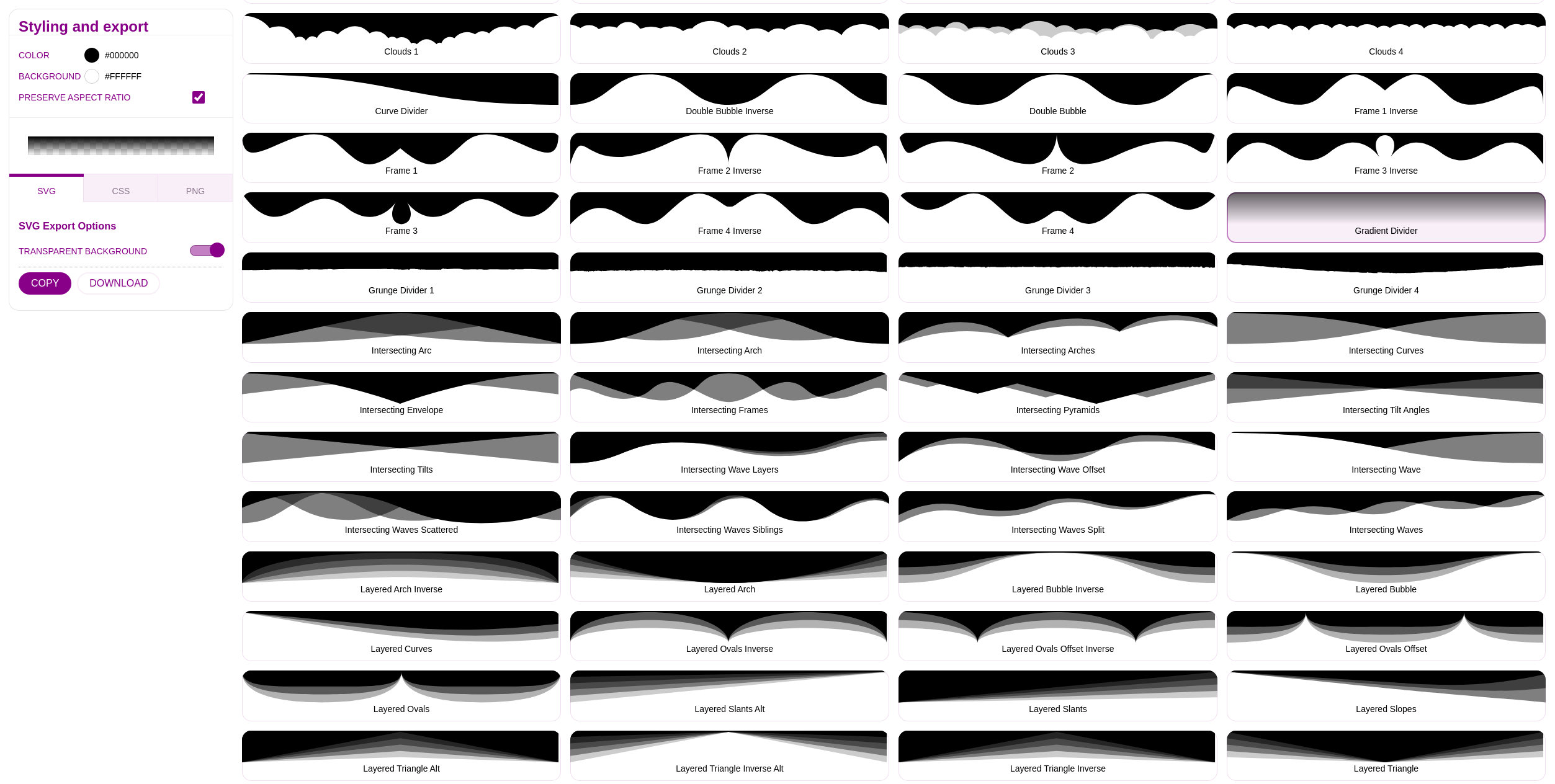
click at [1386, 209] on button "Gradient Divider" at bounding box center [1387, 218] width 319 height 51
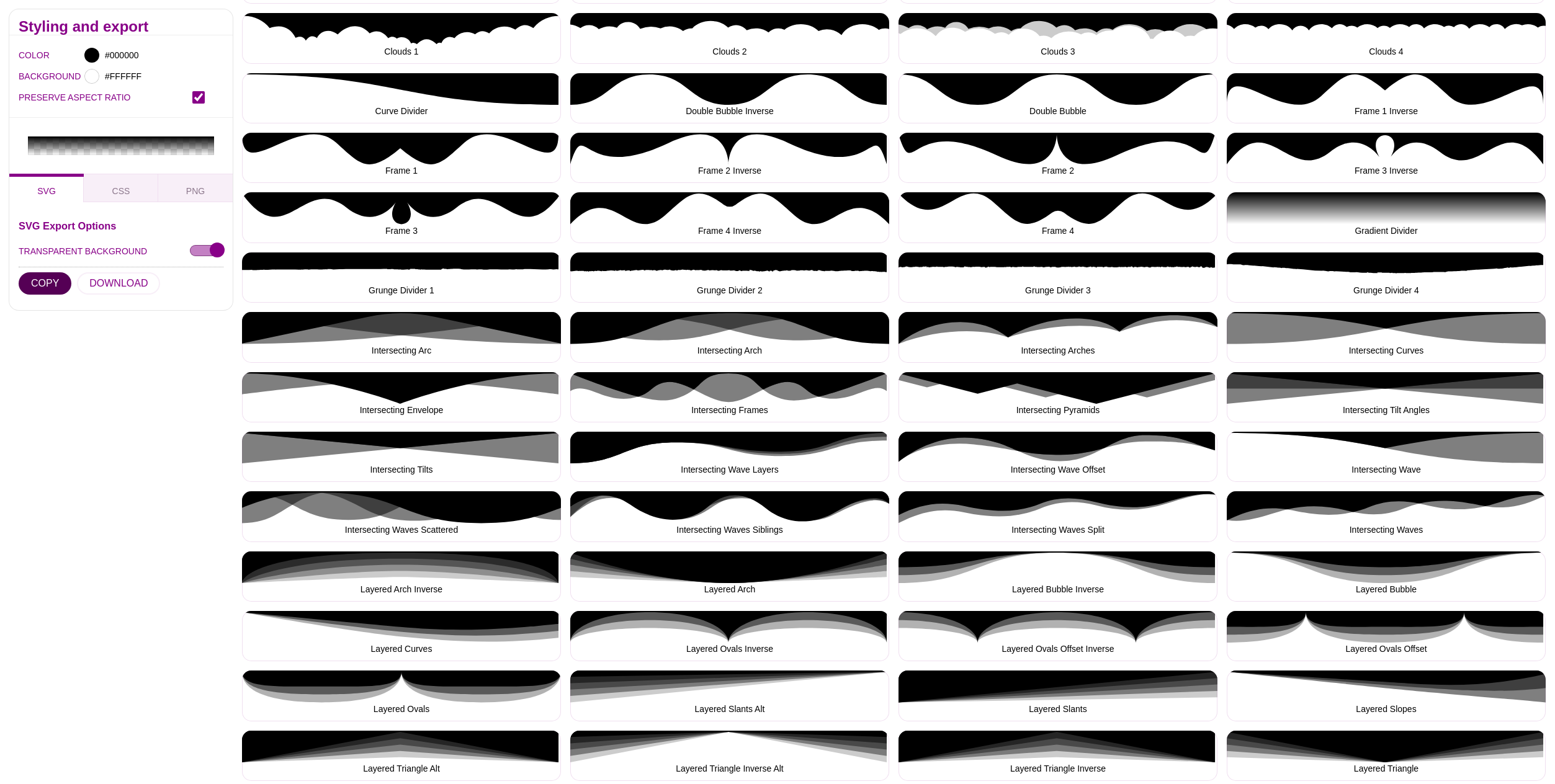
click at [41, 272] on button "COPY" at bounding box center [45, 284] width 53 height 22
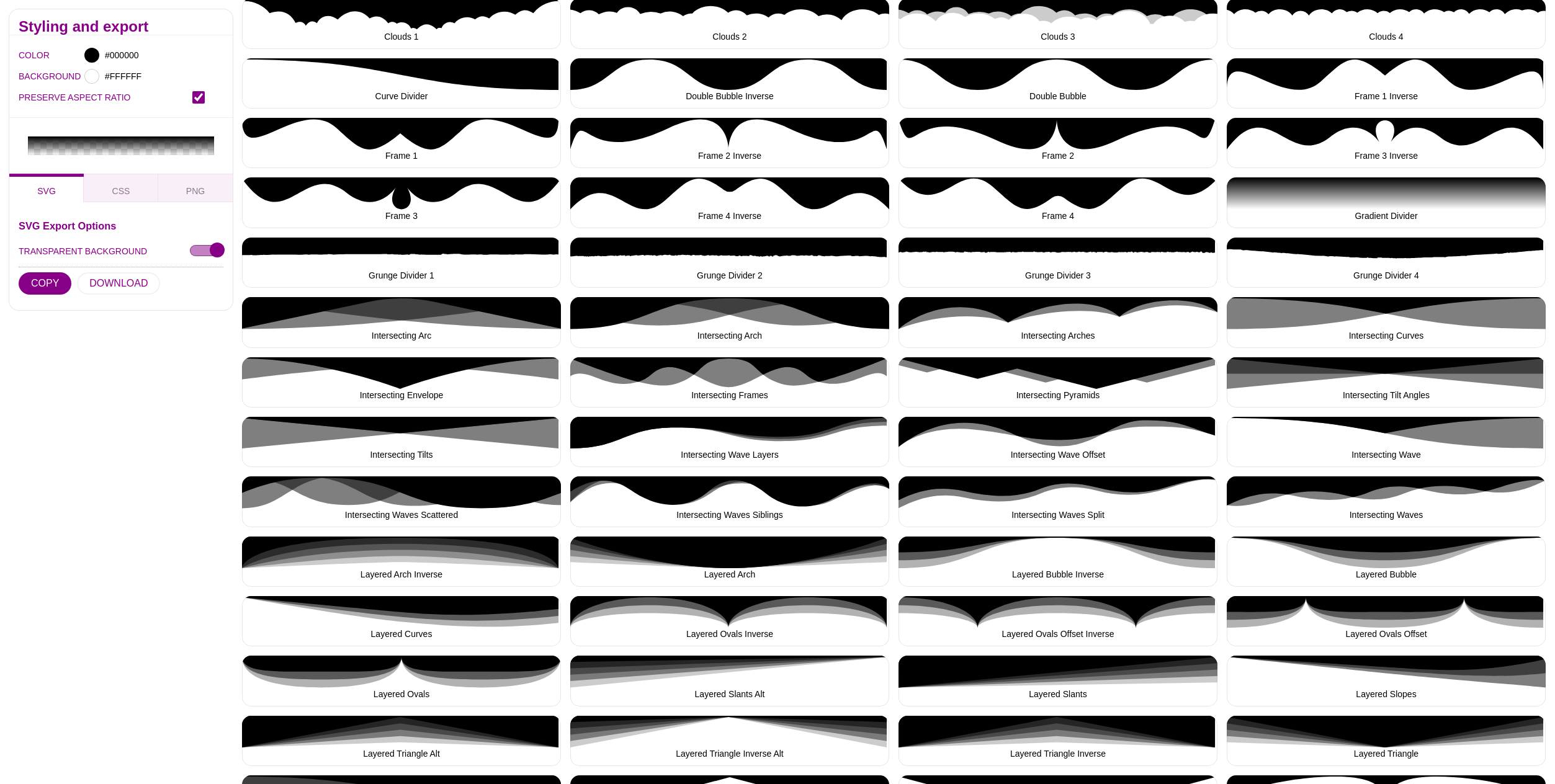
scroll to position [393, 0]
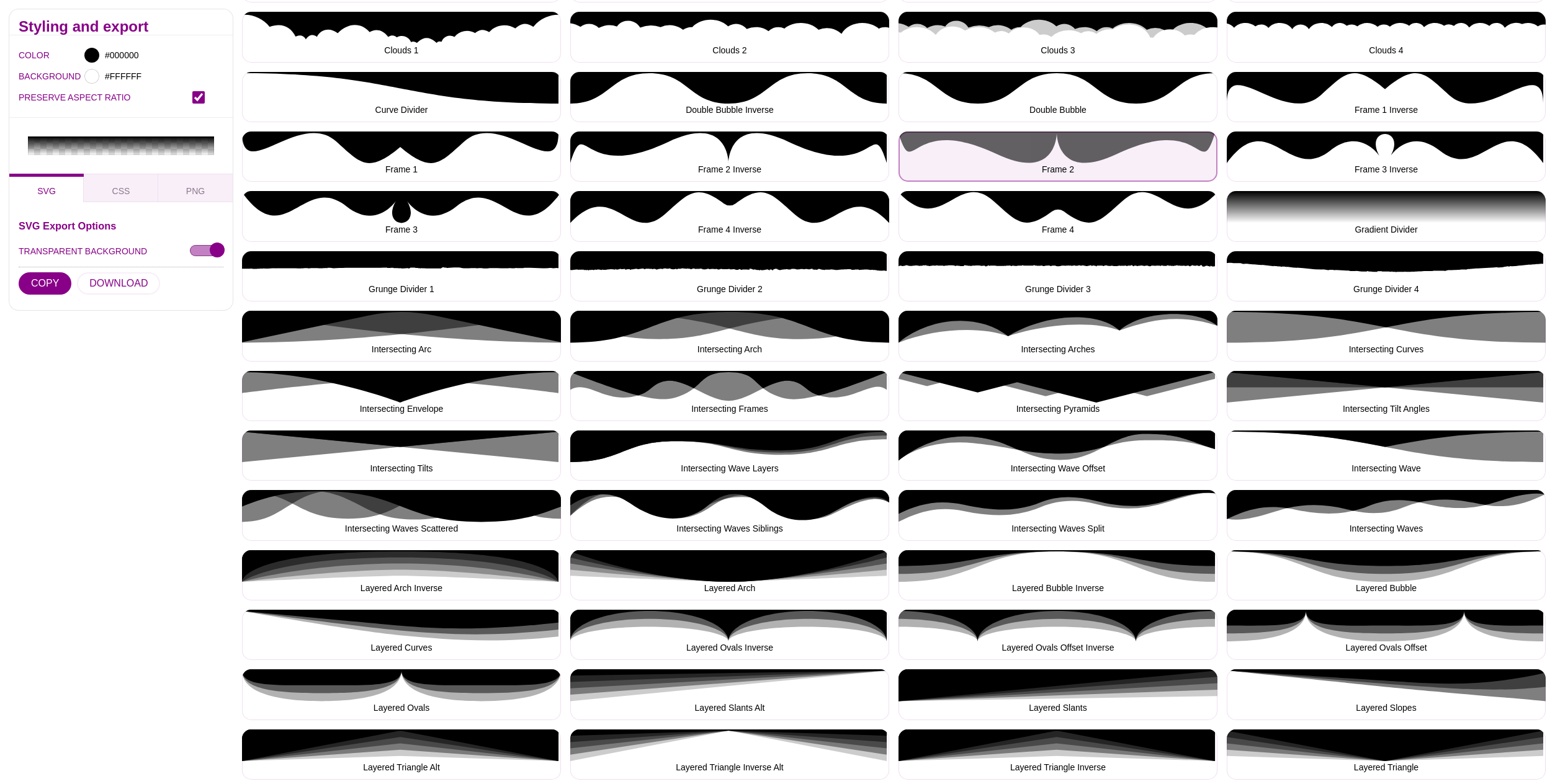
click at [1057, 153] on button "Frame 2" at bounding box center [1058, 157] width 319 height 51
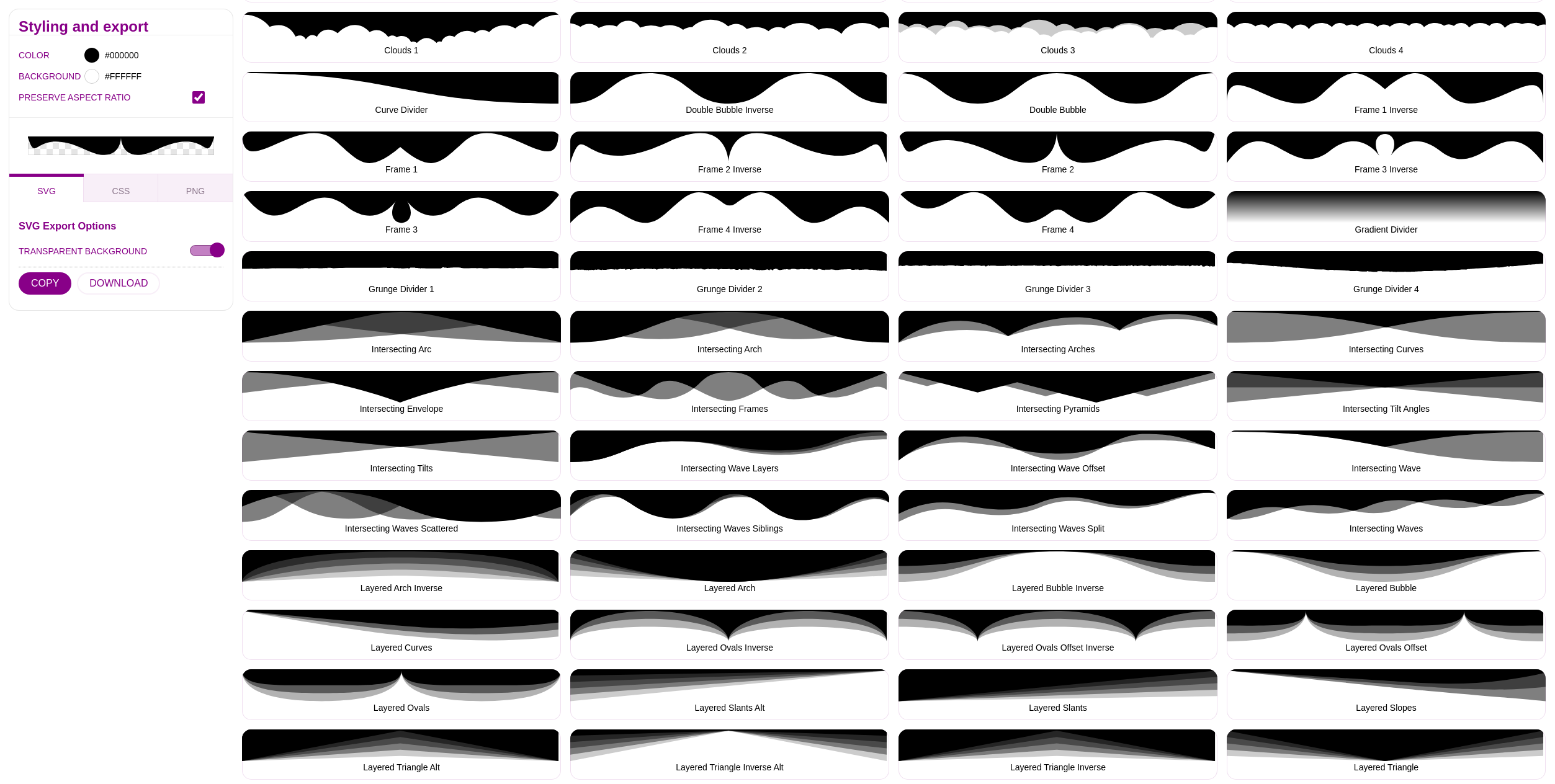
scroll to position [391, 0]
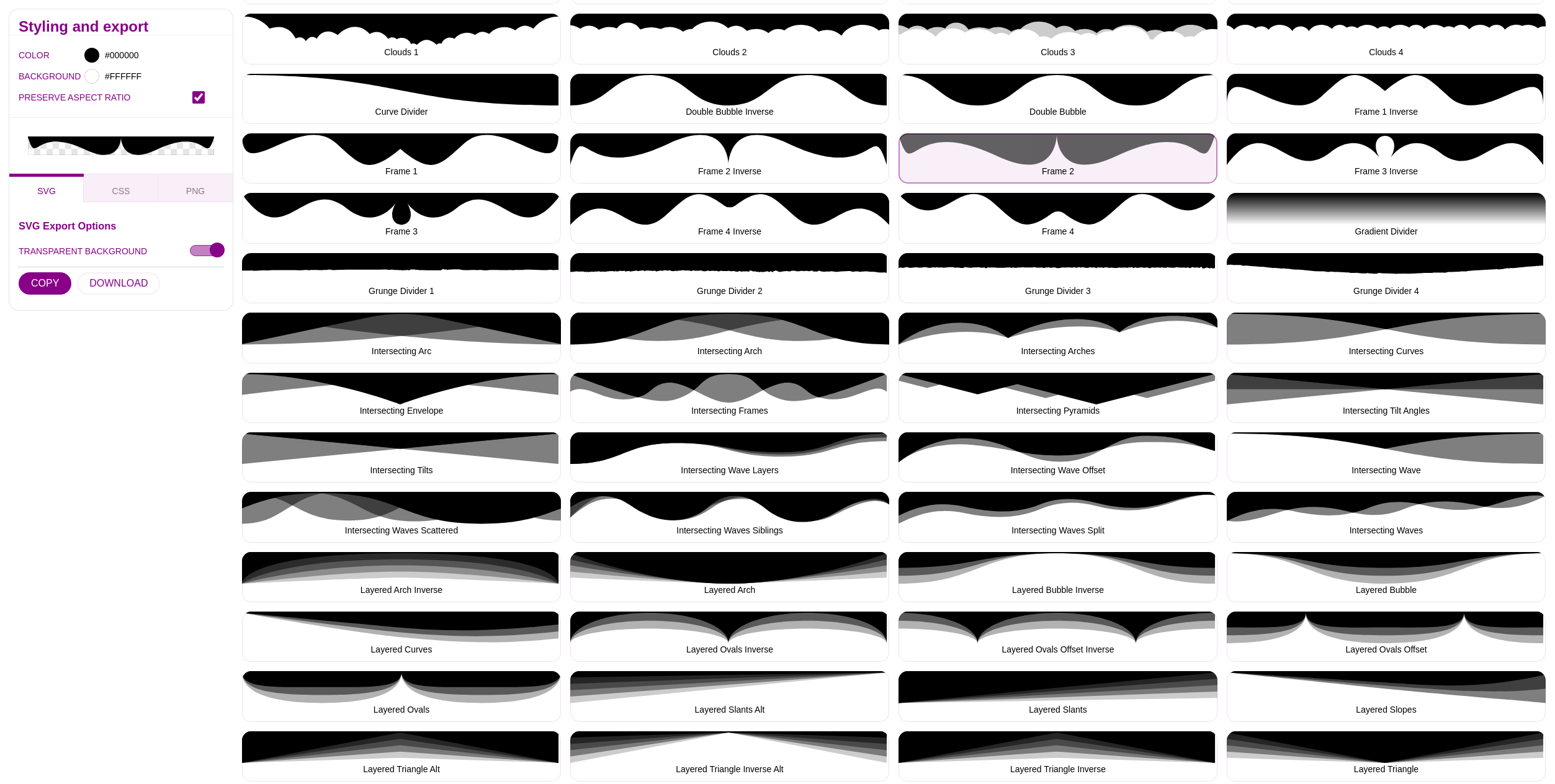
click at [1072, 153] on button "Frame 2" at bounding box center [1058, 159] width 319 height 51
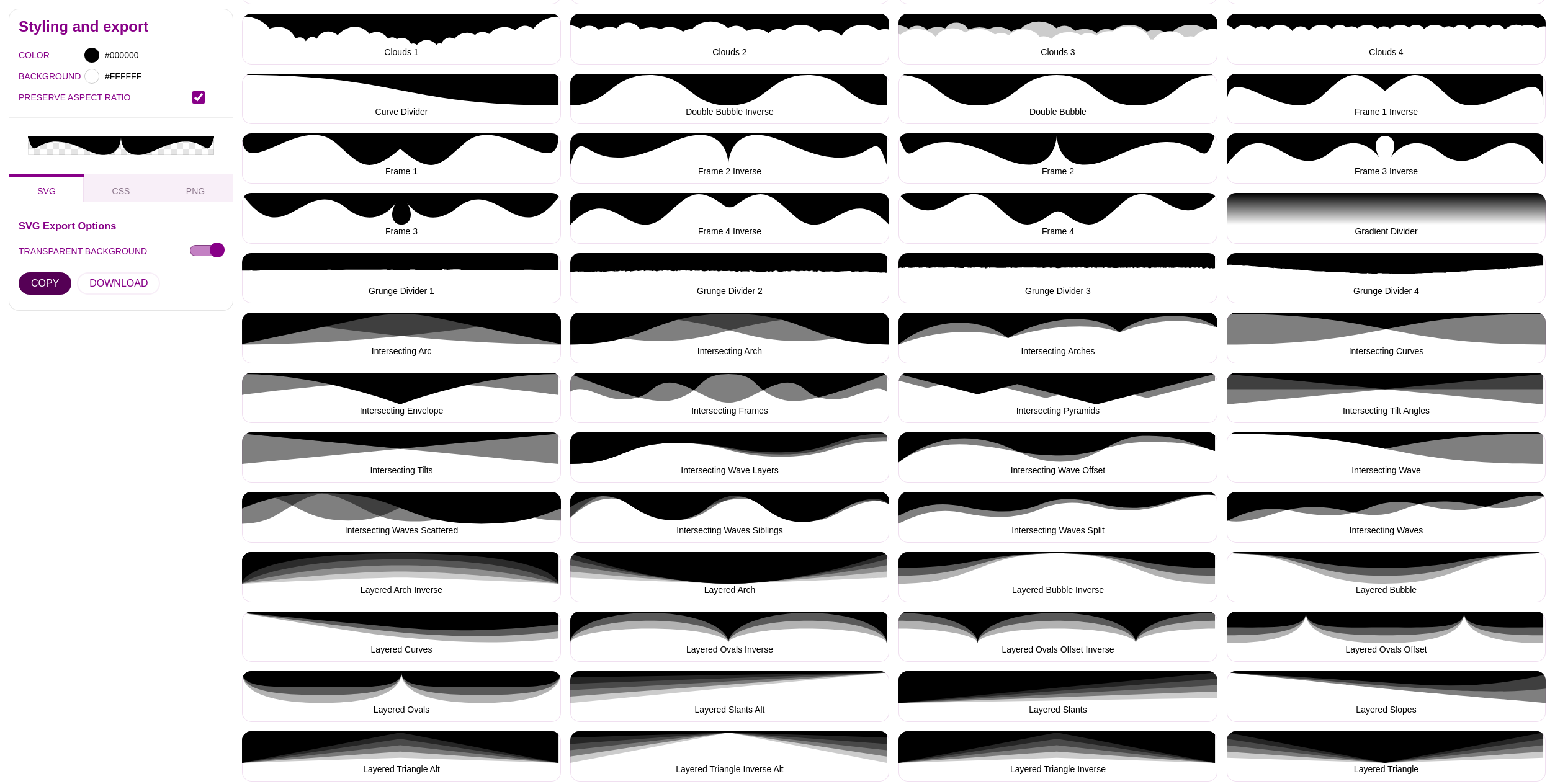
click at [42, 272] on button "COPY" at bounding box center [45, 284] width 53 height 22
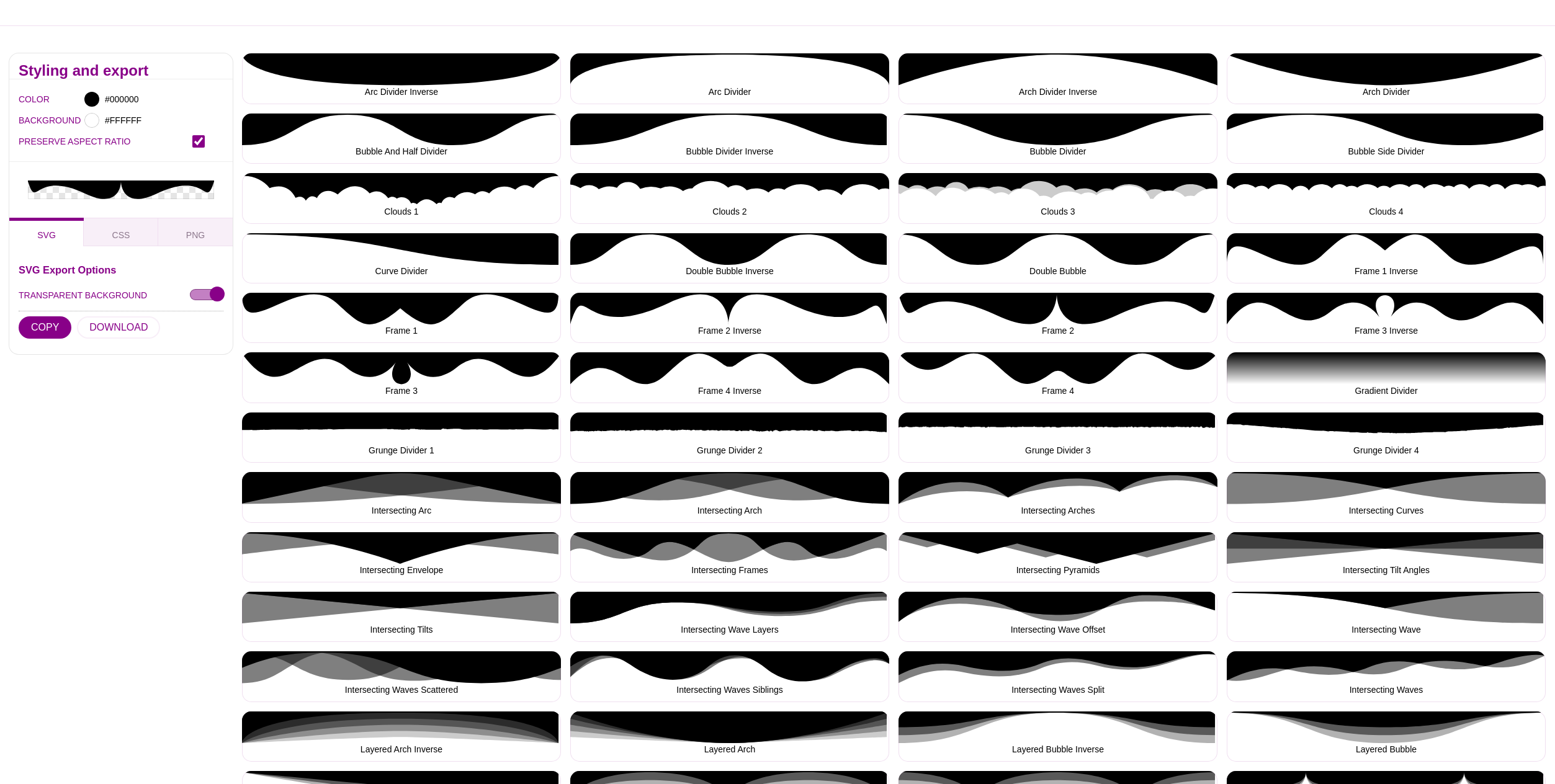
scroll to position [213, 0]
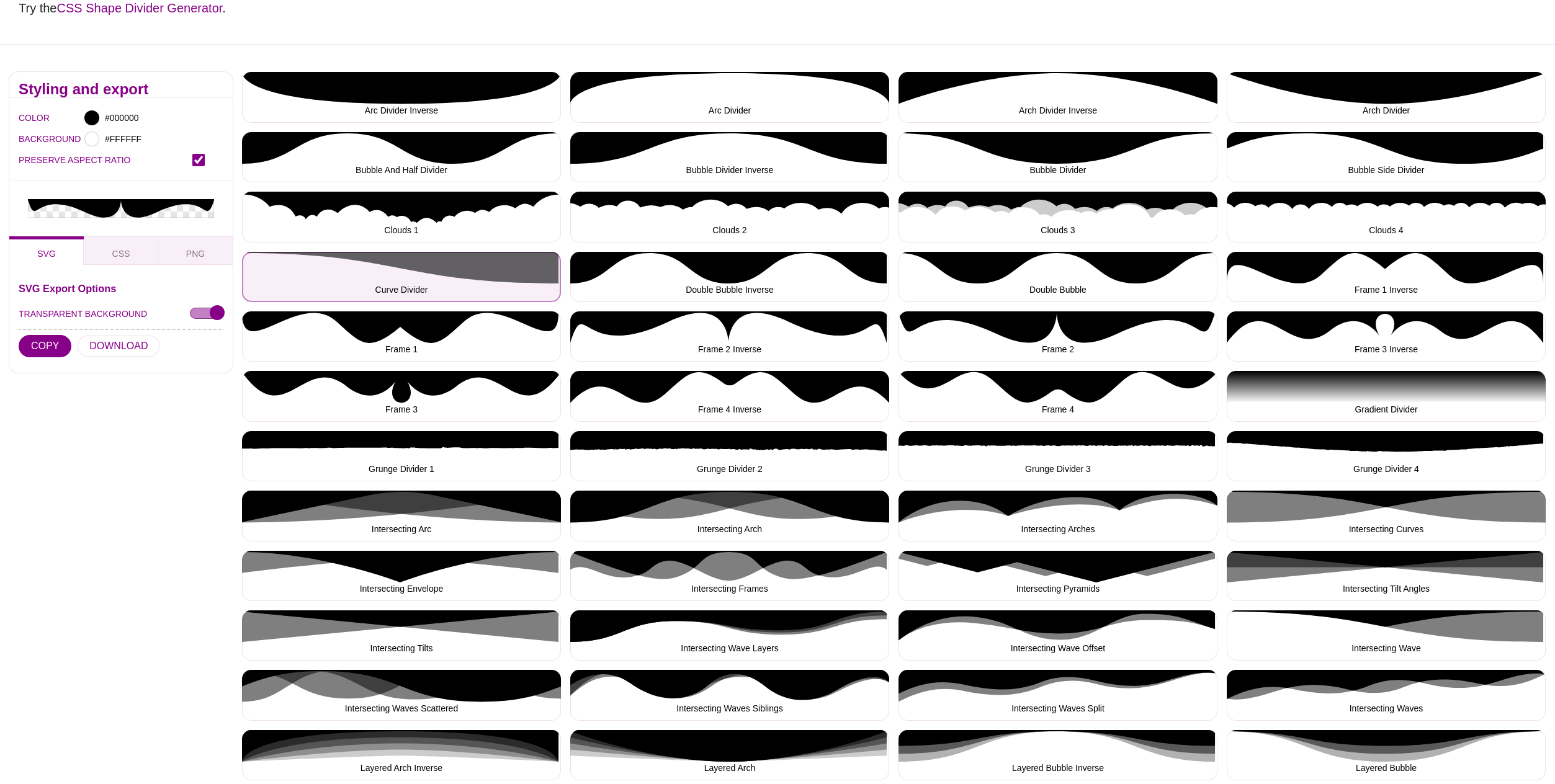
click at [489, 276] on button "Curve Divider" at bounding box center [402, 277] width 319 height 51
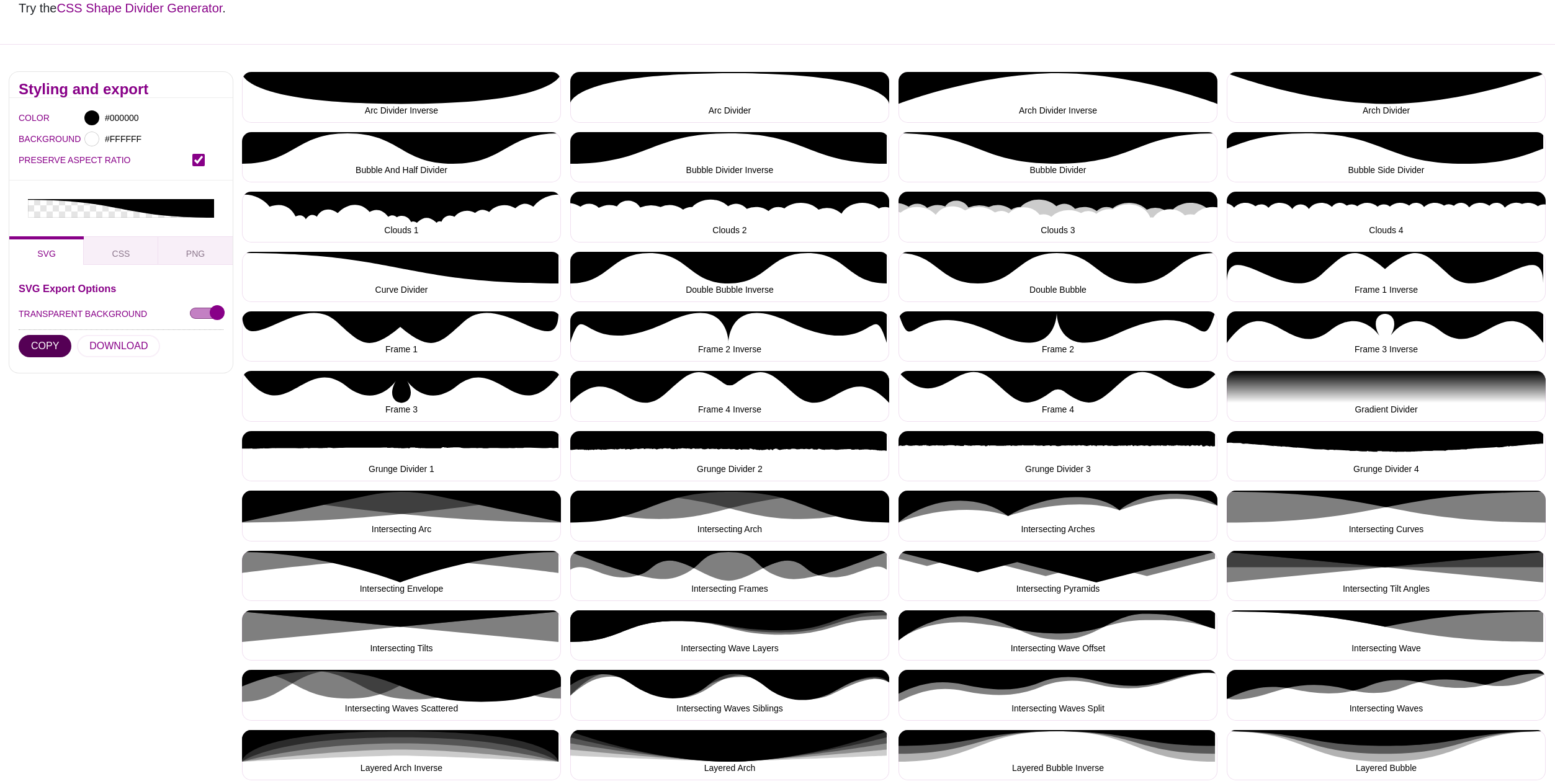
click at [53, 335] on button "COPY" at bounding box center [45, 346] width 53 height 22
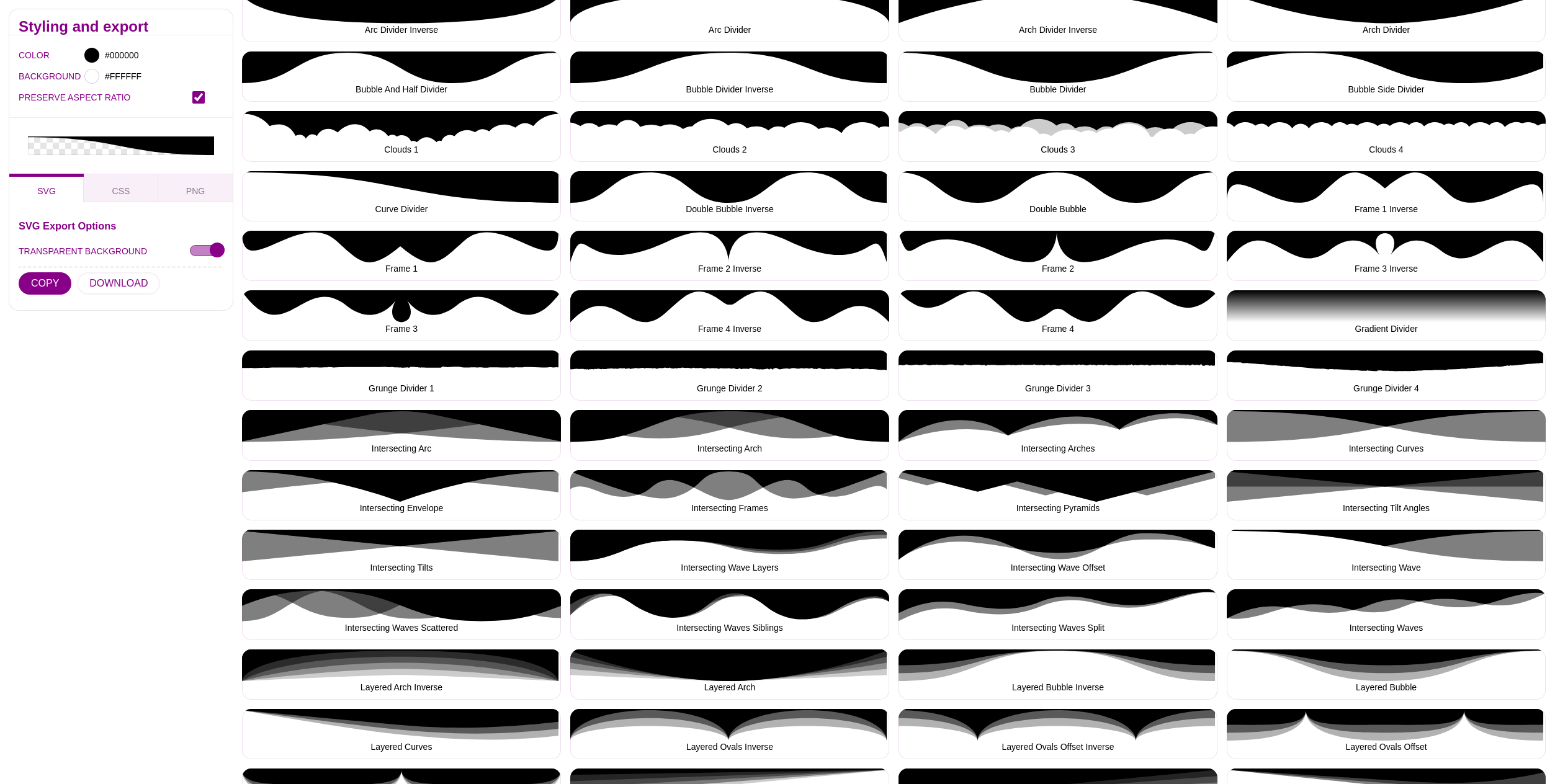
scroll to position [294, 0]
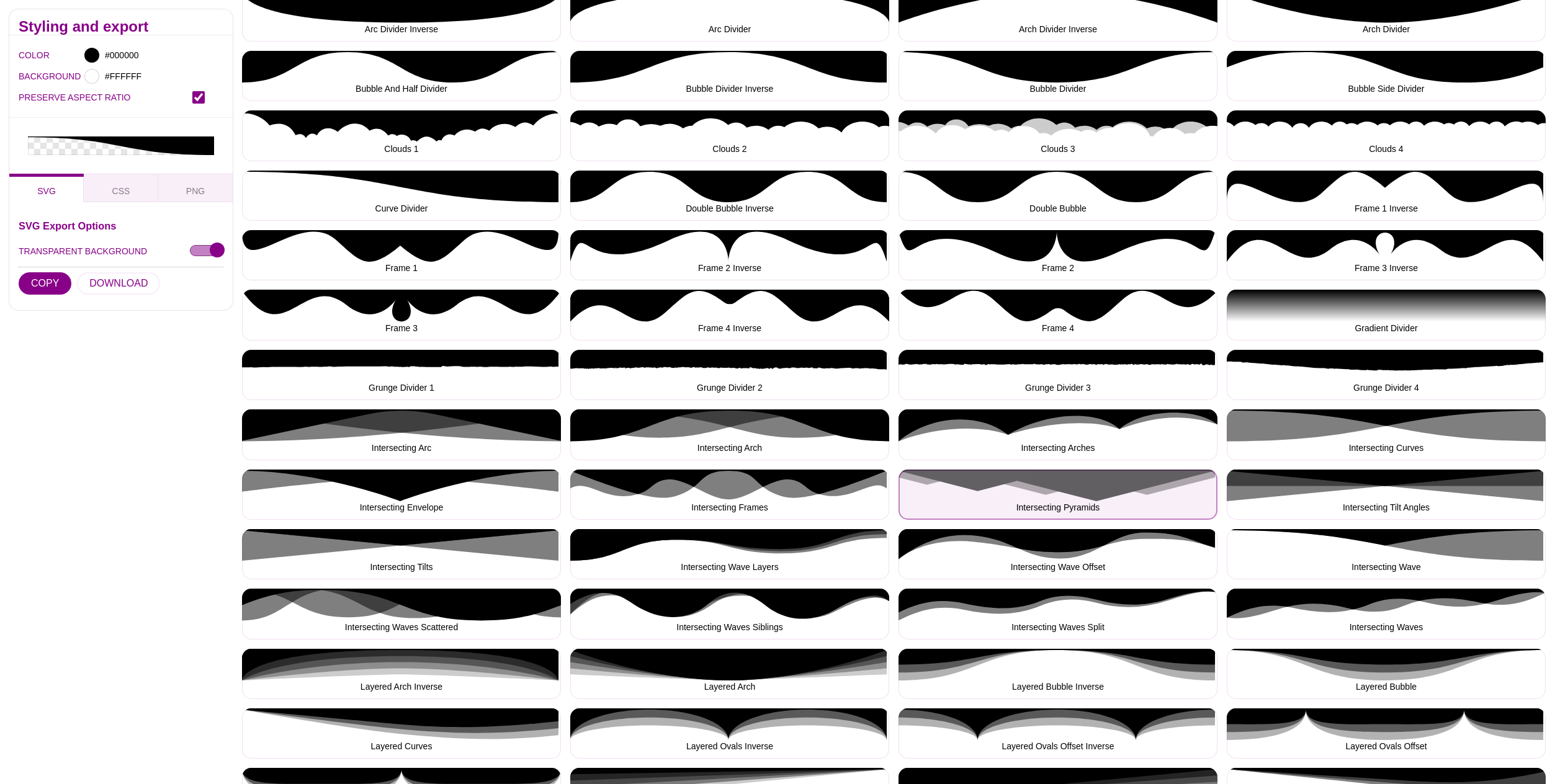
click at [1078, 489] on button "Intersecting Pyramids" at bounding box center [1058, 495] width 319 height 51
click at [1068, 489] on button "Intersecting Pyramids" at bounding box center [1058, 495] width 319 height 51
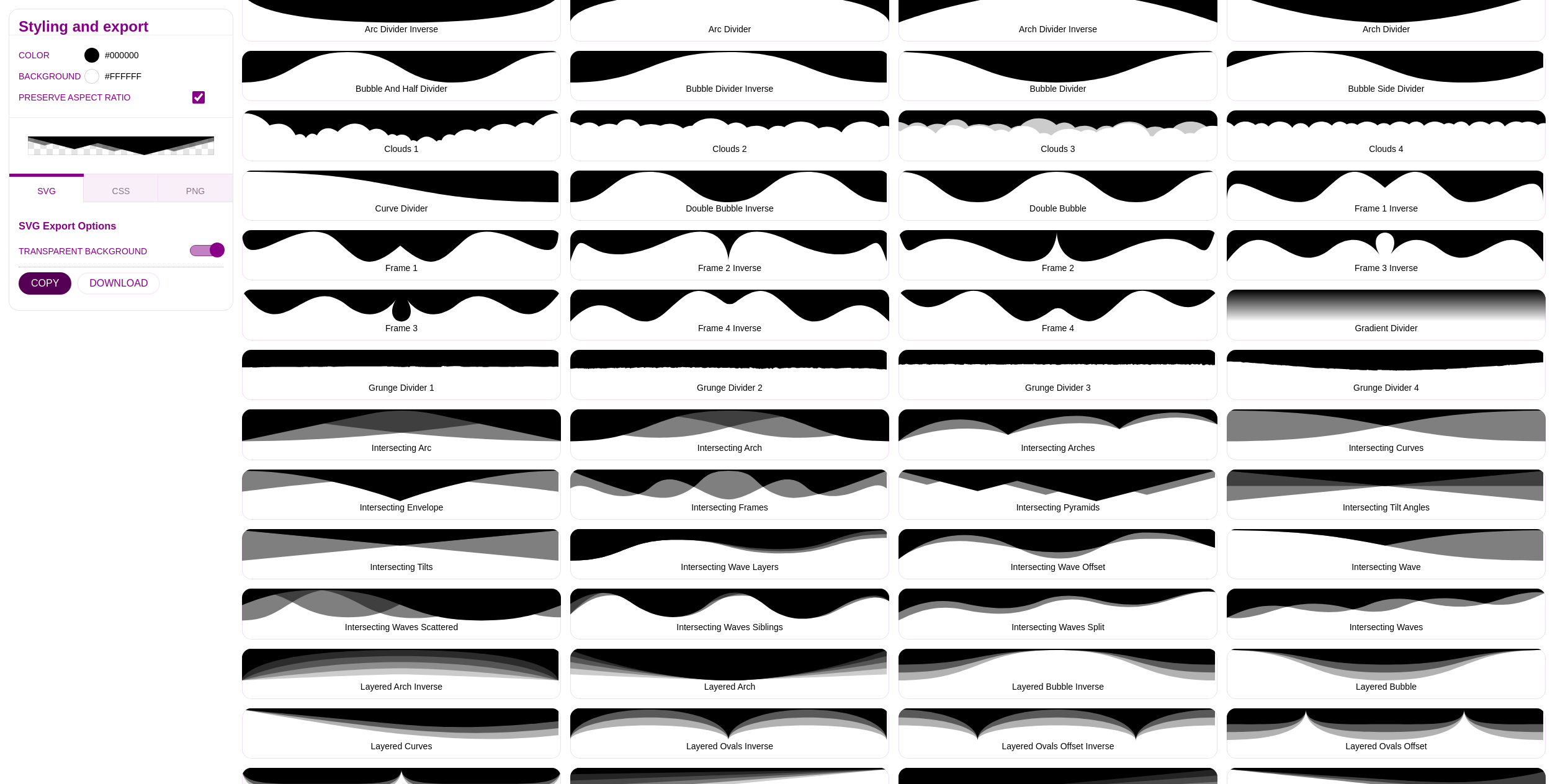
click at [51, 272] on button "COPY" at bounding box center [45, 284] width 53 height 22
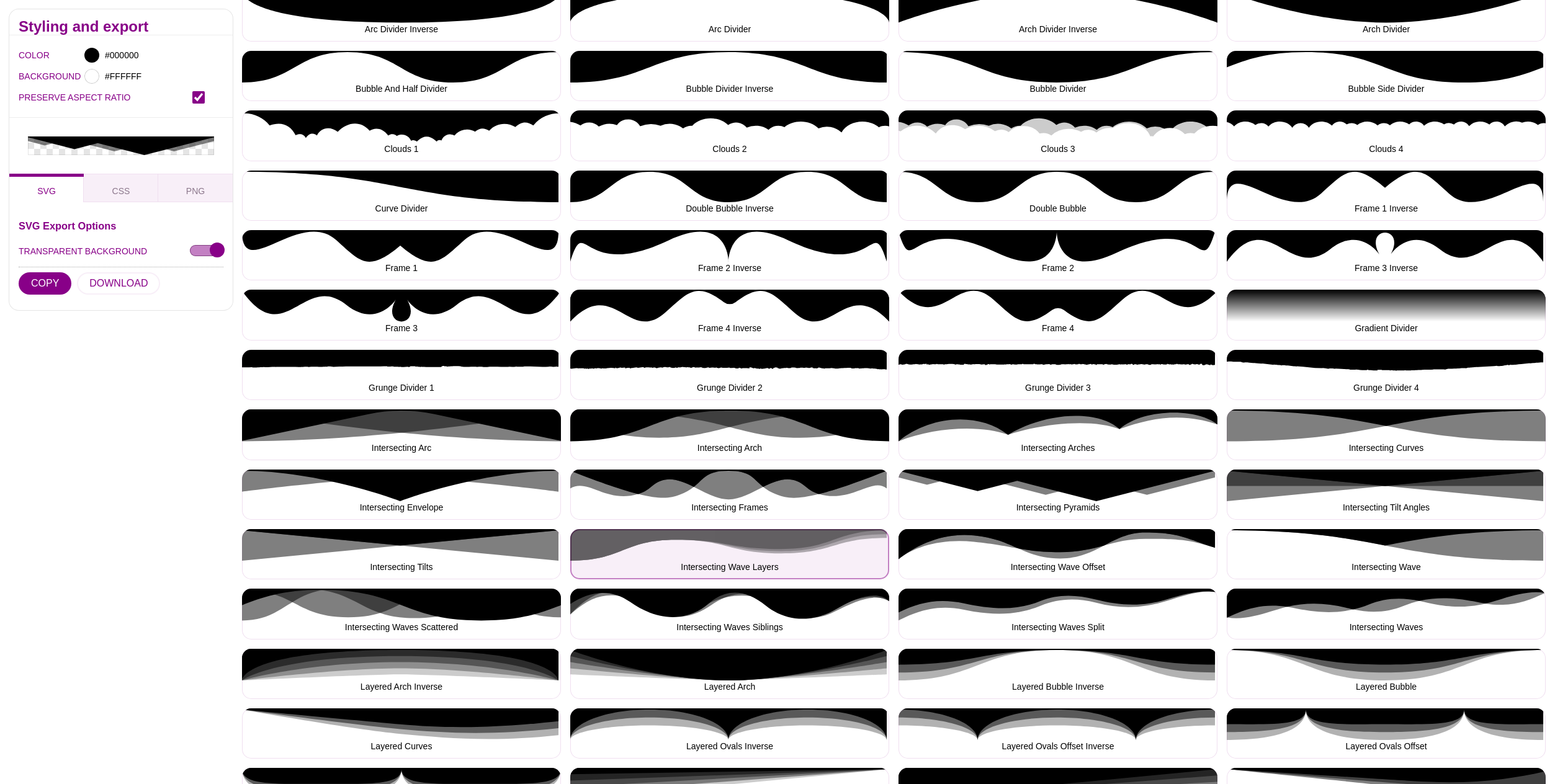
click at [809, 538] on button "Intersecting Wave Layers" at bounding box center [729, 554] width 319 height 51
click at [805, 541] on button "Intersecting Wave Layers" at bounding box center [729, 554] width 319 height 51
click at [811, 547] on button "Intersecting Wave Layers" at bounding box center [729, 554] width 319 height 51
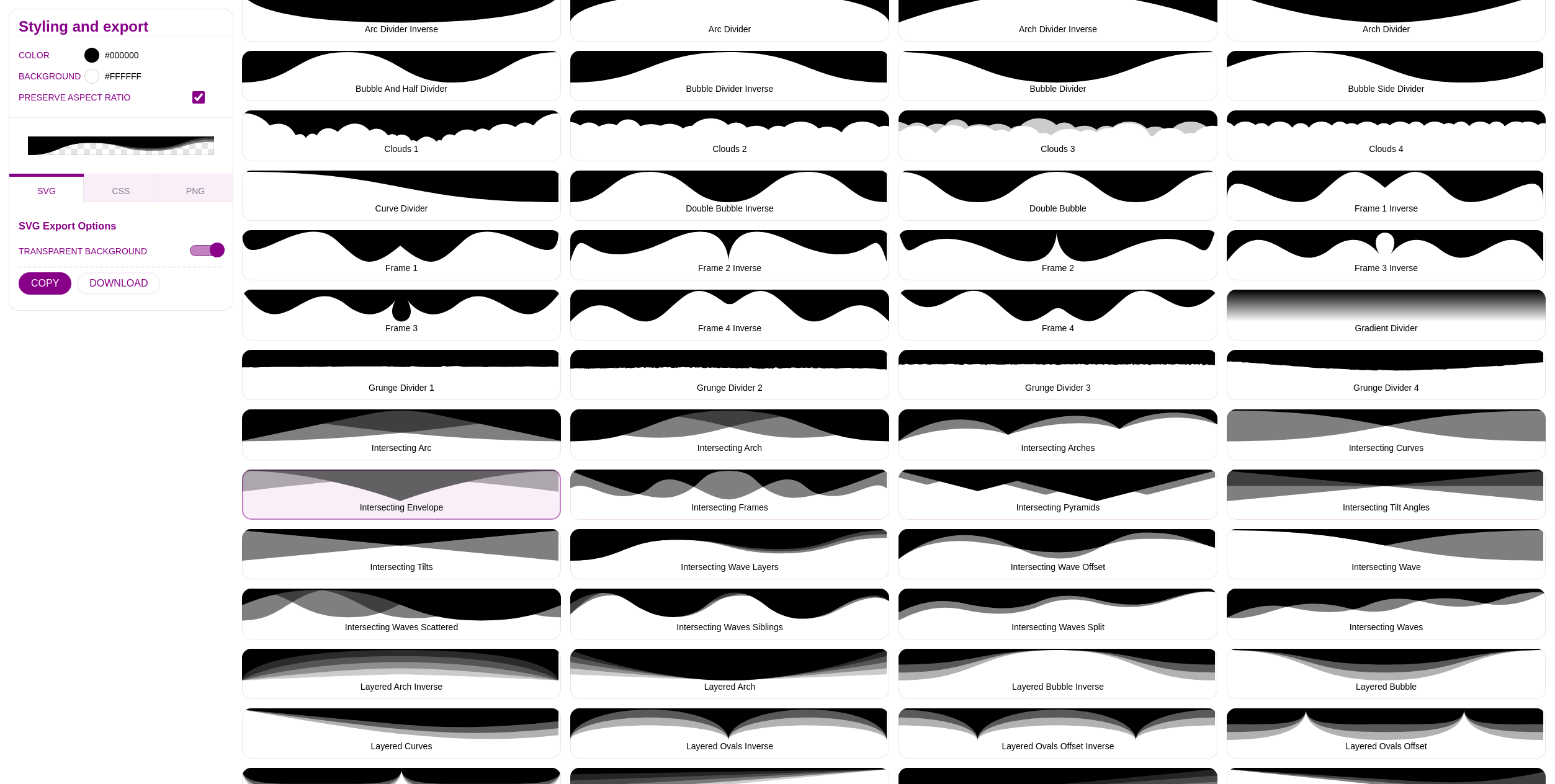
click at [397, 481] on button "Intersecting Envelope" at bounding box center [402, 495] width 319 height 51
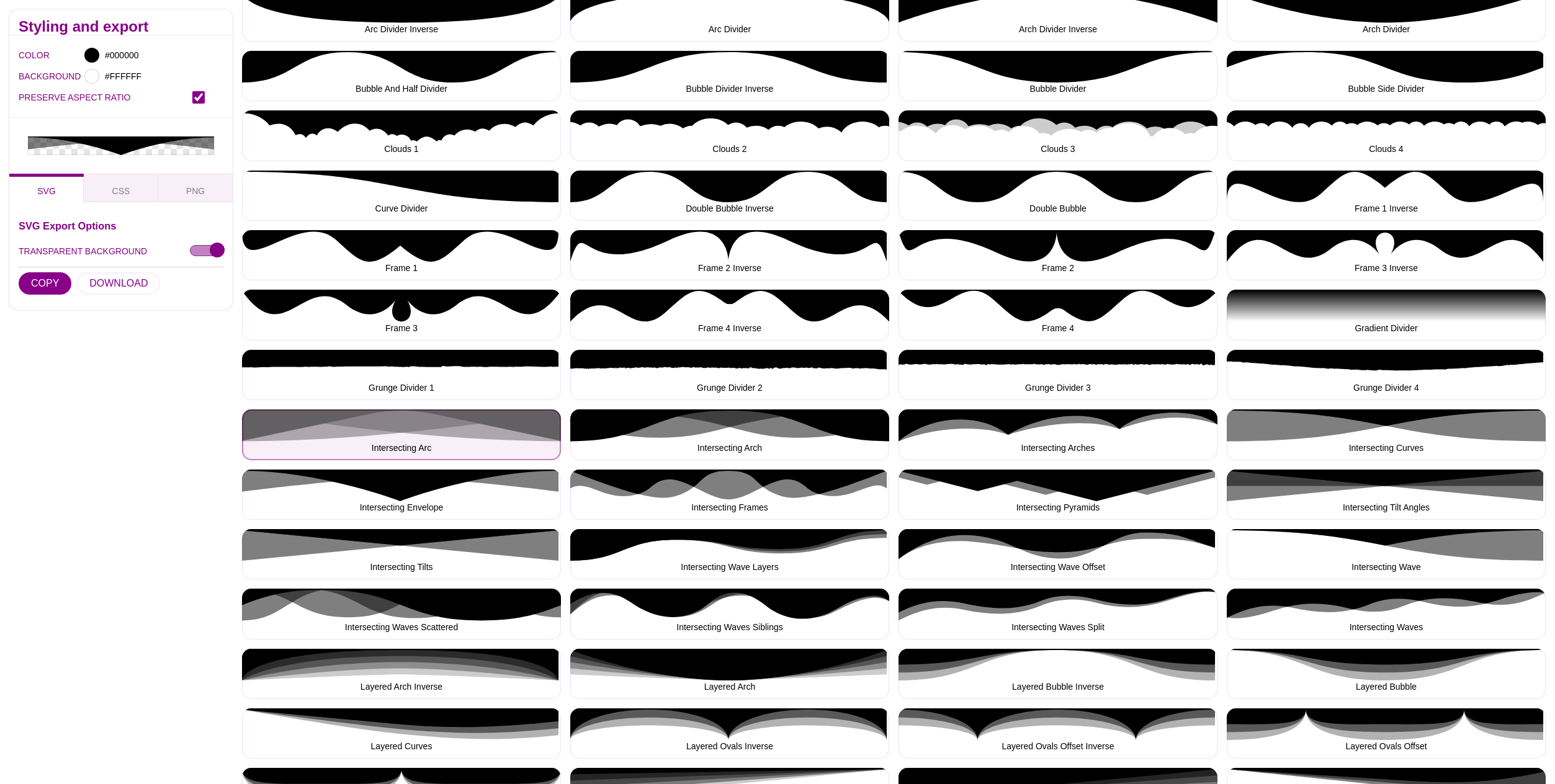
click at [409, 418] on button "Intersecting Arc" at bounding box center [402, 434] width 319 height 51
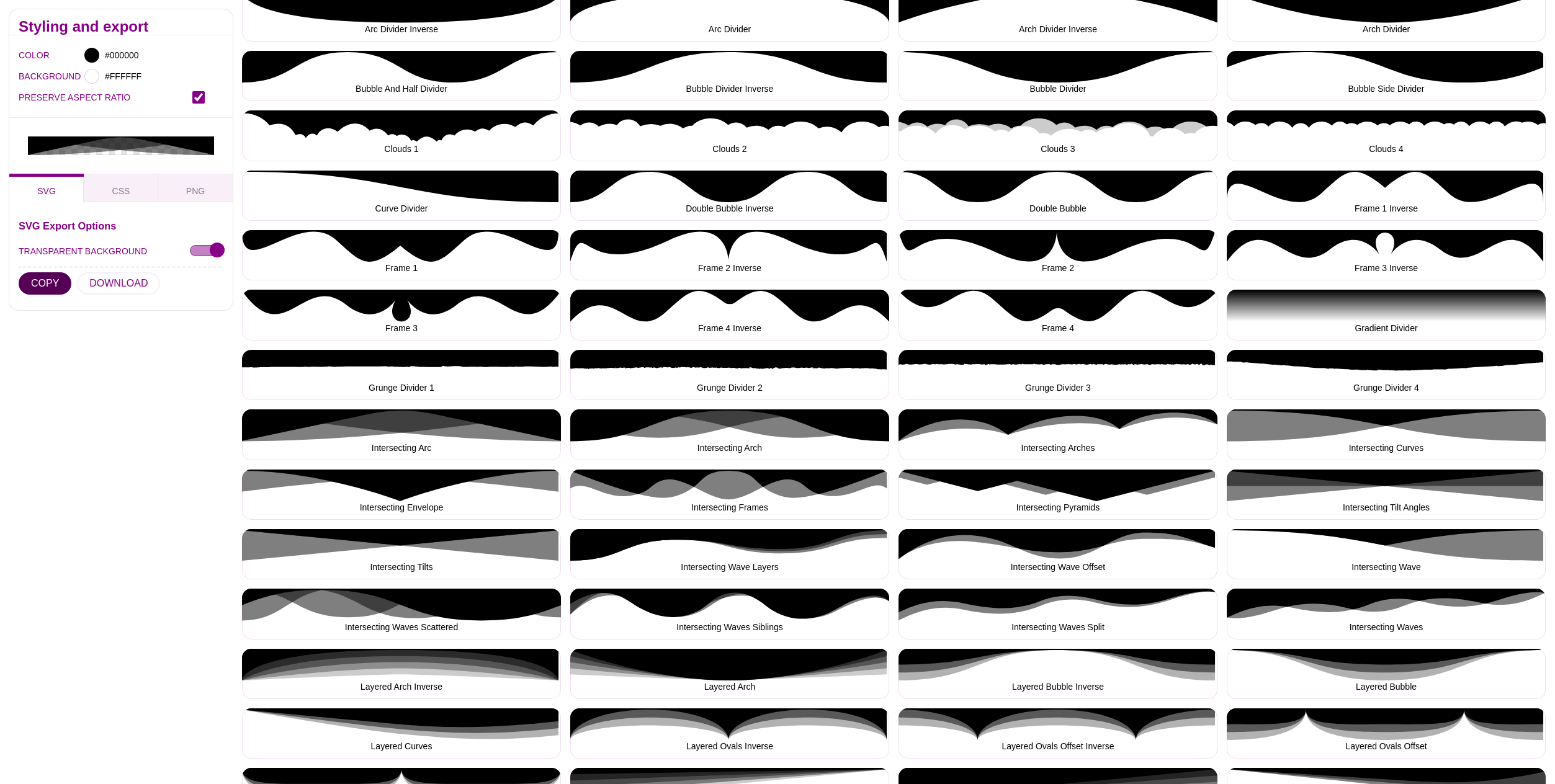
click at [35, 272] on button "COPY" at bounding box center [45, 284] width 53 height 22
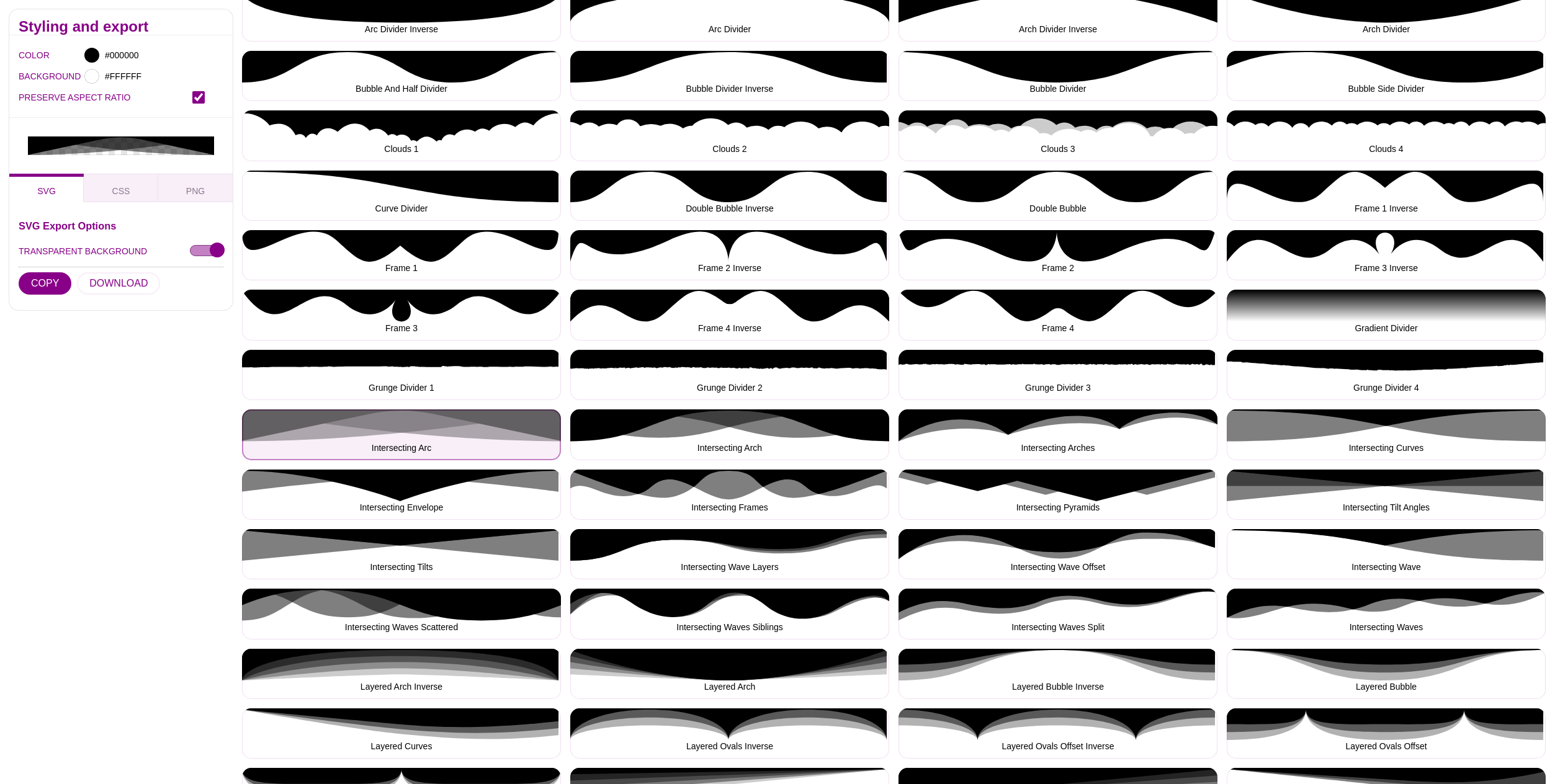
click at [471, 430] on button "Intersecting Arc" at bounding box center [402, 434] width 319 height 51
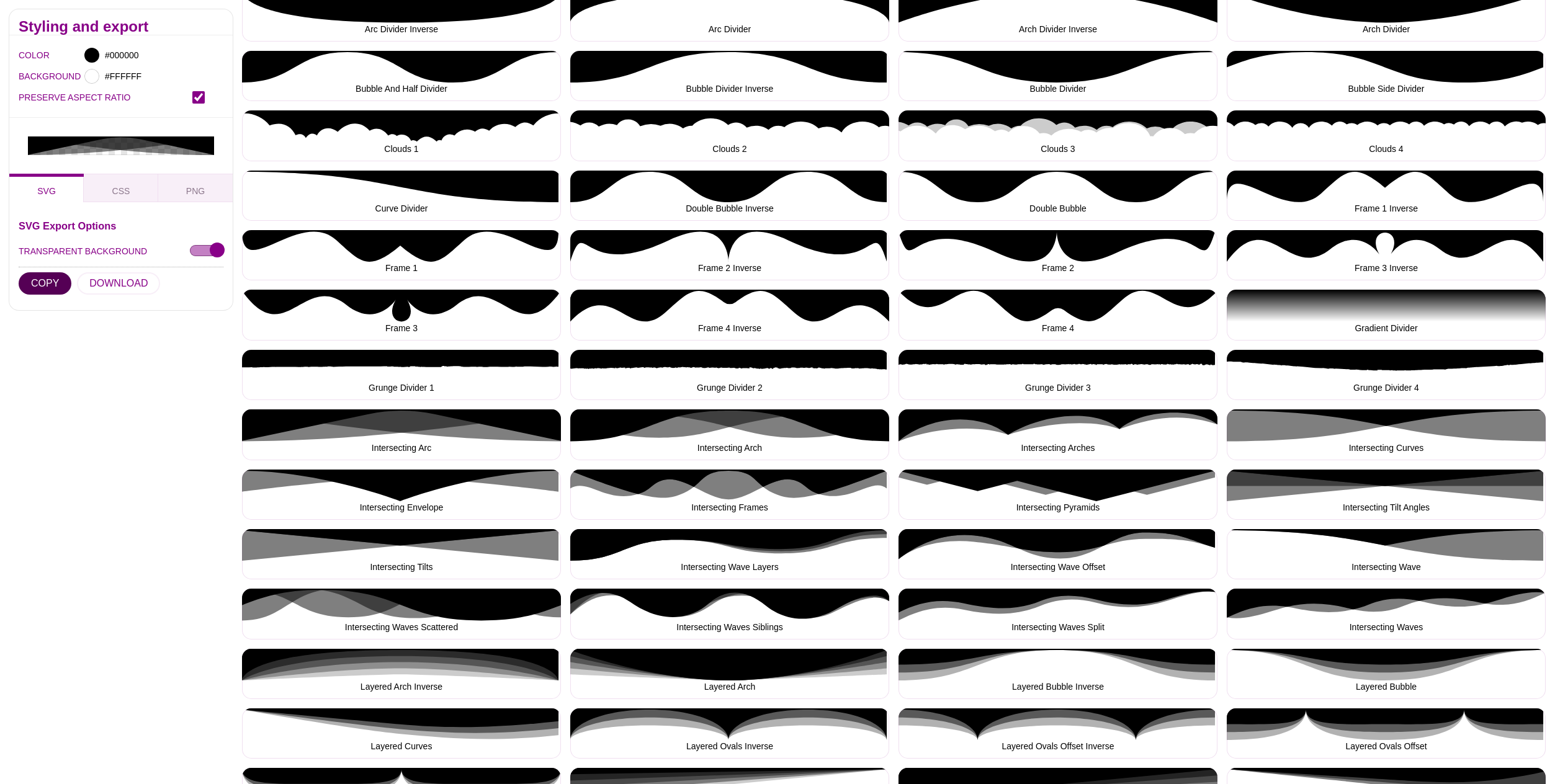
click at [46, 272] on button "COPY" at bounding box center [45, 284] width 53 height 22
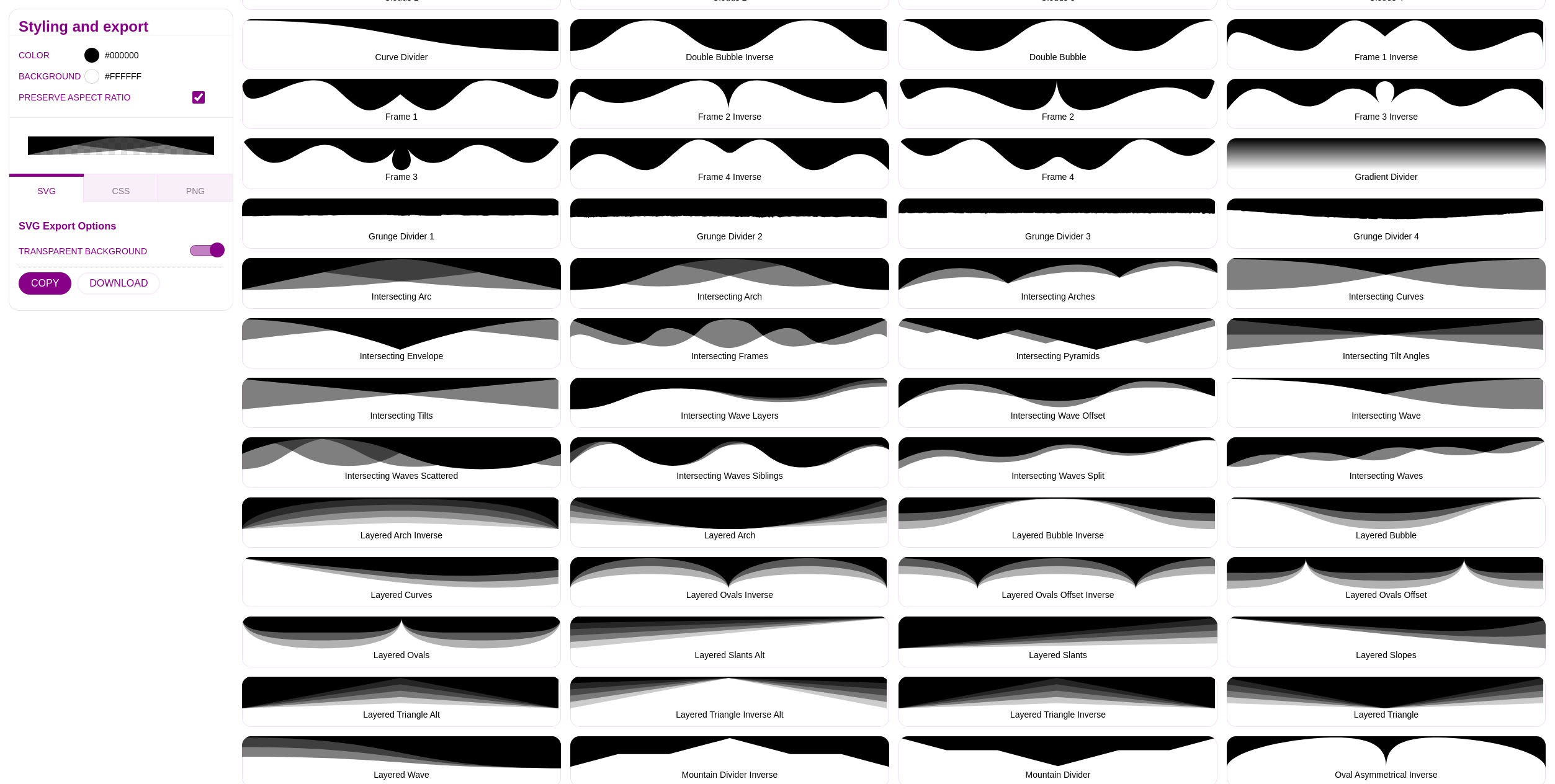
scroll to position [446, 0]
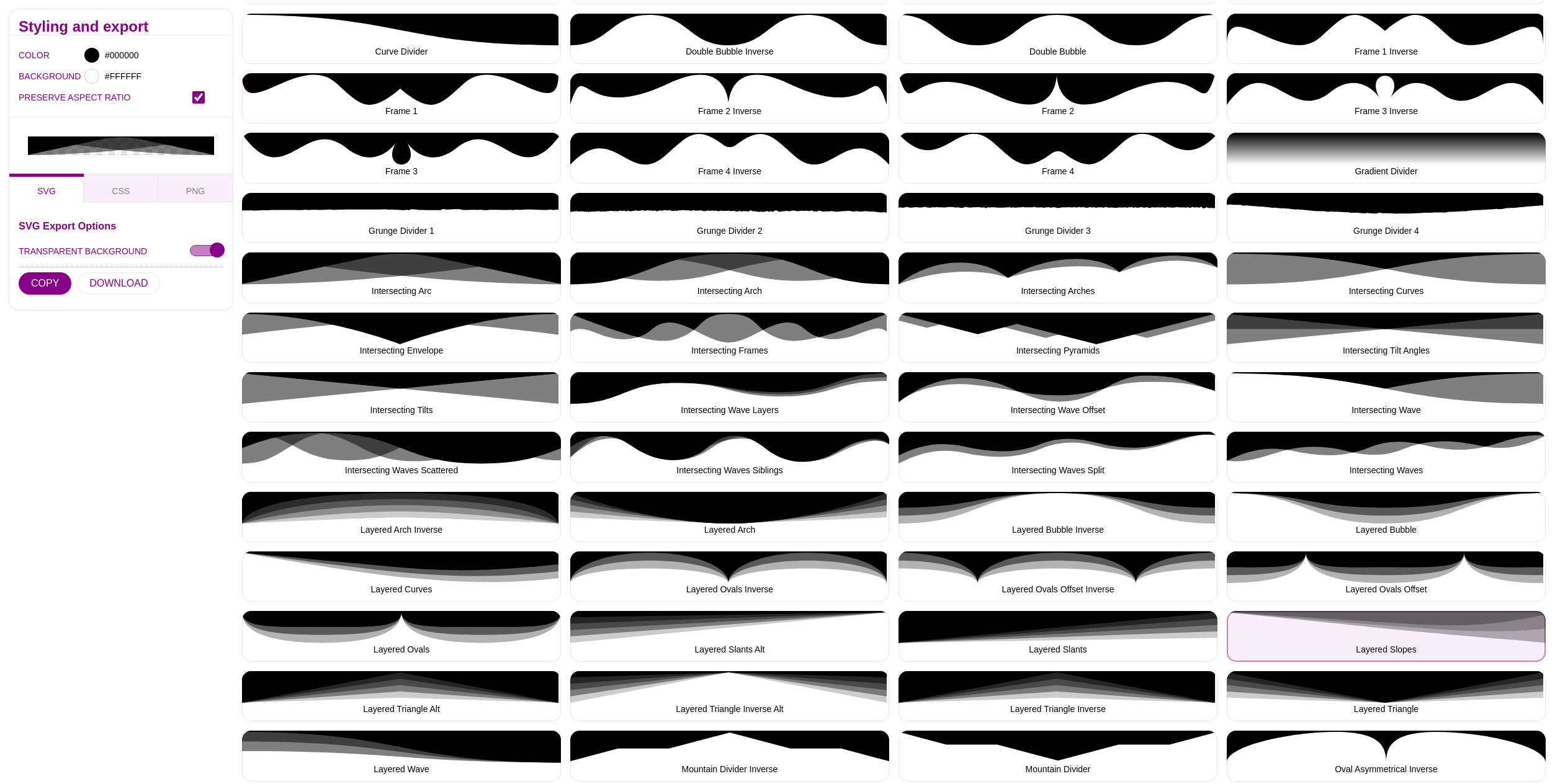
click at [1436, 642] on button "Layered Slopes" at bounding box center [1387, 637] width 319 height 51
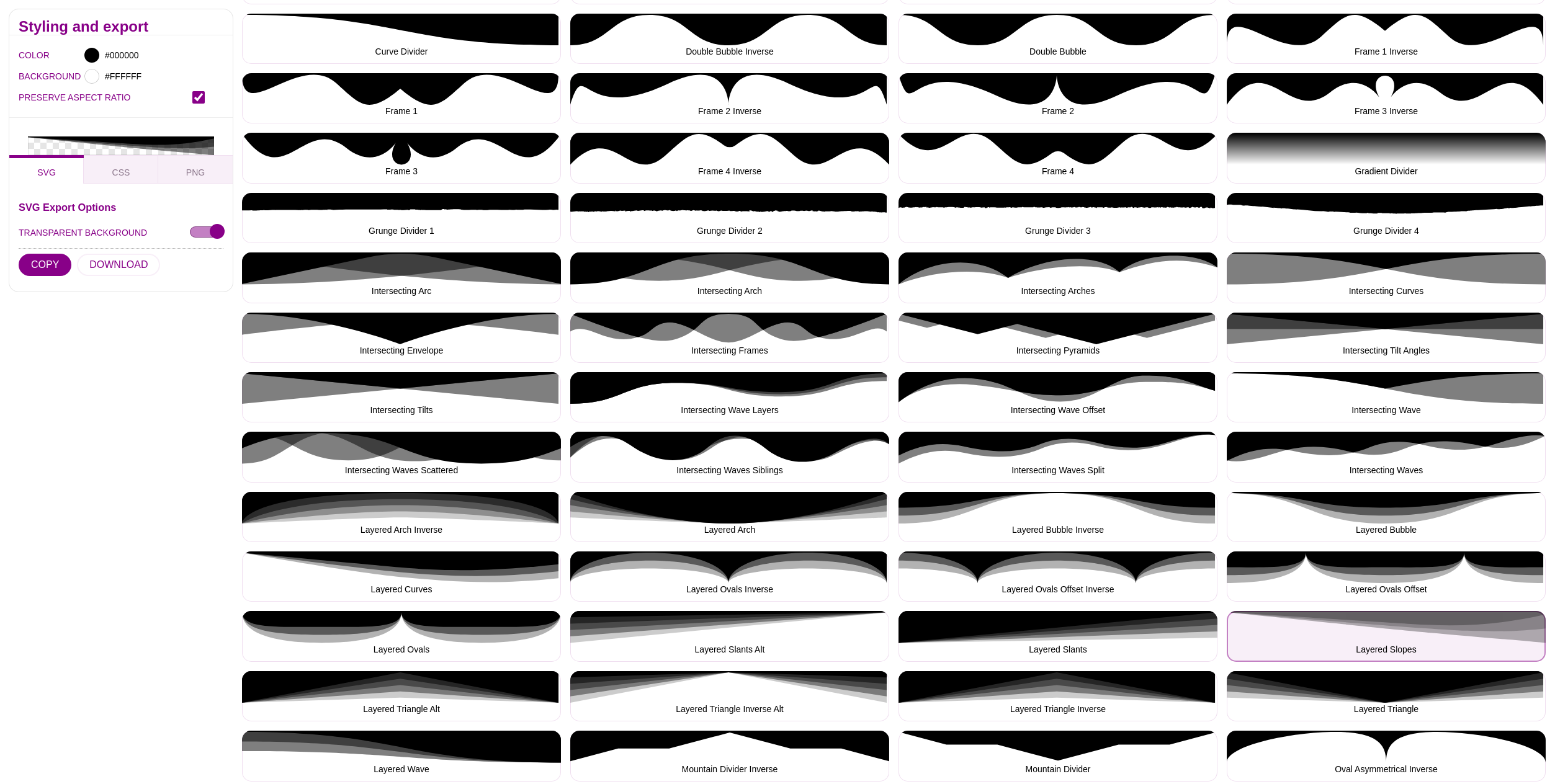
scroll to position [452, 0]
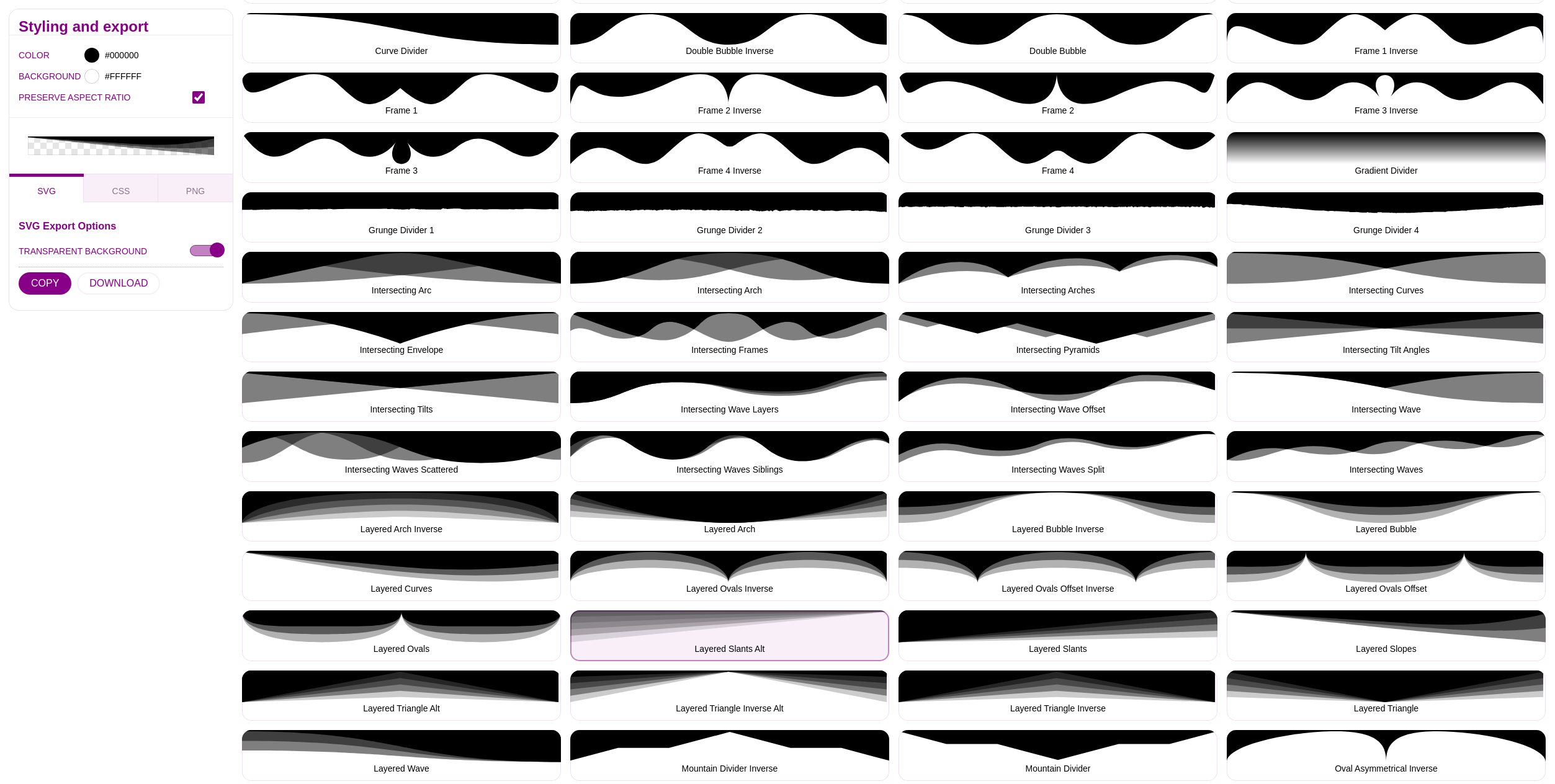
click at [773, 619] on button "Layered Slants Alt" at bounding box center [729, 636] width 319 height 51
click at [775, 621] on button "Layered Slants Alt" at bounding box center [729, 636] width 319 height 51
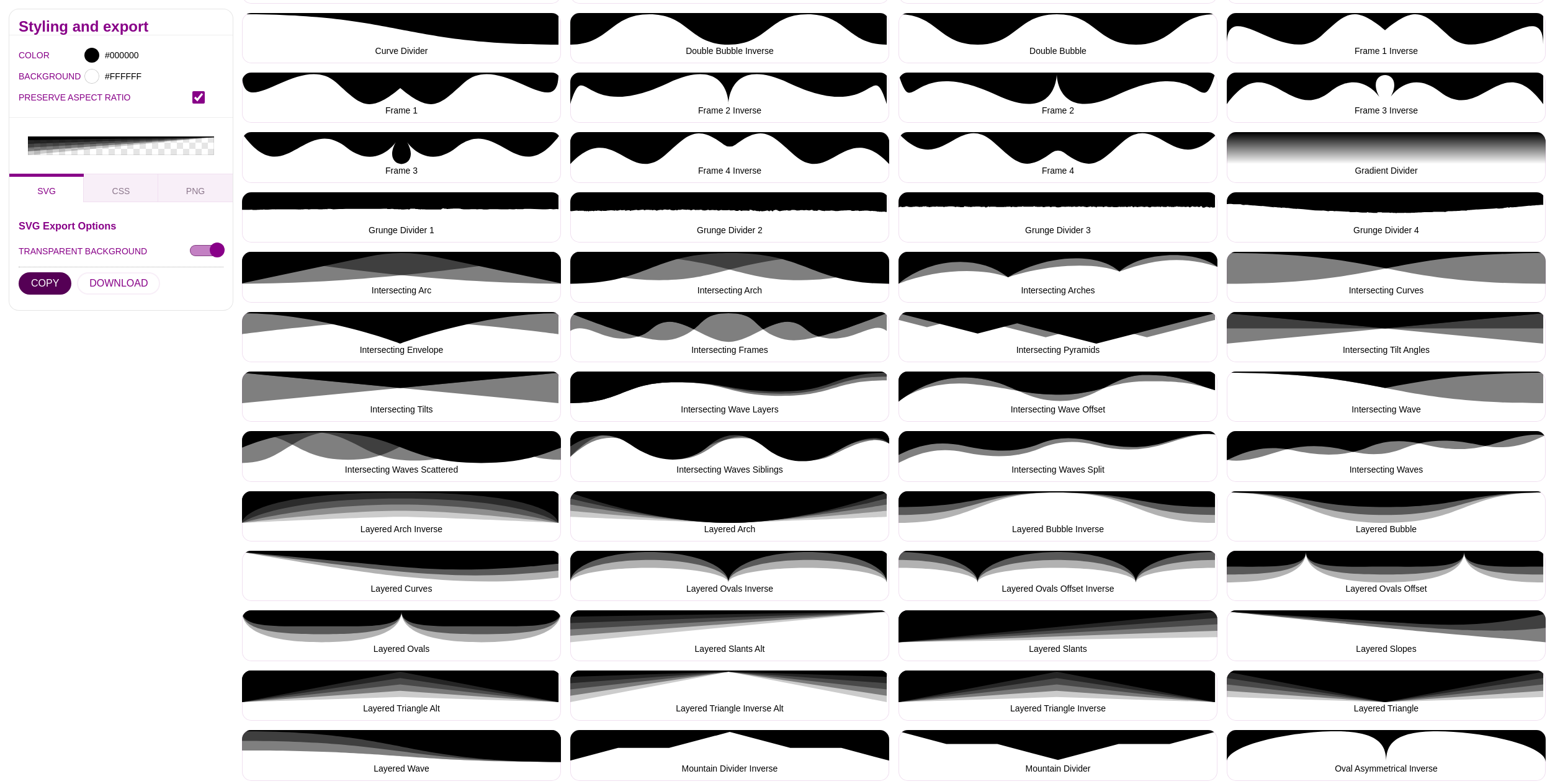
click at [41, 272] on button "COPY" at bounding box center [45, 284] width 53 height 22
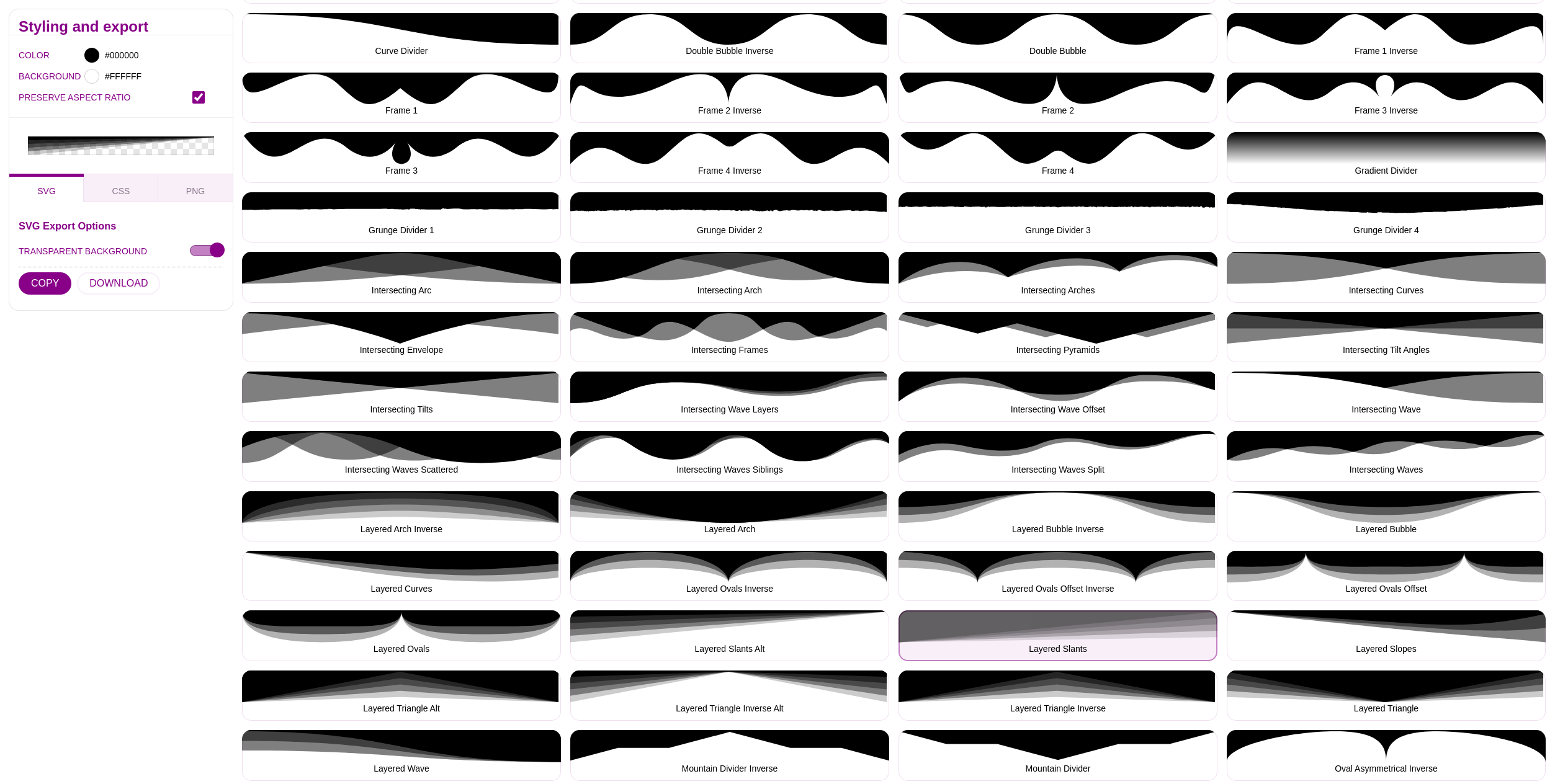
click at [1049, 630] on button "Layered Slants" at bounding box center [1058, 636] width 319 height 51
click at [1050, 630] on button "Layered Slants" at bounding box center [1058, 636] width 319 height 51
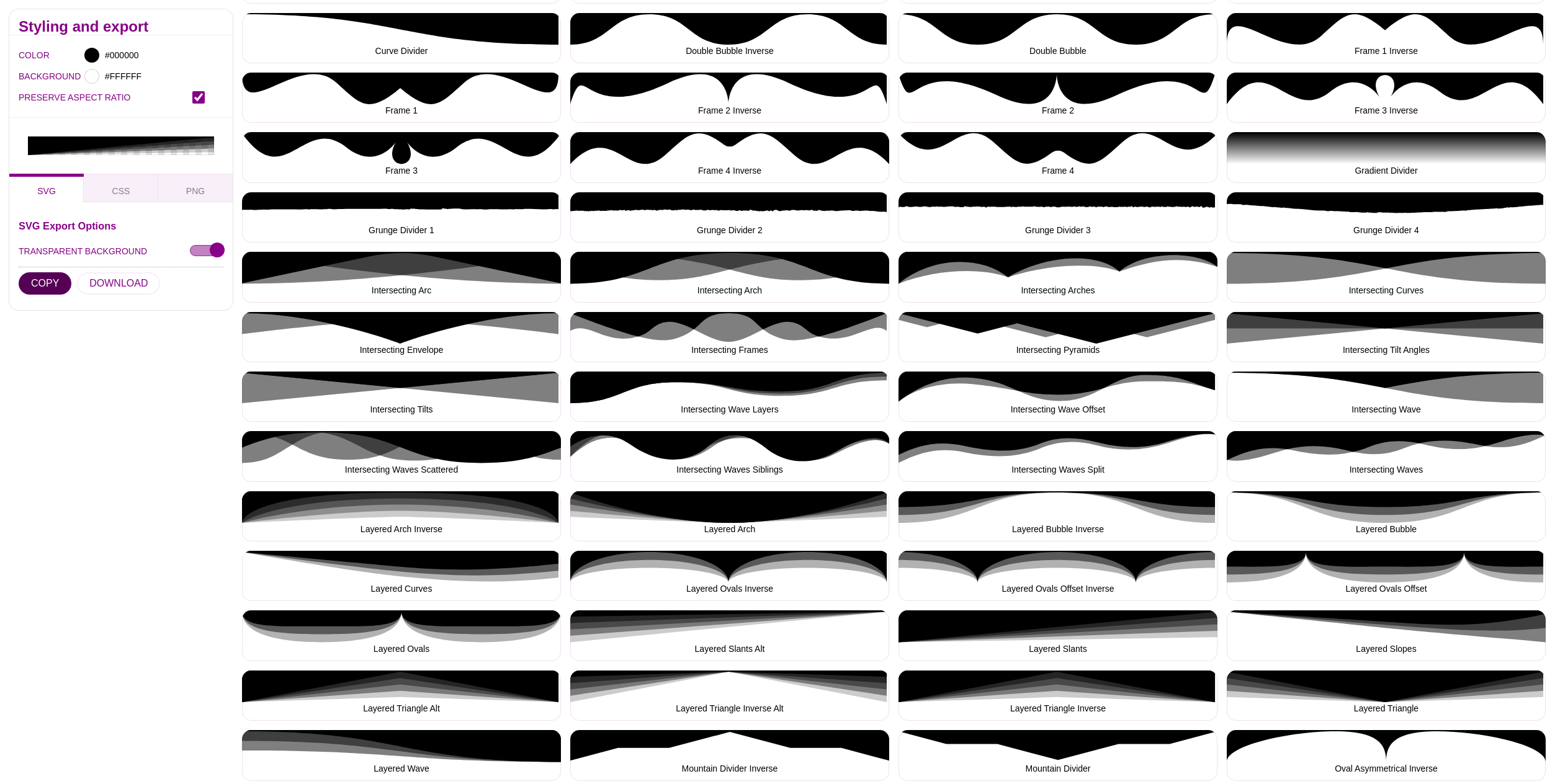
click at [58, 272] on button "COPY" at bounding box center [45, 284] width 53 height 22
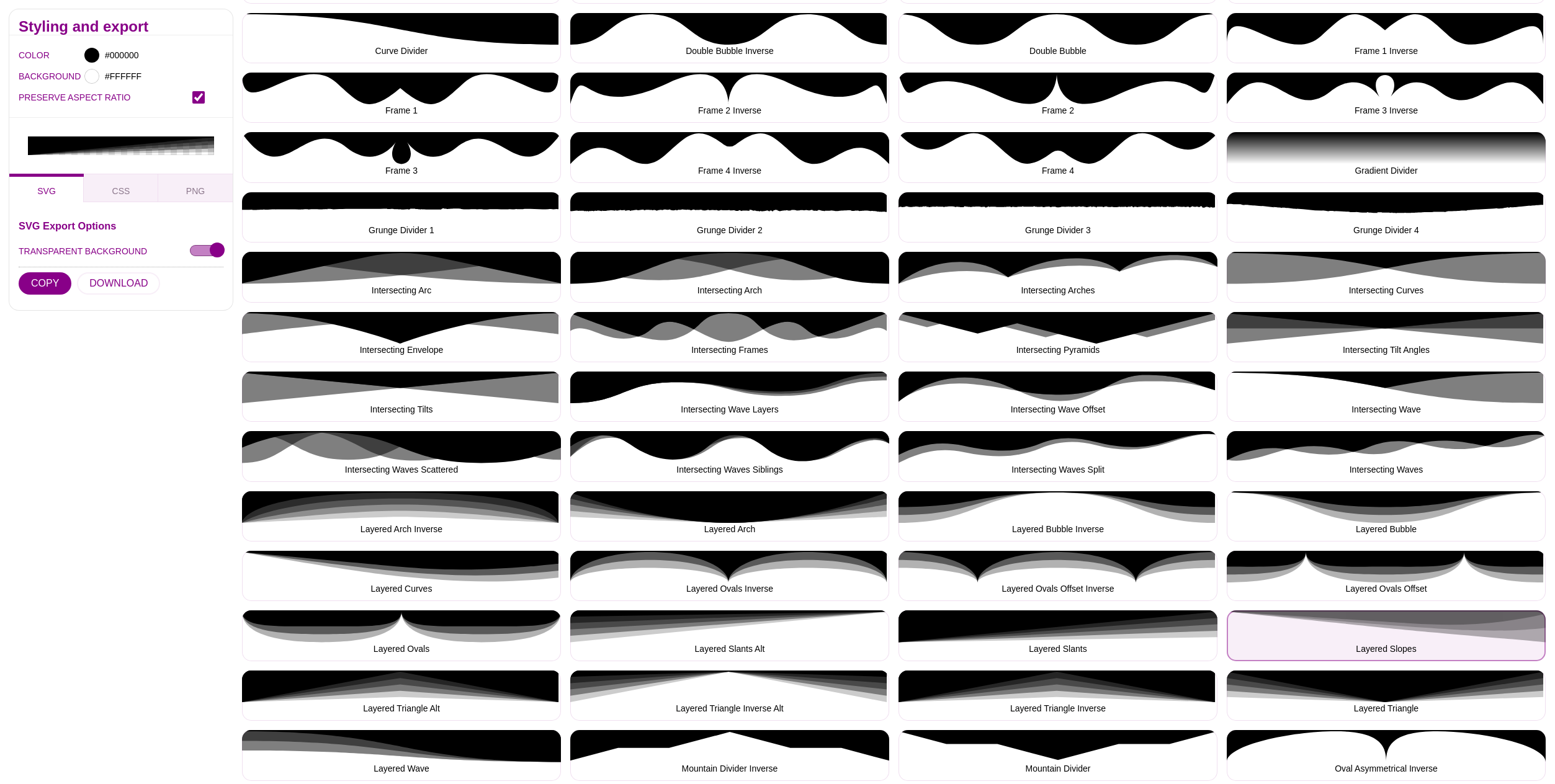
click at [1434, 629] on button "Layered Slopes" at bounding box center [1387, 636] width 319 height 51
click at [1434, 630] on button "Layered Slopes" at bounding box center [1387, 636] width 319 height 51
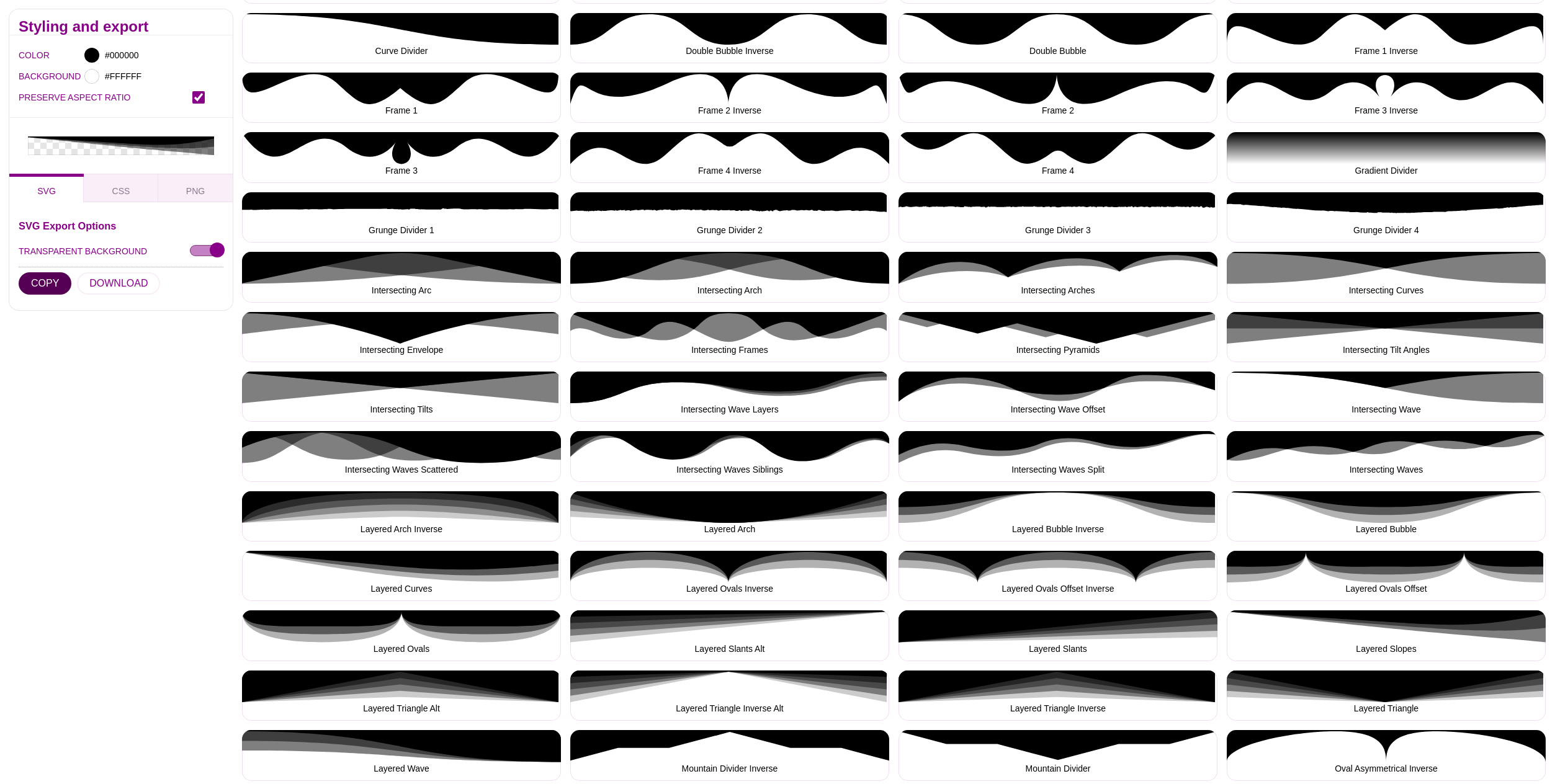
click at [44, 272] on button "COPY" at bounding box center [45, 284] width 53 height 22
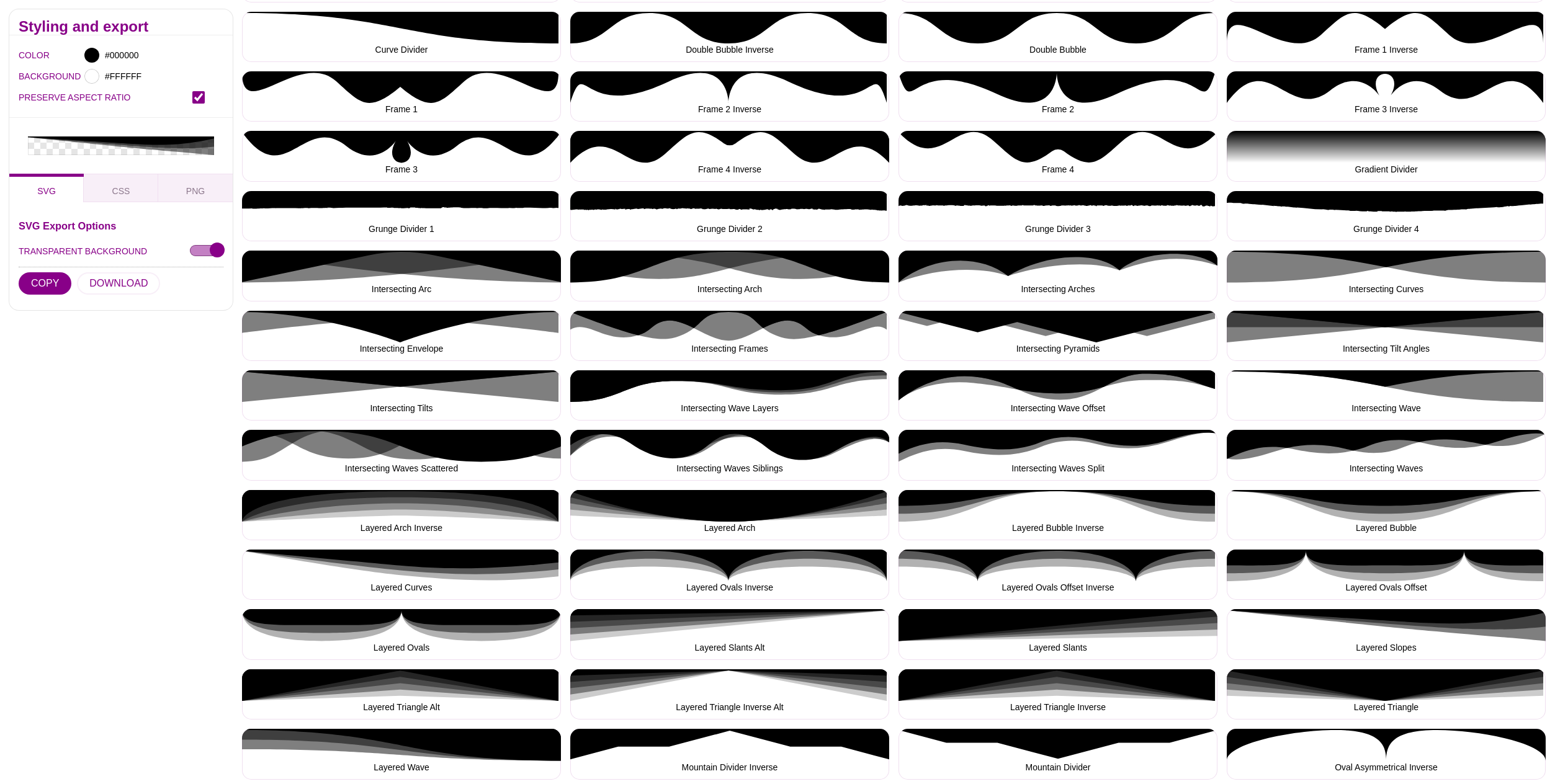
scroll to position [454, 0]
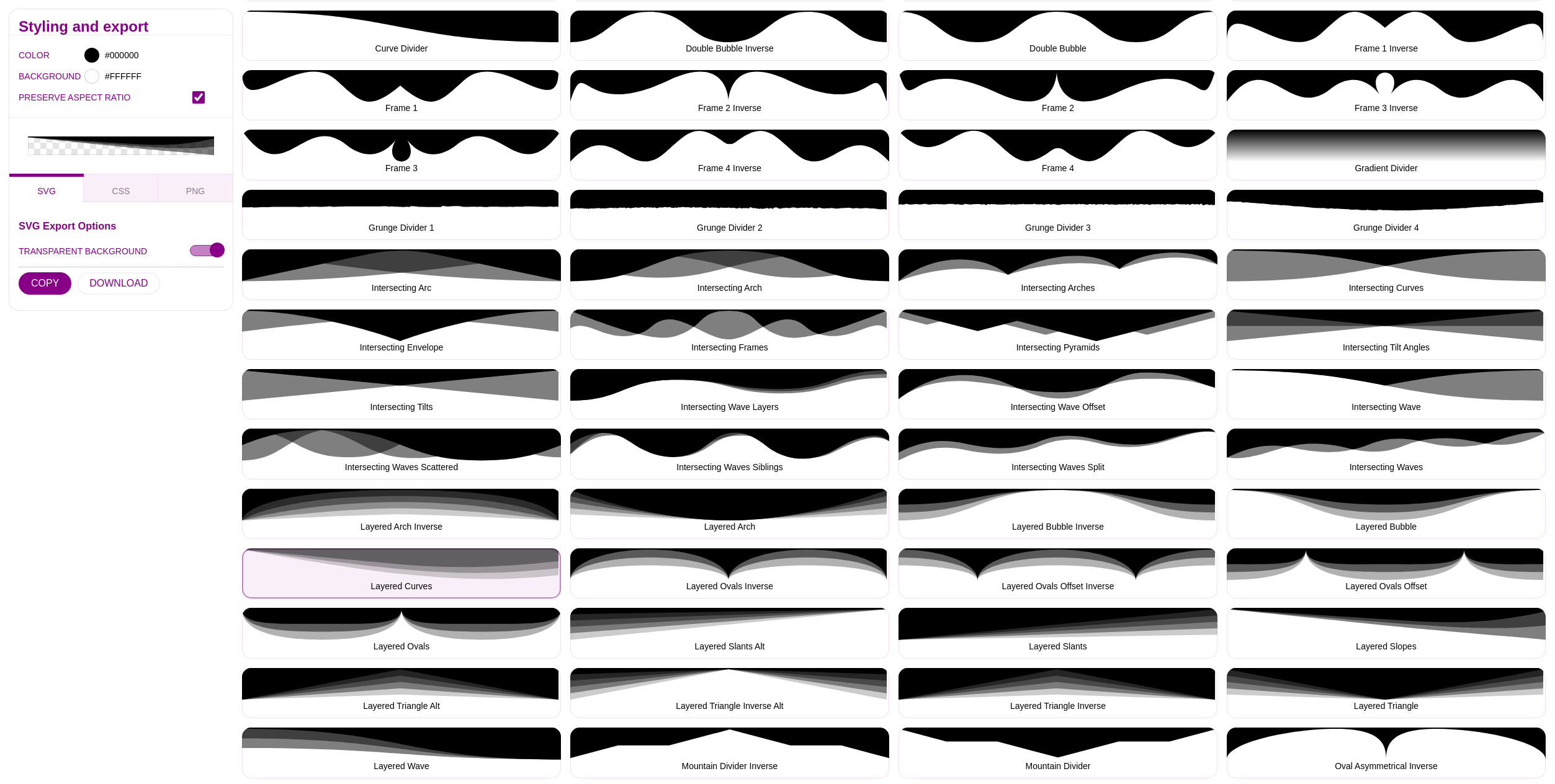
click at [456, 572] on button "Layered Curves" at bounding box center [402, 573] width 319 height 51
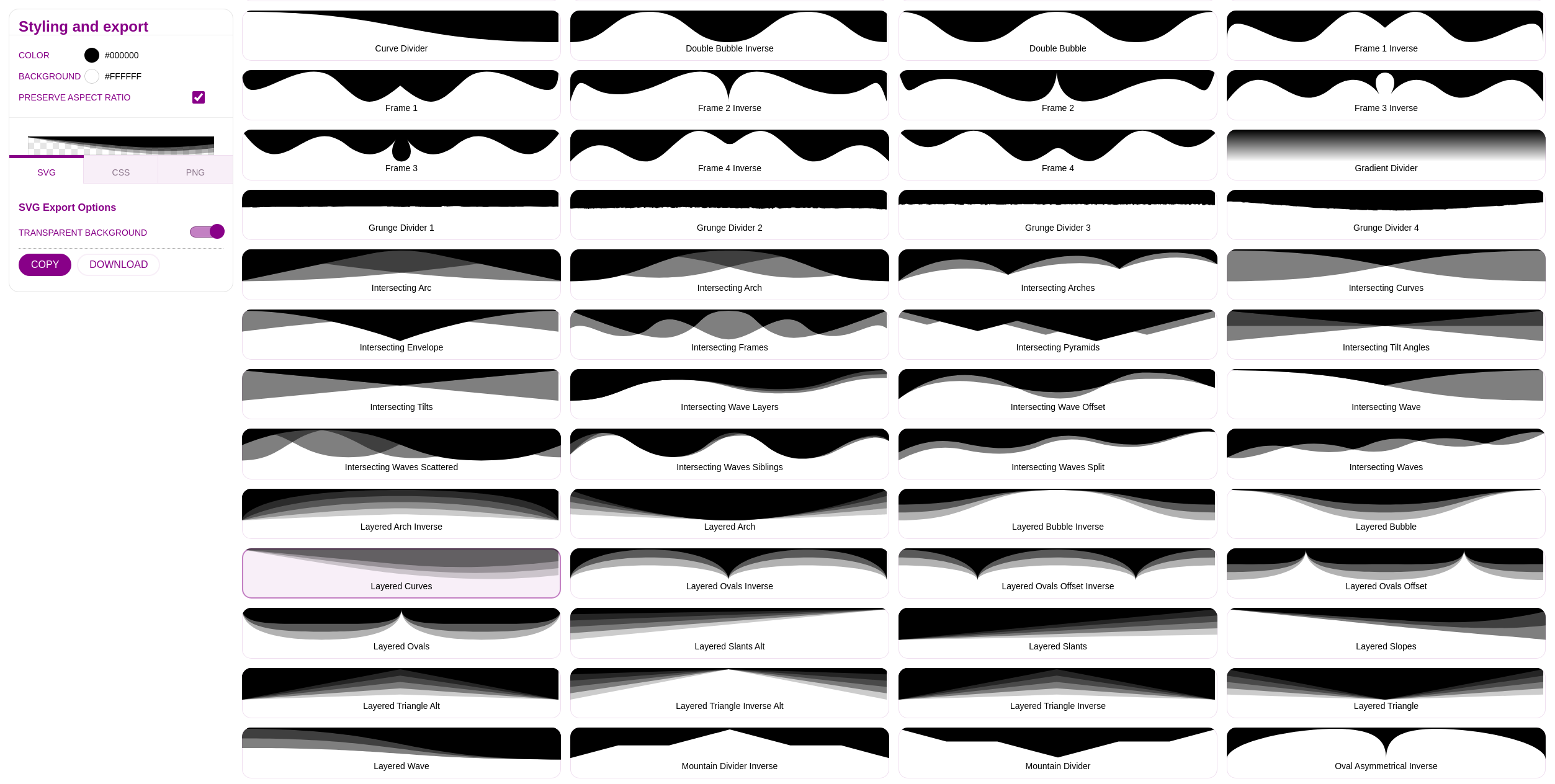
click at [456, 572] on button "Layered Curves" at bounding box center [402, 573] width 319 height 51
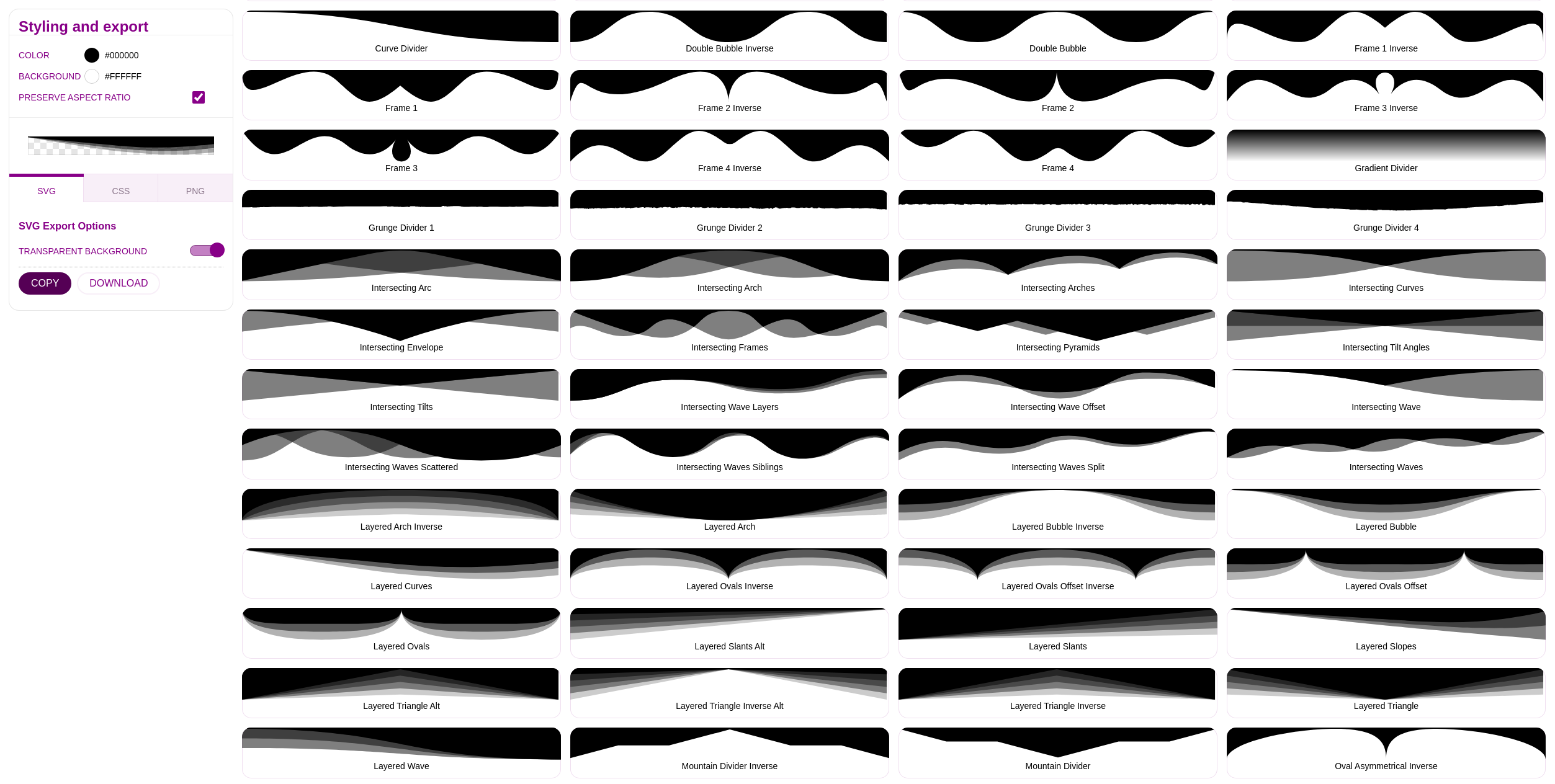
click at [54, 272] on button "COPY" at bounding box center [45, 284] width 53 height 22
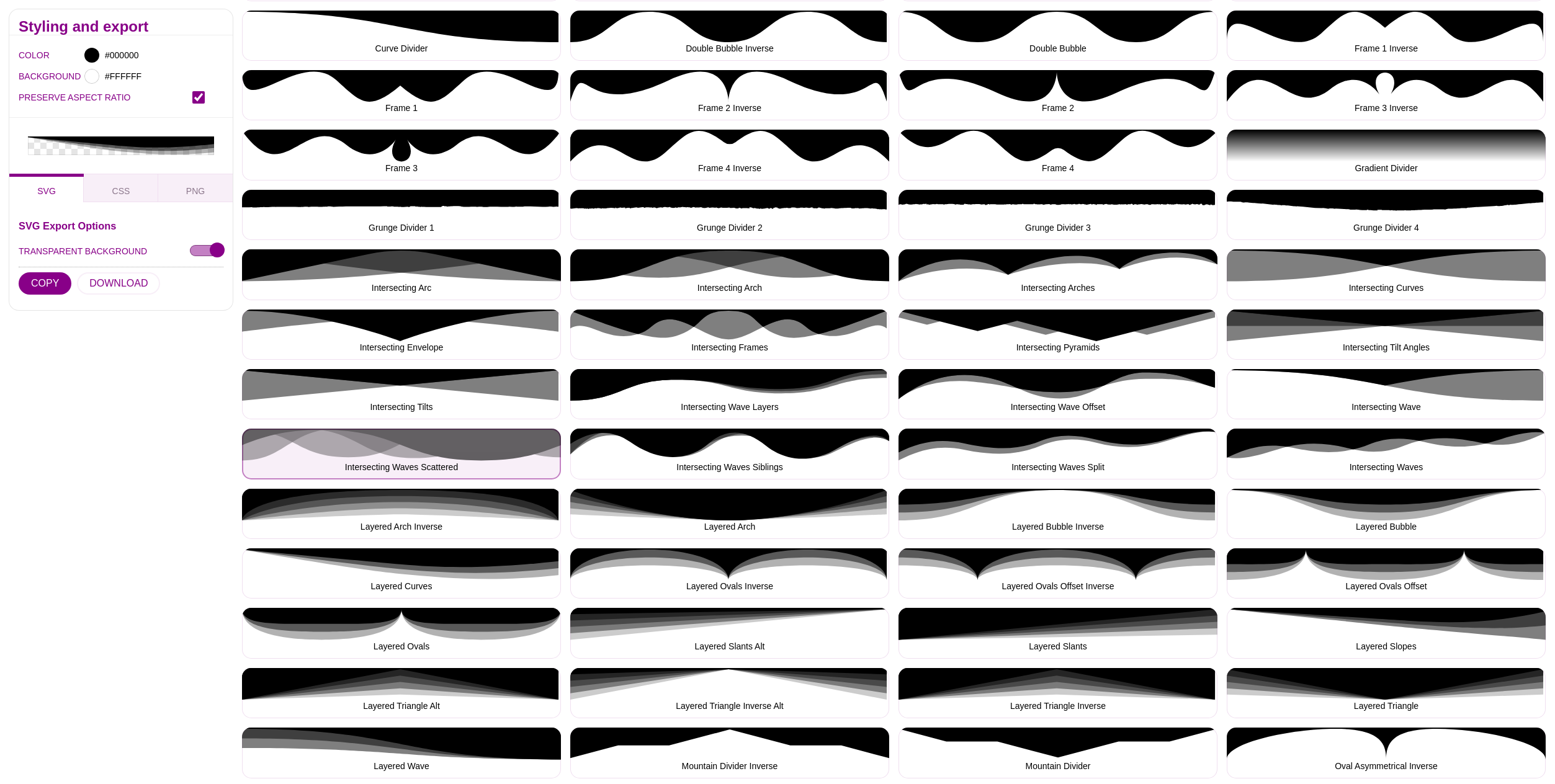
click at [413, 458] on button "Intersecting Waves Scattered" at bounding box center [402, 454] width 319 height 51
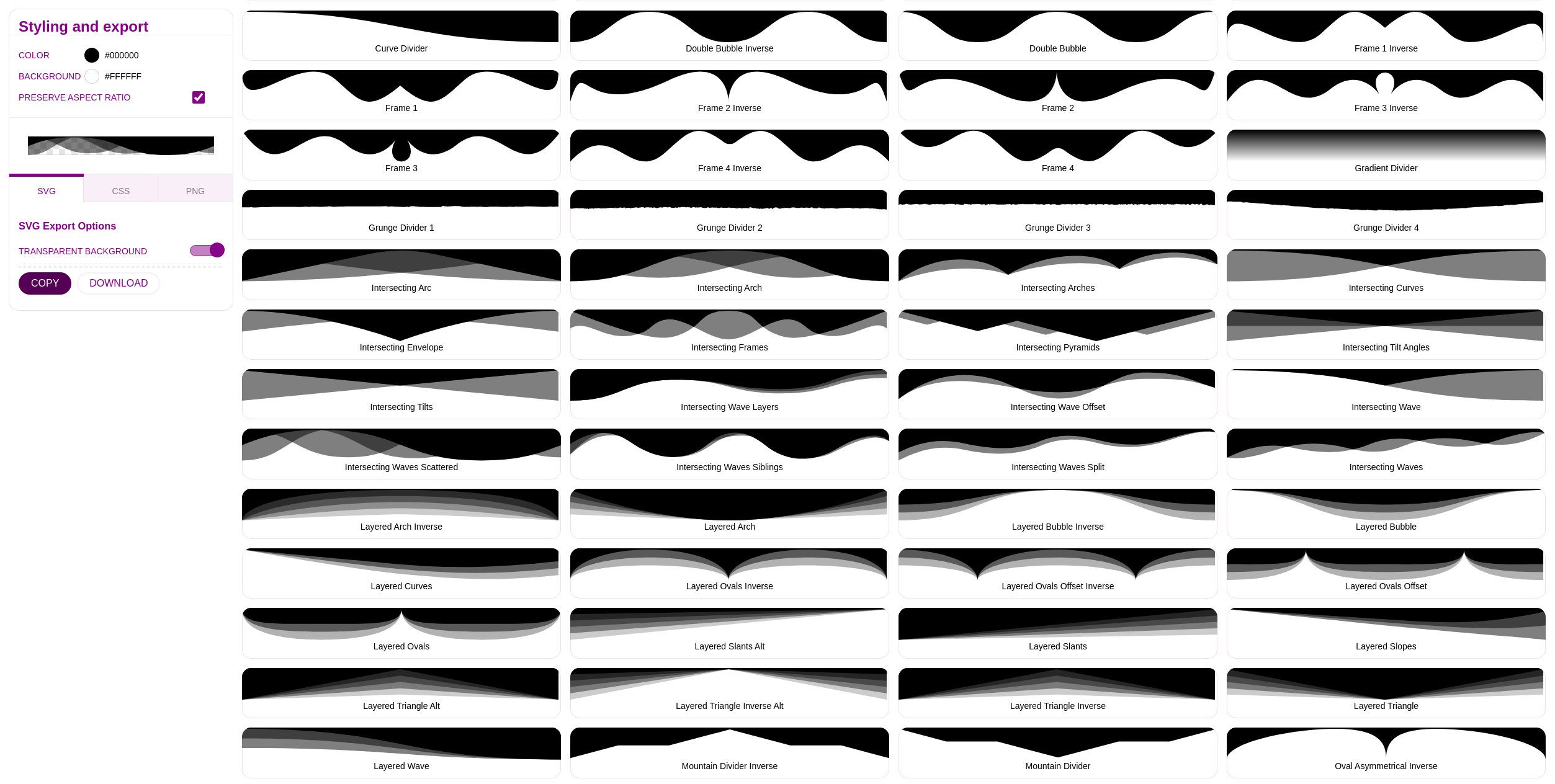
click at [46, 272] on button "COPY" at bounding box center [45, 284] width 53 height 22
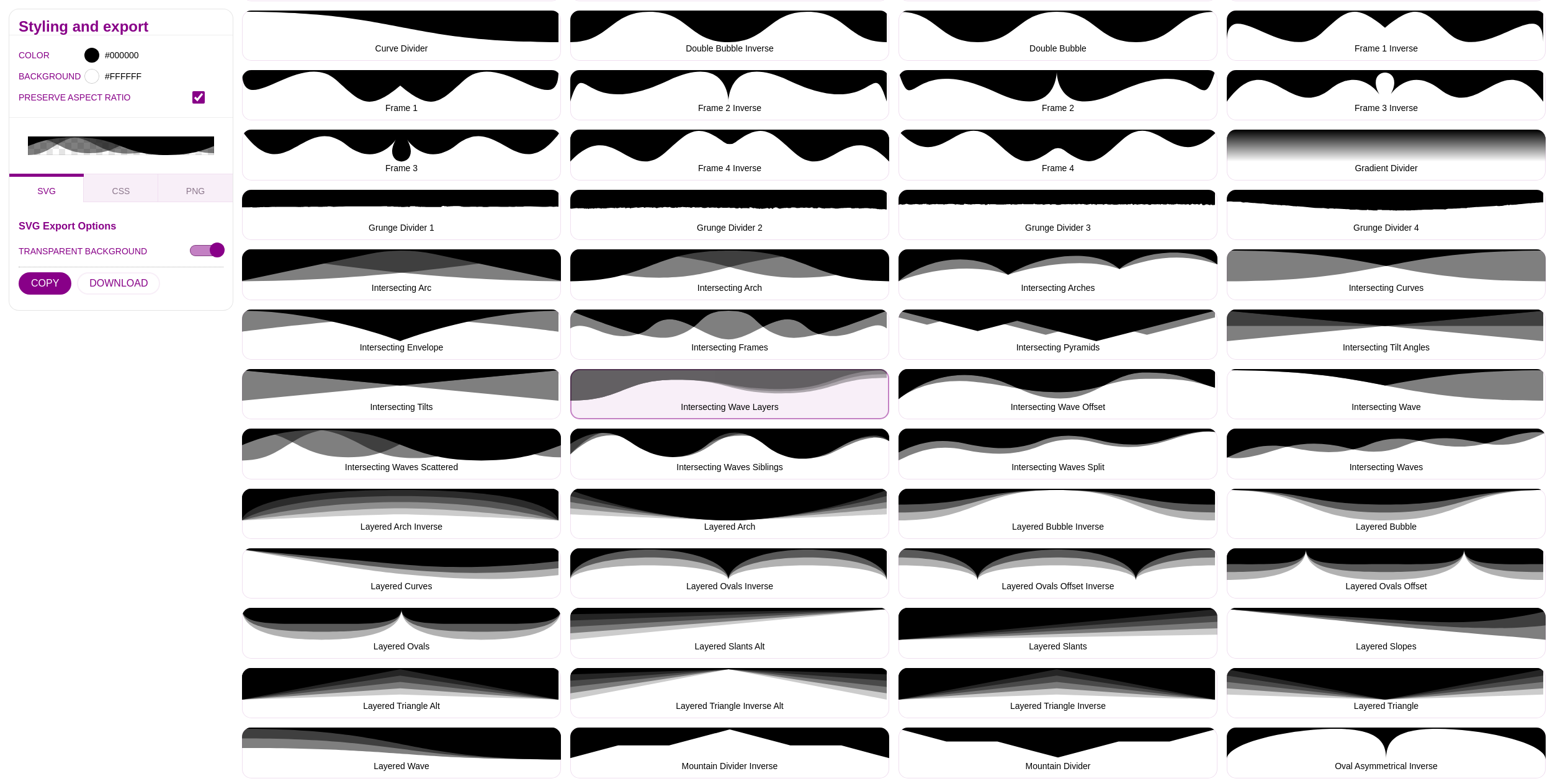
click at [768, 392] on button "Intersecting Wave Layers" at bounding box center [729, 394] width 319 height 51
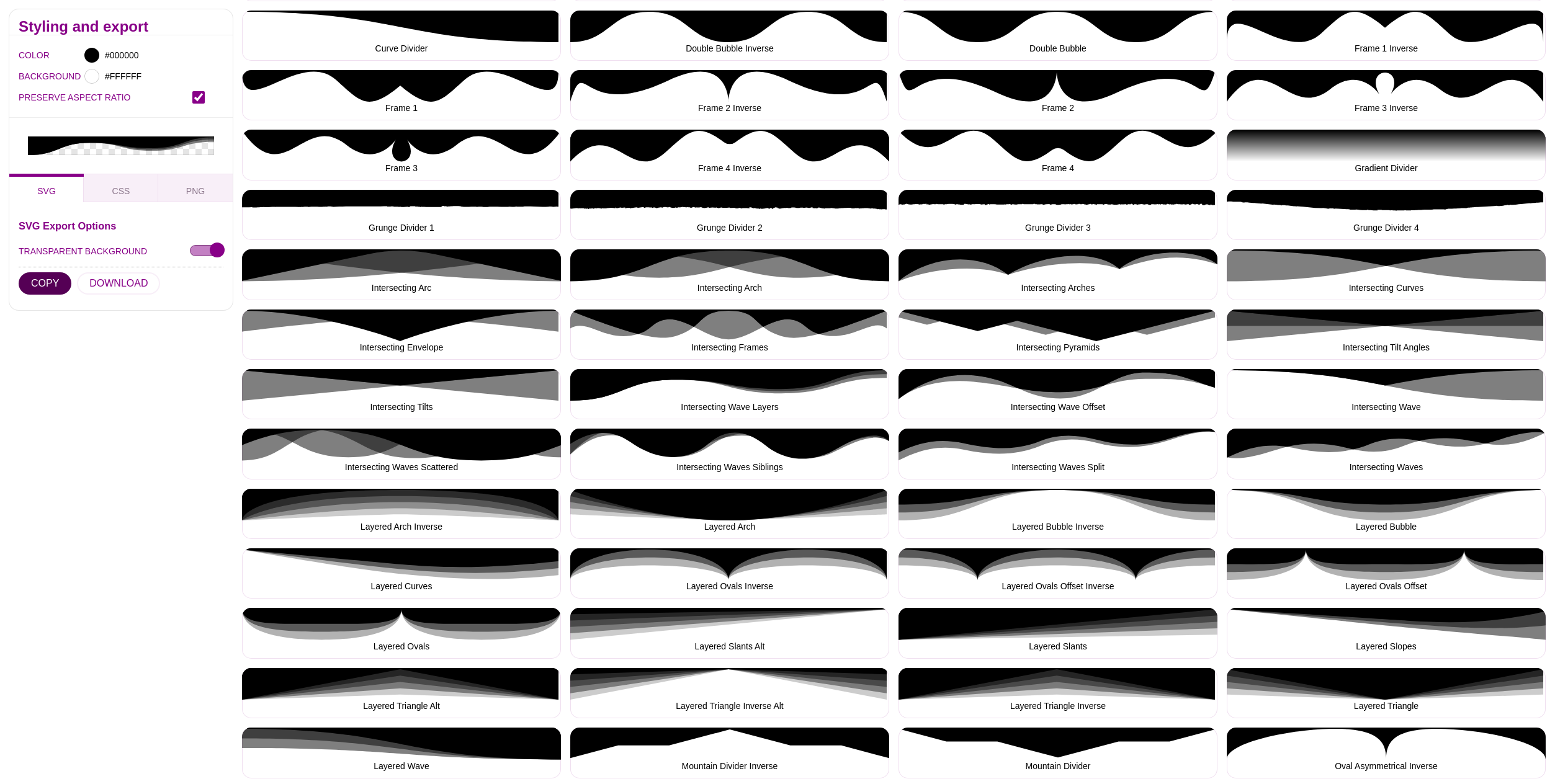
click at [45, 272] on button "COPY" at bounding box center [45, 284] width 53 height 22
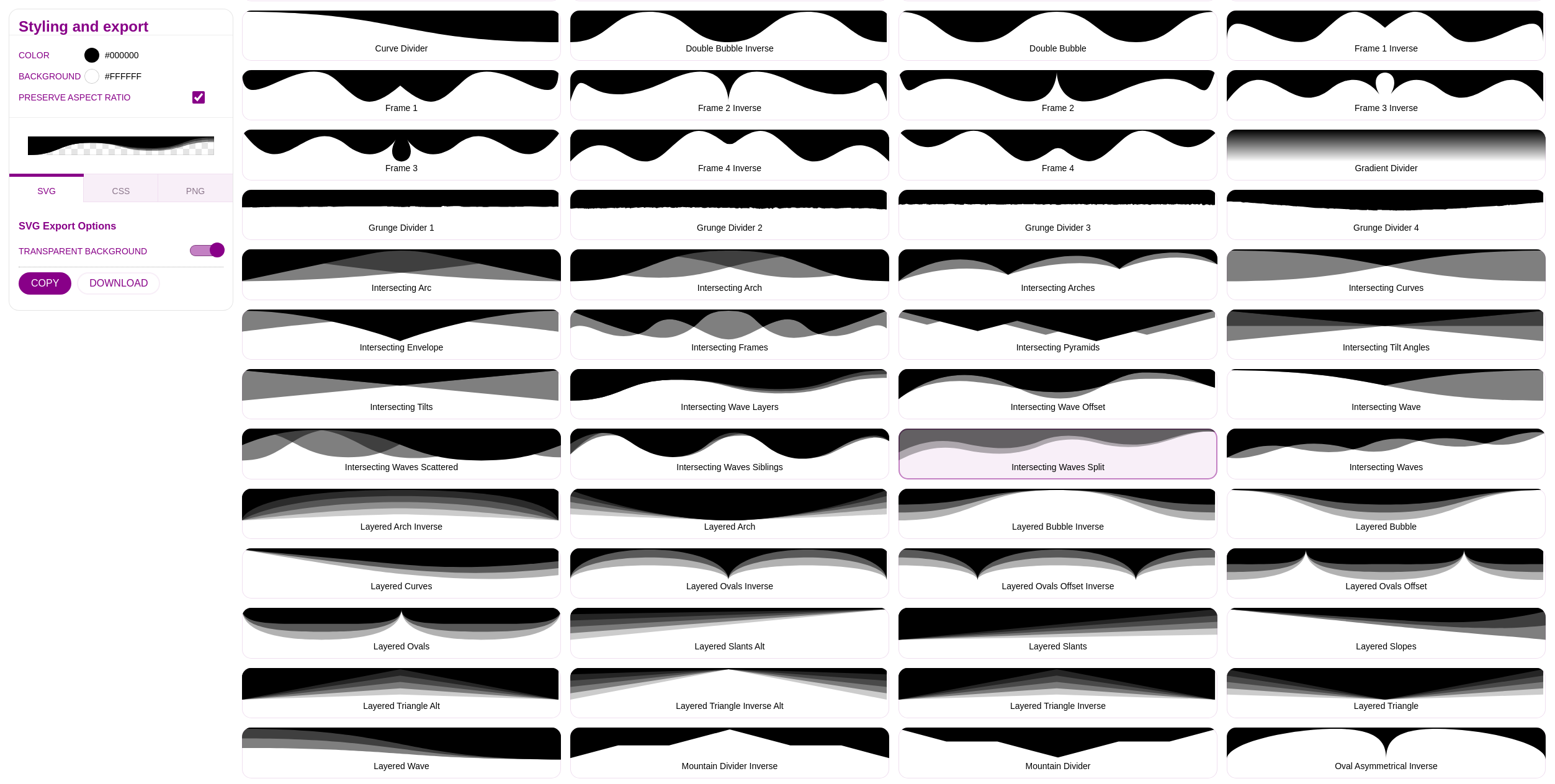
click at [1059, 447] on button "Intersecting Waves Split" at bounding box center [1058, 454] width 319 height 51
click at [1055, 449] on button "Intersecting Waves Split" at bounding box center [1058, 454] width 319 height 51
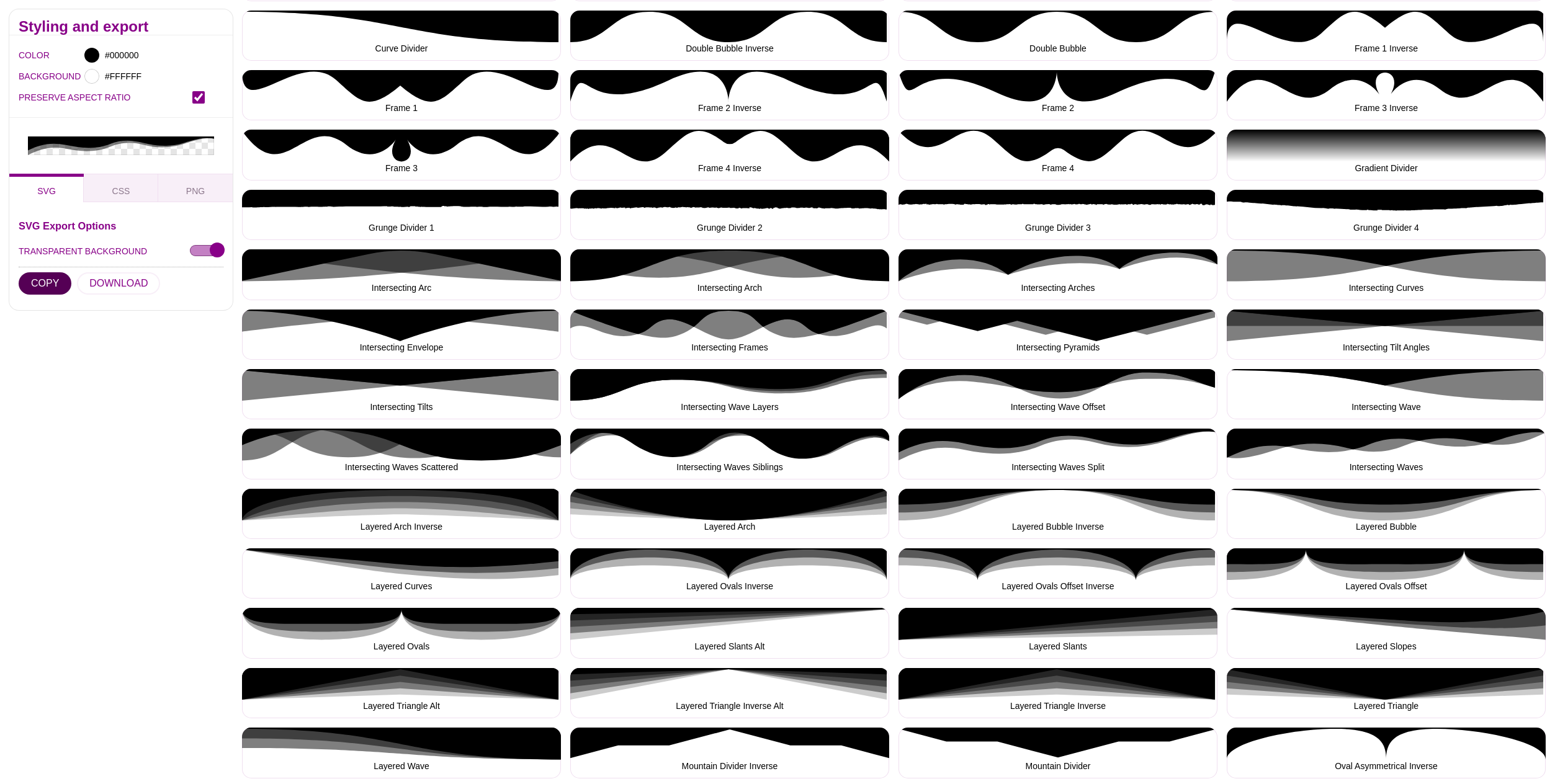
click at [33, 272] on button "COPY" at bounding box center [45, 284] width 53 height 22
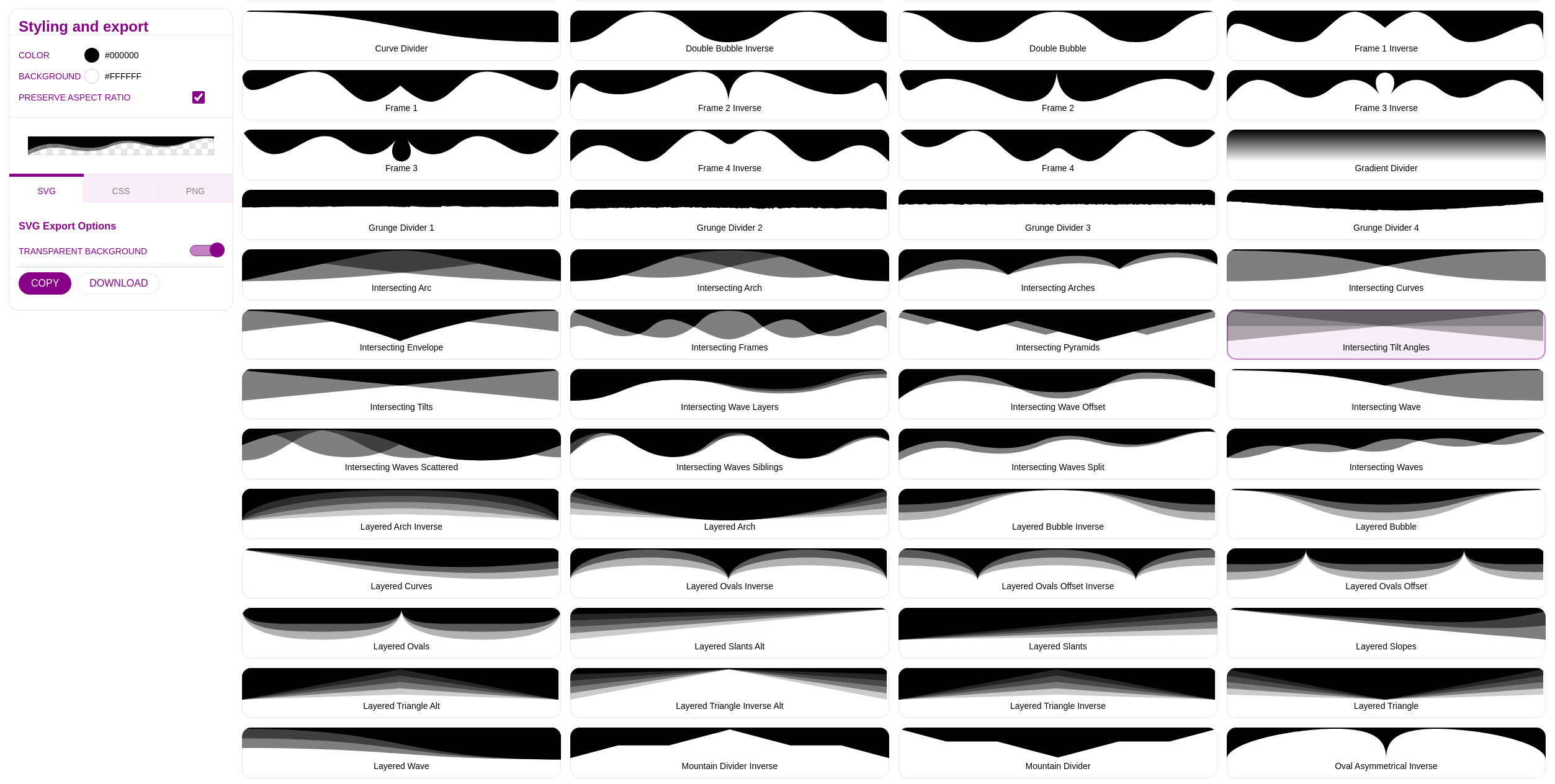
click at [1431, 335] on button "Intersecting Tilt Angles" at bounding box center [1387, 335] width 319 height 51
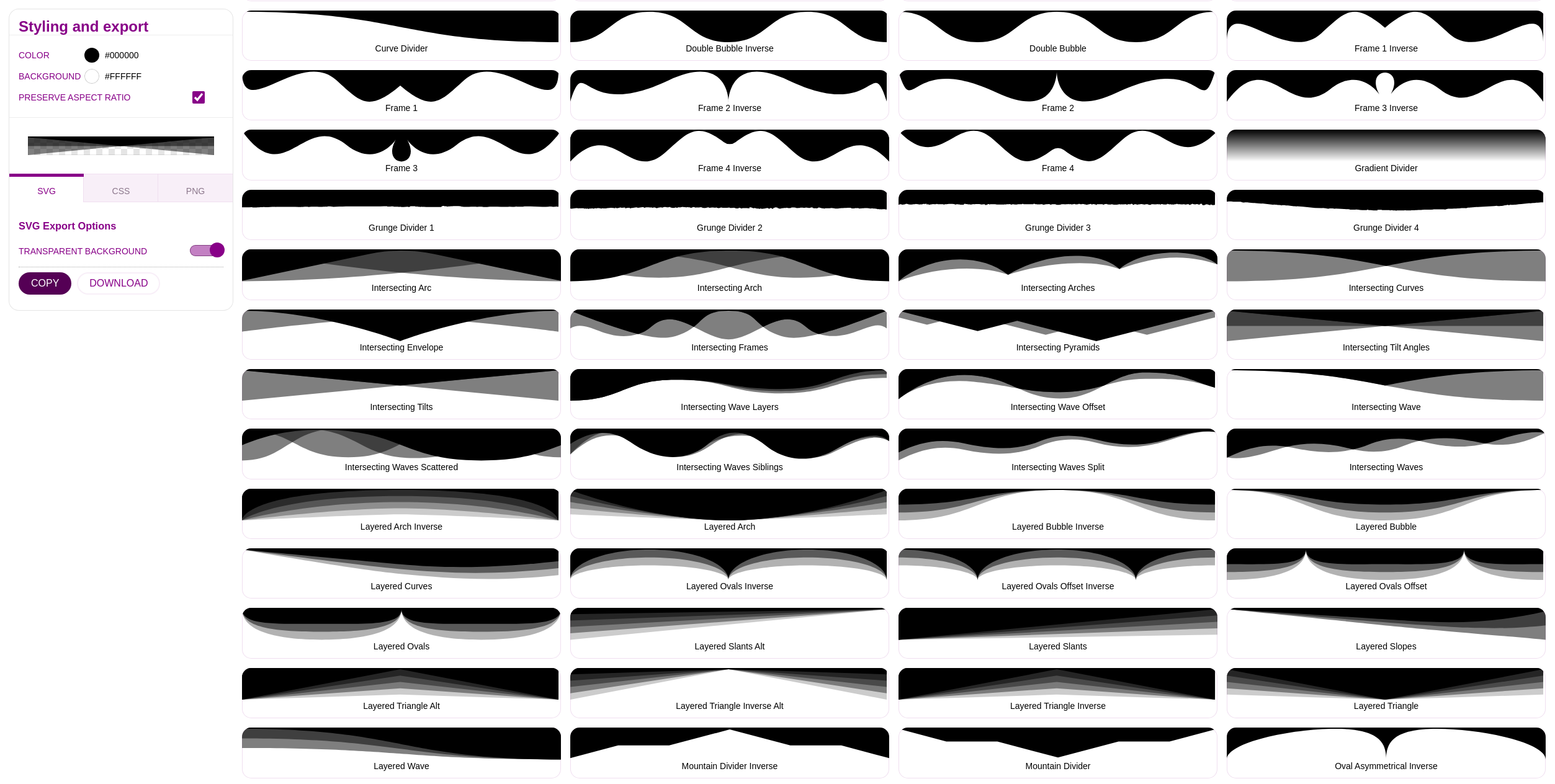
click at [39, 272] on button "COPY" at bounding box center [45, 284] width 53 height 22
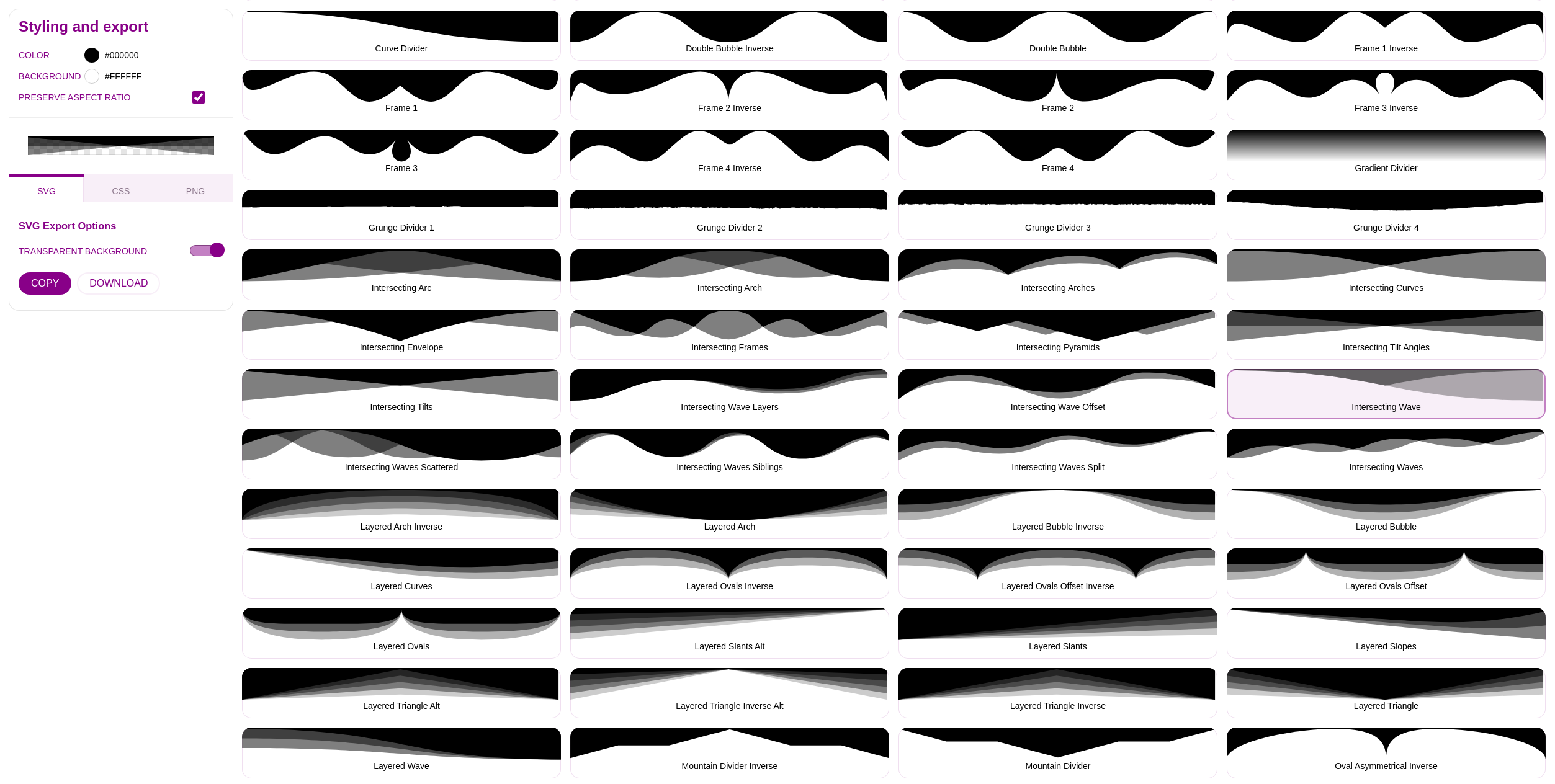
click at [1403, 395] on button "Intersecting Wave" at bounding box center [1387, 394] width 319 height 51
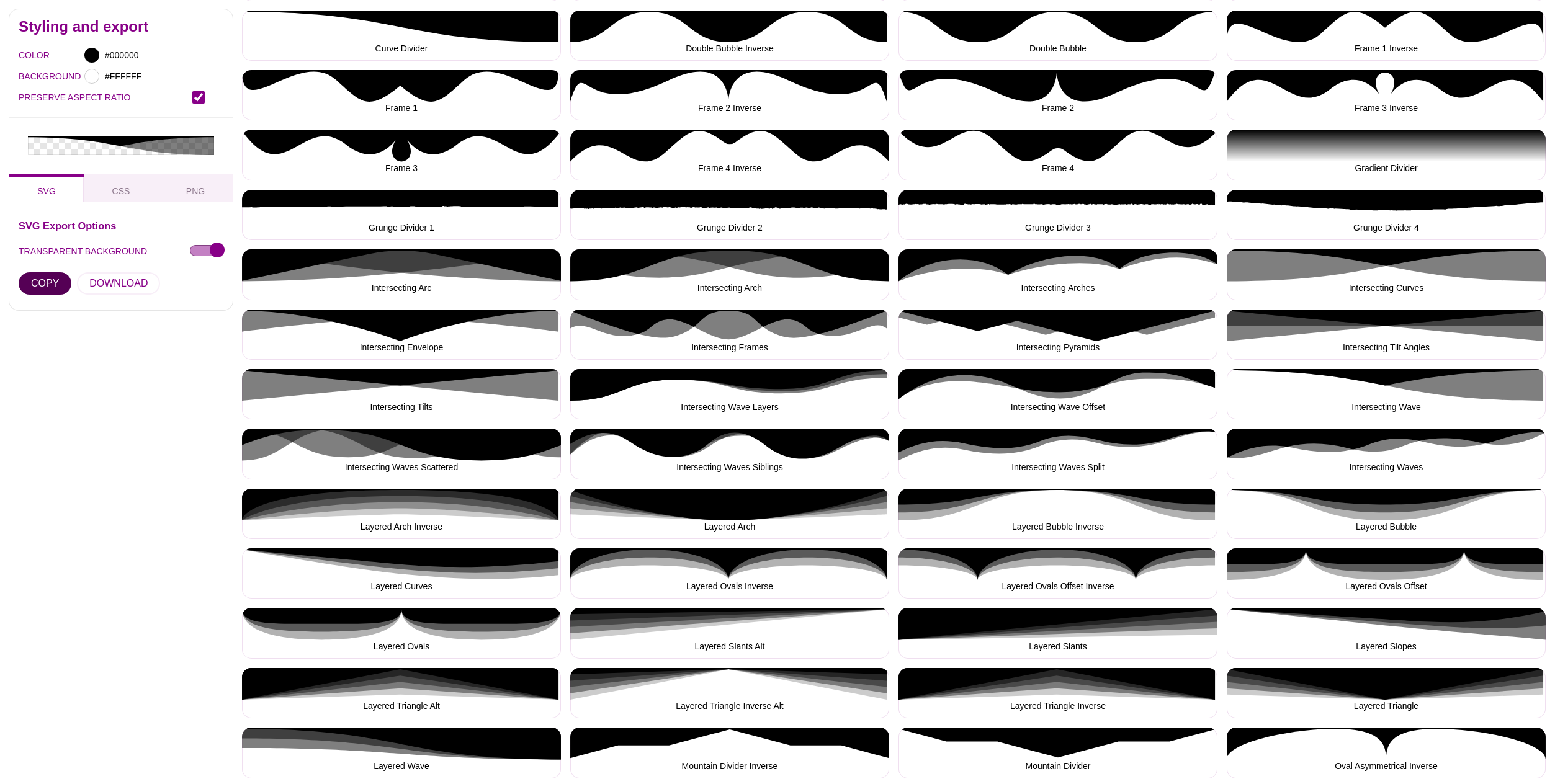
click at [55, 272] on button "COPY" at bounding box center [45, 284] width 53 height 22
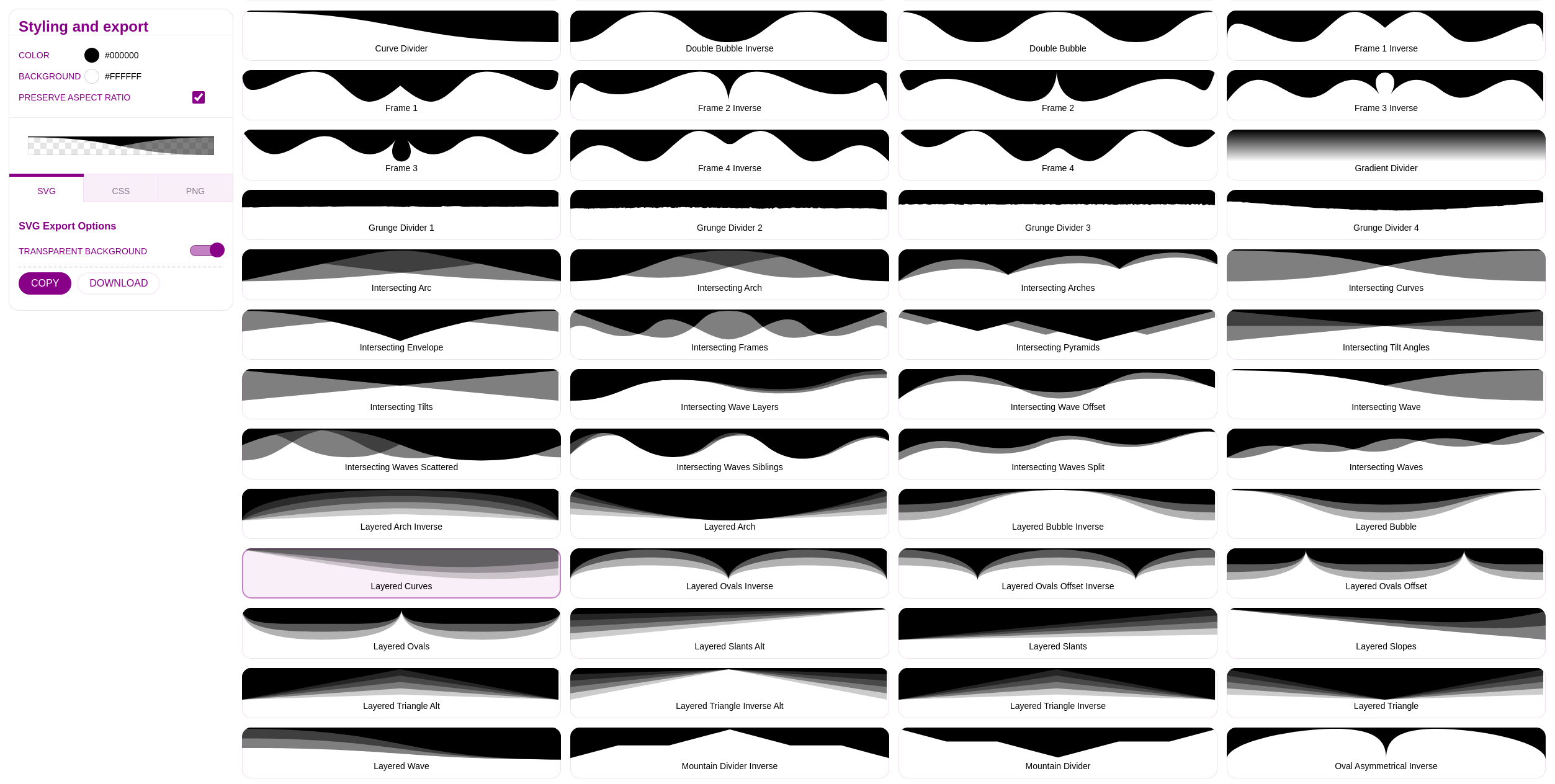
click at [454, 569] on button "Layered Curves" at bounding box center [402, 573] width 319 height 51
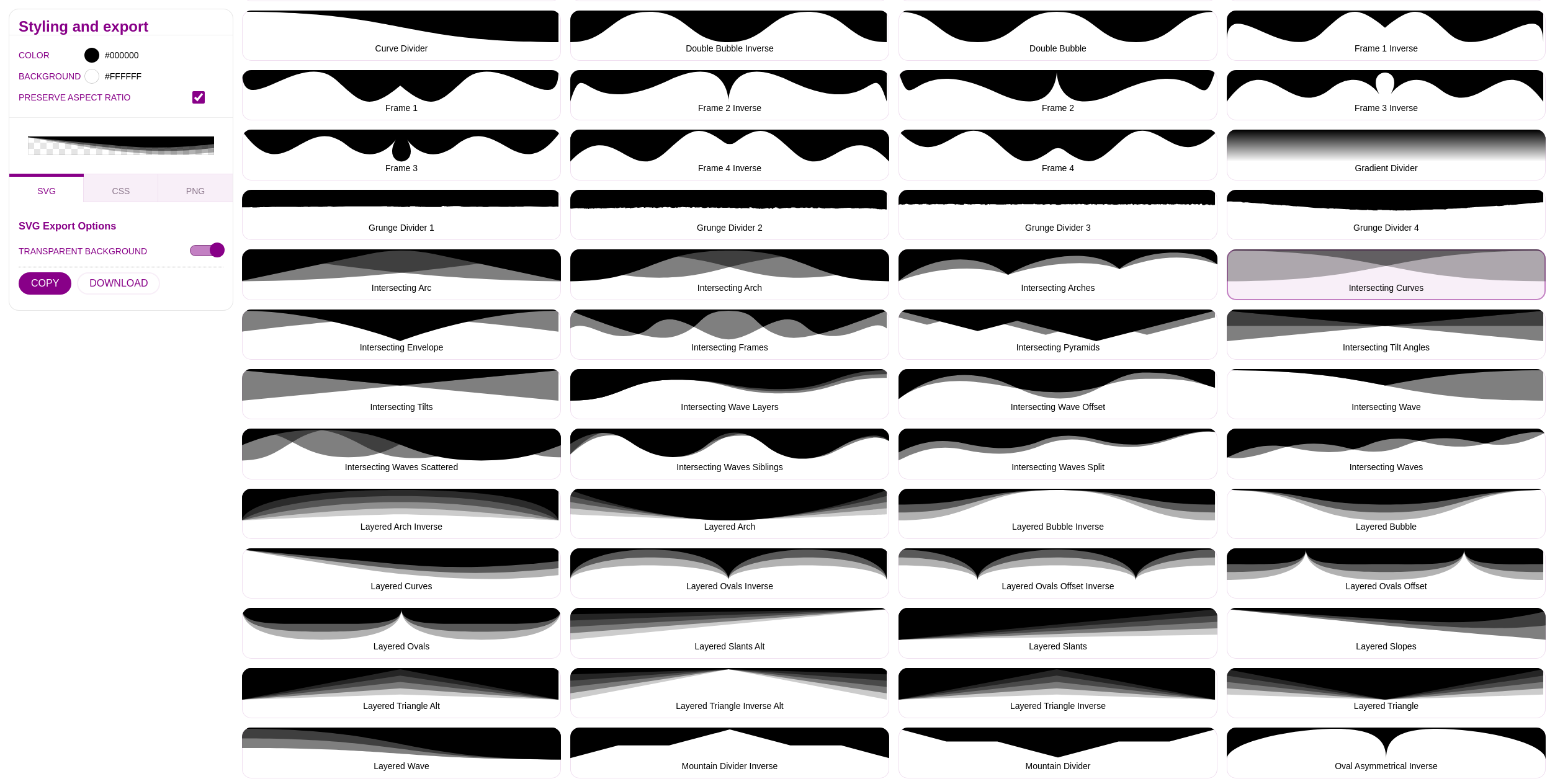
click at [1384, 261] on button "Intersecting Curves" at bounding box center [1387, 274] width 319 height 51
click at [1391, 260] on button "Intersecting Curves" at bounding box center [1387, 274] width 319 height 51
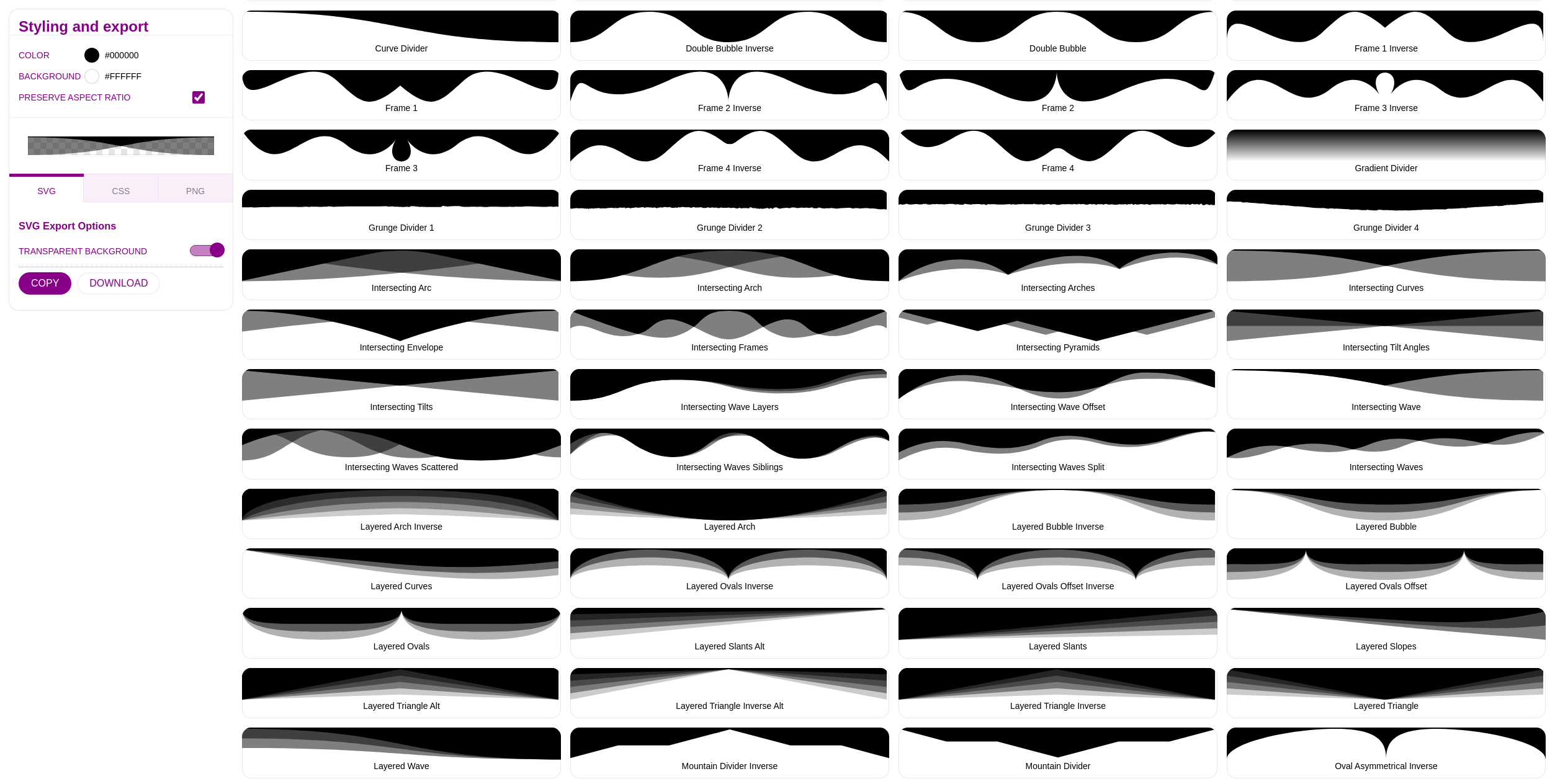
scroll to position [452, 0]
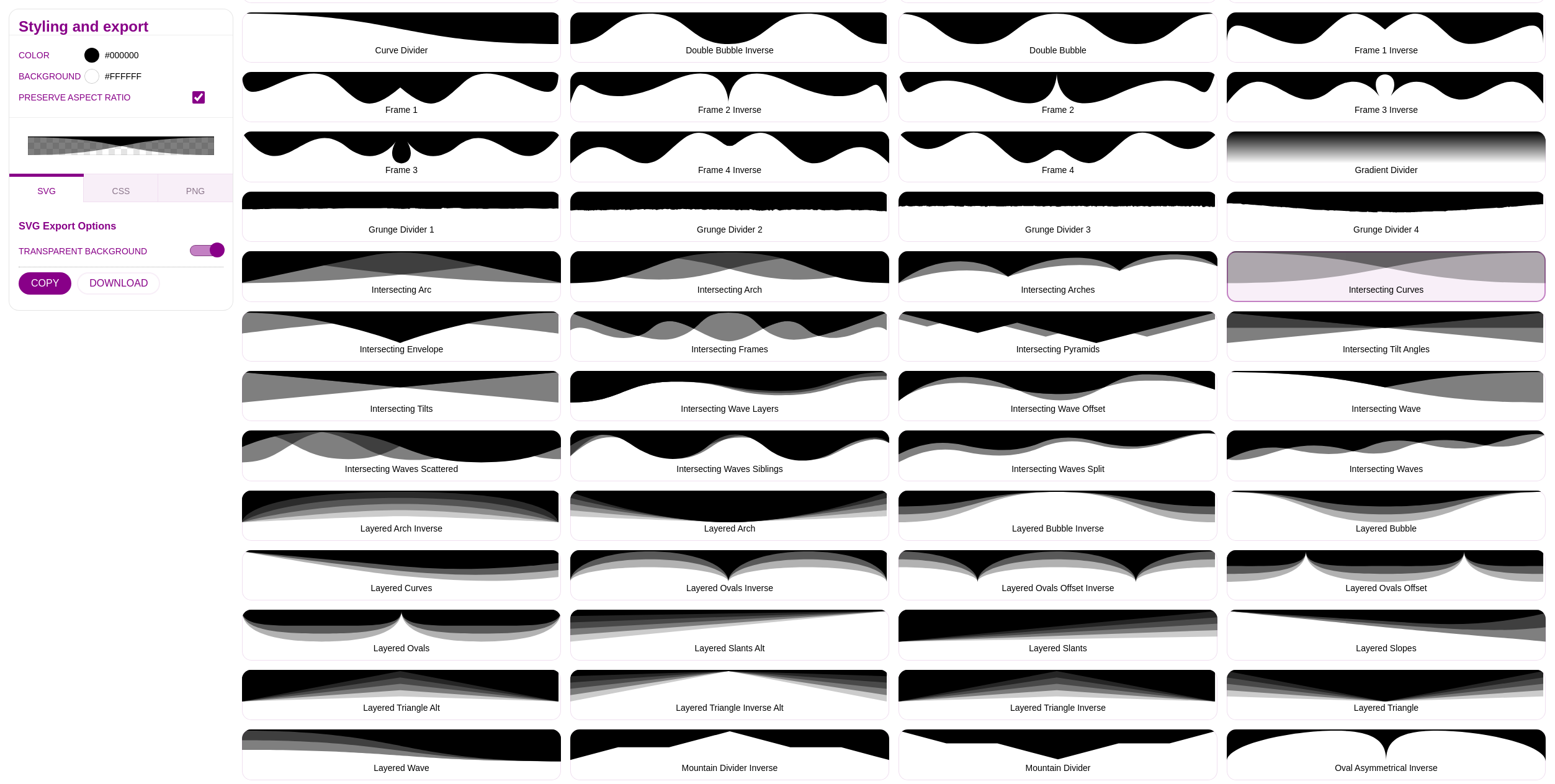
click at [1401, 277] on button "Intersecting Curves" at bounding box center [1387, 277] width 319 height 51
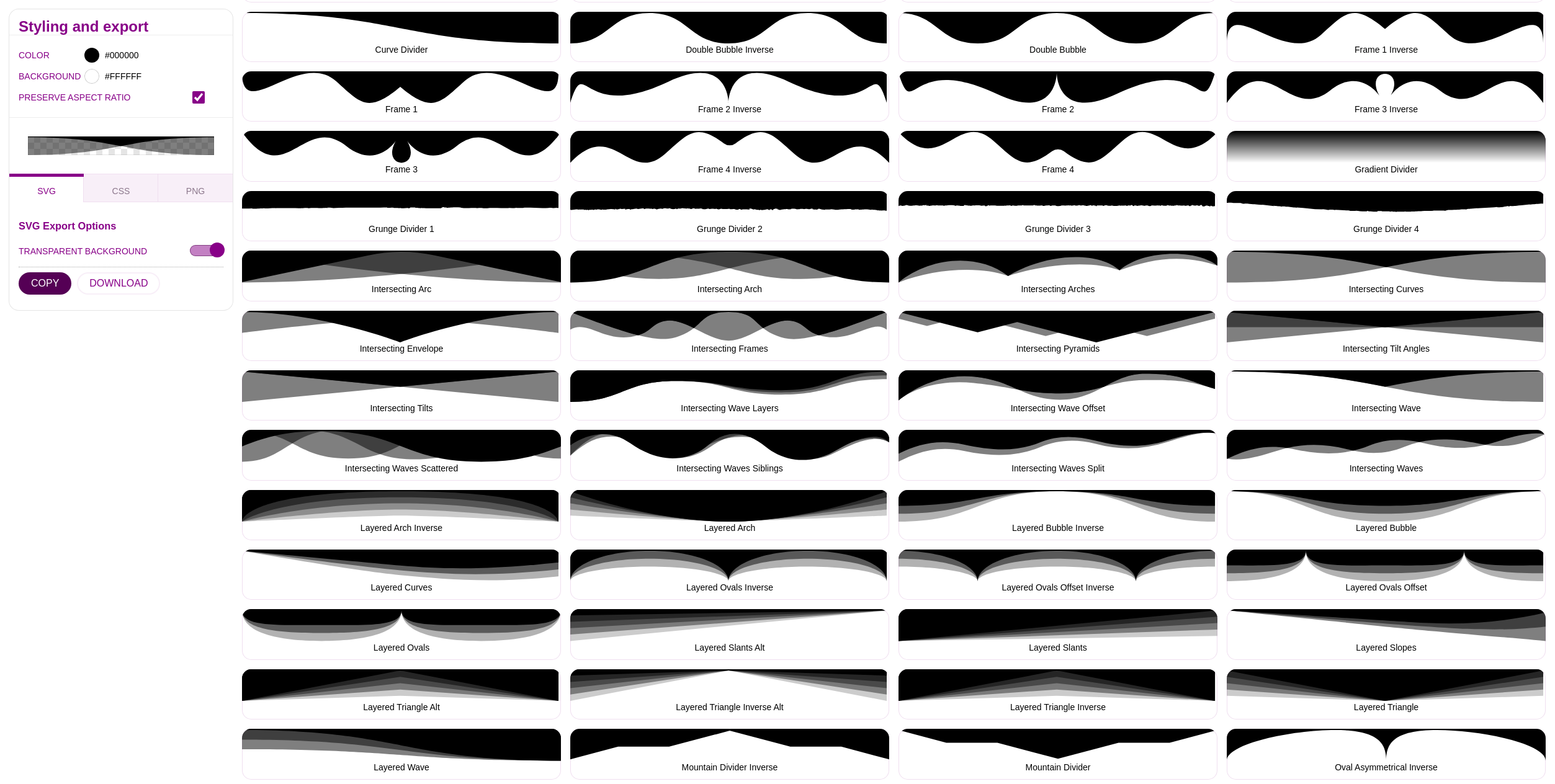
click at [56, 272] on button "COPY" at bounding box center [45, 284] width 53 height 22
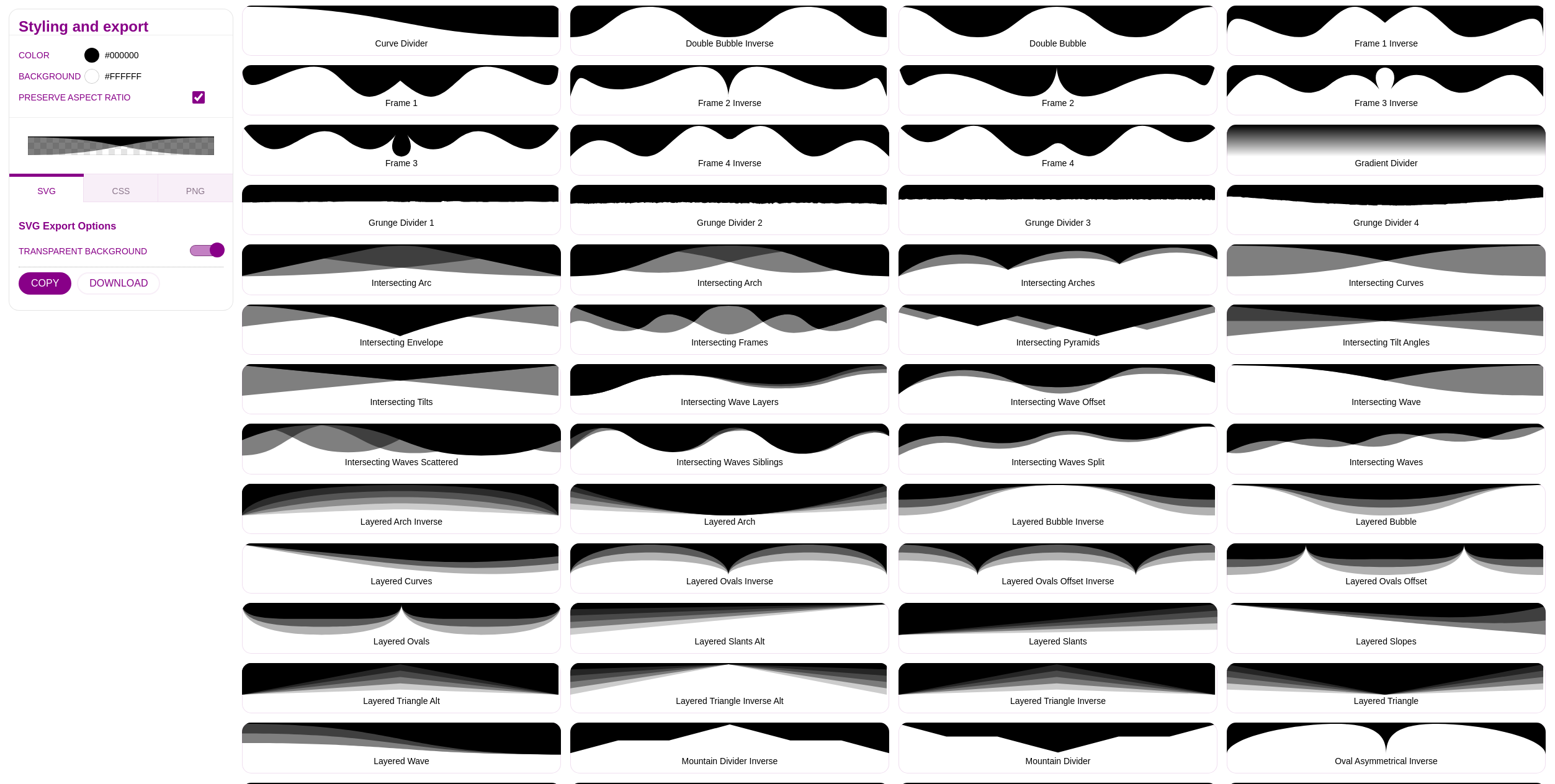
scroll to position [458, 0]
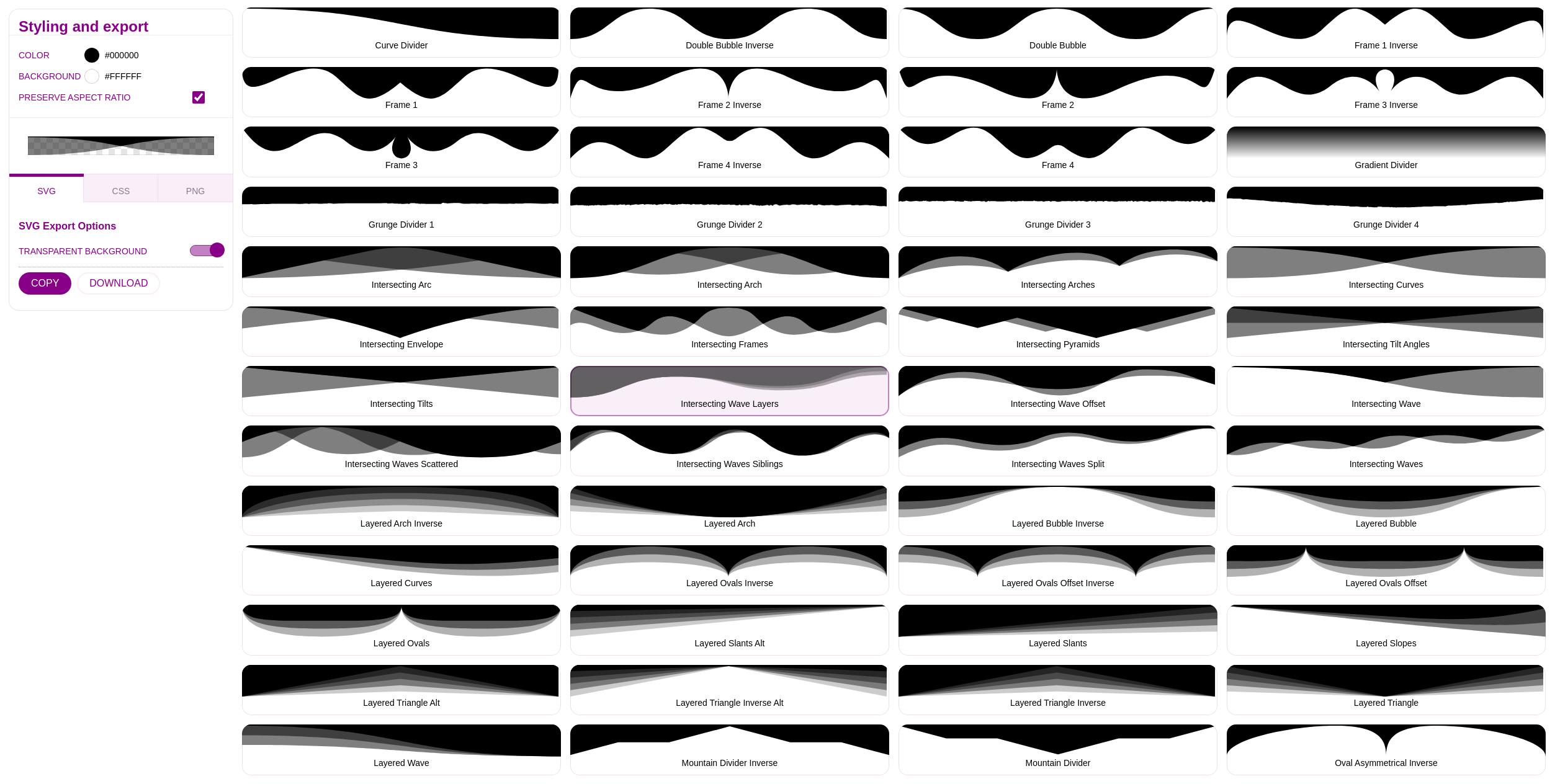
click at [747, 378] on button "Intersecting Wave Layers" at bounding box center [729, 392] width 319 height 51
click at [750, 382] on button "Intersecting Wave Layers" at bounding box center [729, 392] width 319 height 51
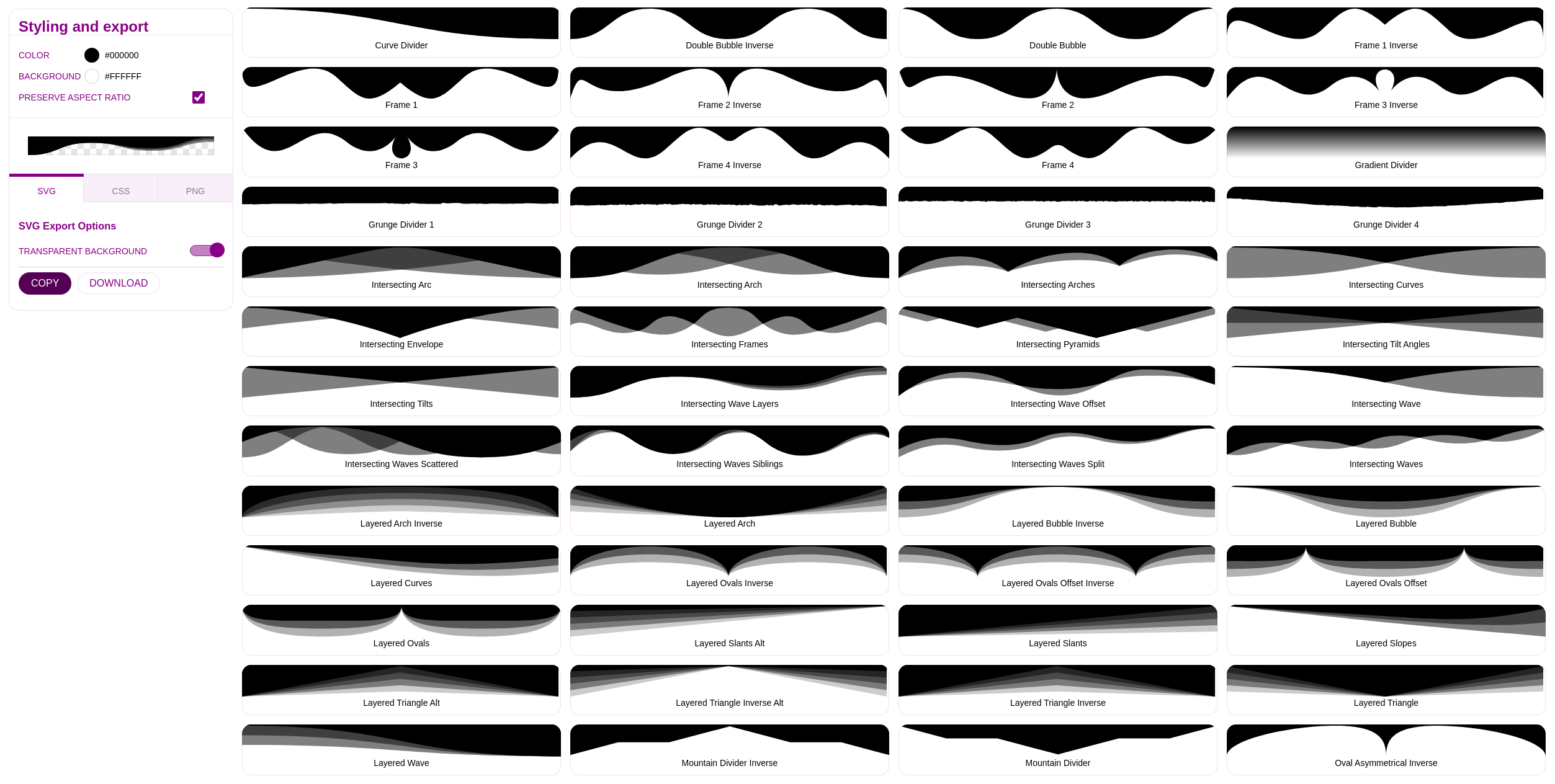
click at [40, 272] on button "COPY" at bounding box center [45, 284] width 53 height 22
click at [52, 272] on button "COPY" at bounding box center [45, 284] width 53 height 22
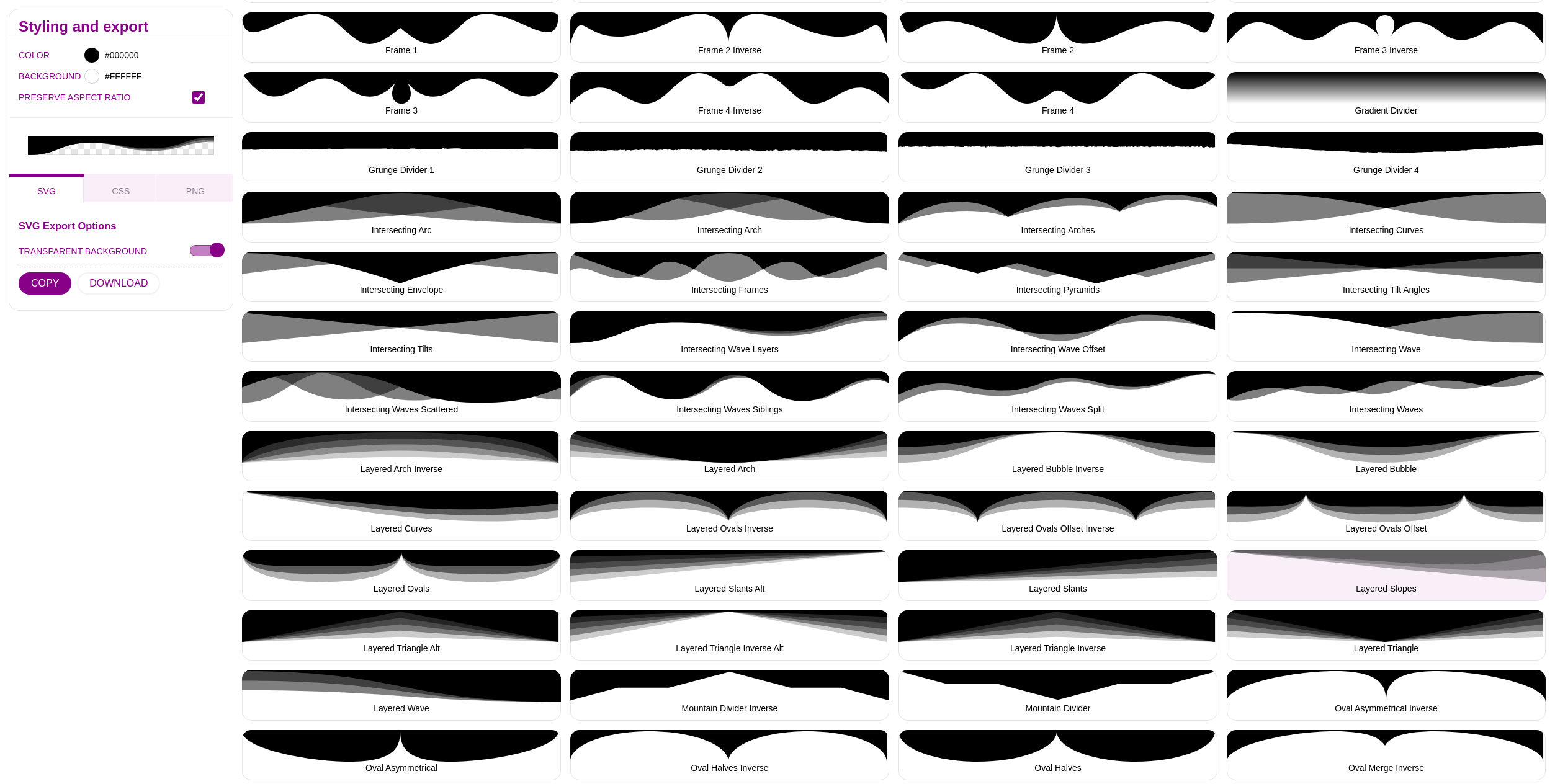
scroll to position [513, 0]
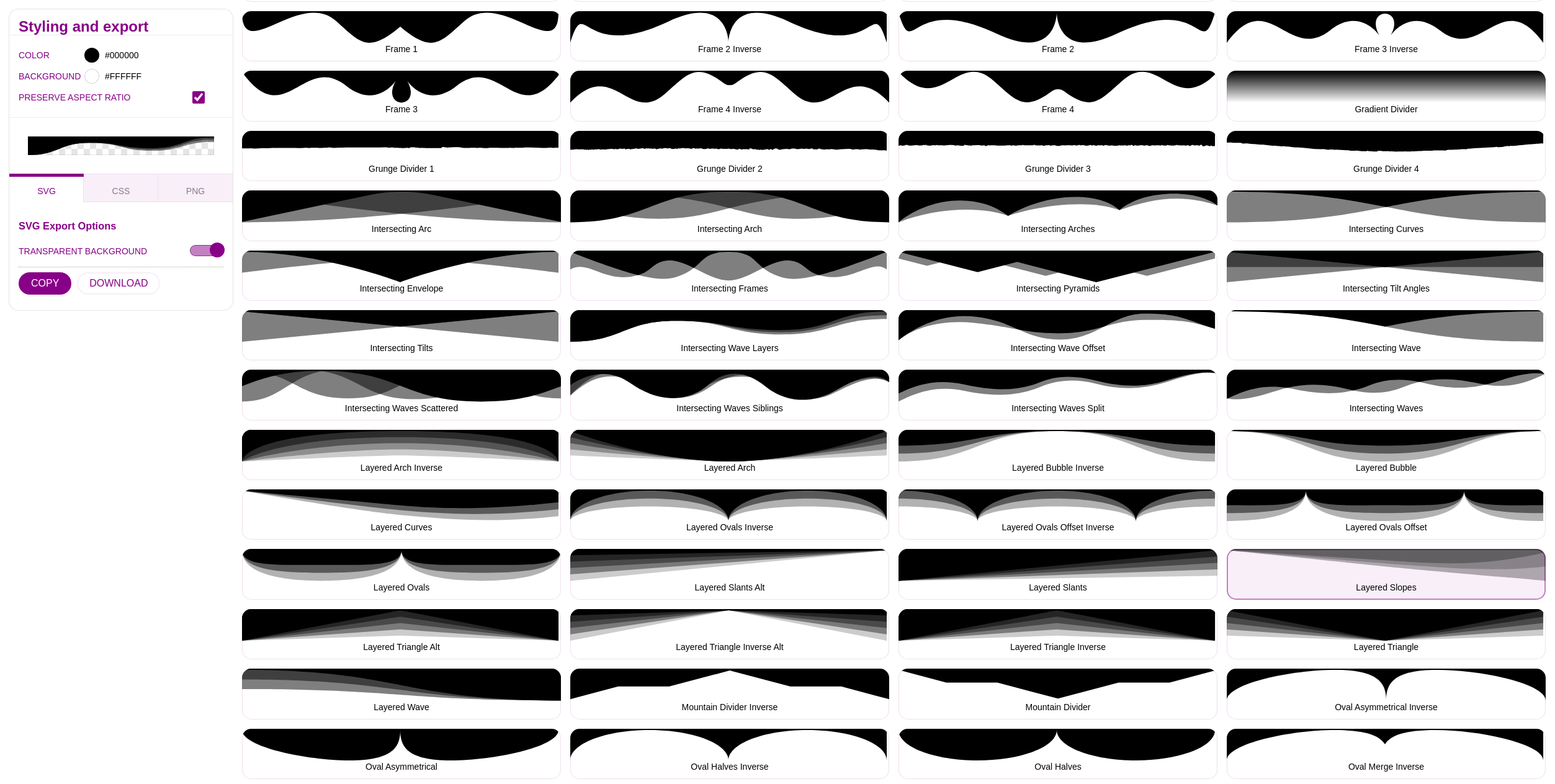
click at [1469, 559] on button "Layered Slopes" at bounding box center [1387, 574] width 319 height 51
click at [1468, 559] on button "Layered Slopes" at bounding box center [1387, 574] width 319 height 51
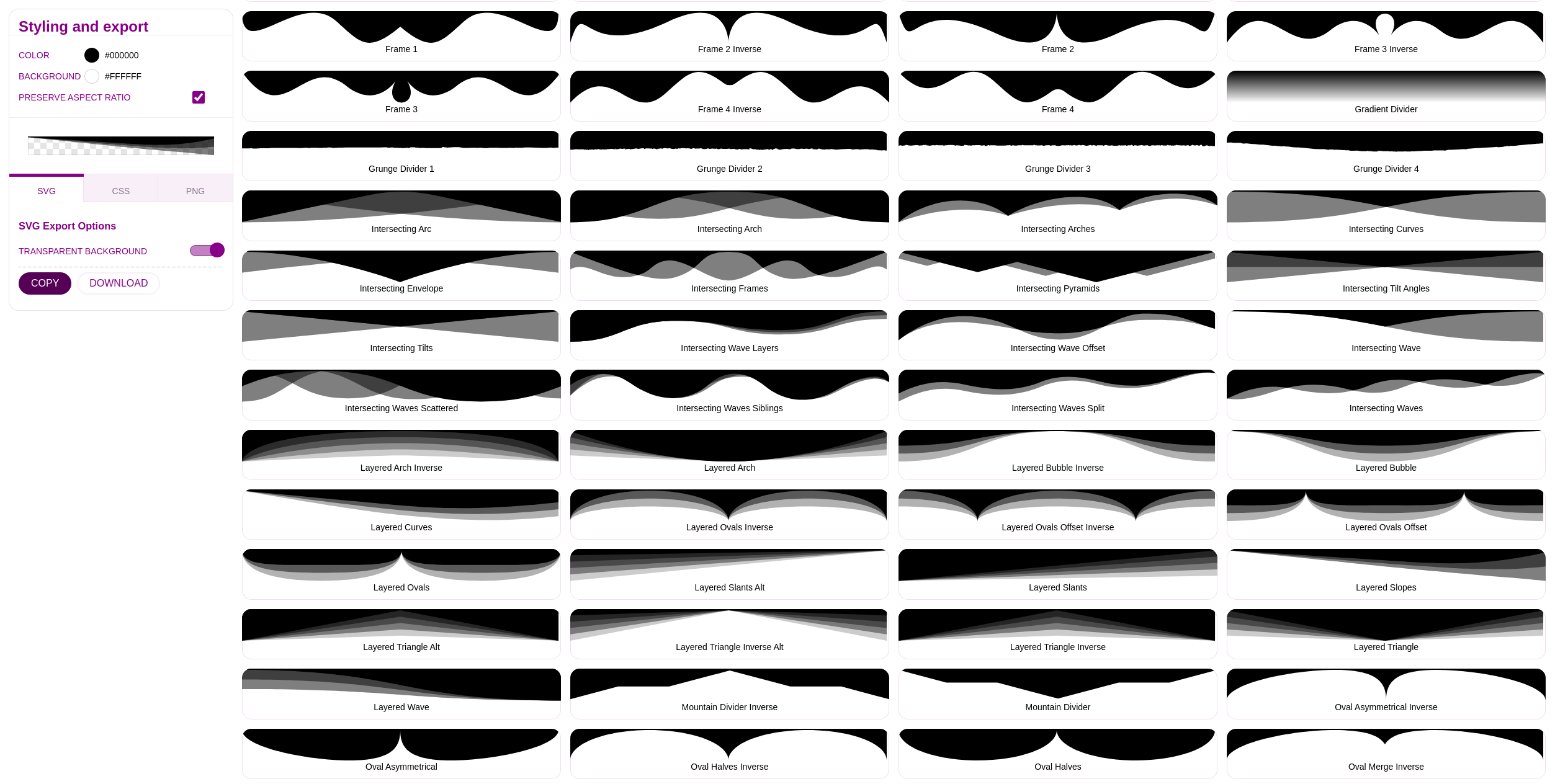
click at [44, 272] on button "COPY" at bounding box center [45, 284] width 53 height 22
click at [39, 272] on button "COPY" at bounding box center [45, 284] width 53 height 22
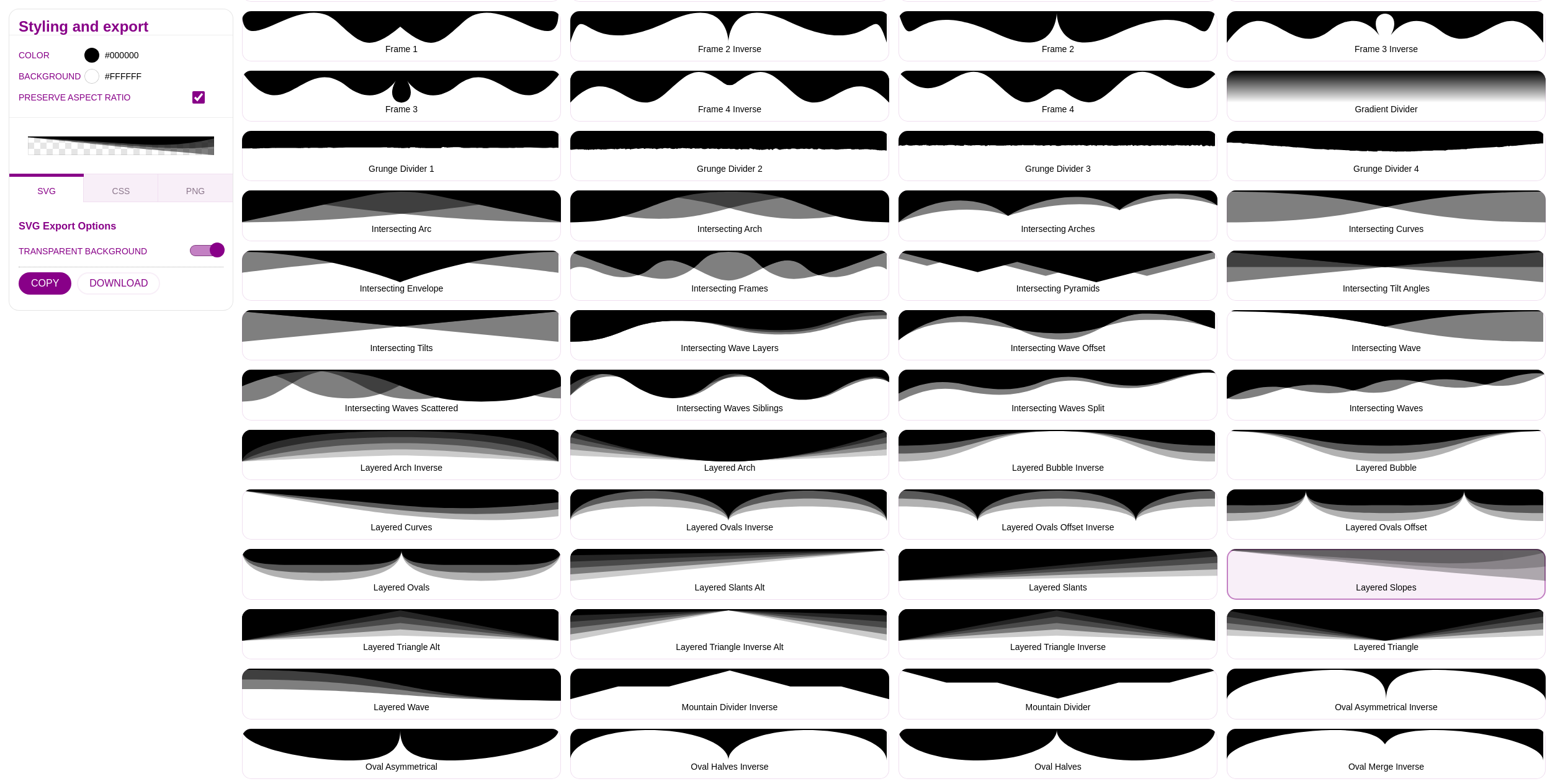
click at [1453, 567] on button "Layered Slopes" at bounding box center [1387, 574] width 319 height 51
click at [1463, 569] on button "Layered Slopes" at bounding box center [1387, 574] width 319 height 51
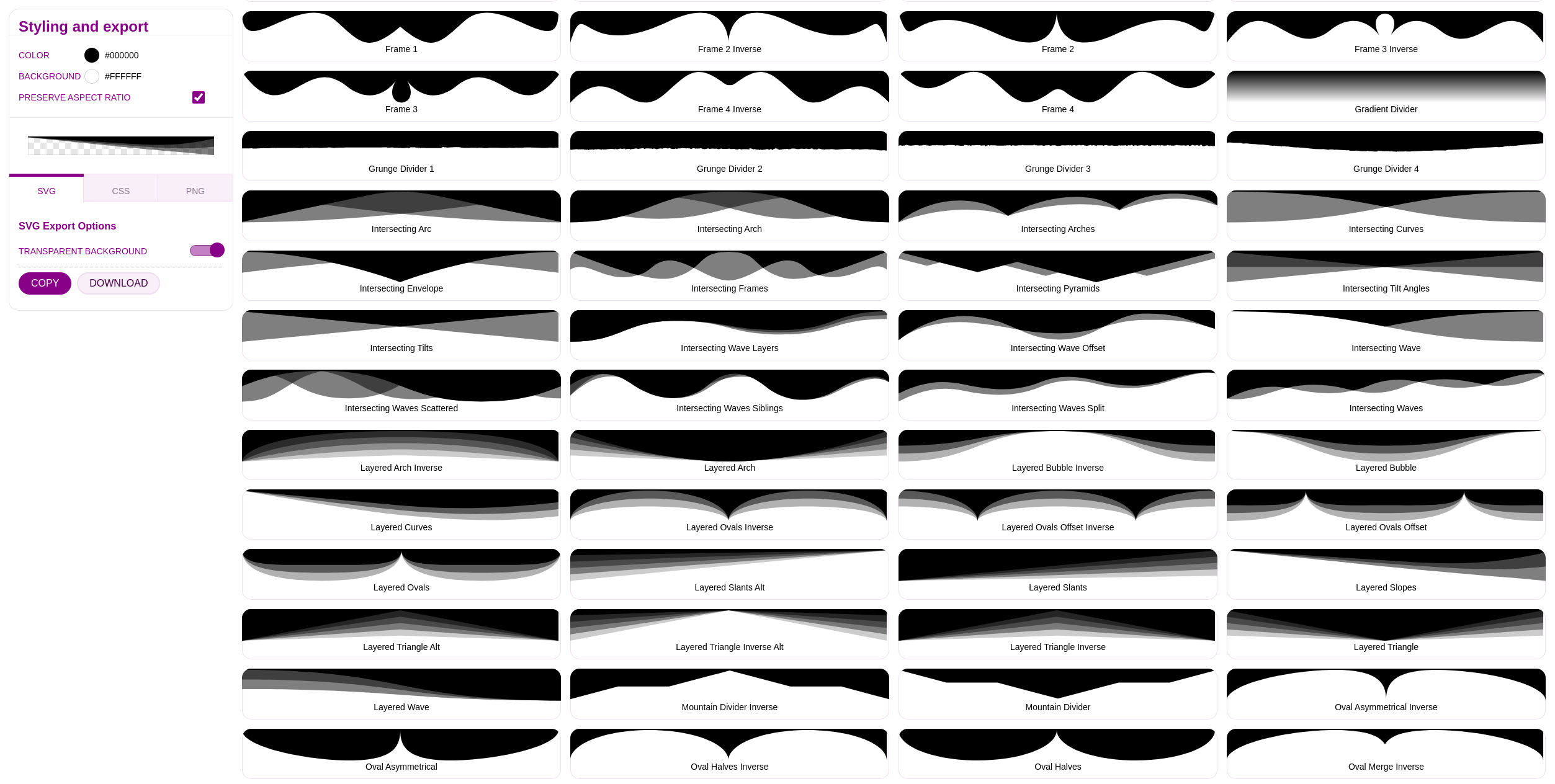
click at [109, 272] on button "DOWNLOAD" at bounding box center [119, 284] width 83 height 22
